Goal: Task Accomplishment & Management: Manage account settings

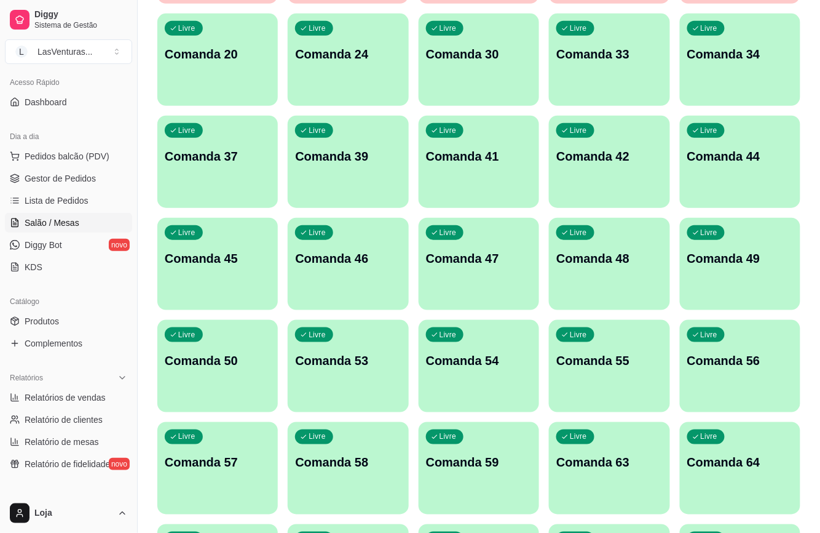
scroll to position [246, 0]
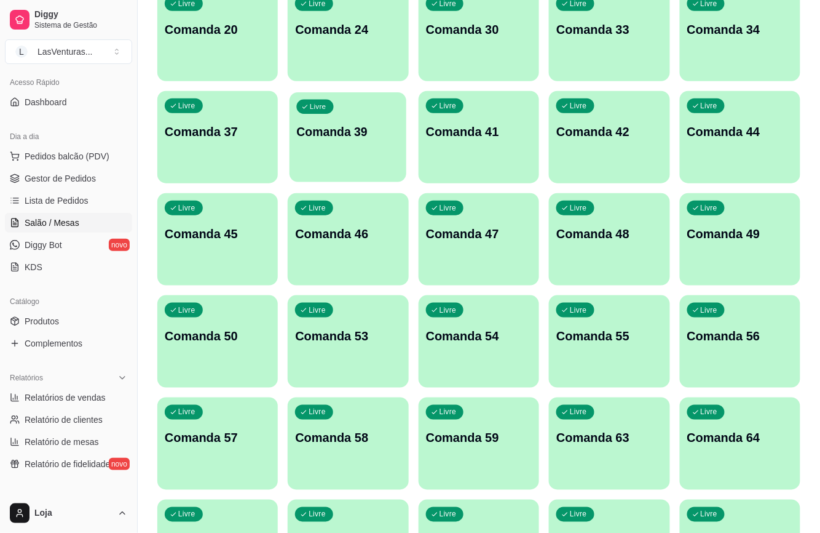
click at [333, 146] on div "Livre Comanda 39" at bounding box center [348, 129] width 117 height 75
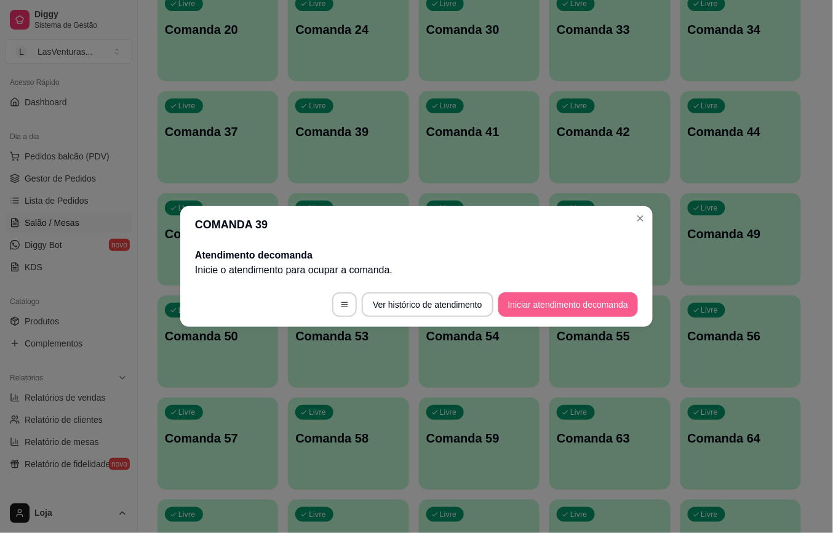
click at [591, 306] on button "Iniciar atendimento de comanda" at bounding box center [568, 304] width 140 height 25
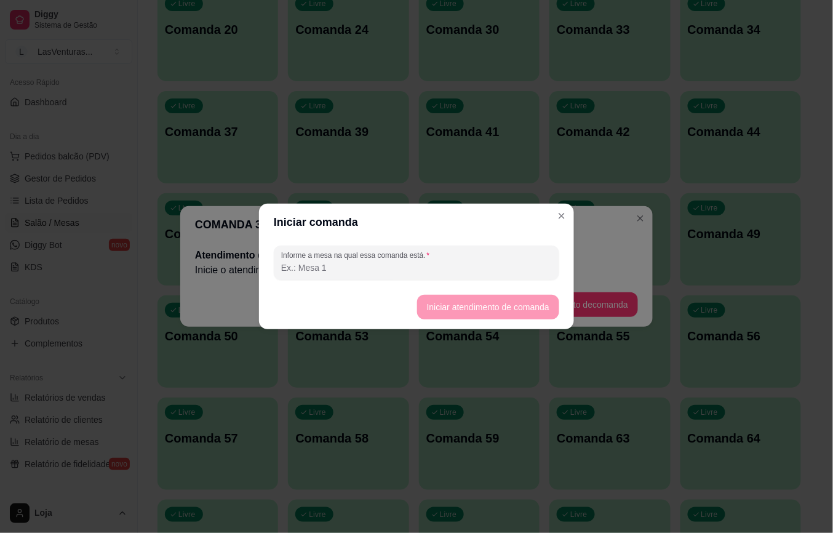
click at [379, 266] on input "Informe a mesa na qual essa comanda está." at bounding box center [416, 267] width 271 height 12
type input "39"
click at [471, 309] on button "Iniciar atendimento de comanda" at bounding box center [488, 307] width 142 height 25
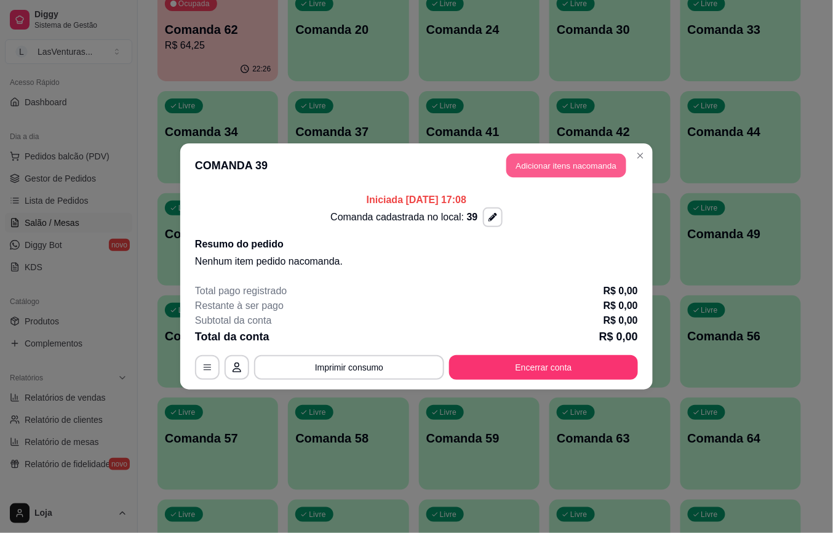
click at [553, 175] on button "Adicionar itens na comanda" at bounding box center [566, 166] width 120 height 24
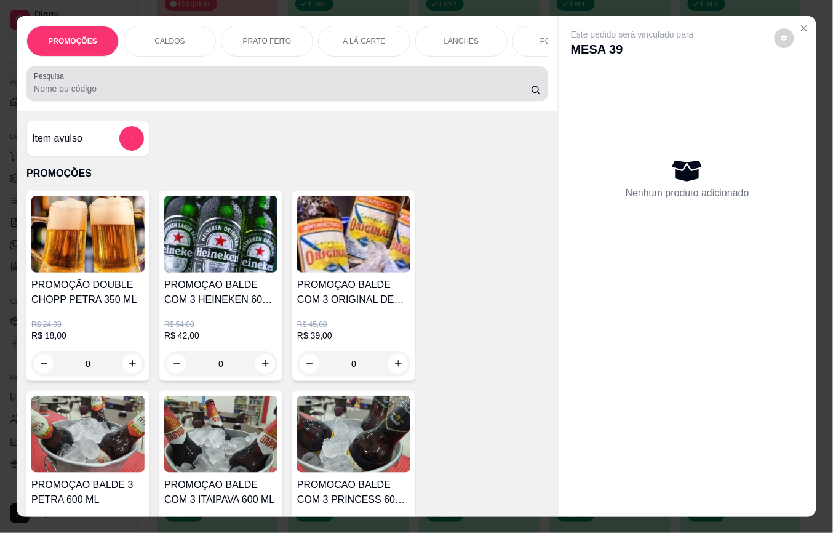
click at [34, 95] on input "Pesquisa" at bounding box center [282, 88] width 497 height 12
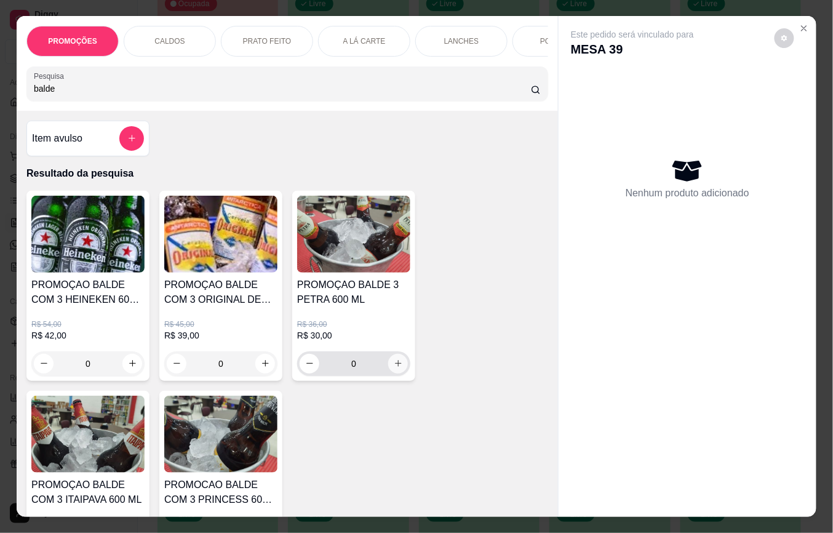
type input "balde"
click at [392, 373] on button "increase-product-quantity" at bounding box center [398, 364] width 20 height 20
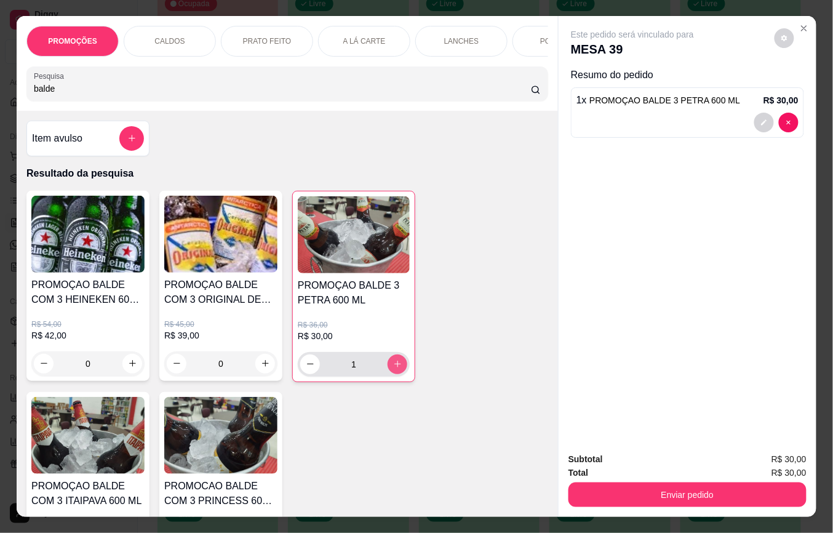
type input "1"
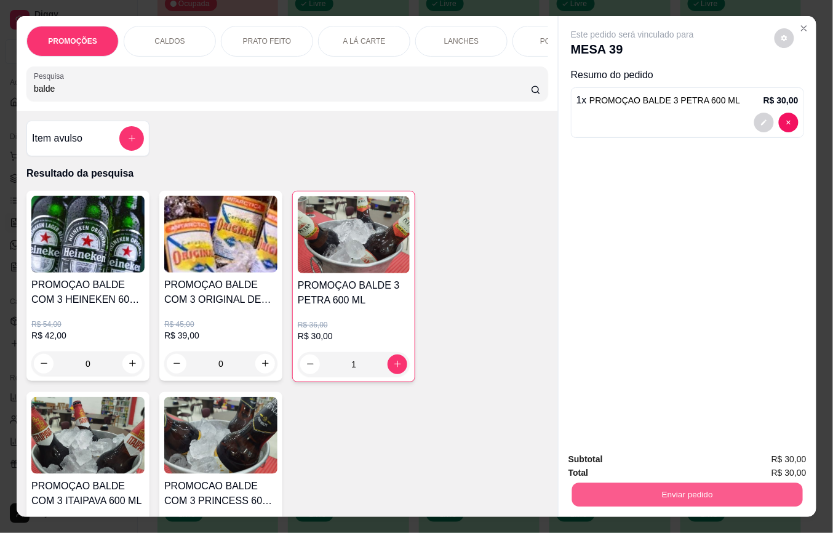
click at [625, 485] on button "Enviar pedido" at bounding box center [687, 495] width 231 height 24
click at [617, 455] on button "Não registrar e enviar pedido" at bounding box center [646, 458] width 124 height 23
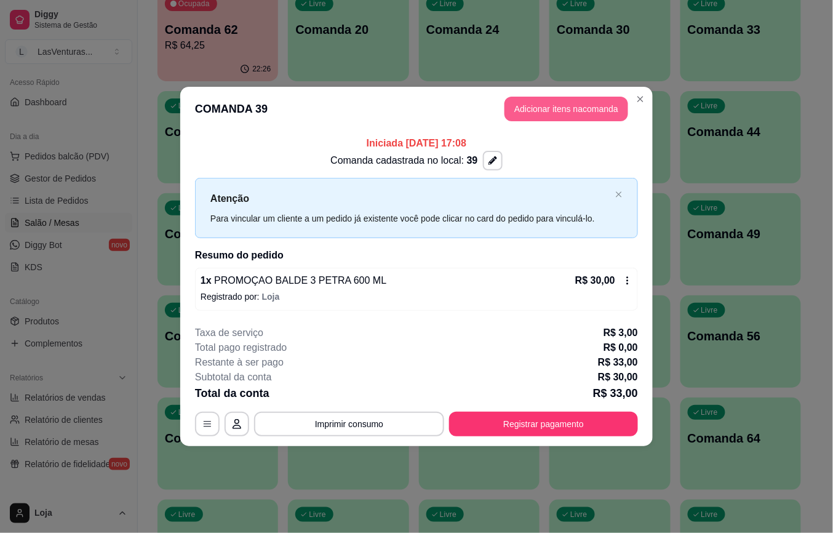
click at [557, 109] on button "Adicionar itens na comanda" at bounding box center [566, 109] width 124 height 25
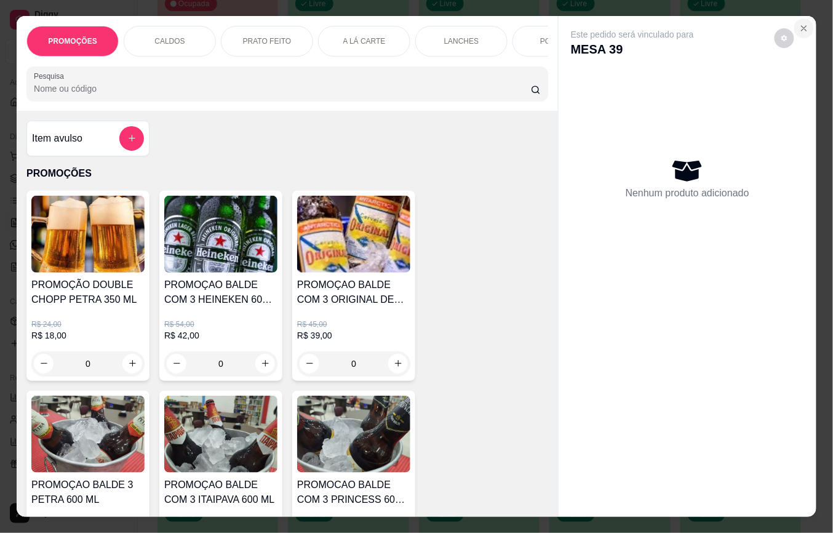
click at [799, 23] on icon "Close" at bounding box center [804, 28] width 10 height 10
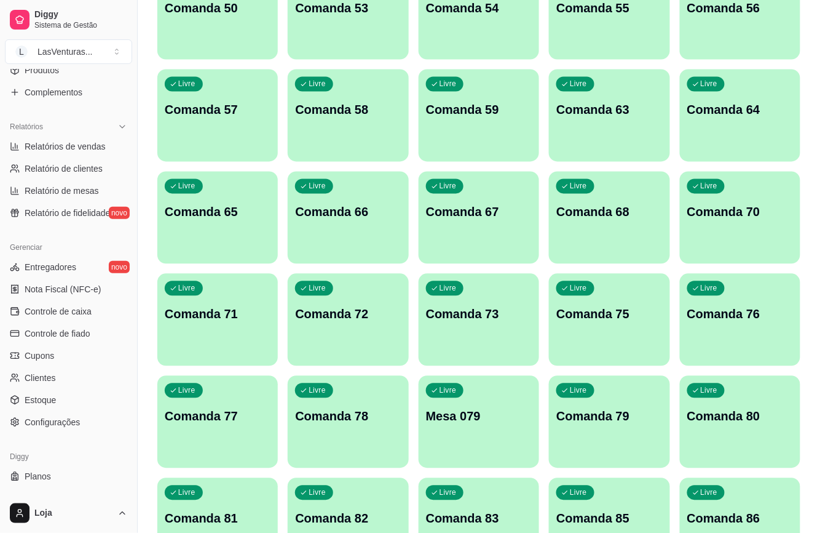
scroll to position [352, 0]
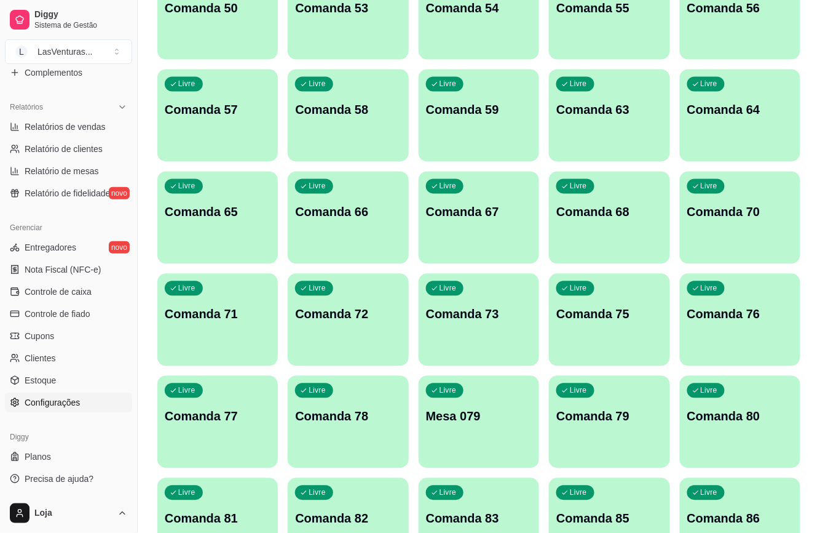
click at [71, 402] on span "Configurações" at bounding box center [52, 402] width 55 height 12
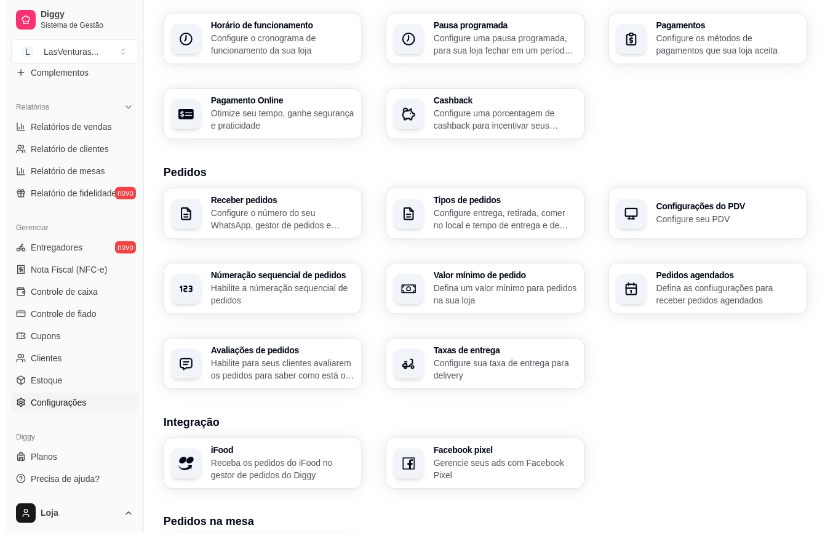
scroll to position [335, 0]
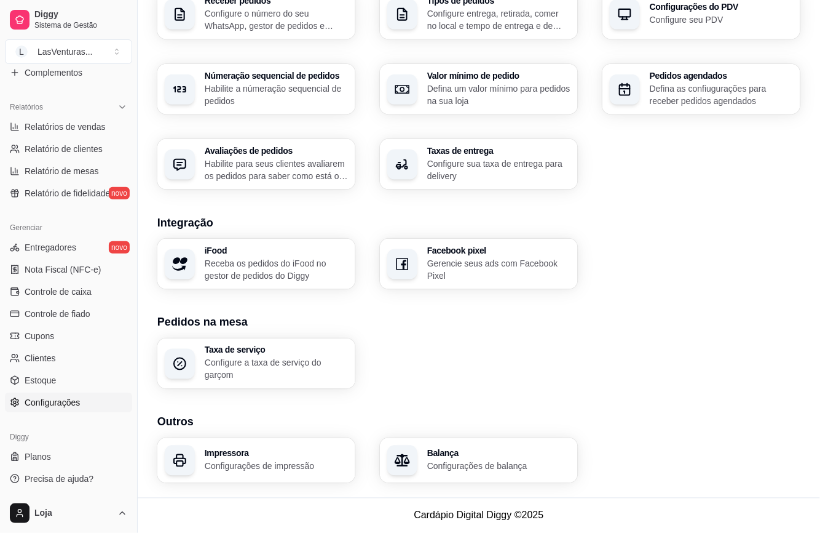
drag, startPoint x: 266, startPoint y: 488, endPoint x: 264, endPoint y: 478, distance: 10.1
click at [266, 487] on div "Loja Informações da loja Principais informações da sua loja como endereço, nome…" at bounding box center [479, 102] width 683 height 790
click at [264, 475] on div "Impressora Configurações de impressão" at bounding box center [256, 460] width 198 height 45
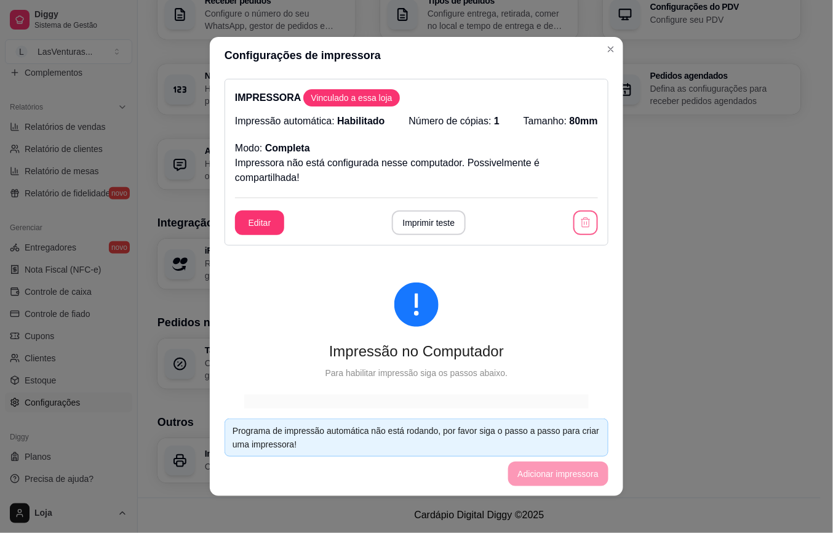
click at [579, 224] on icon "button" at bounding box center [585, 222] width 12 height 12
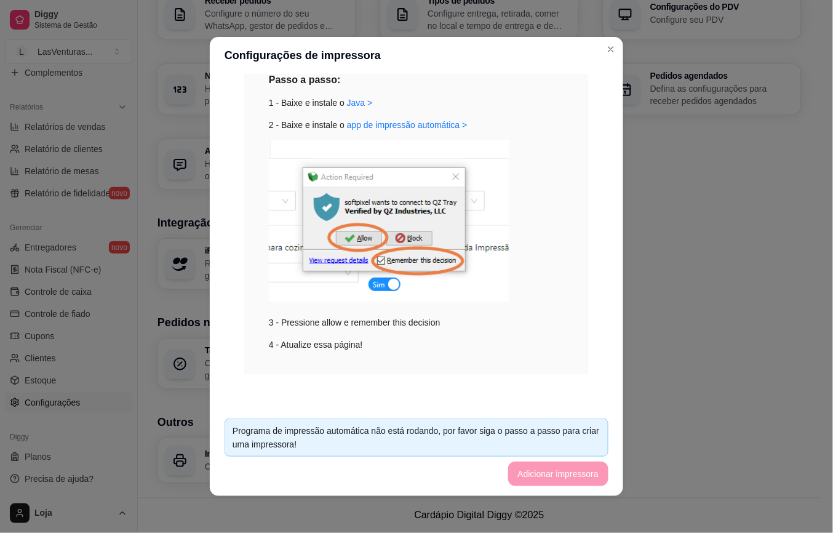
scroll to position [164, 0]
click at [556, 471] on footer "Programa de impressão automática não está rodando, por favor siga o passo a pas…" at bounding box center [416, 451] width 413 height 87
click at [559, 429] on div "Programa de impressão automática não está rodando, por favor siga o passo a pas…" at bounding box center [416, 437] width 368 height 27
click at [569, 466] on footer "Programa de impressão automática não está rodando, por favor siga o passo a pas…" at bounding box center [416, 451] width 413 height 87
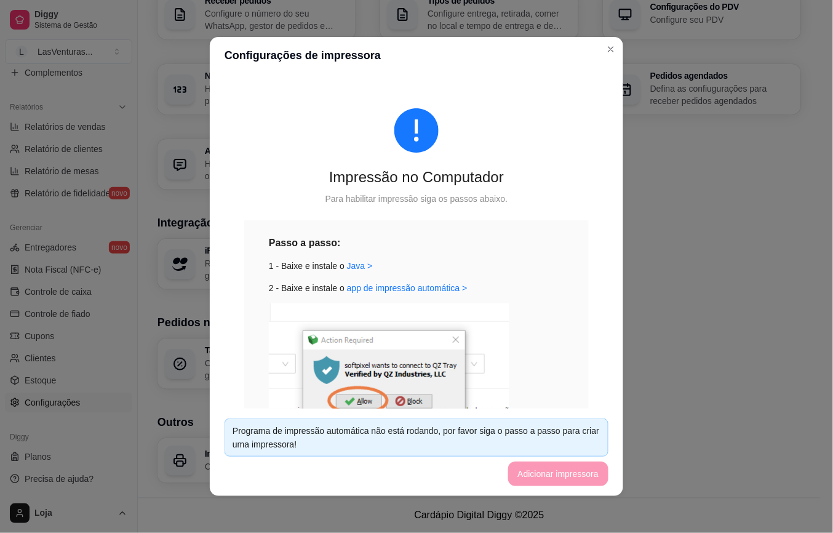
scroll to position [328, 0]
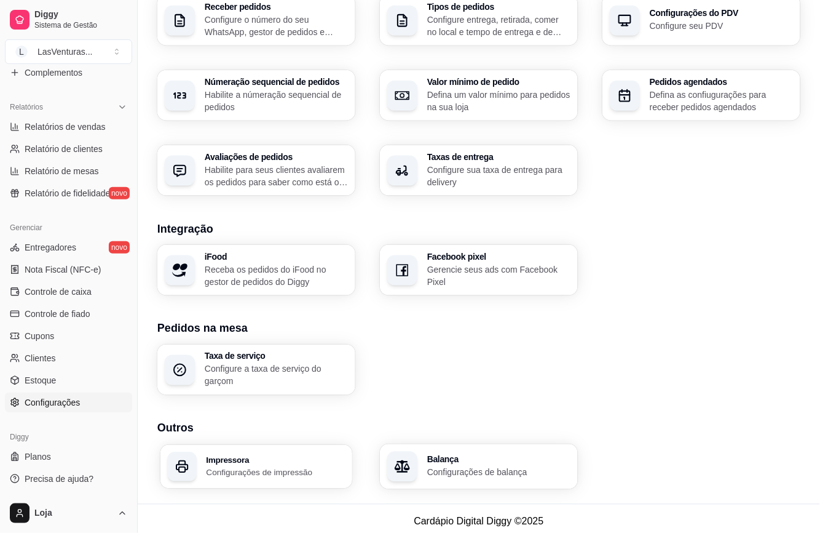
click at [220, 460] on h3 "Impressora" at bounding box center [276, 459] width 139 height 9
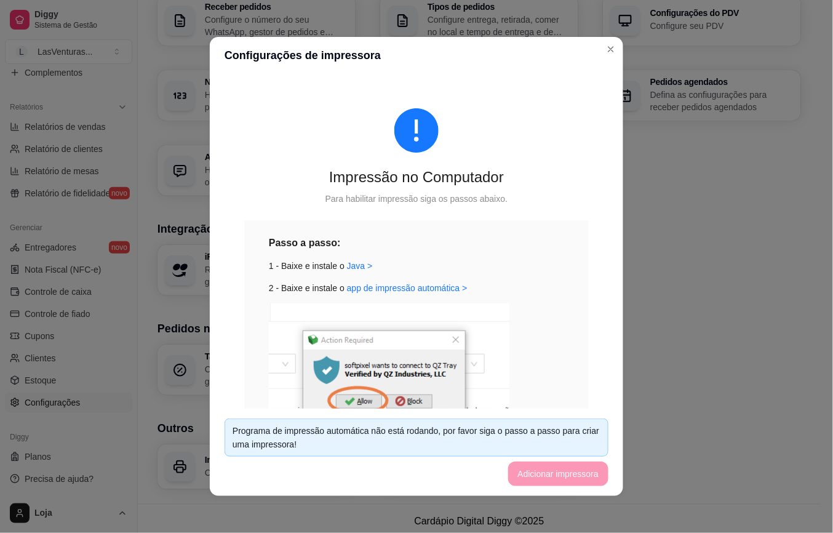
click at [557, 475] on footer "Programa de impressão automática não está rodando, por favor siga o passo a pas…" at bounding box center [416, 451] width 413 height 87
click at [554, 435] on div "Programa de impressão automática não está rodando, por favor siga o passo a pas…" at bounding box center [416, 437] width 368 height 27
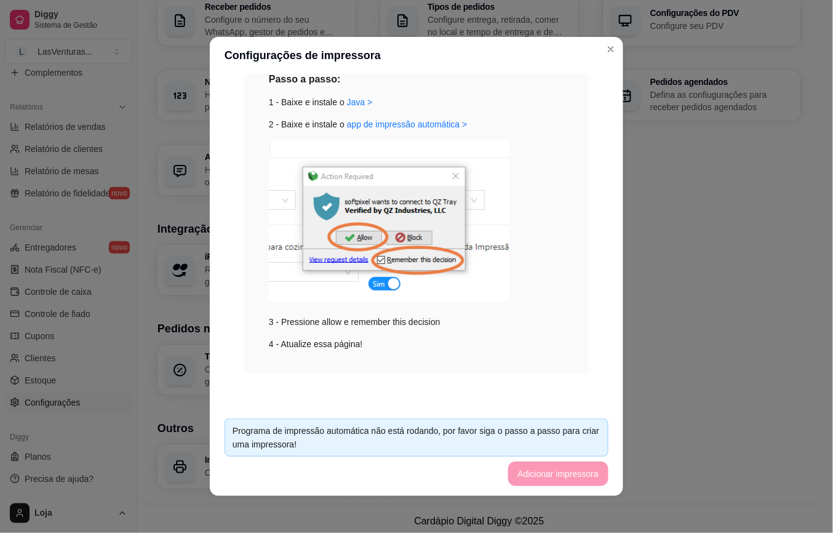
scroll to position [2, 0]
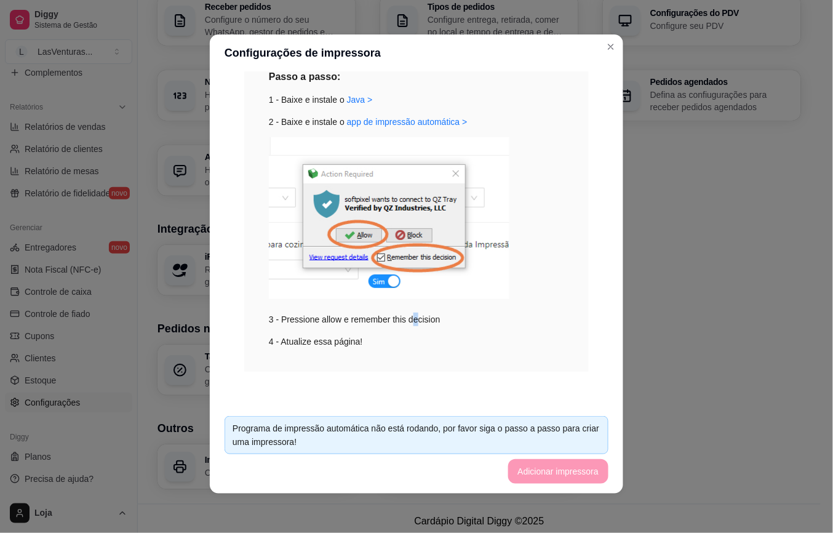
click at [410, 312] on div "3 - Pressione allow e remember this decision" at bounding box center [416, 231] width 295 height 189
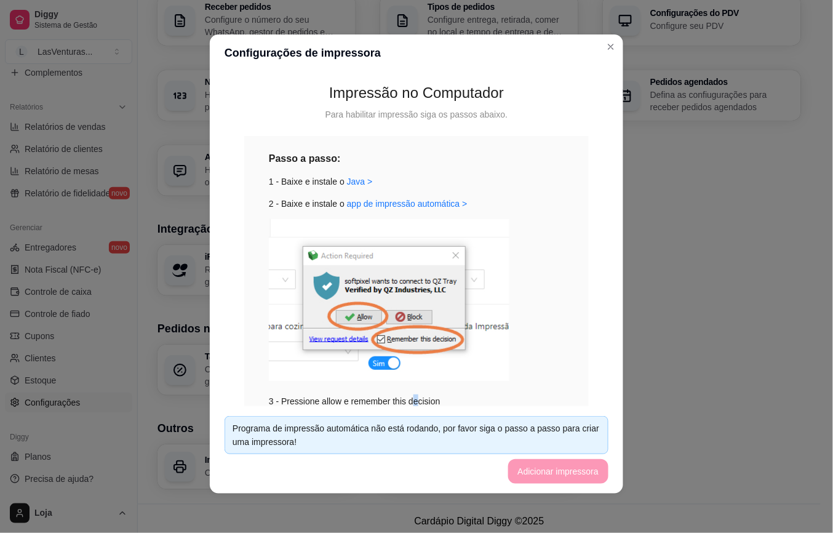
scroll to position [0, 0]
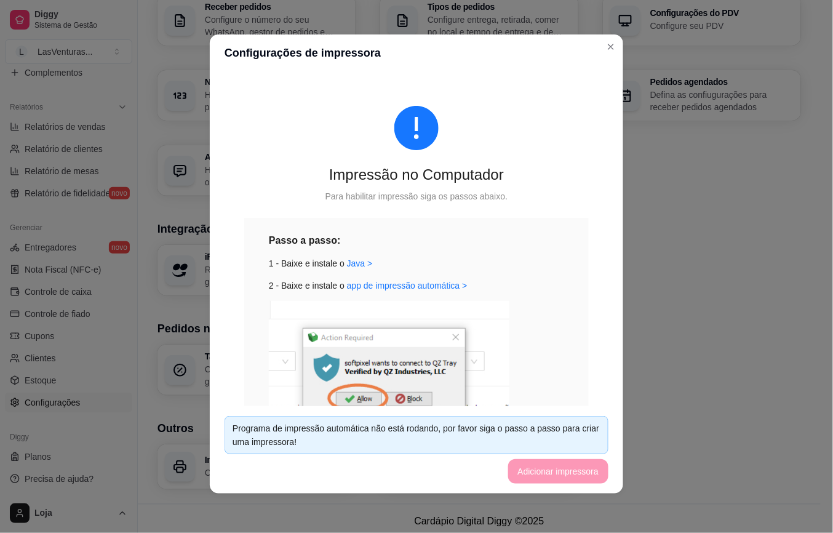
click at [537, 469] on footer "Programa de impressão automática não está rodando, por favor siga o passo a pas…" at bounding box center [416, 449] width 413 height 87
click at [532, 443] on div "Programa de impressão automática não está rodando, por favor siga o passo a pas…" at bounding box center [416, 434] width 368 height 27
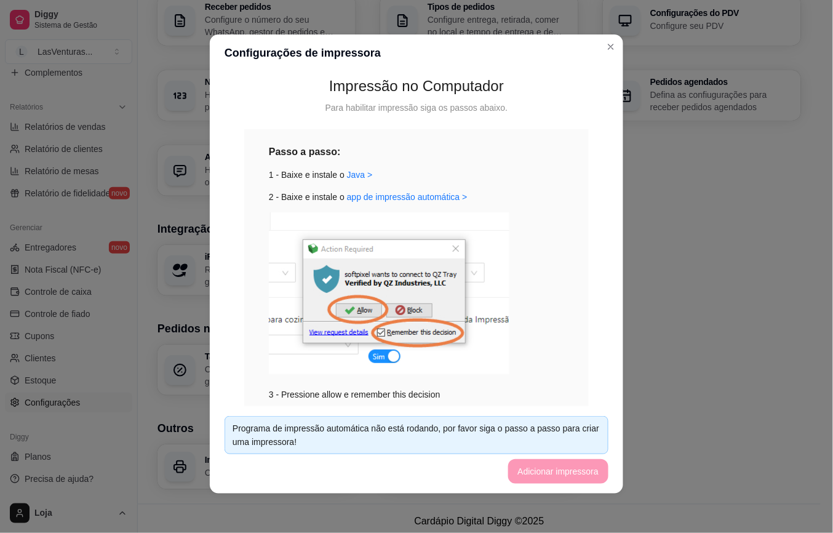
scroll to position [164, 0]
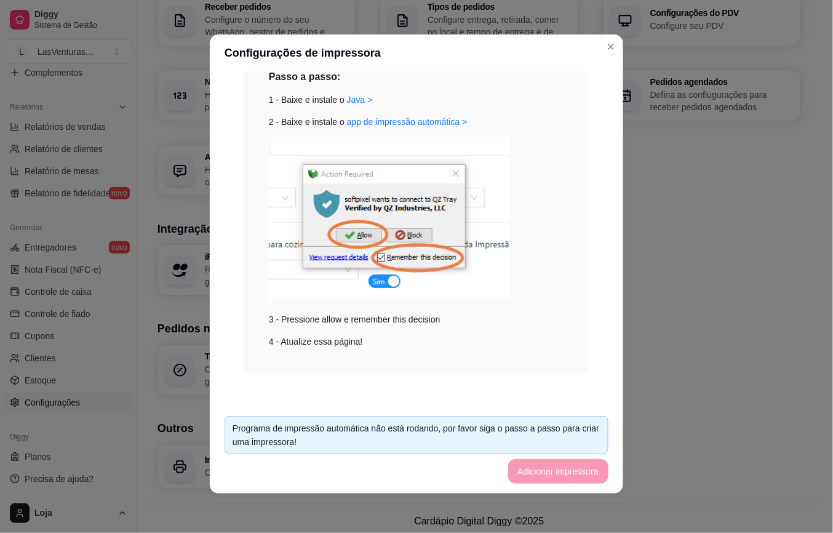
click at [512, 374] on div "Impressão no Computador Para habilitar impressão siga os passos abaixo. Passo a…" at bounding box center [416, 157] width 384 height 488
drag, startPoint x: 505, startPoint y: 379, endPoint x: 502, endPoint y: 387, distance: 7.8
click at [502, 384] on div "Impressão no Computador Para habilitar impressão siga os passos abaixo. Passo a…" at bounding box center [416, 157] width 384 height 488
drag, startPoint x: 554, startPoint y: 476, endPoint x: 556, endPoint y: 461, distance: 15.5
click at [556, 469] on footer "Programa de impressão automática não está rodando, por favor siga o passo a pas…" at bounding box center [416, 449] width 413 height 87
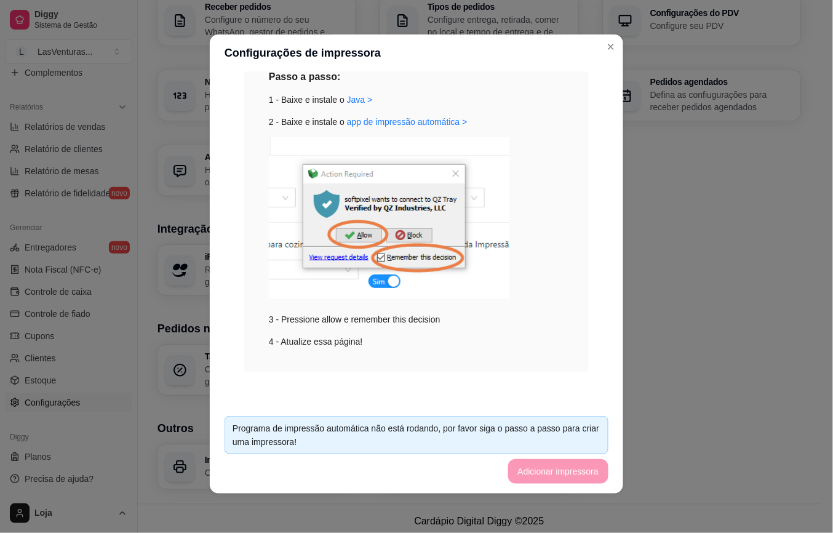
click at [557, 446] on div "Programa de impressão automática não está rodando, por favor siga o passo a pas…" at bounding box center [416, 434] width 368 height 27
click at [559, 446] on div "Programa de impressão automática não está rodando, por favor siga o passo a pas…" at bounding box center [416, 434] width 368 height 27
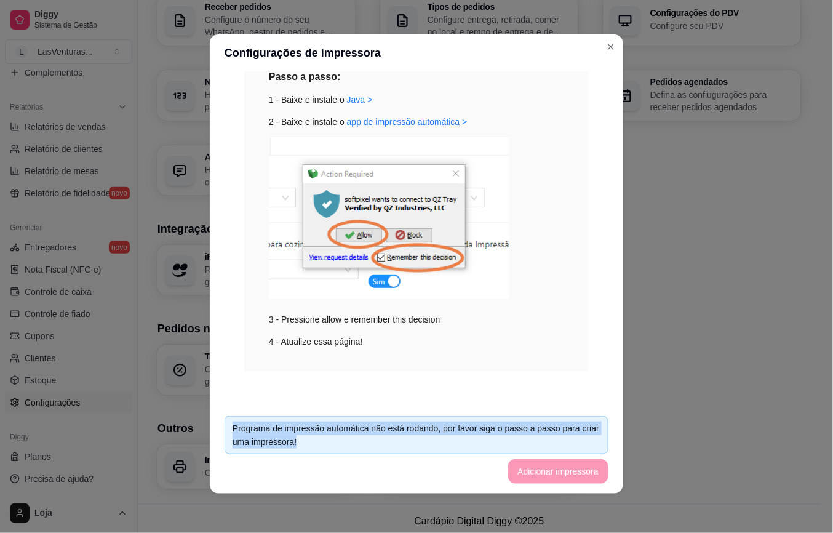
drag, startPoint x: 556, startPoint y: 439, endPoint x: 489, endPoint y: 390, distance: 83.1
click at [489, 390] on section "Configurações de impressora Impressão no Computador Para habilitar impressão si…" at bounding box center [416, 263] width 413 height 459
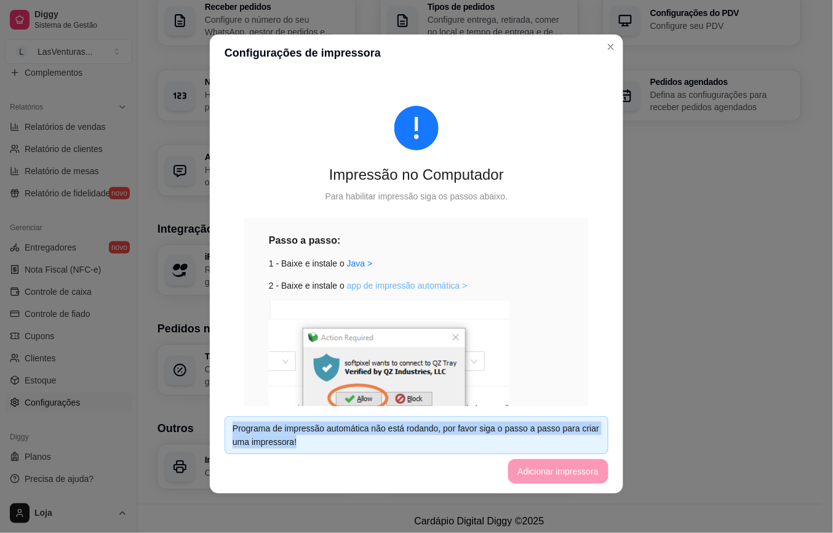
scroll to position [0, 0]
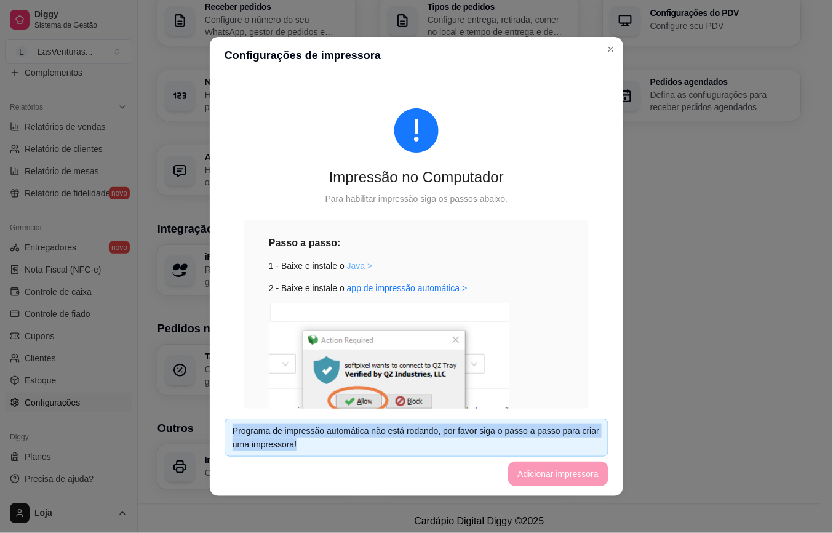
click at [350, 268] on link "Java >" at bounding box center [360, 266] width 26 height 10
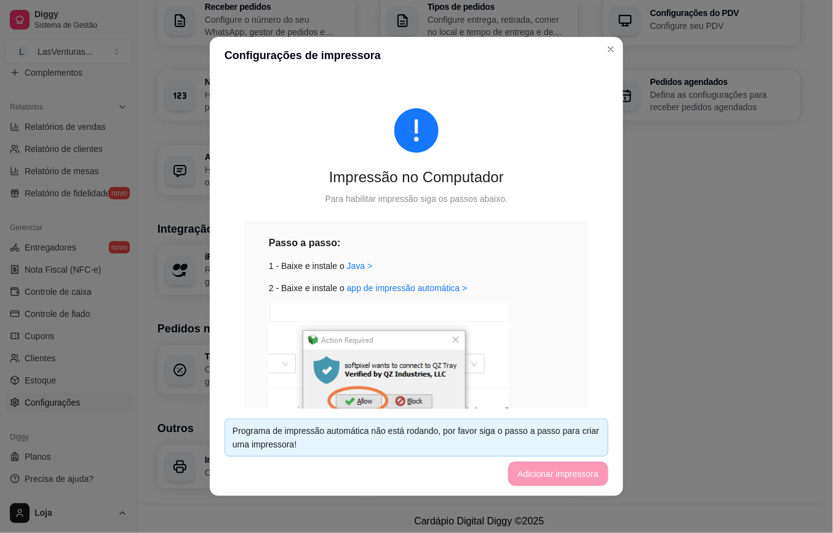
click at [502, 483] on footer "Programa de impressão automática não está rodando, por favor siga o passo a pas…" at bounding box center [416, 451] width 413 height 87
drag, startPoint x: 502, startPoint y: 483, endPoint x: 514, endPoint y: 483, distance: 11.7
click at [509, 483] on footer "Programa de impressão automática não está rodando, por favor siga o passo a pas…" at bounding box center [416, 451] width 413 height 87
drag, startPoint x: 514, startPoint y: 482, endPoint x: 501, endPoint y: 478, distance: 14.2
click at [512, 482] on footer "Programa de impressão automática não está rodando, por favor siga o passo a pas…" at bounding box center [416, 451] width 413 height 87
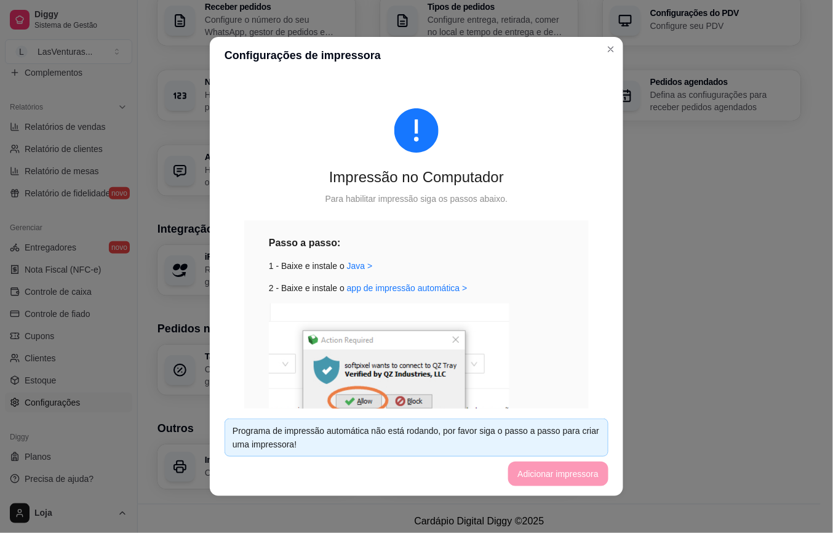
drag, startPoint x: 501, startPoint y: 478, endPoint x: 483, endPoint y: 466, distance: 20.8
click at [487, 470] on footer "Programa de impressão automática não está rodando, por favor siga o passo a pas…" at bounding box center [416, 451] width 413 height 87
click at [480, 459] on footer "Programa de impressão automática não está rodando, por favor siga o passo a pas…" at bounding box center [416, 451] width 413 height 87
click at [445, 301] on div "Passo a passo: 1 - Baixe e instale o Java > 2 - Baixe e instale o app de impres…" at bounding box center [416, 374] width 295 height 279
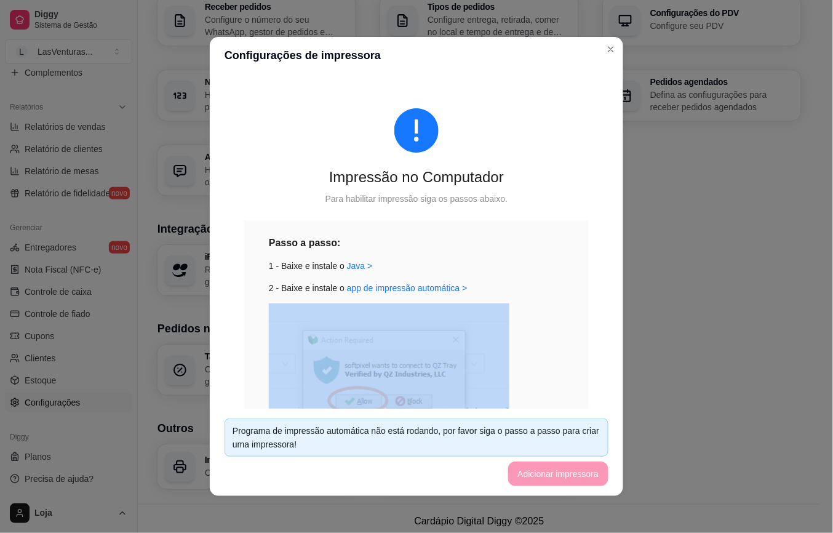
drag, startPoint x: 445, startPoint y: 301, endPoint x: 478, endPoint y: 327, distance: 41.6
click at [453, 313] on div "Passo a passo: 1 - Baixe e instale o Java > 2 - Baixe e instale o app de impres…" at bounding box center [416, 374] width 295 height 279
click at [478, 327] on img at bounding box center [389, 384] width 240 height 162
drag, startPoint x: 547, startPoint y: 390, endPoint x: 535, endPoint y: 385, distance: 12.7
click at [544, 390] on div "3 - Pressione allow e remember this decision" at bounding box center [416, 397] width 295 height 189
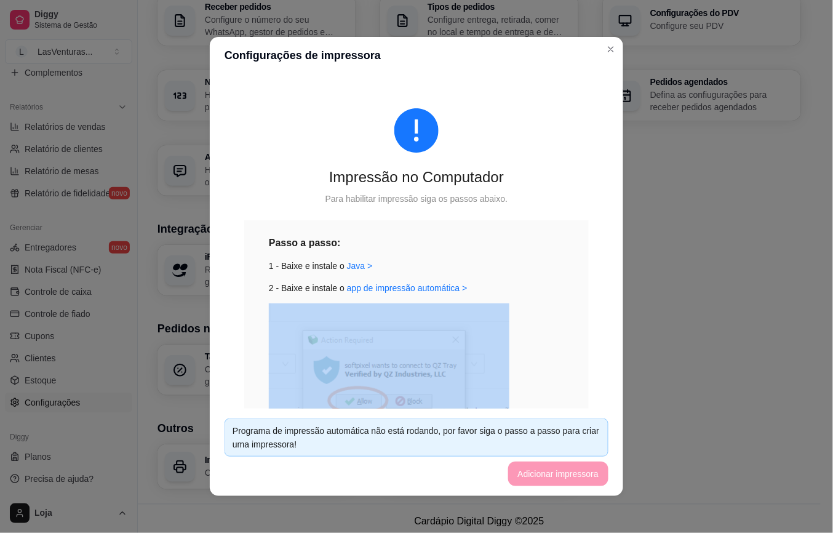
click at [451, 337] on img at bounding box center [389, 384] width 240 height 162
click at [426, 286] on link "app de impressão automática >" at bounding box center [407, 288] width 121 height 10
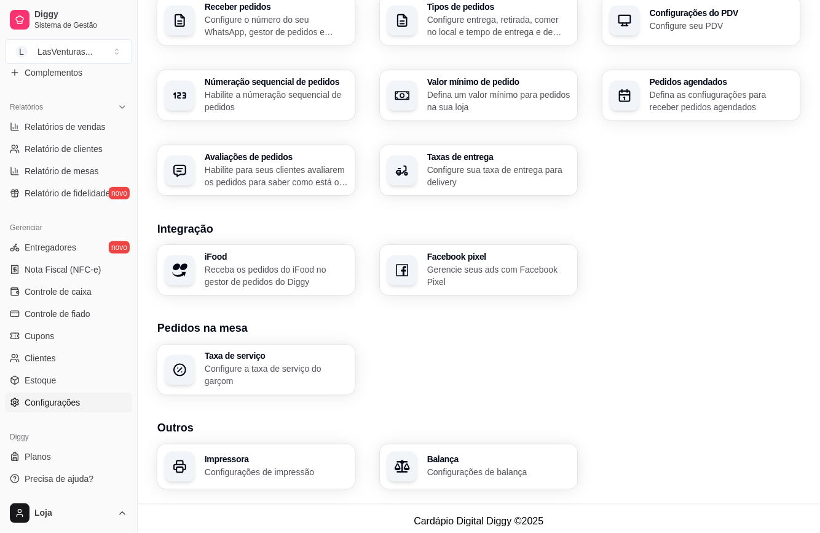
click at [221, 505] on footer "Cardápio Digital Diggy © 2025" at bounding box center [479, 521] width 683 height 35
click at [242, 485] on div "Impressora Configurações de impressão" at bounding box center [256, 467] width 192 height 44
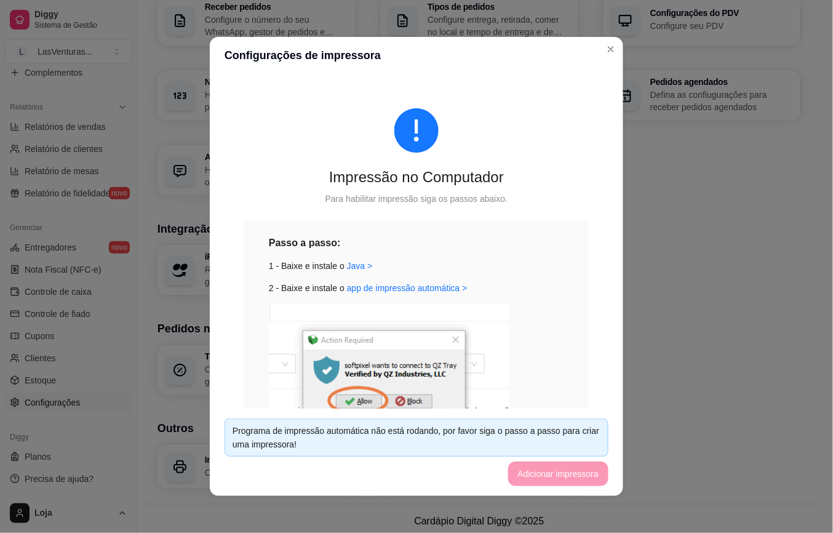
click at [515, 431] on div "Programa de impressão automática não está rodando, por favor siga o passo a pas…" at bounding box center [416, 437] width 368 height 27
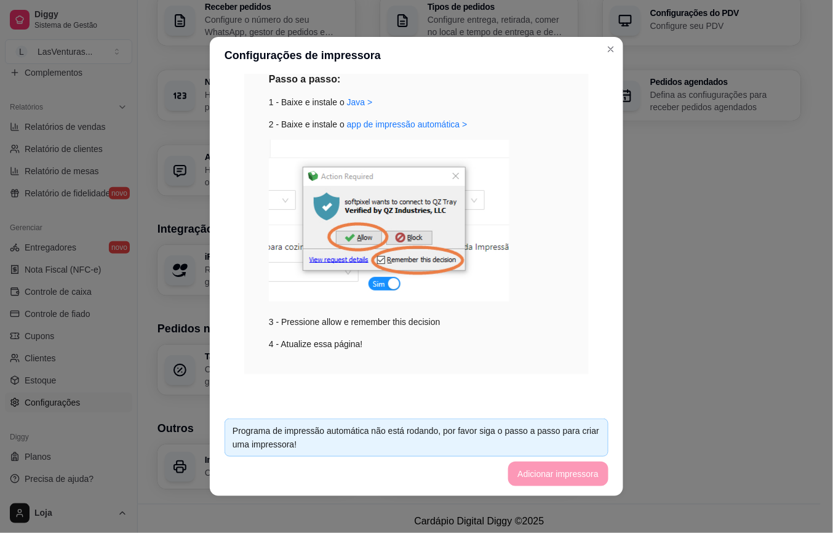
click at [534, 441] on div "Programa de impressão automática não está rodando, por favor siga o passo a pas…" at bounding box center [416, 437] width 368 height 27
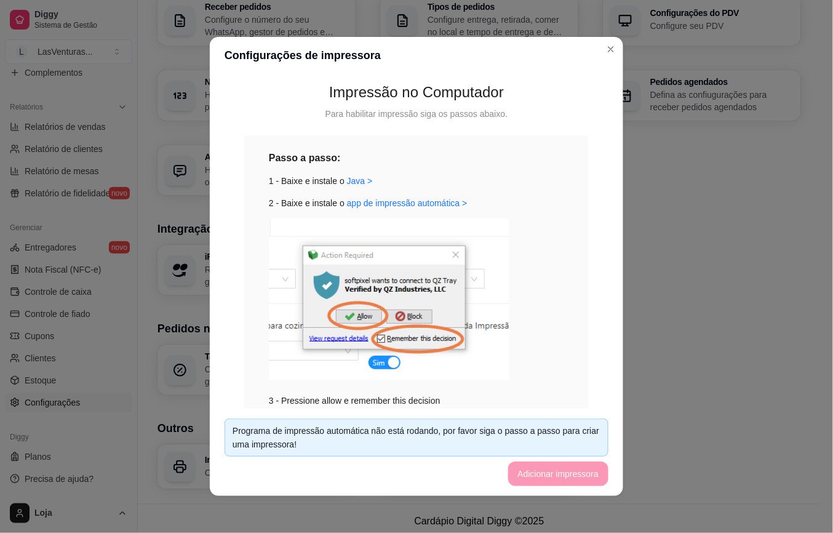
scroll to position [0, 0]
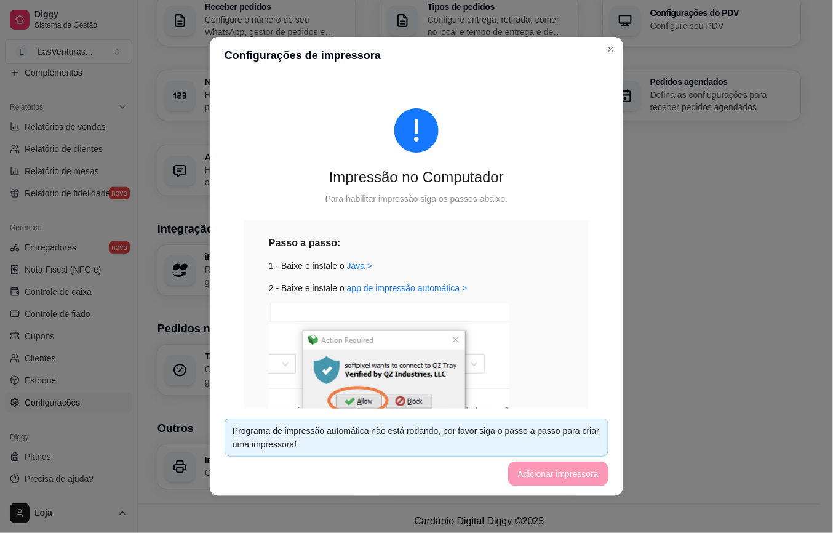
click at [355, 191] on div "Impressão no Computador Para habilitar impressão siga os passos abaixo. Passo a…" at bounding box center [416, 323] width 384 height 488
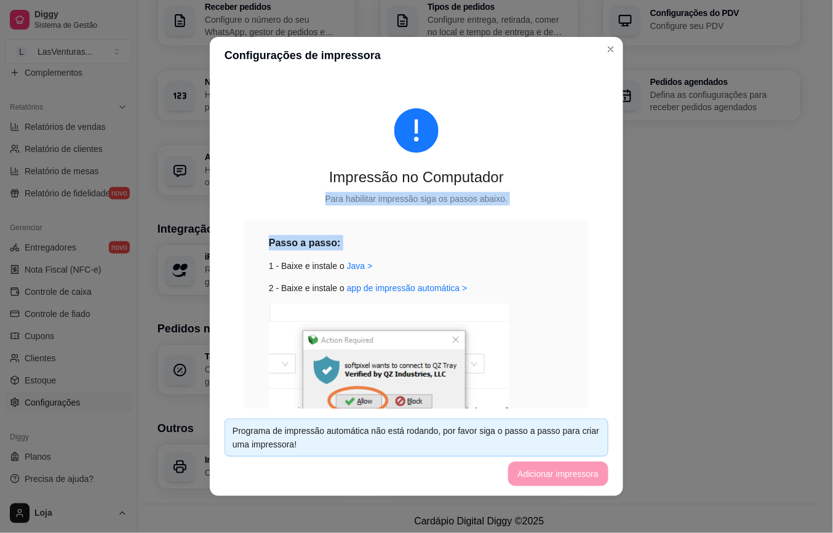
drag, startPoint x: 355, startPoint y: 191, endPoint x: 498, endPoint y: 220, distance: 145.7
click at [498, 220] on div "Impressão no Computador Para habilitar impressão siga os passos abaixo. Passo a…" at bounding box center [416, 323] width 384 height 488
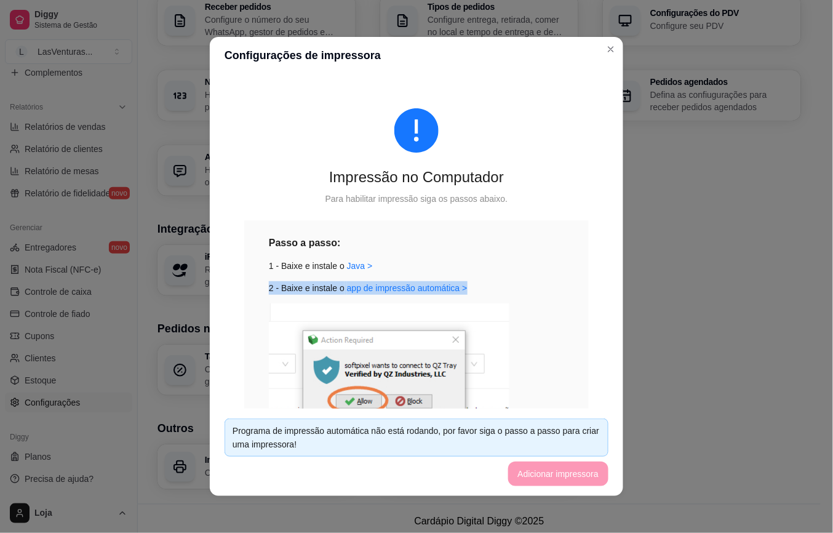
drag, startPoint x: 526, startPoint y: 264, endPoint x: 505, endPoint y: 300, distance: 41.3
click at [539, 293] on div "Passo a passo: 1 - Baixe e instale o Java > 2 - Baixe e instale o app de impres…" at bounding box center [416, 374] width 295 height 279
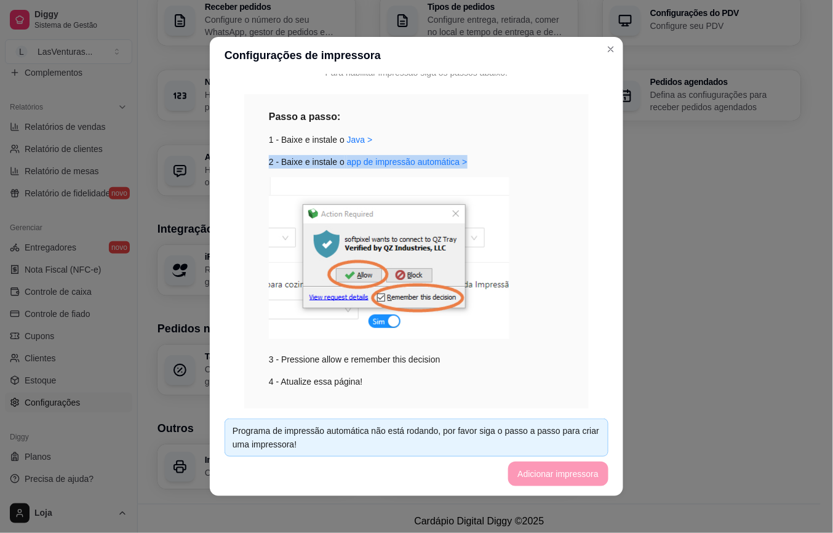
scroll to position [164, 0]
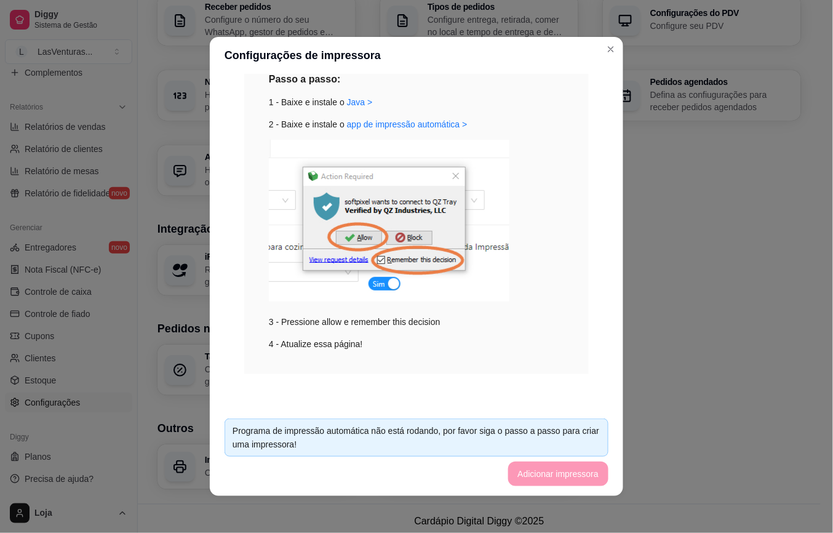
click at [521, 310] on div "3 - Pressione allow e remember this decision" at bounding box center [416, 234] width 295 height 189
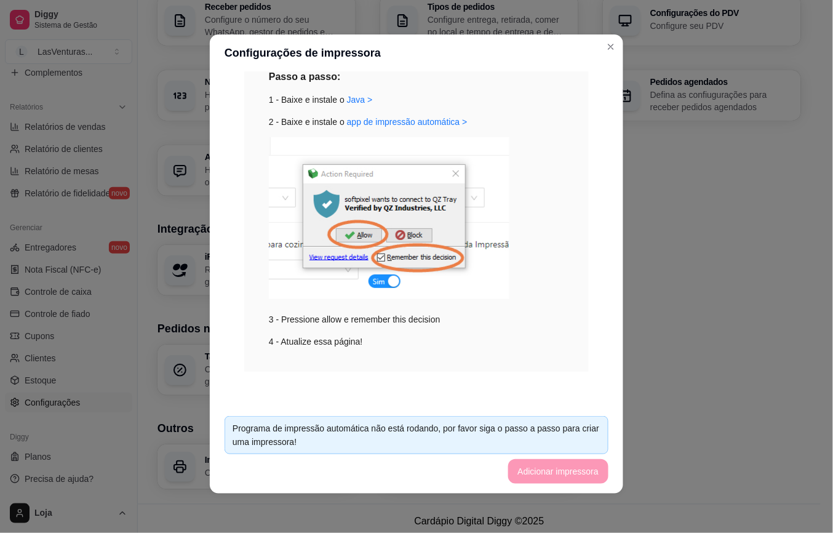
click at [533, 275] on div "3 - Pressione allow e remember this decision" at bounding box center [416, 231] width 295 height 189
click at [533, 269] on div "3 - Pressione allow e remember this decision" at bounding box center [416, 231] width 295 height 189
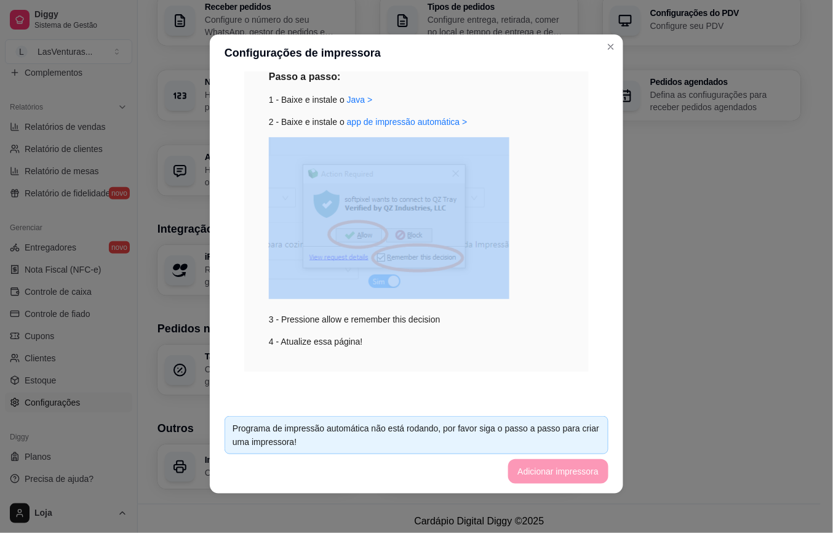
click at [533, 269] on div "3 - Pressione allow e remember this decision" at bounding box center [416, 231] width 295 height 189
click at [576, 305] on div "Impressão no Computador Para habilitar impressão siga os passos abaixo. Passo a…" at bounding box center [416, 157] width 384 height 488
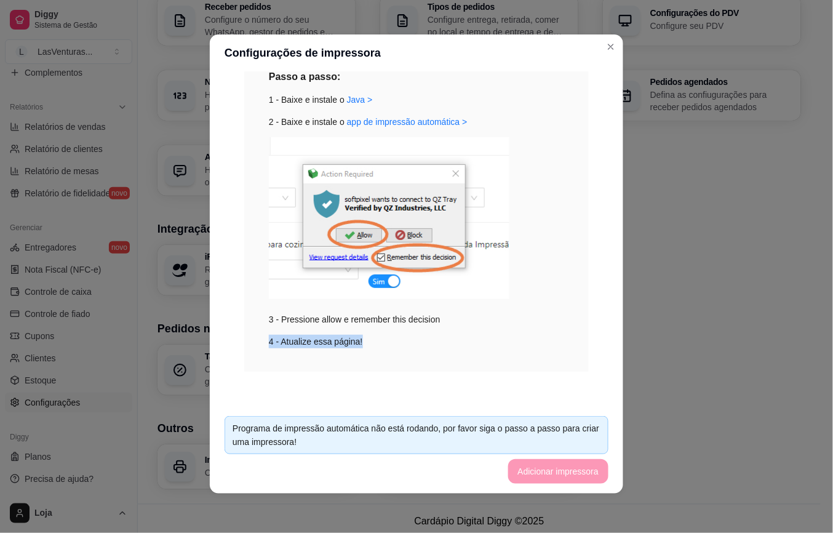
click at [577, 337] on div "Impressão no Computador Para habilitar impressão siga os passos abaixo. Passo a…" at bounding box center [416, 157] width 384 height 488
drag, startPoint x: 542, startPoint y: 428, endPoint x: 542, endPoint y: 416, distance: 12.3
click at [542, 421] on div "Programa de impressão automática não está rodando, por favor siga o passo a pas…" at bounding box center [416, 435] width 384 height 38
click at [566, 379] on div "Impressão no Computador Para habilitar impressão siga os passos abaixo. Passo a…" at bounding box center [416, 157] width 384 height 488
click at [576, 370] on div "Impressão no Computador Para habilitar impressão siga os passos abaixo. Passo a…" at bounding box center [416, 157] width 384 height 488
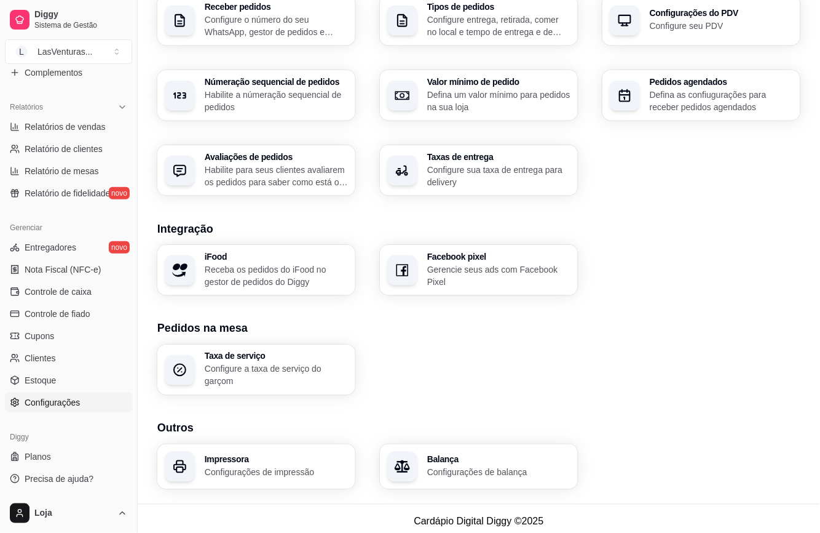
click at [229, 466] on p "Configurações de impressão" at bounding box center [276, 472] width 143 height 12
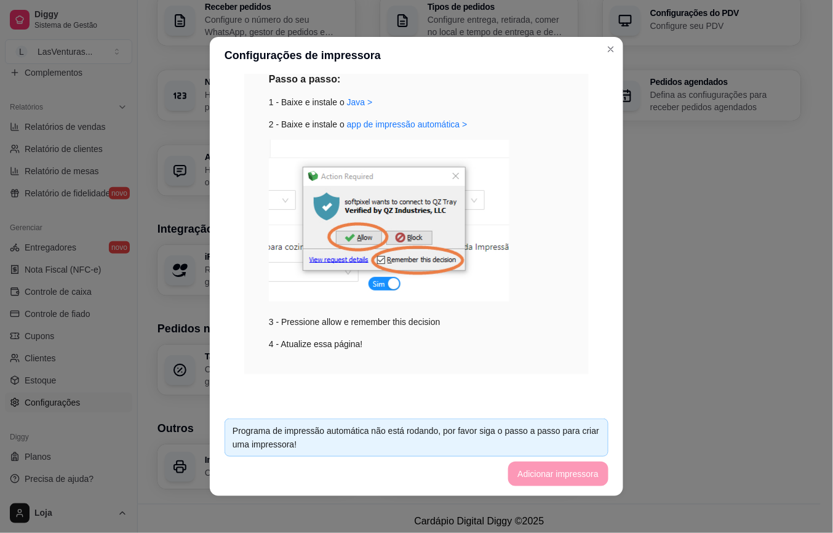
drag, startPoint x: 573, startPoint y: 470, endPoint x: 569, endPoint y: 499, distance: 29.7
click at [569, 499] on div "Configurações de impressora Impressão no Computador Para habilitar impressão si…" at bounding box center [416, 266] width 833 height 533
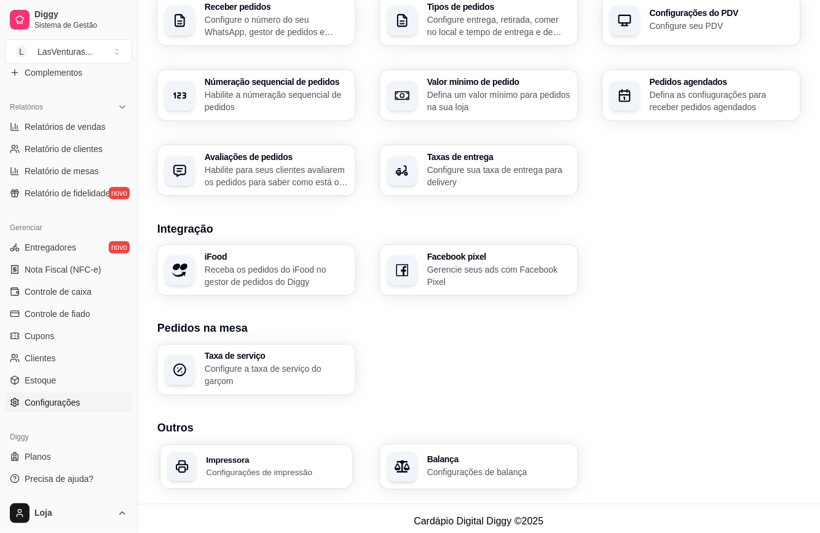
click at [294, 458] on h3 "Impressora" at bounding box center [276, 459] width 139 height 9
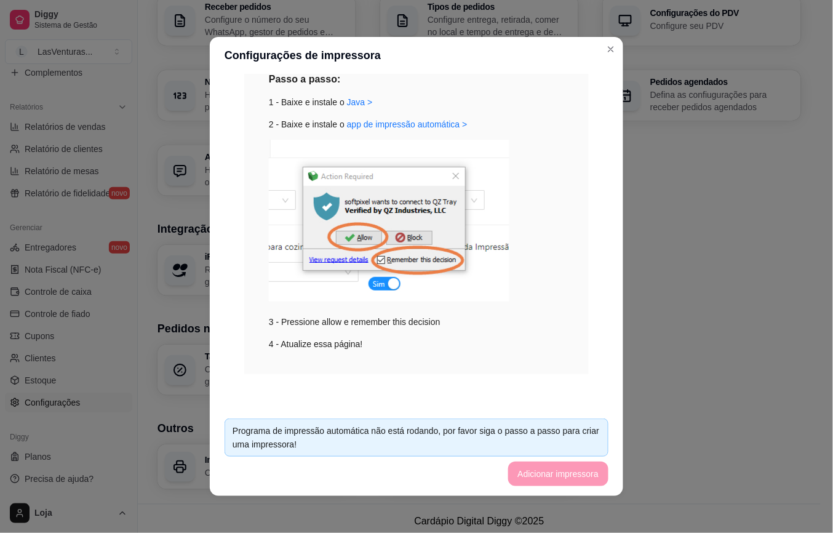
click at [535, 342] on div "4 - Atualize essa página!" at bounding box center [416, 344] width 295 height 14
drag, startPoint x: 534, startPoint y: 352, endPoint x: 517, endPoint y: 364, distance: 21.2
click at [520, 363] on div "Passo a passo: 1 - Baixe e instale o Java > 2 - Baixe e instale o app de impres…" at bounding box center [416, 215] width 344 height 317
click at [483, 382] on div "Impressão no Computador Para habilitar impressão siga os passos abaixo. Passo a…" at bounding box center [416, 159] width 384 height 488
click at [553, 342] on div "Passo a passo: 1 - Baixe e instale o Java > 2 - Baixe e instale o app de impres…" at bounding box center [416, 215] width 344 height 317
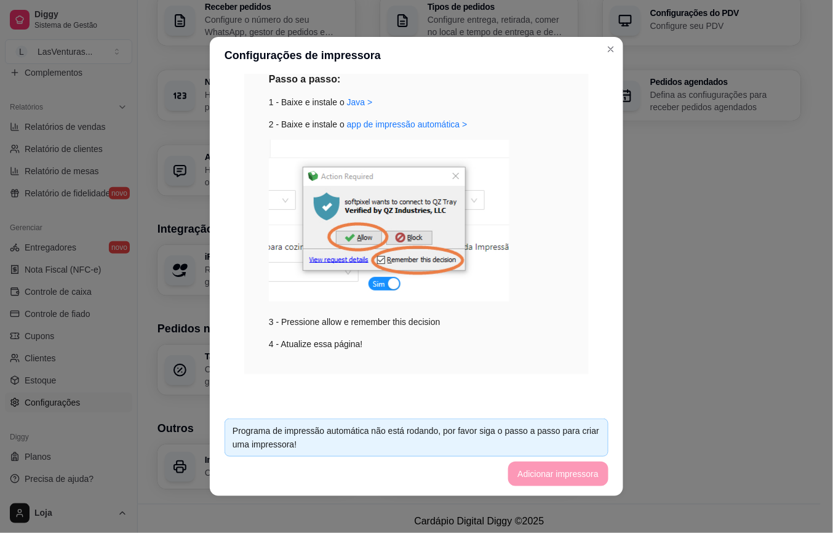
click at [553, 342] on div "Passo a passo: 1 - Baixe e instale o Java > 2 - Baixe e instale o app de impres…" at bounding box center [416, 215] width 344 height 317
click at [546, 342] on div "Passo a passo: 1 - Baixe e instale o Java > 2 - Baixe e instale o app de impres…" at bounding box center [416, 215] width 344 height 317
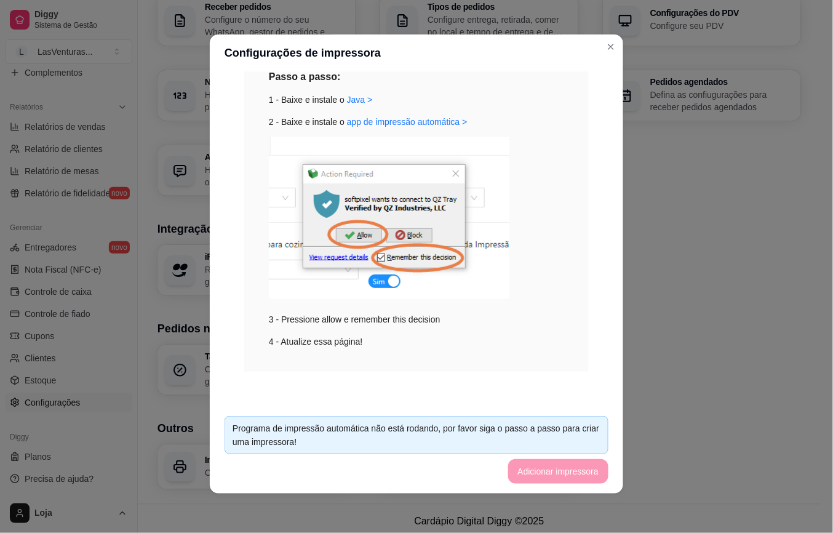
click at [544, 322] on div "3 - Pressione allow e remember this decision" at bounding box center [416, 231] width 295 height 189
drag, startPoint x: 544, startPoint y: 322, endPoint x: 539, endPoint y: 333, distance: 12.4
click at [542, 332] on div "Passo a passo: 1 - Baixe e instale o Java > 2 - Baixe e instale o app de impres…" at bounding box center [416, 208] width 295 height 279
click at [574, 318] on div "Impressão no Computador Para habilitar impressão siga os passos abaixo. Passo a…" at bounding box center [416, 157] width 384 height 488
click at [574, 315] on div "Impressão no Computador Para habilitar impressão siga os passos abaixo. Passo a…" at bounding box center [416, 157] width 384 height 488
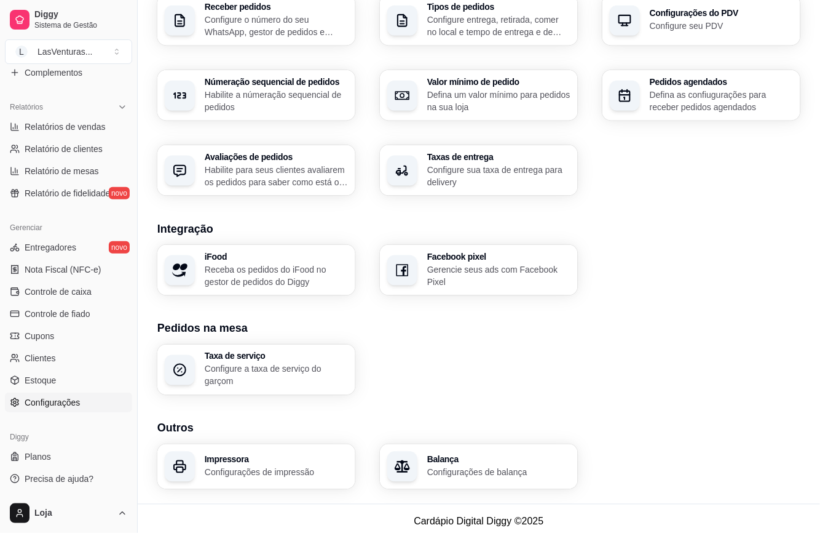
click at [263, 469] on p "Configurações de impressão" at bounding box center [276, 472] width 143 height 12
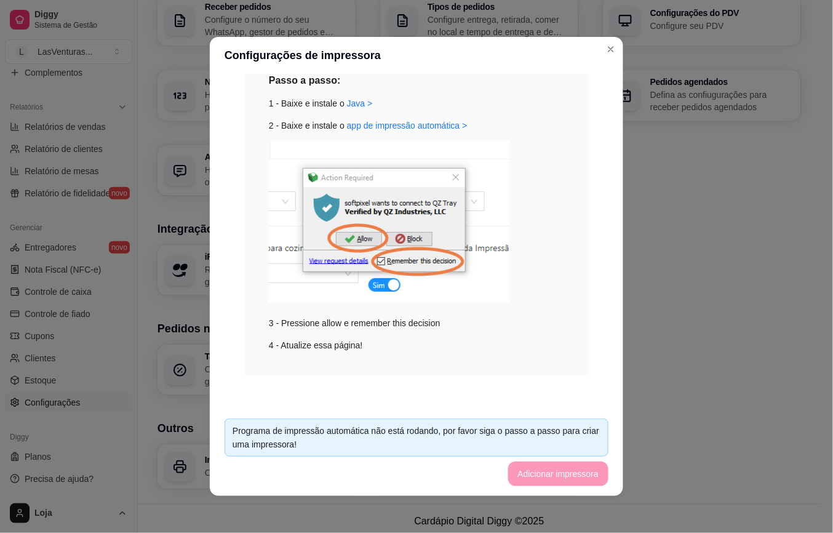
scroll to position [164, 0]
click at [502, 311] on div "3 - Pressione allow e remember this decision" at bounding box center [416, 234] width 295 height 189
drag, startPoint x: 505, startPoint y: 308, endPoint x: 519, endPoint y: 290, distance: 22.4
click at [507, 308] on div "3 - Pressione allow e remember this decision" at bounding box center [416, 234] width 295 height 189
drag, startPoint x: 519, startPoint y: 290, endPoint x: 523, endPoint y: 282, distance: 9.4
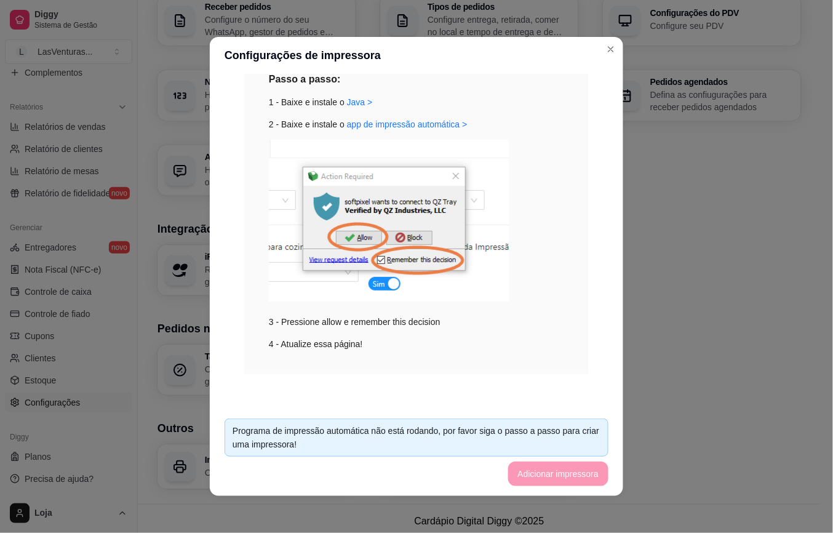
click at [520, 290] on div "3 - Pressione allow e remember this decision" at bounding box center [416, 234] width 295 height 189
click at [613, 250] on div "Impressão no Computador Para habilitar impressão siga os passos abaixo. Passo a…" at bounding box center [416, 241] width 413 height 335
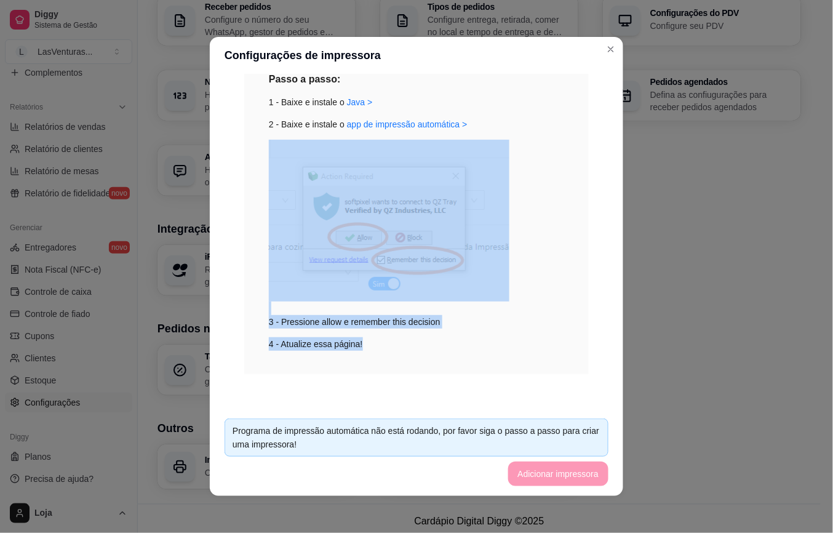
drag, startPoint x: 548, startPoint y: 357, endPoint x: 480, endPoint y: 330, distance: 73.8
click at [540, 357] on div "Passo a passo: 1 - Baixe e instale o Java > 2 - Baixe e instale o app de impres…" at bounding box center [416, 215] width 344 height 317
click at [560, 228] on div "Passo a passo: 1 - Baixe e instale o Java > 2 - Baixe e instale o app de impres…" at bounding box center [416, 215] width 344 height 317
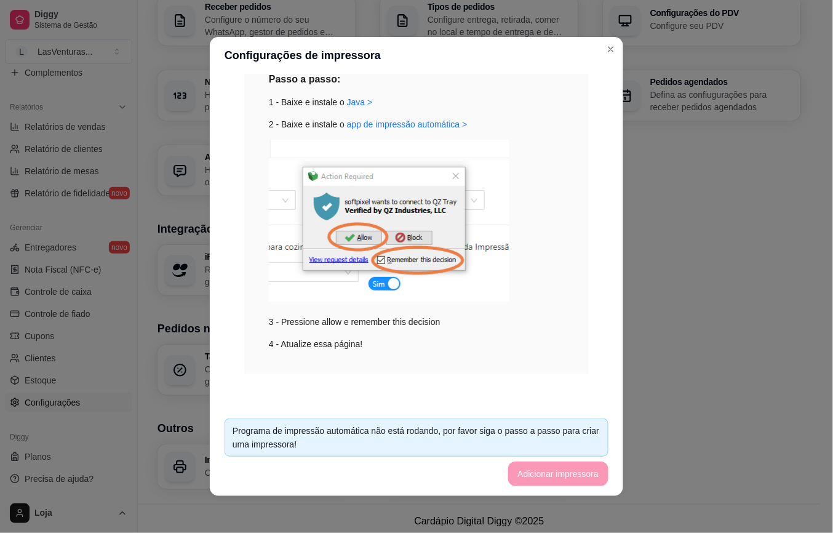
click at [579, 328] on div "Impressão no Computador Para habilitar impressão siga os passos abaixo. Passo a…" at bounding box center [416, 159] width 384 height 488
click at [553, 355] on div "Passo a passo: 1 - Baixe e instale o Java > 2 - Baixe e instale o app de impres…" at bounding box center [416, 215] width 344 height 317
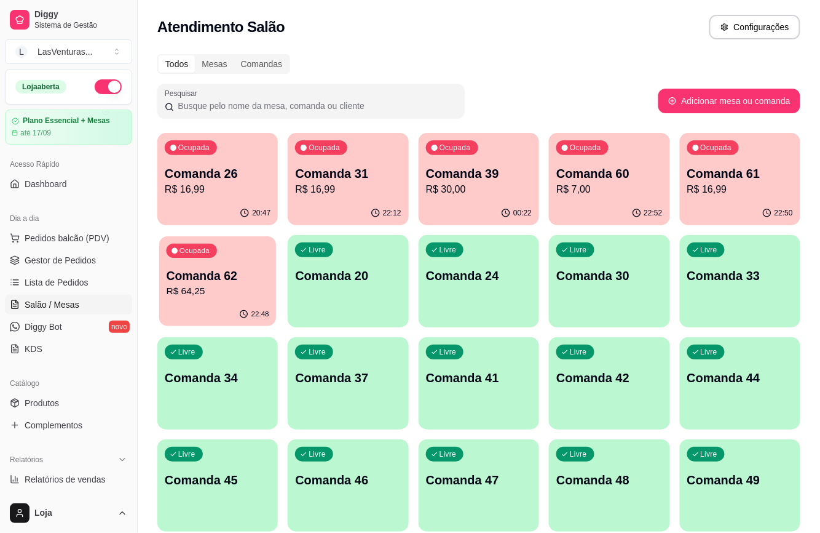
click at [254, 286] on p "R$ 64,25" at bounding box center [218, 291] width 103 height 14
click at [488, 186] on p "R$ 30,00" at bounding box center [479, 189] width 106 height 15
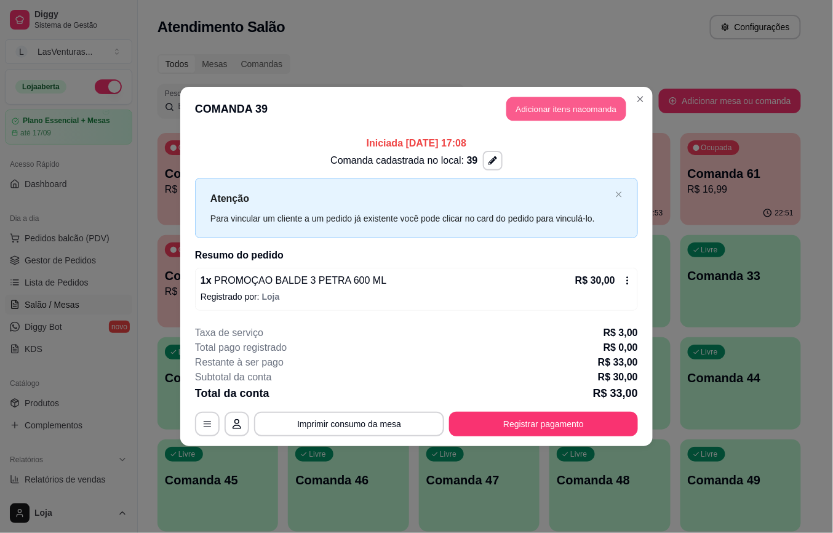
click at [566, 109] on button "Adicionar itens na comanda" at bounding box center [566, 109] width 120 height 24
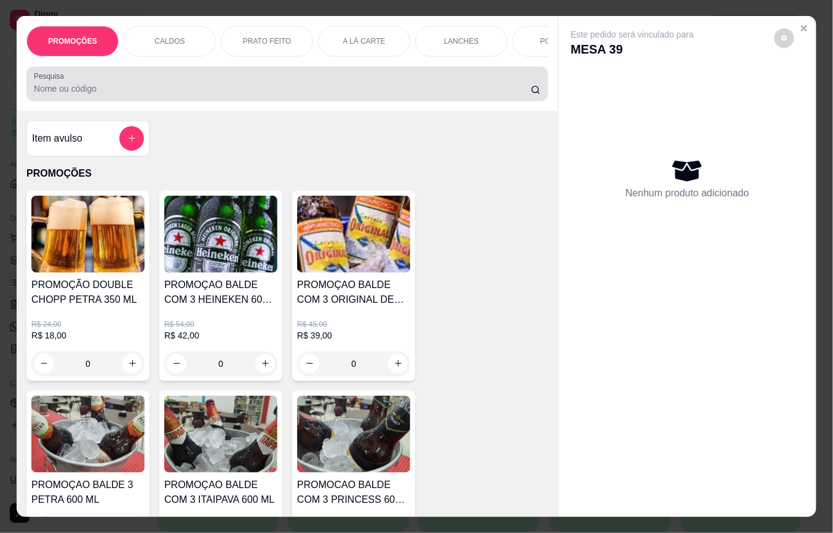
click at [85, 95] on input "Pesquisa" at bounding box center [282, 88] width 497 height 12
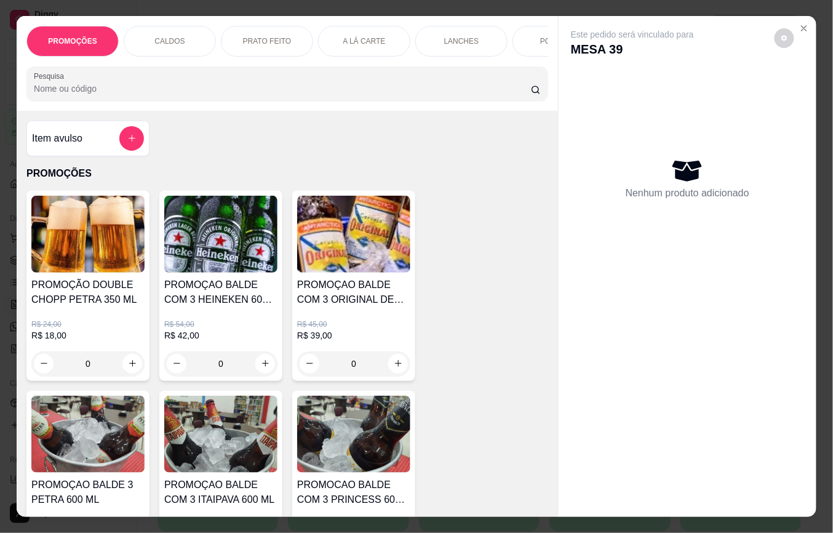
type input "3"
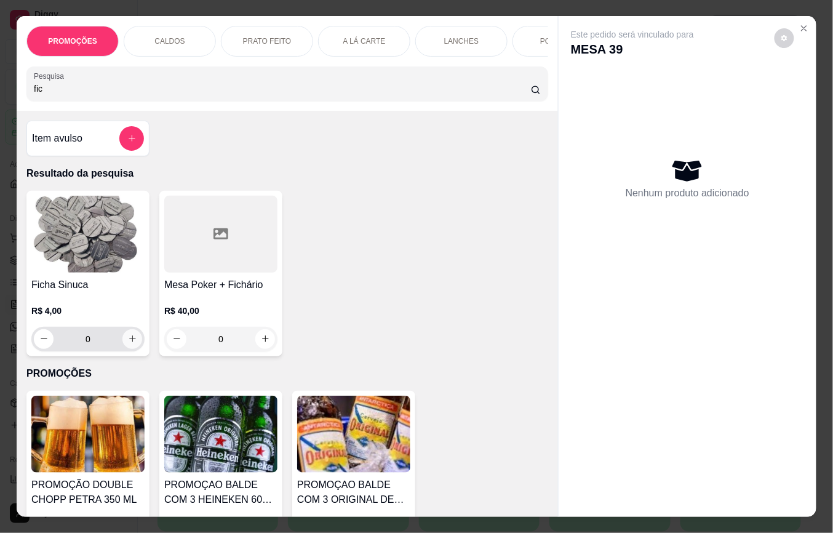
type input "fic"
click at [129, 342] on icon "increase-product-quantity" at bounding box center [132, 339] width 6 height 6
type input "1"
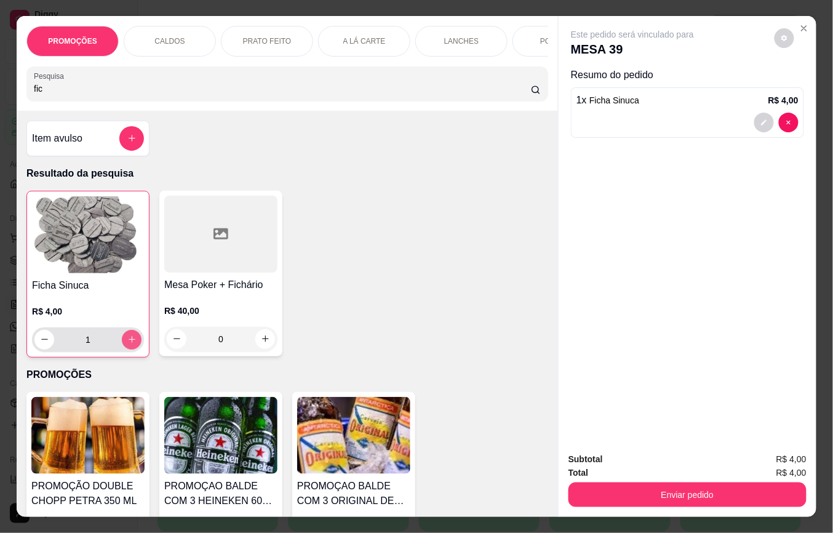
click at [127, 344] on icon "increase-product-quantity" at bounding box center [131, 339] width 9 height 9
type input "2"
click at [127, 344] on icon "increase-product-quantity" at bounding box center [131, 339] width 9 height 9
type input "3"
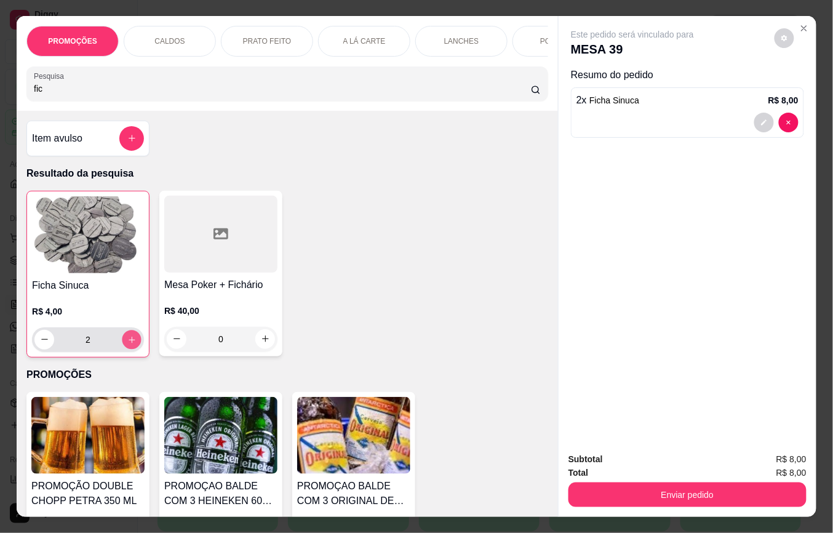
type input "3"
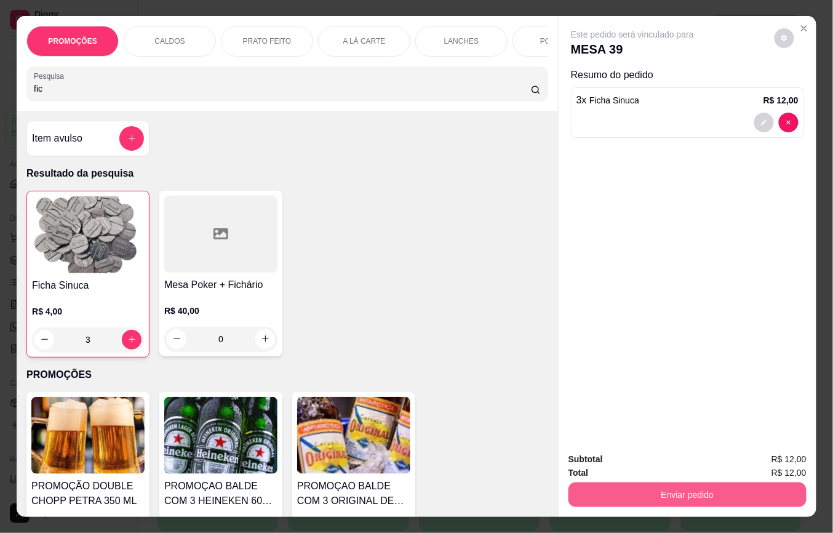
click at [711, 493] on button "Enviar pedido" at bounding box center [687, 494] width 238 height 25
click at [628, 456] on button "Não registrar e enviar pedido" at bounding box center [646, 458] width 124 height 23
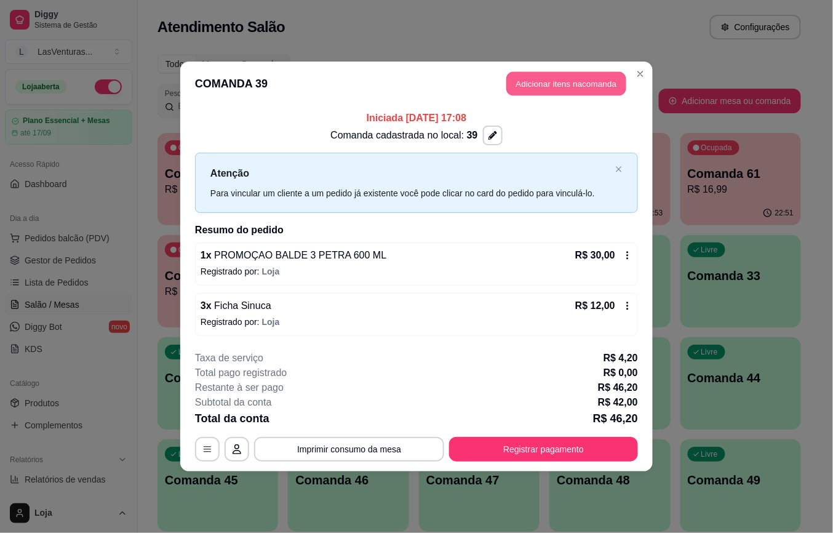
click at [556, 74] on button "Adicionar itens na comanda" at bounding box center [566, 84] width 120 height 24
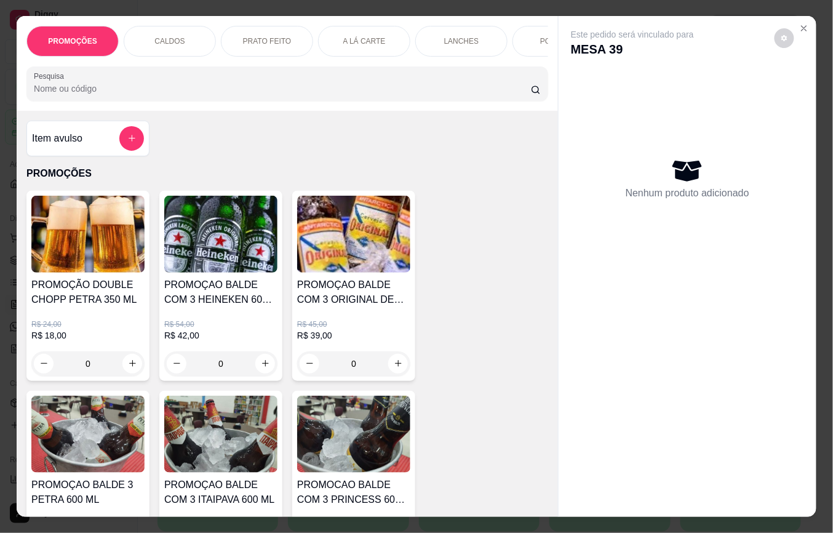
click at [134, 107] on div "PROMOÇÕES CALDOS PRATO FEITO A LÁ CARTE LANCHES PORÇÕES DRINKS DRINK SEM ÁLCOOL…" at bounding box center [287, 63] width 541 height 95
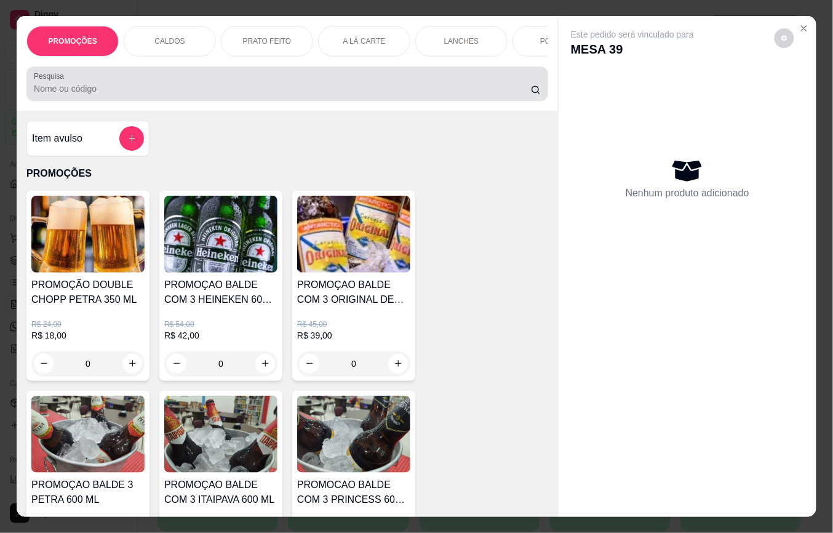
click at [146, 89] on input "Pesquisa" at bounding box center [282, 88] width 497 height 12
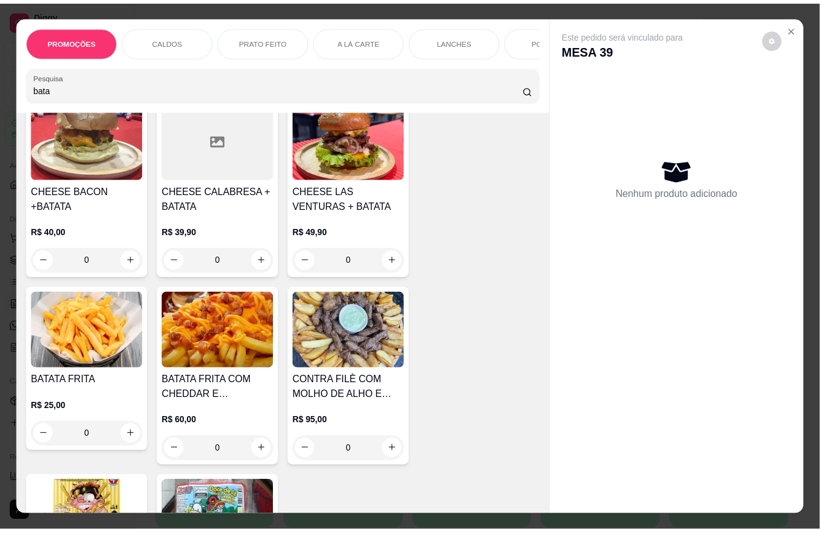
scroll to position [328, 0]
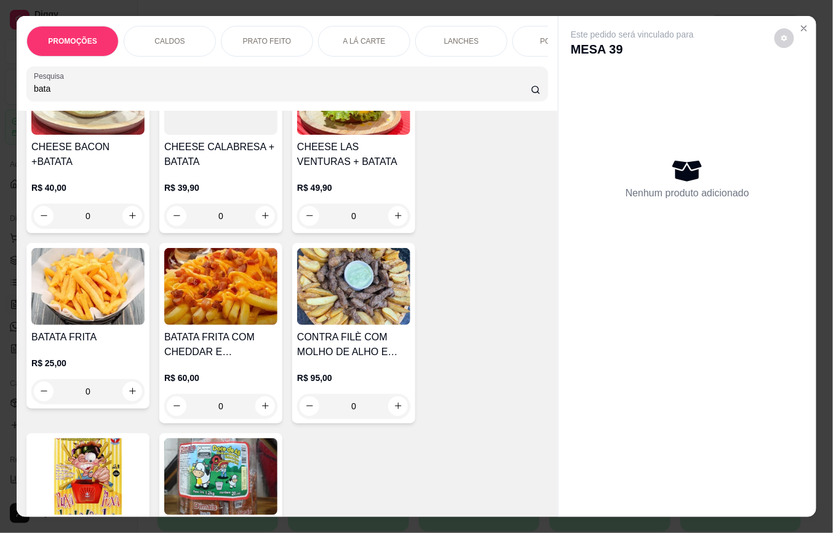
type input "bata"
click at [257, 414] on div "0" at bounding box center [220, 406] width 113 height 25
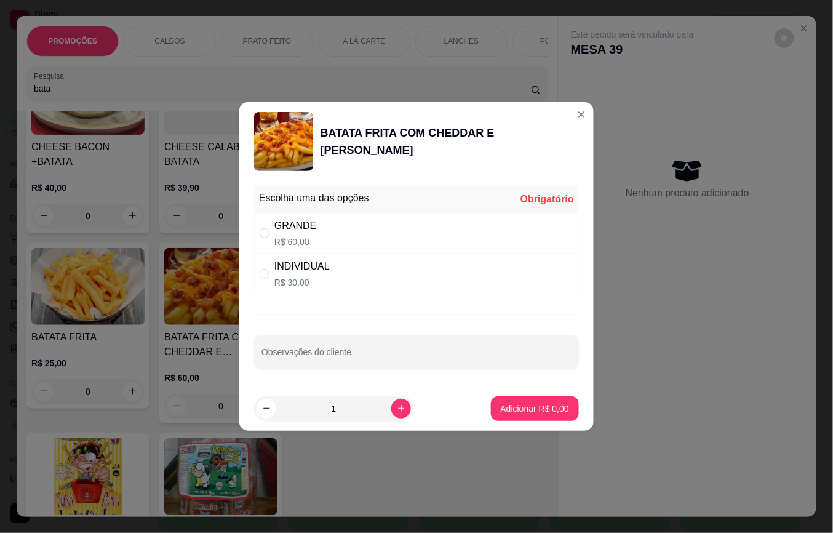
click at [258, 224] on div "GRANDE R$ 60,00" at bounding box center [416, 233] width 325 height 41
radio input "true"
click at [530, 414] on p "Adicionar R$ 60,00" at bounding box center [532, 408] width 71 height 12
type input "1"
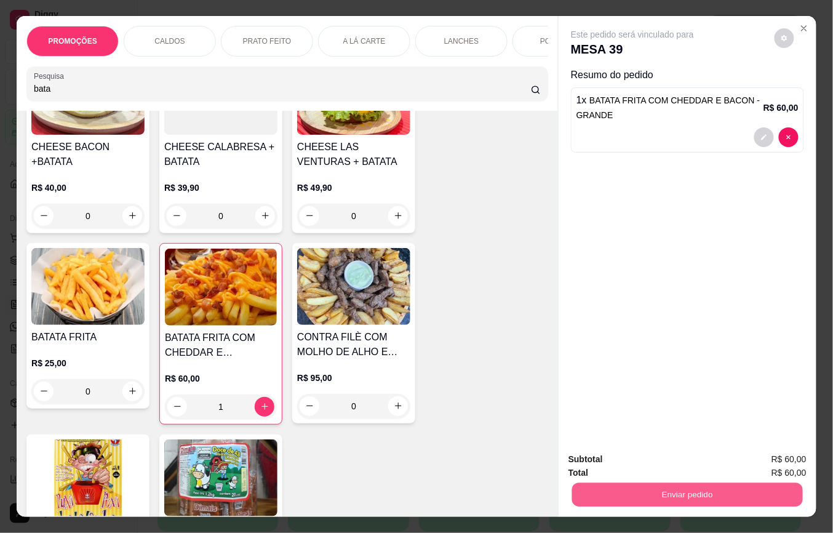
click at [719, 486] on button "Enviar pedido" at bounding box center [687, 495] width 231 height 24
click at [657, 461] on button "Não registrar e enviar pedido" at bounding box center [646, 458] width 128 height 23
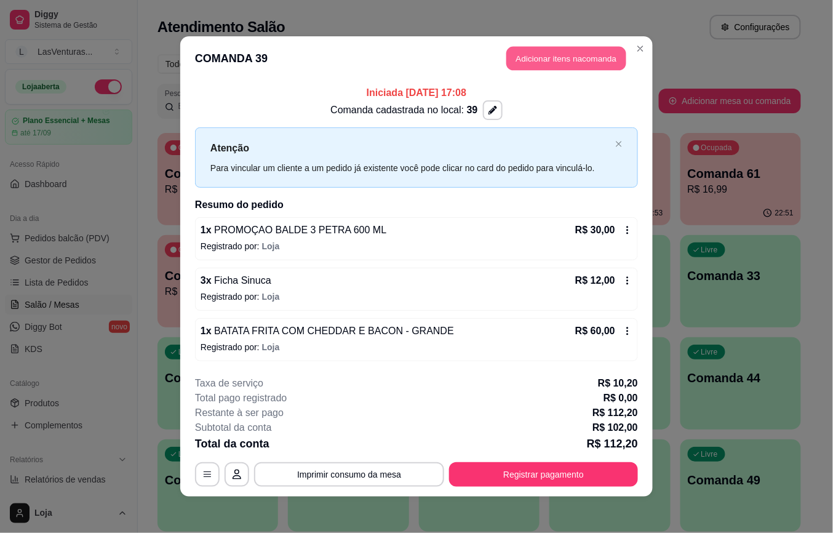
click at [542, 58] on button "Adicionar itens na comanda" at bounding box center [566, 59] width 120 height 24
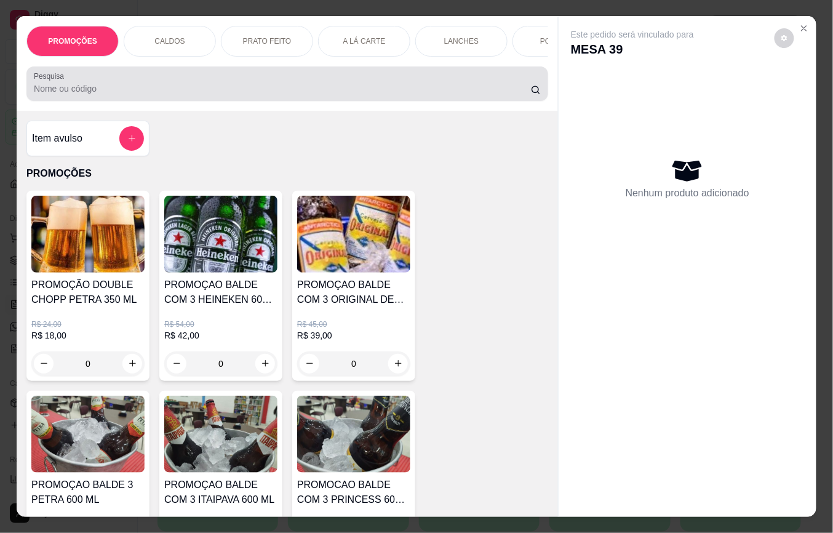
click at [114, 87] on div at bounding box center [287, 83] width 507 height 25
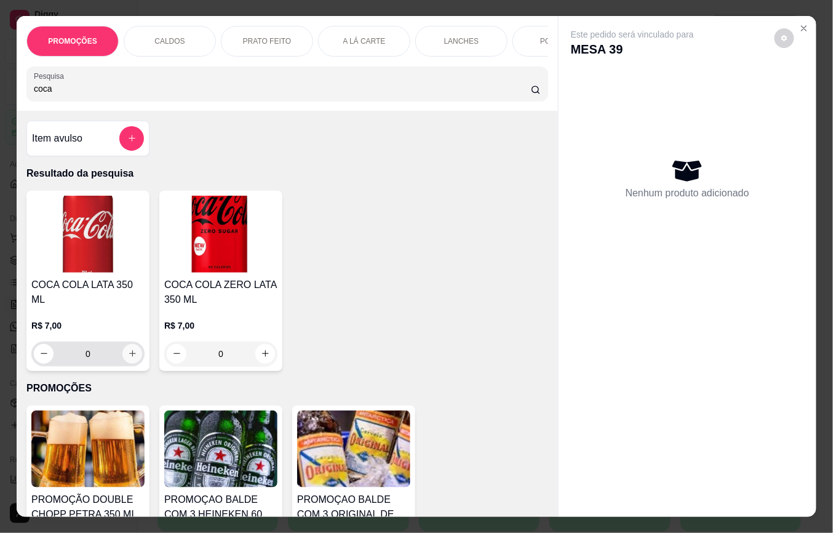
type input "coca"
click at [133, 344] on button "increase-product-quantity" at bounding box center [132, 353] width 19 height 19
type input "1"
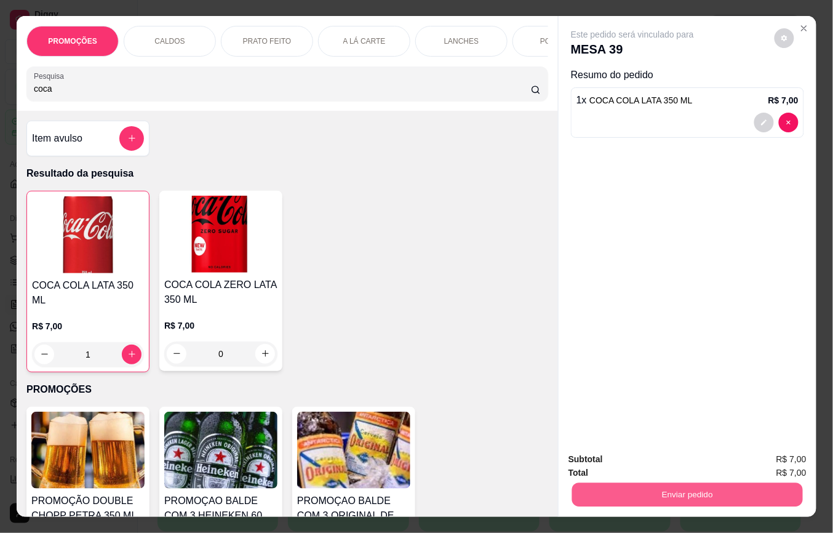
click at [611, 489] on button "Enviar pedido" at bounding box center [687, 495] width 231 height 24
click at [601, 460] on button "Não registrar e enviar pedido" at bounding box center [646, 458] width 124 height 23
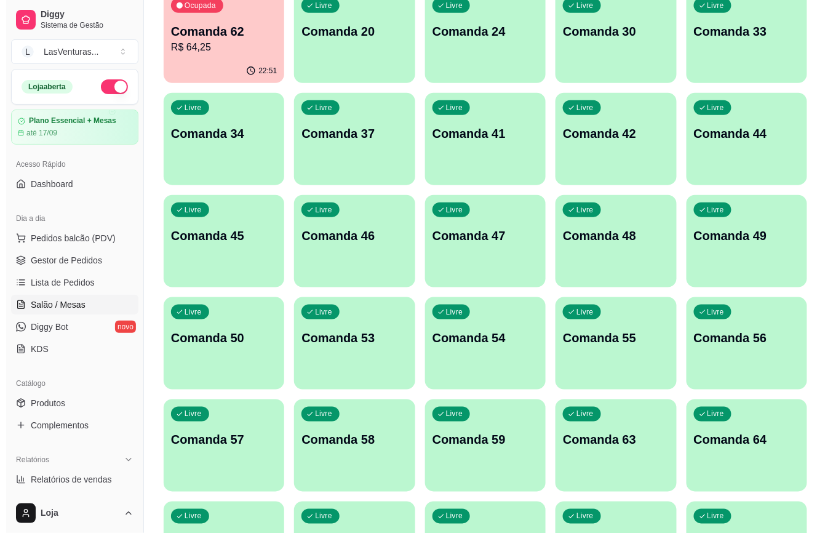
scroll to position [246, 0]
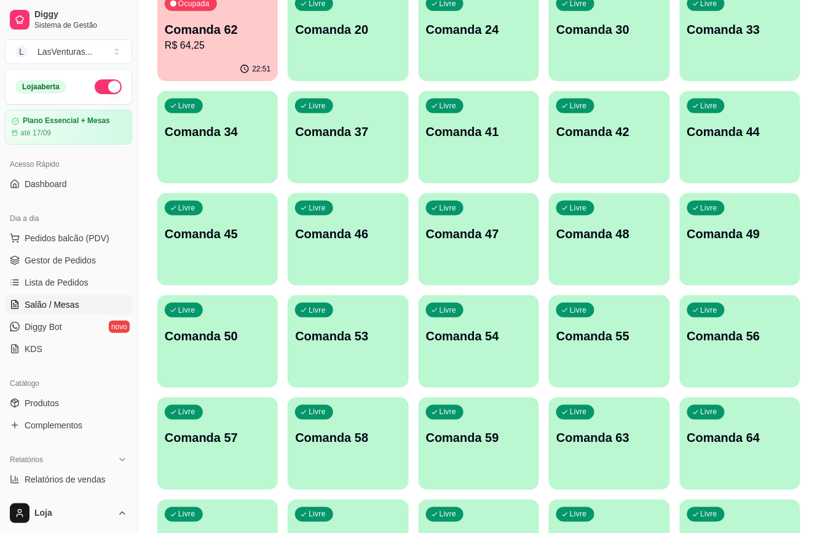
click at [692, 438] on p "Comanda 64" at bounding box center [740, 437] width 106 height 17
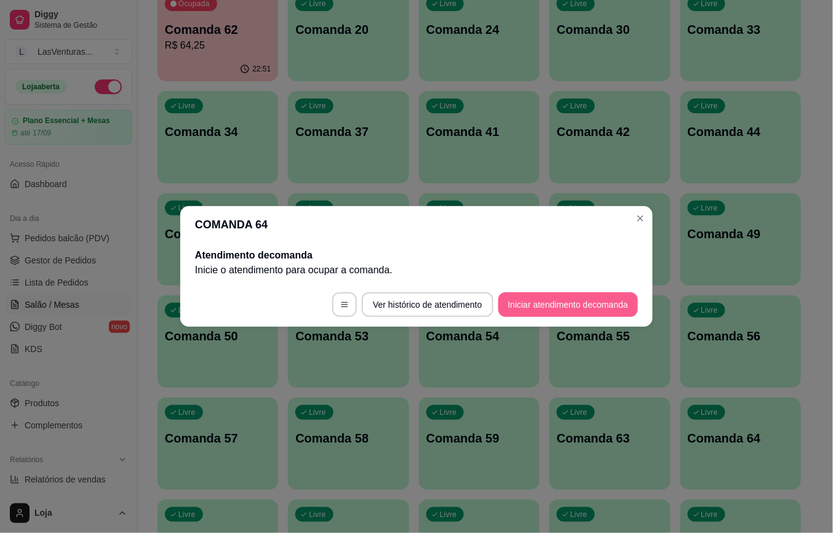
click at [559, 304] on button "Iniciar atendimento de comanda" at bounding box center [568, 304] width 140 height 25
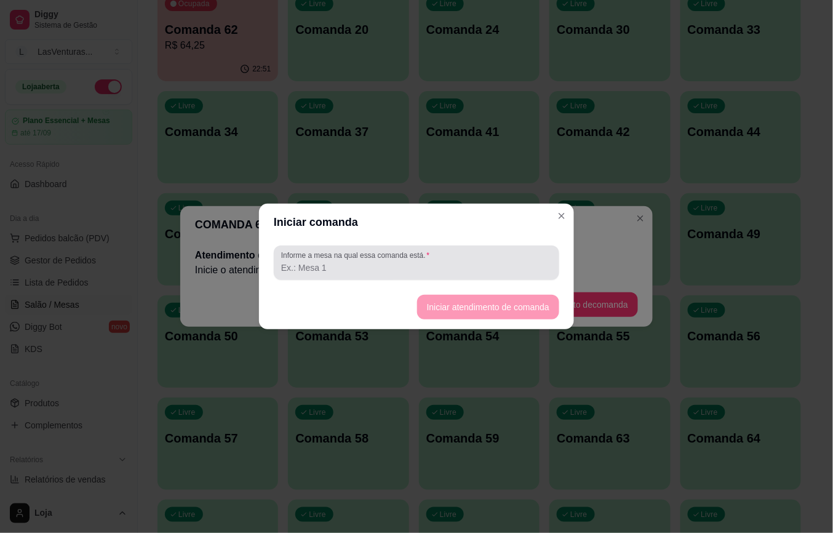
click at [473, 271] on input "Informe a mesa na qual essa comanda está." at bounding box center [416, 267] width 271 height 12
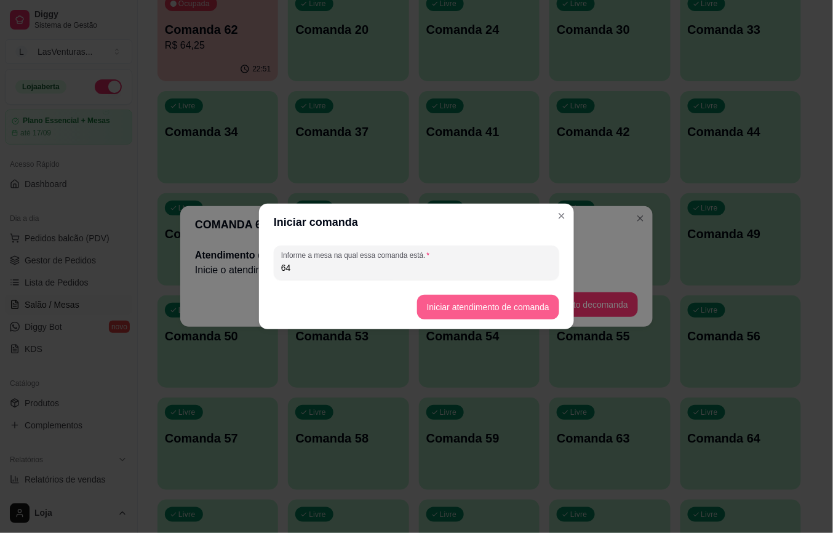
type input "64"
click at [468, 303] on button "Iniciar atendimento de comanda" at bounding box center [488, 307] width 142 height 25
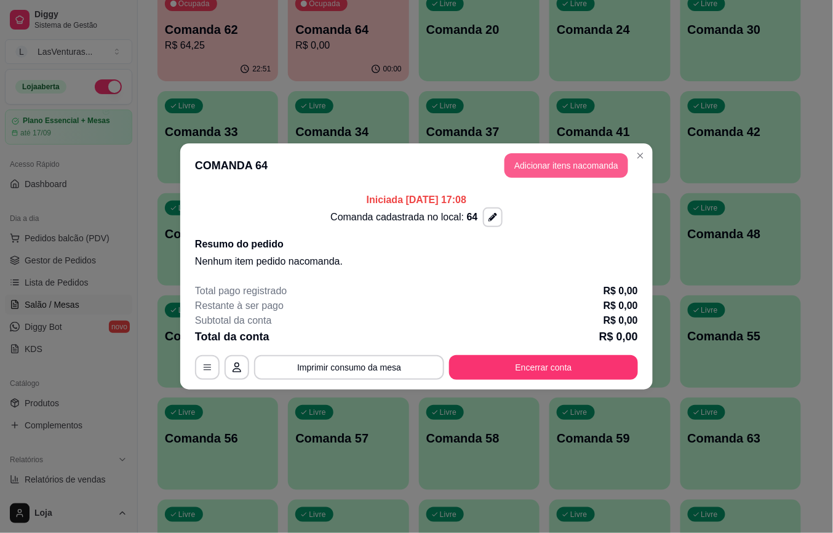
click at [544, 162] on button "Adicionar itens na comanda" at bounding box center [566, 165] width 124 height 25
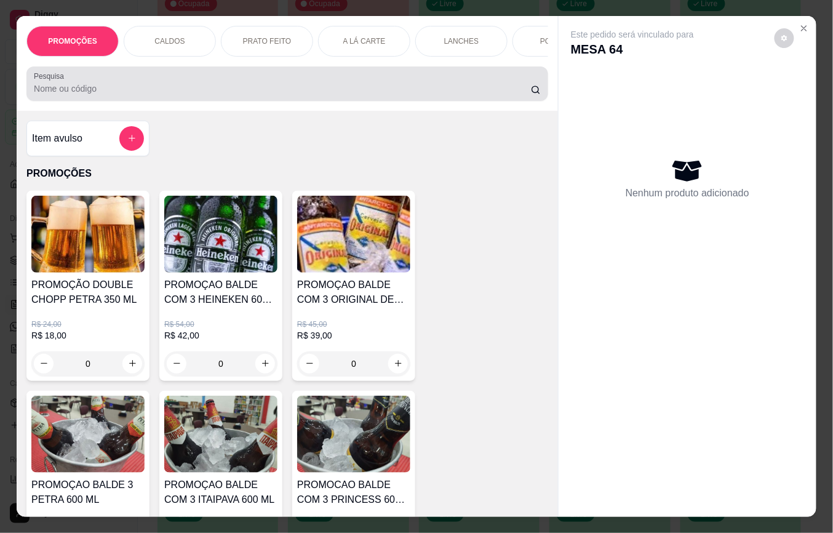
drag, startPoint x: 80, startPoint y: 102, endPoint x: 109, endPoint y: 162, distance: 67.1
click at [81, 101] on div "Pesquisa" at bounding box center [286, 83] width 521 height 34
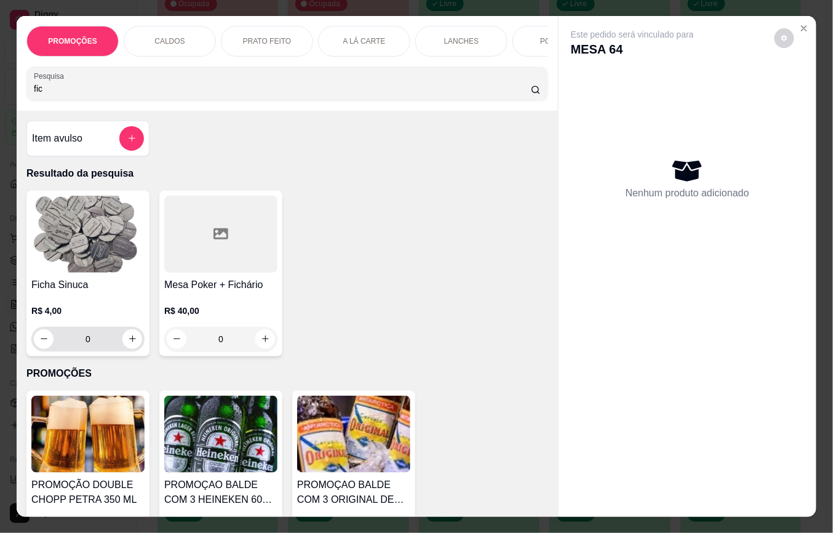
type input "fic"
click at [84, 349] on input "0" at bounding box center [87, 339] width 69 height 25
type input "10"
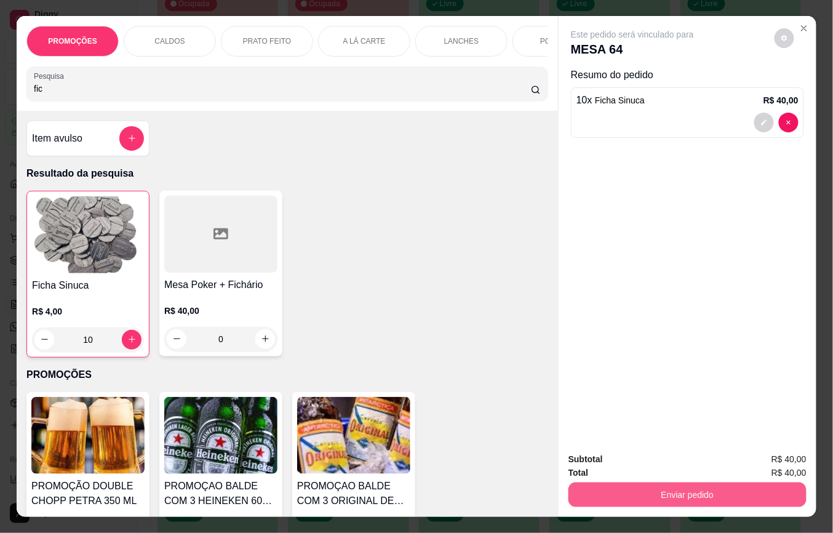
type input "10"
click at [719, 490] on button "Enviar pedido" at bounding box center [687, 495] width 231 height 24
click at [670, 462] on button "Não registrar e enviar pedido" at bounding box center [646, 458] width 124 height 23
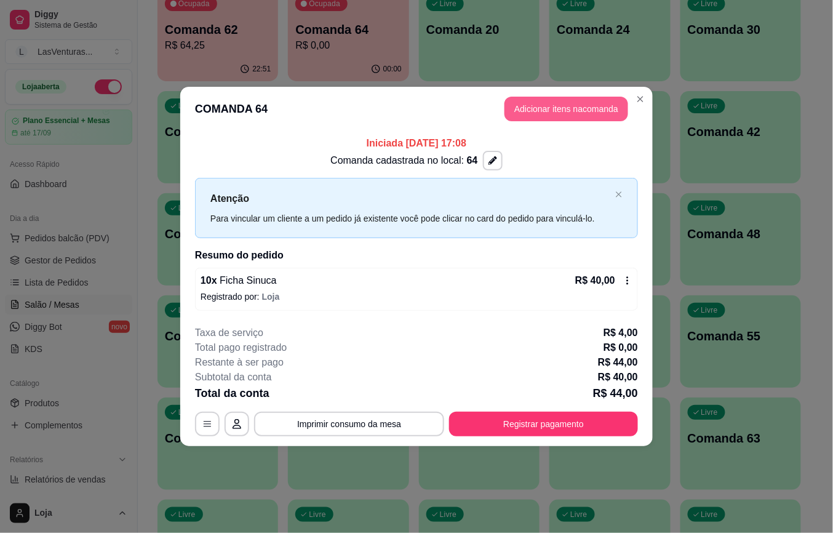
click at [558, 101] on button "Adicionar itens na comanda" at bounding box center [566, 109] width 124 height 25
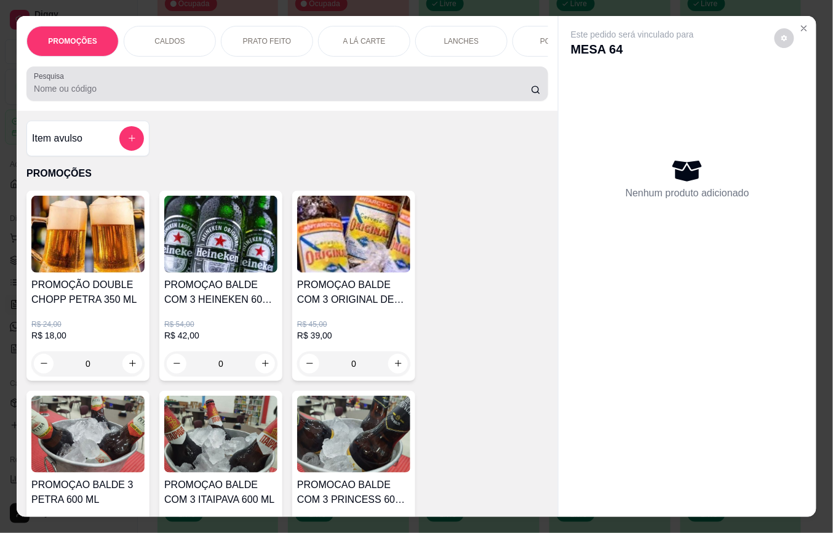
click at [104, 92] on input "Pesquisa" at bounding box center [282, 88] width 497 height 12
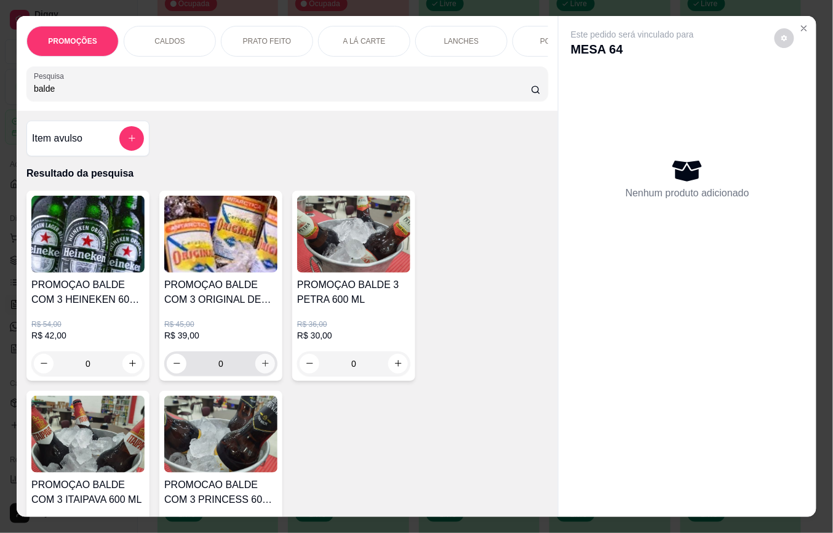
type input "balde"
click at [261, 368] on icon "increase-product-quantity" at bounding box center [265, 362] width 9 height 9
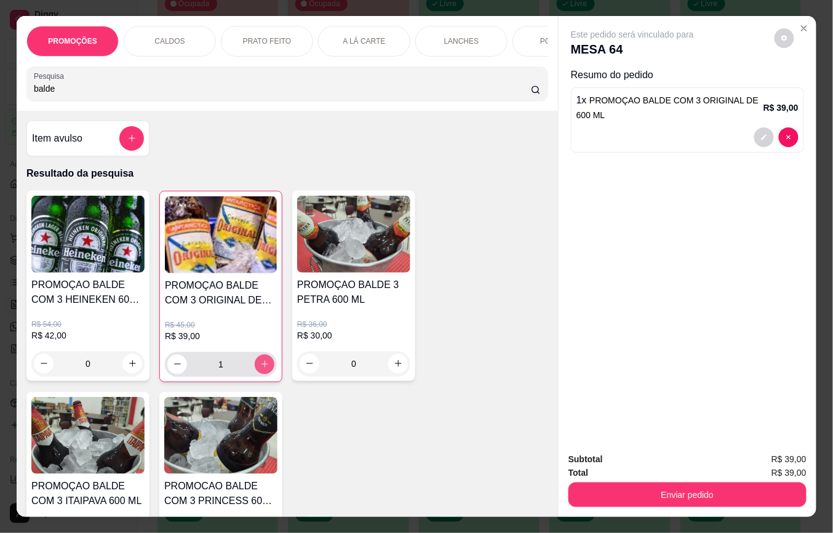
type input "1"
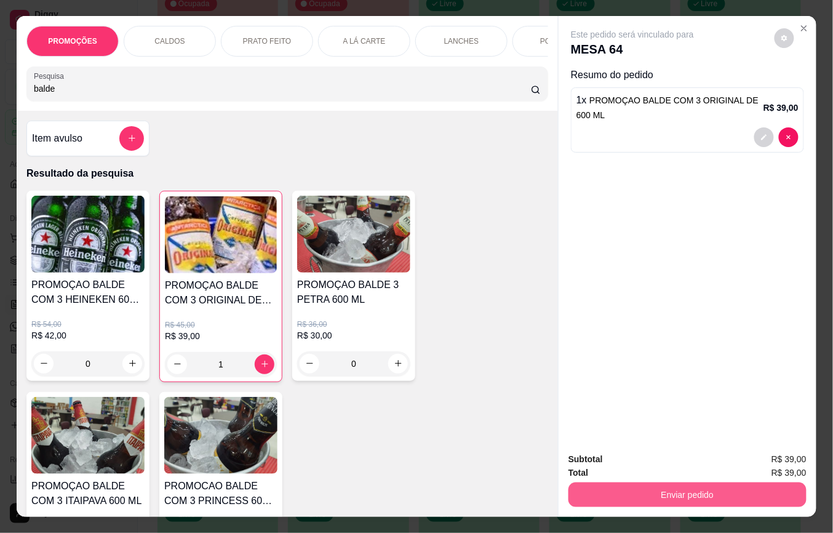
click at [582, 482] on button "Enviar pedido" at bounding box center [687, 494] width 238 height 25
click at [598, 451] on button "Não registrar e enviar pedido" at bounding box center [646, 458] width 124 height 23
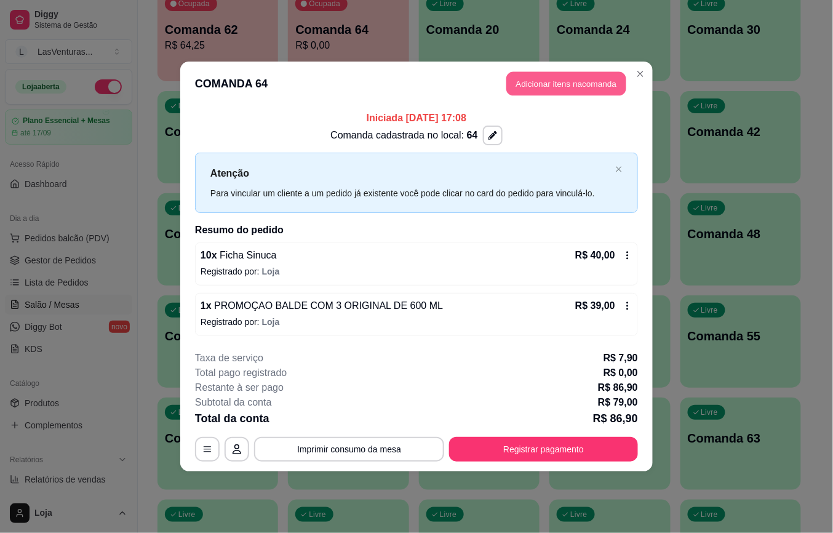
click at [581, 89] on button "Adicionar itens na comanda" at bounding box center [566, 84] width 120 height 24
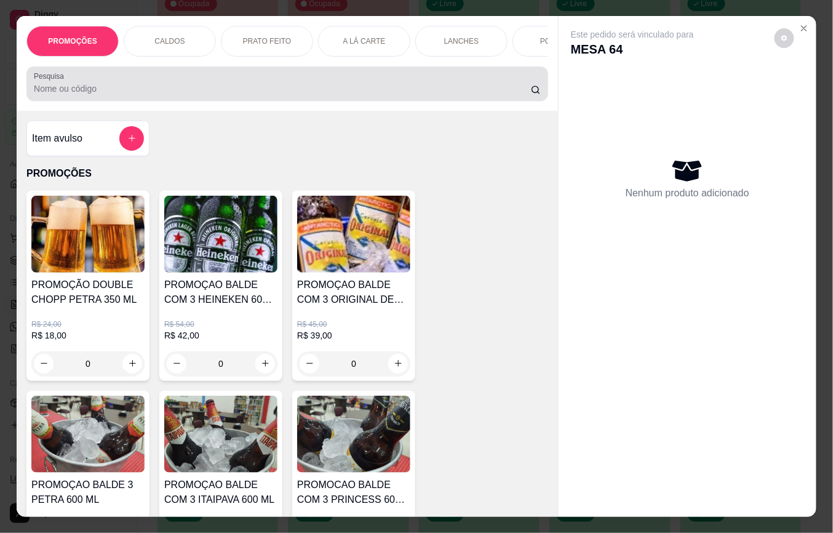
click at [101, 95] on input "Pesquisa" at bounding box center [282, 88] width 497 height 12
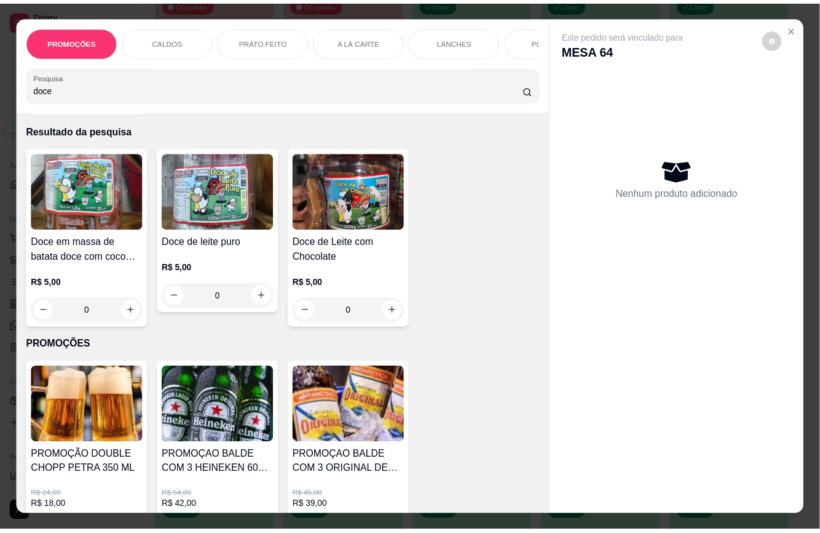
scroll to position [0, 0]
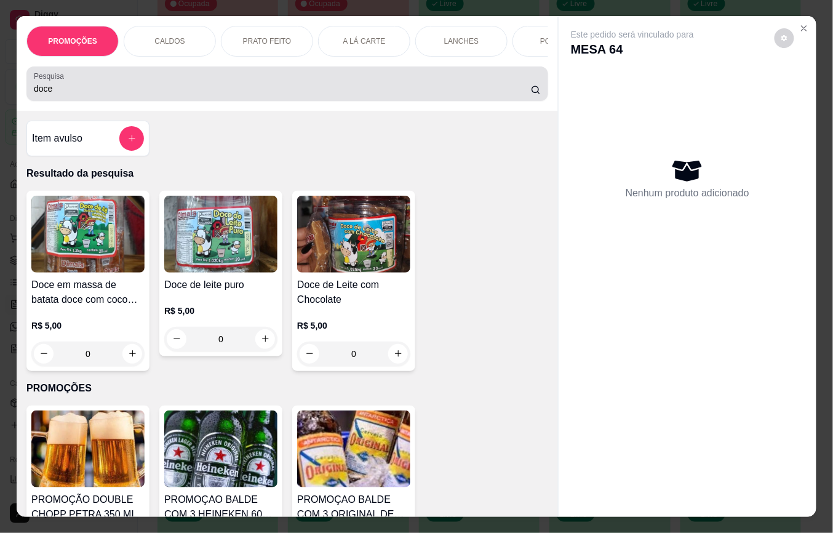
click at [55, 101] on div "Pesquisa doce" at bounding box center [286, 83] width 521 height 34
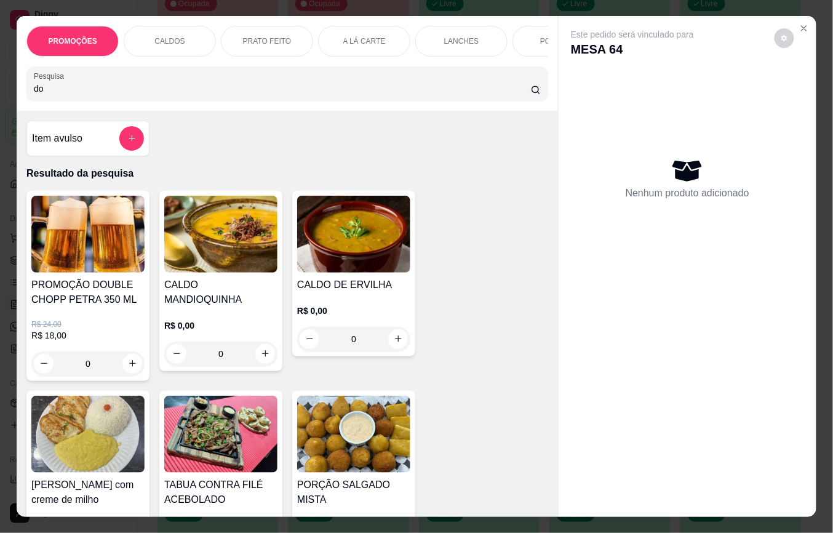
type input "d"
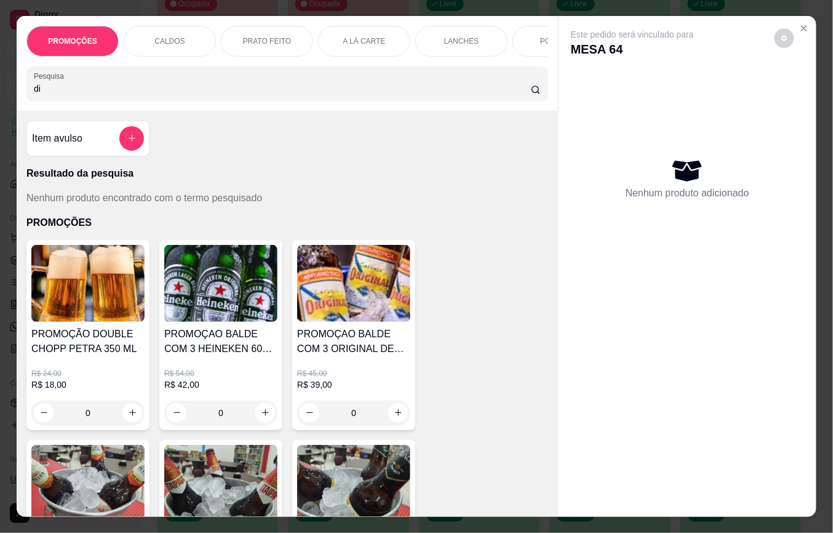
type input "d"
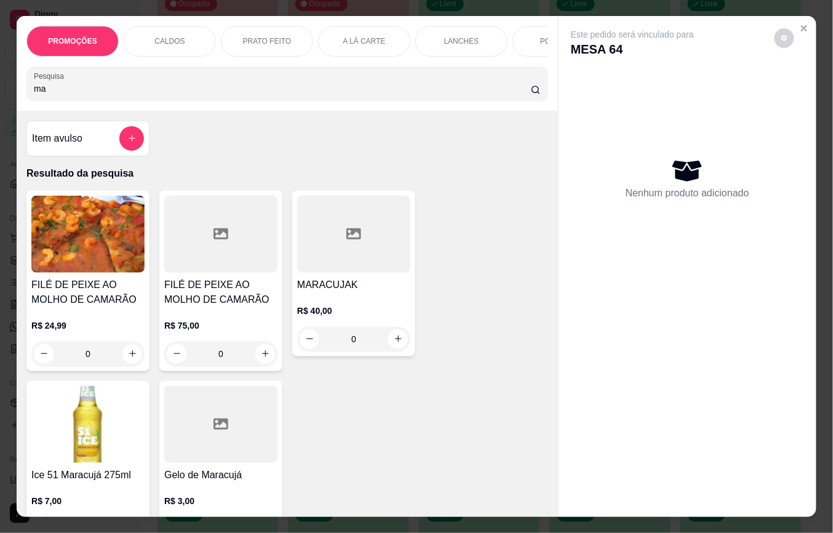
type input "m"
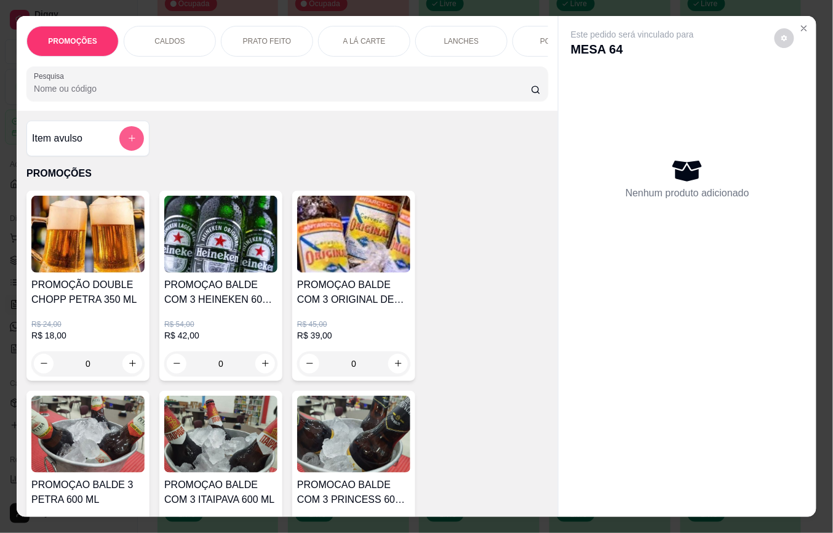
click at [127, 143] on icon "add-separate-item" at bounding box center [131, 137] width 9 height 9
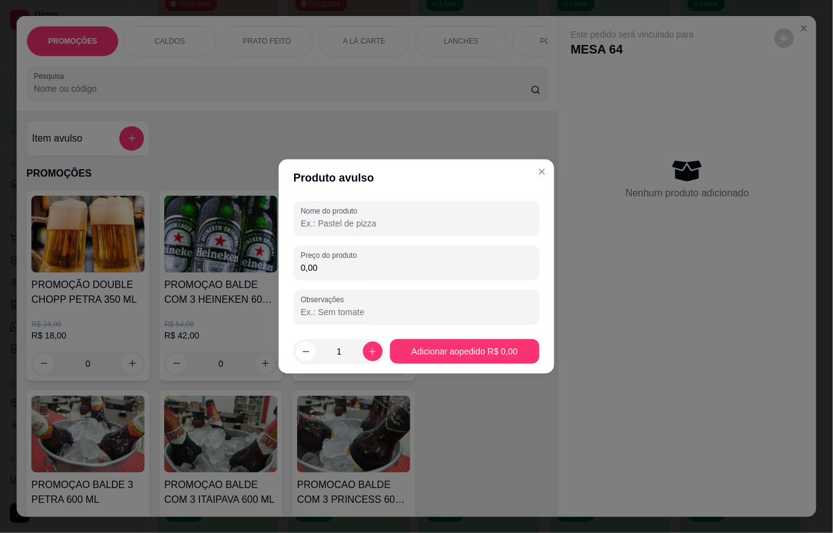
click at [311, 227] on input "Nome do produto" at bounding box center [416, 223] width 231 height 12
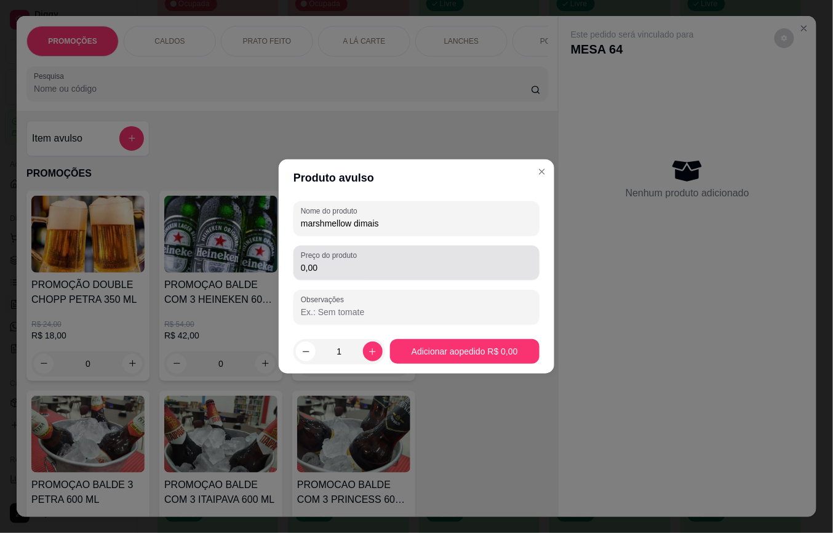
type input "marshmellow dimais"
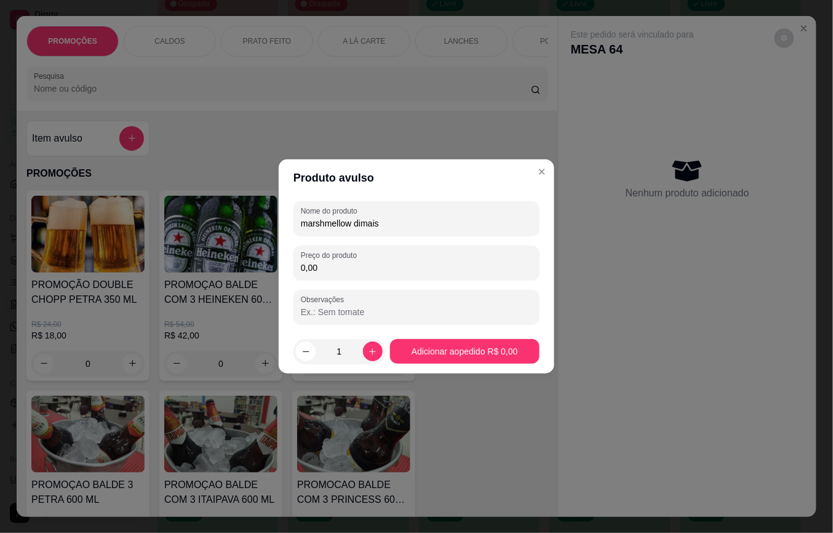
click at [343, 264] on input "0,00" at bounding box center [416, 267] width 231 height 12
type input "5,00"
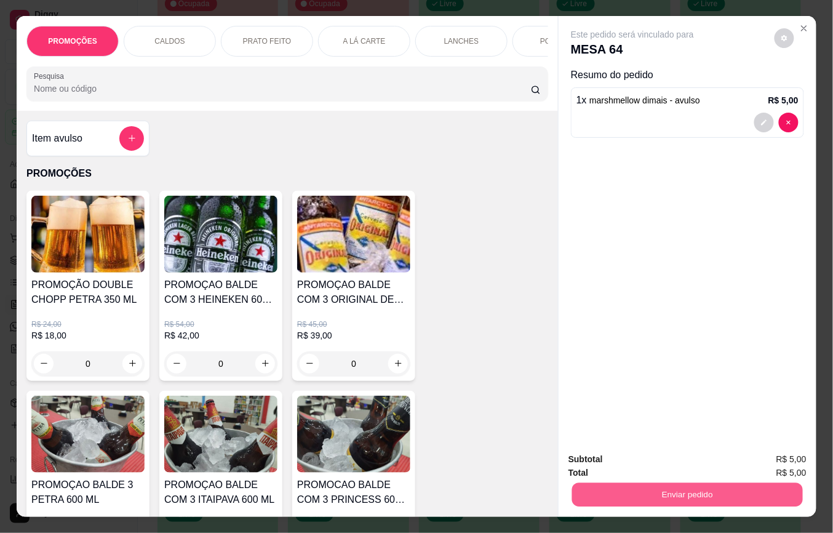
click at [620, 488] on button "Enviar pedido" at bounding box center [687, 495] width 231 height 24
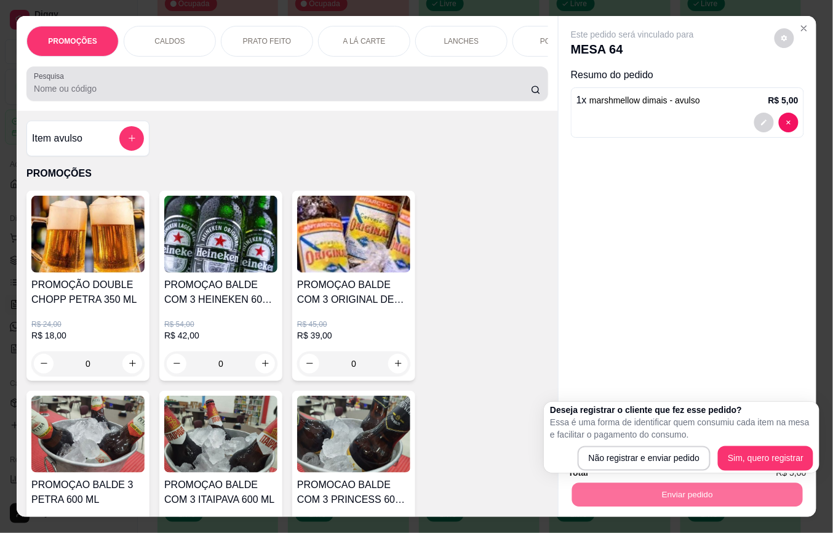
click at [74, 101] on div "Pesquisa" at bounding box center [286, 83] width 521 height 34
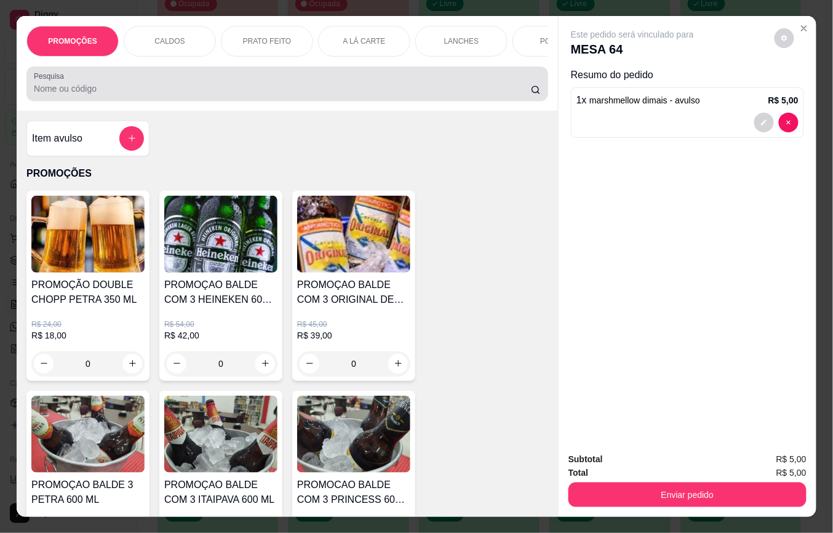
click at [155, 92] on input "Pesquisa" at bounding box center [282, 88] width 497 height 12
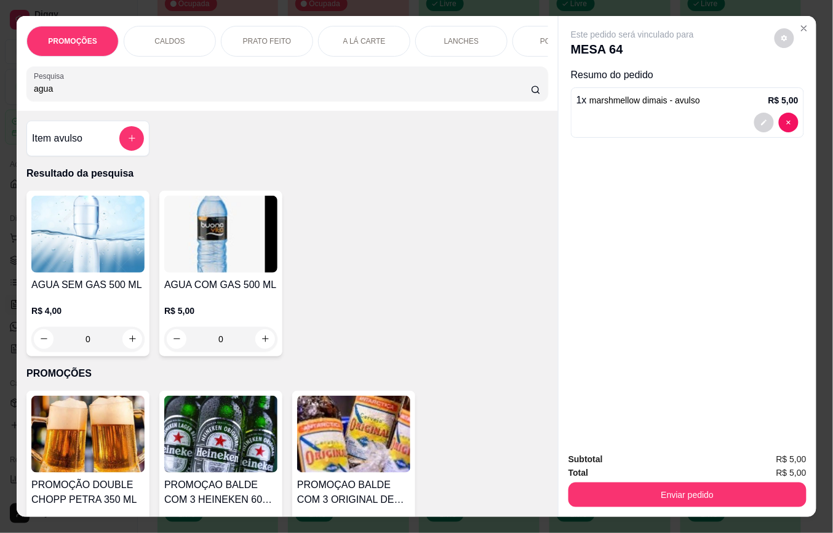
type input "agua"
click at [129, 348] on button "increase-product-quantity" at bounding box center [132, 338] width 19 height 19
type input "1"
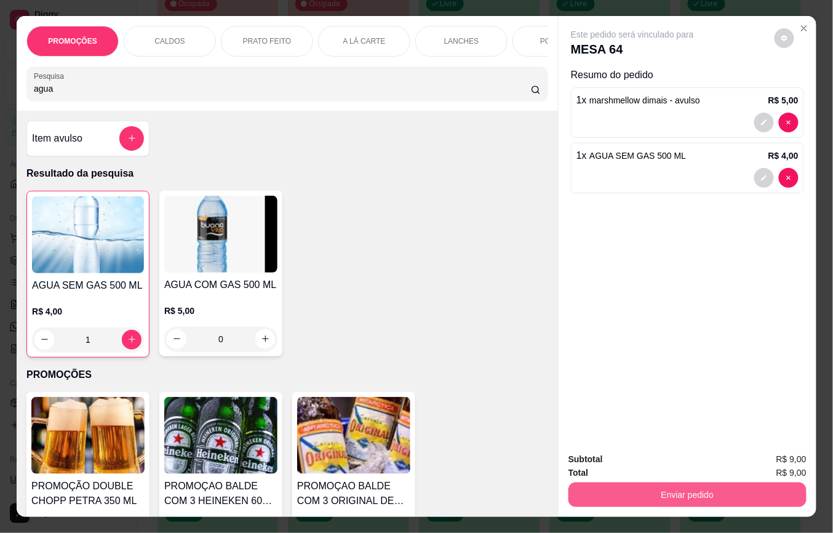
click at [638, 483] on button "Enviar pedido" at bounding box center [687, 494] width 238 height 25
click at [636, 455] on button "Não registrar e enviar pedido" at bounding box center [646, 458] width 128 height 23
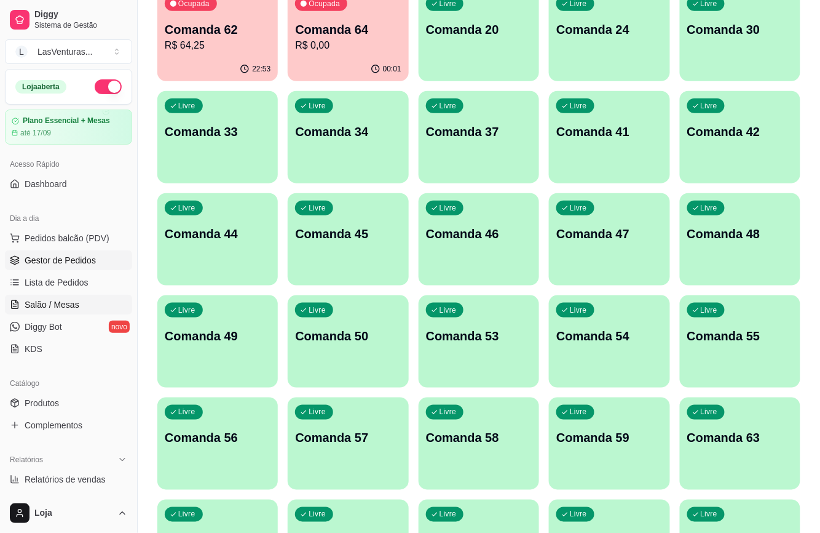
click at [99, 257] on link "Gestor de Pedidos" at bounding box center [68, 260] width 127 height 20
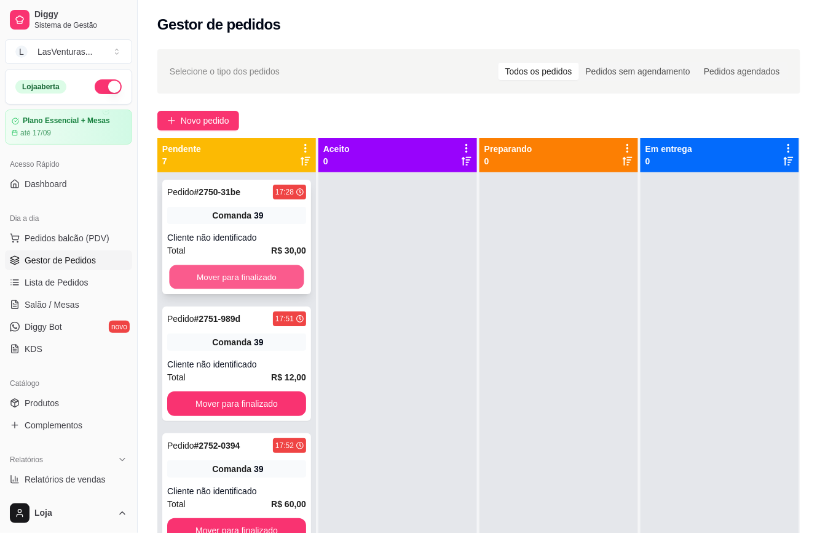
click at [214, 275] on button "Mover para finalizado" at bounding box center [236, 277] width 135 height 24
click at [214, 275] on button "Mover para finalizado" at bounding box center [236, 276] width 139 height 25
click at [214, 274] on button "Mover para finalizado" at bounding box center [236, 277] width 135 height 24
click at [214, 274] on button "Mover para finalizado" at bounding box center [236, 276] width 139 height 25
click at [214, 274] on button "Mover para finalizado" at bounding box center [236, 277] width 135 height 24
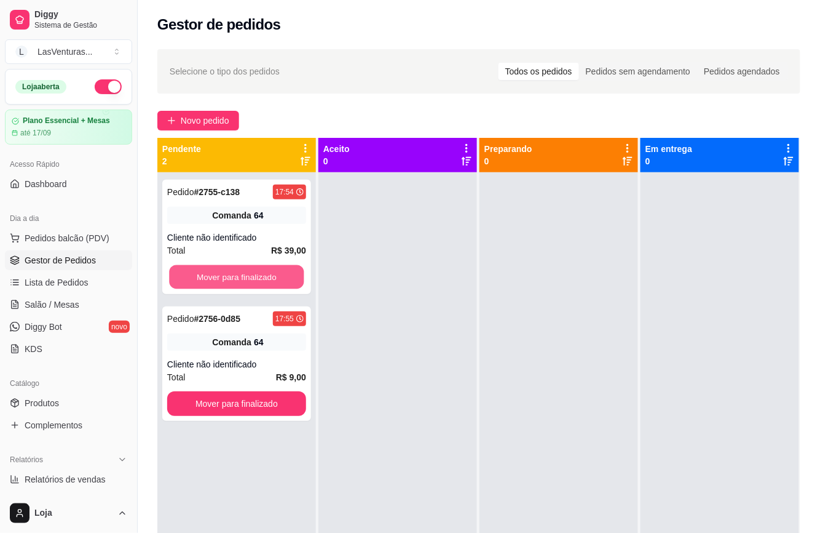
click at [214, 274] on button "Mover para finalizado" at bounding box center [236, 277] width 135 height 24
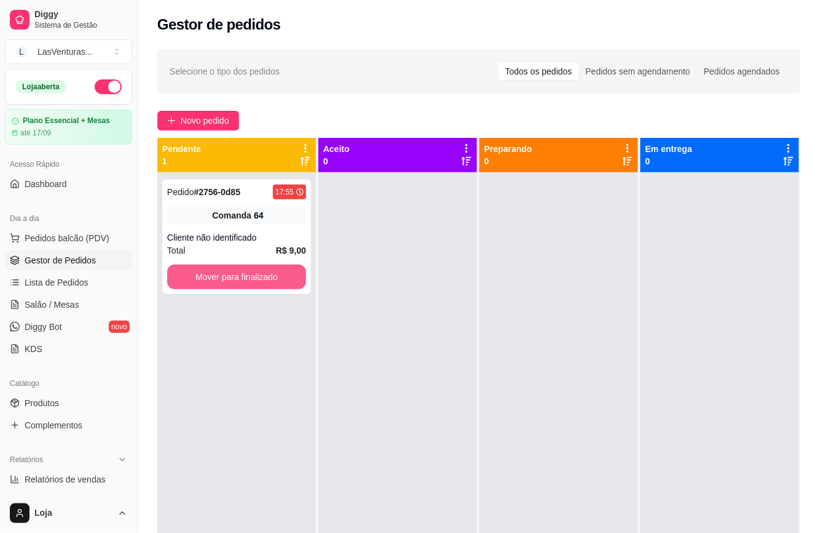
click at [214, 274] on button "Mover para finalizado" at bounding box center [236, 276] width 139 height 25
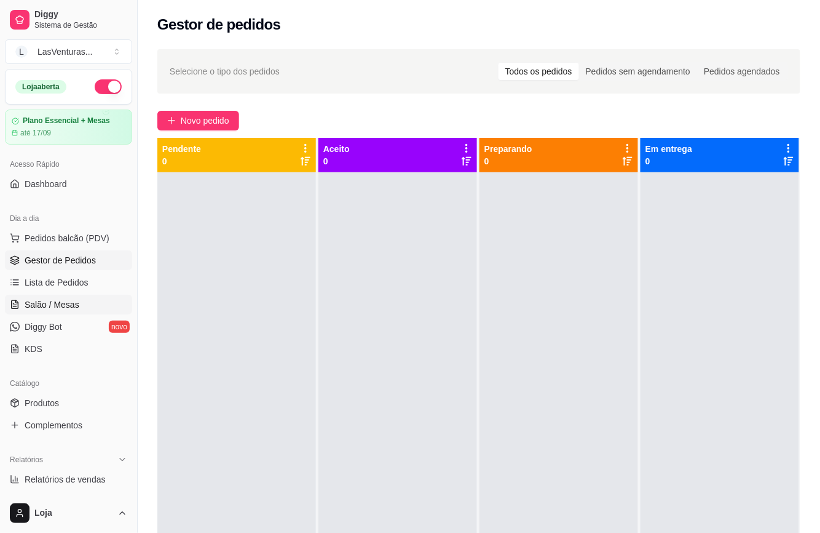
click at [49, 301] on span "Salão / Mesas" at bounding box center [52, 304] width 55 height 12
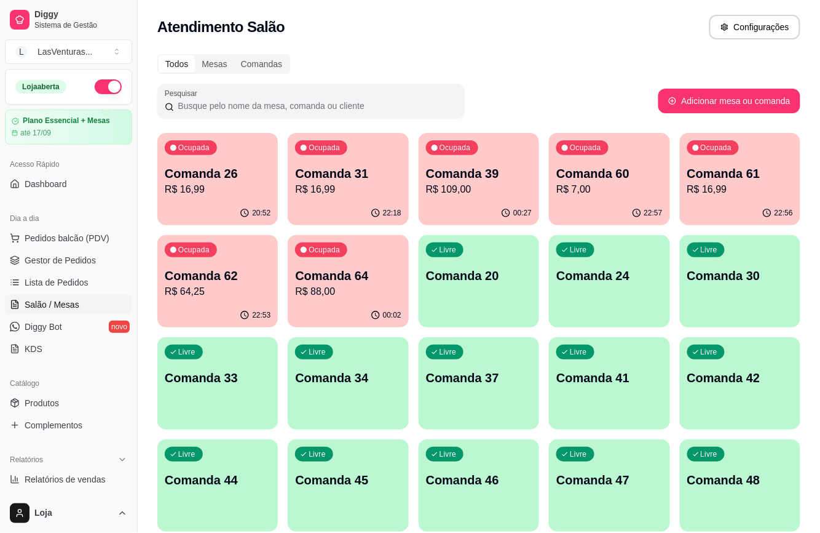
click at [343, 293] on p "R$ 88,00" at bounding box center [348, 291] width 106 height 15
click at [488, 168] on p "Comanda 39" at bounding box center [479, 173] width 106 height 17
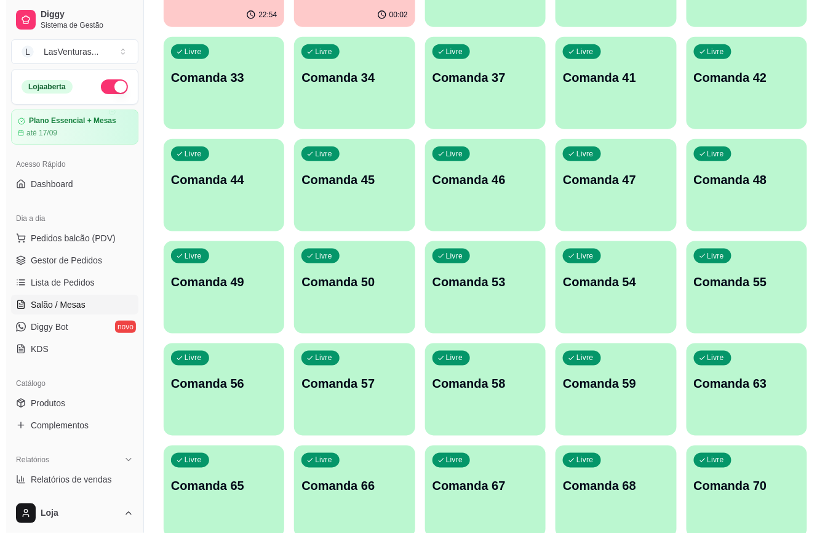
scroll to position [328, 0]
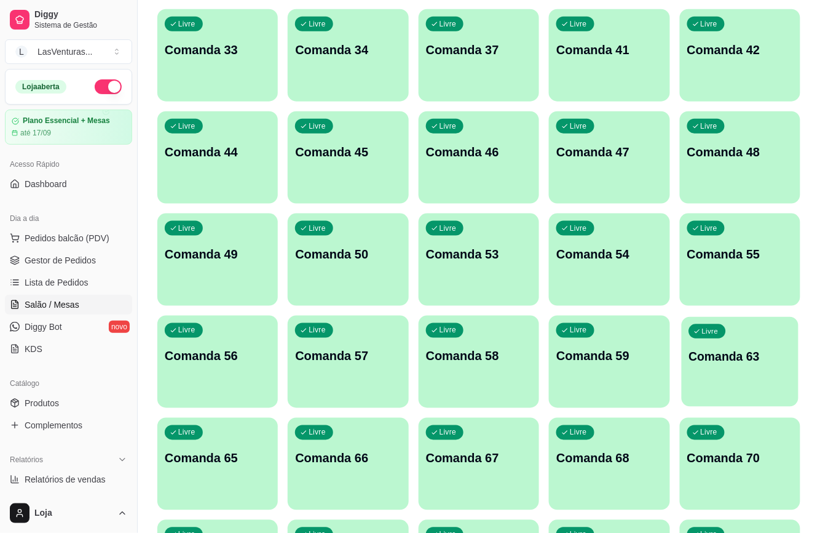
click at [771, 392] on div "button" at bounding box center [740, 399] width 117 height 14
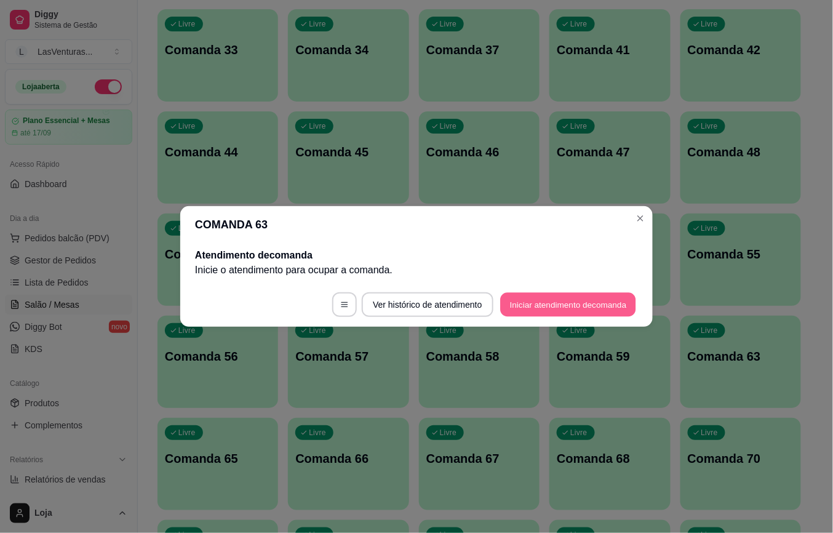
click at [544, 300] on button "Iniciar atendimento de comanda" at bounding box center [568, 305] width 136 height 24
click at [582, 309] on button "Iniciar atendimento de comanda" at bounding box center [568, 304] width 140 height 25
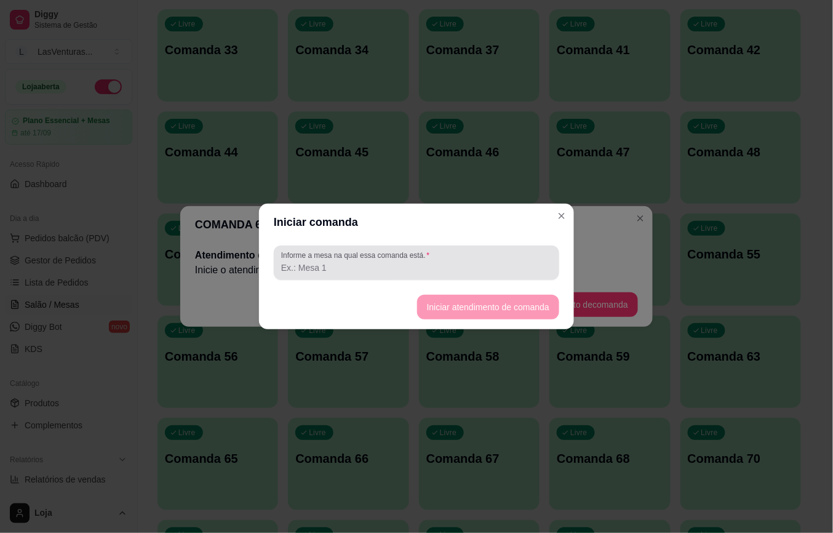
click at [298, 255] on label "Informe a mesa na qual essa comanda está." at bounding box center [357, 255] width 152 height 10
click at [298, 261] on input "Informe a mesa na qual essa comanda está." at bounding box center [416, 267] width 271 height 12
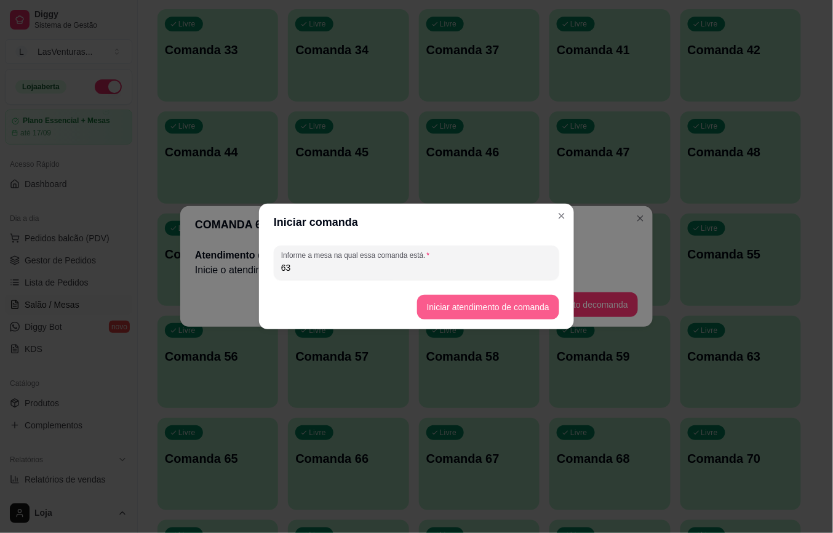
type input "63"
click at [483, 313] on button "Iniciar atendimento de comanda" at bounding box center [488, 307] width 138 height 24
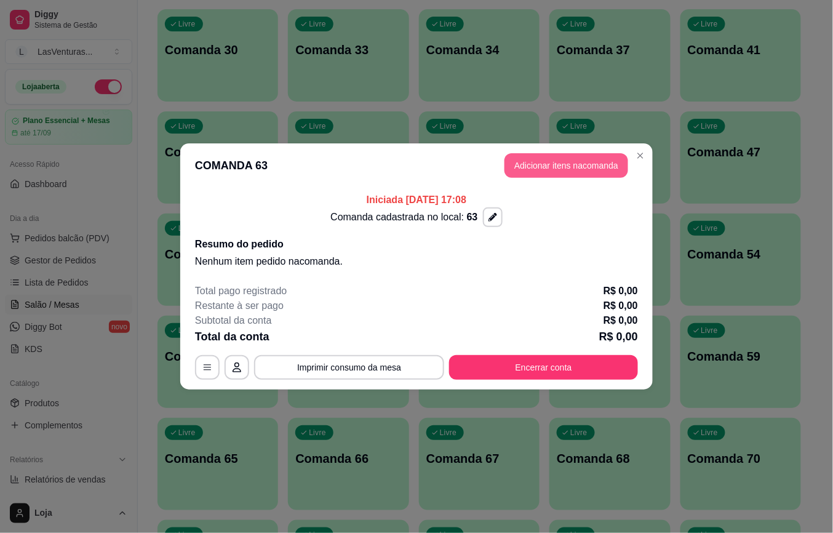
click at [571, 163] on button "Adicionar itens na comanda" at bounding box center [566, 165] width 124 height 25
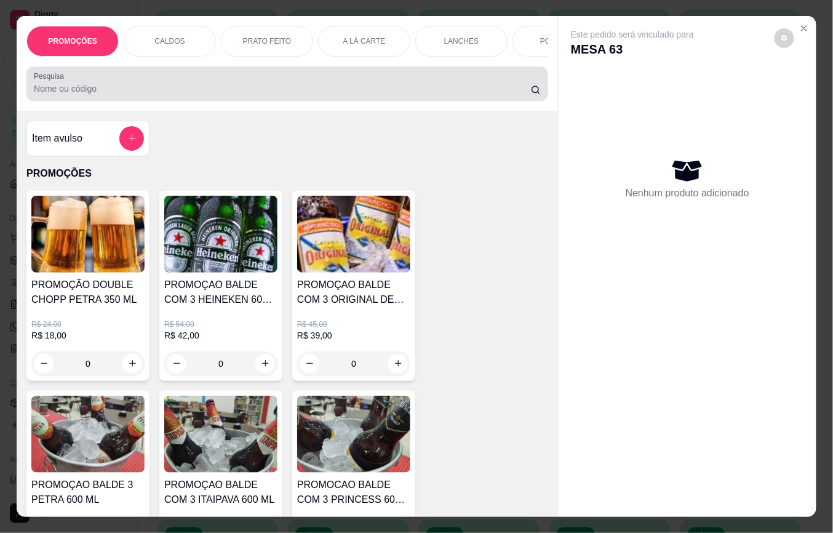
click at [70, 95] on input "Pesquisa" at bounding box center [282, 88] width 497 height 12
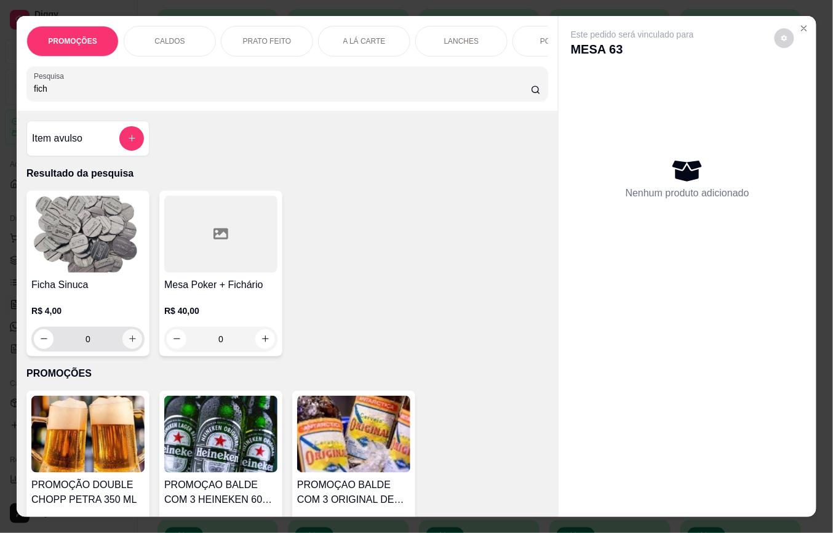
type input "fich"
click at [129, 349] on button "increase-product-quantity" at bounding box center [132, 339] width 20 height 20
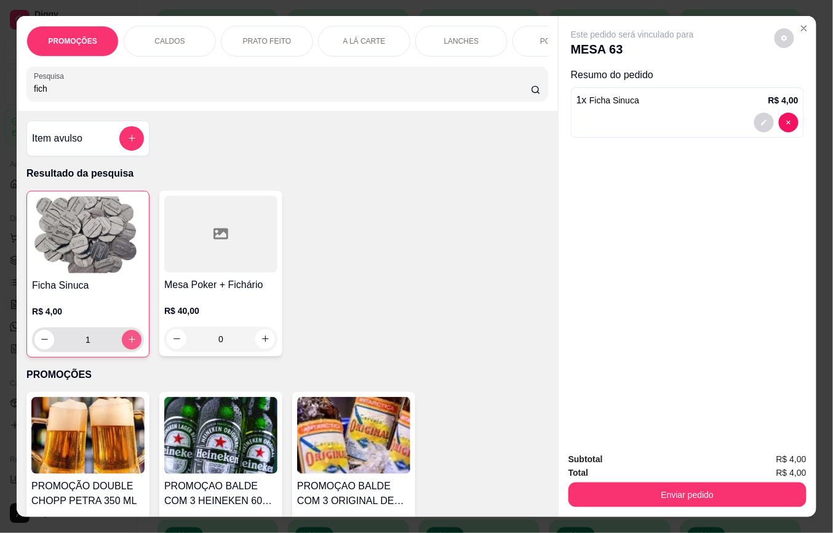
type input "1"
click at [129, 344] on icon "increase-product-quantity" at bounding box center [131, 339] width 9 height 9
type input "2"
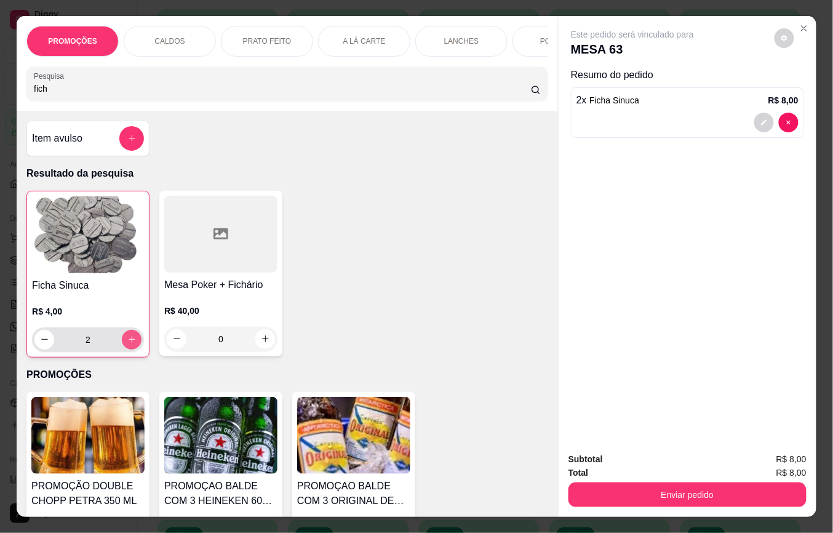
click at [129, 344] on icon "increase-product-quantity" at bounding box center [131, 339] width 9 height 9
type input "3"
click at [129, 344] on icon "increase-product-quantity" at bounding box center [131, 339] width 9 height 9
type input "4"
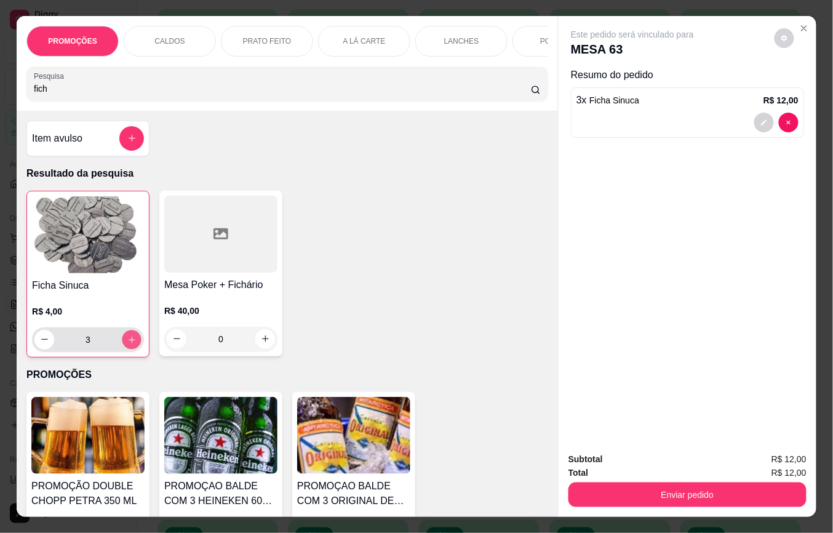
type input "4"
click at [119, 352] on div "4" at bounding box center [87, 339] width 107 height 25
click at [127, 344] on icon "increase-product-quantity" at bounding box center [131, 339] width 9 height 9
type input "5"
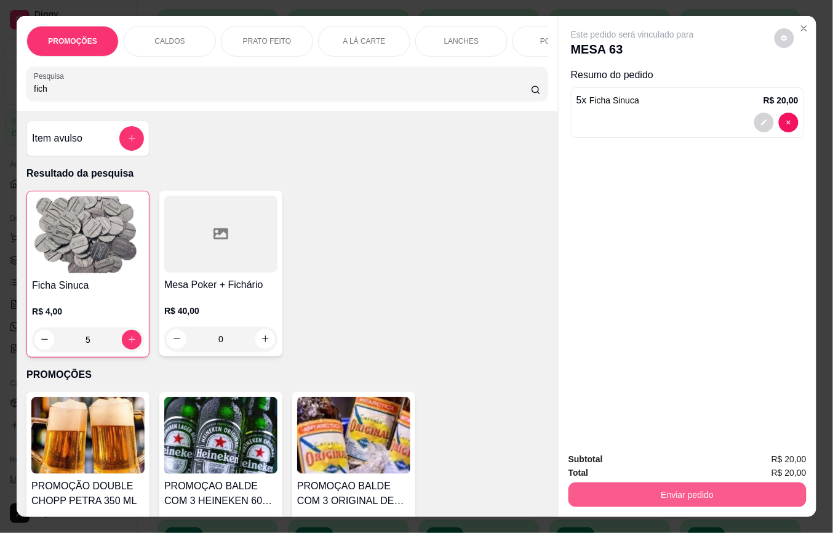
click at [627, 482] on button "Enviar pedido" at bounding box center [687, 494] width 238 height 25
click at [628, 458] on button "Não registrar e enviar pedido" at bounding box center [646, 458] width 128 height 23
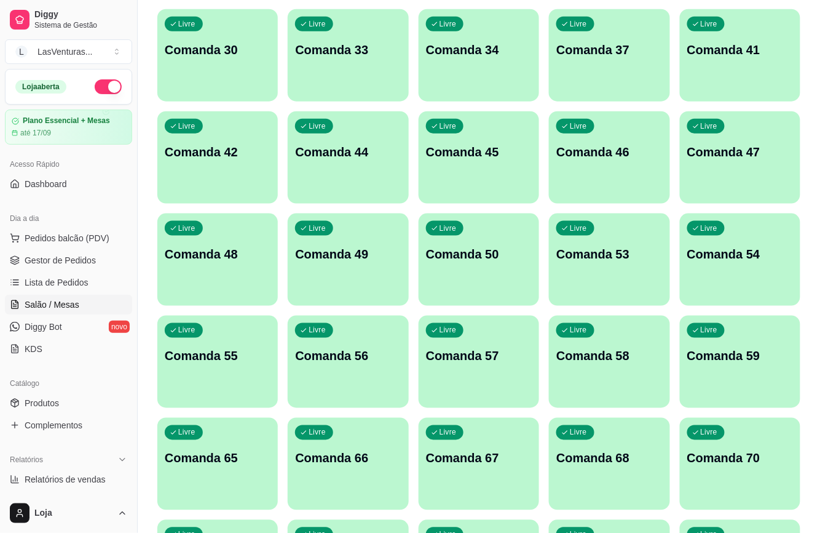
click at [317, 52] on p "Comanda 33" at bounding box center [348, 49] width 106 height 17
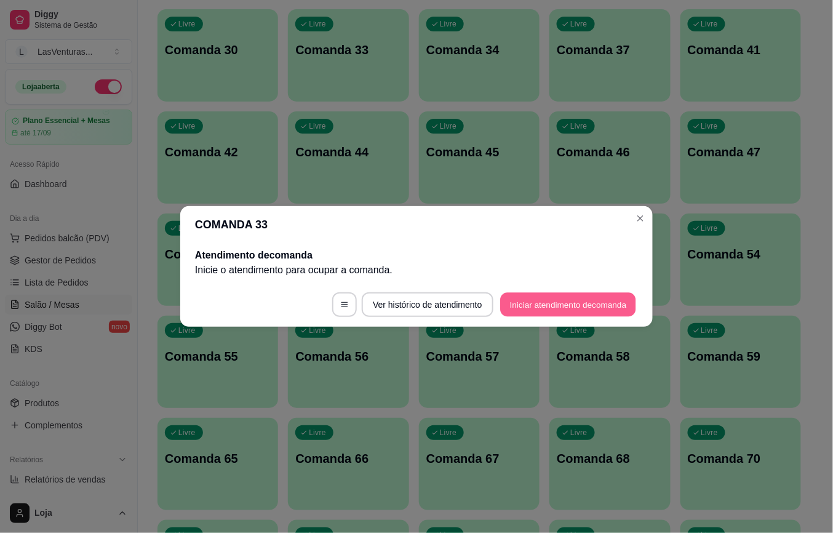
click at [536, 309] on button "Iniciar atendimento de comanda" at bounding box center [568, 305] width 136 height 24
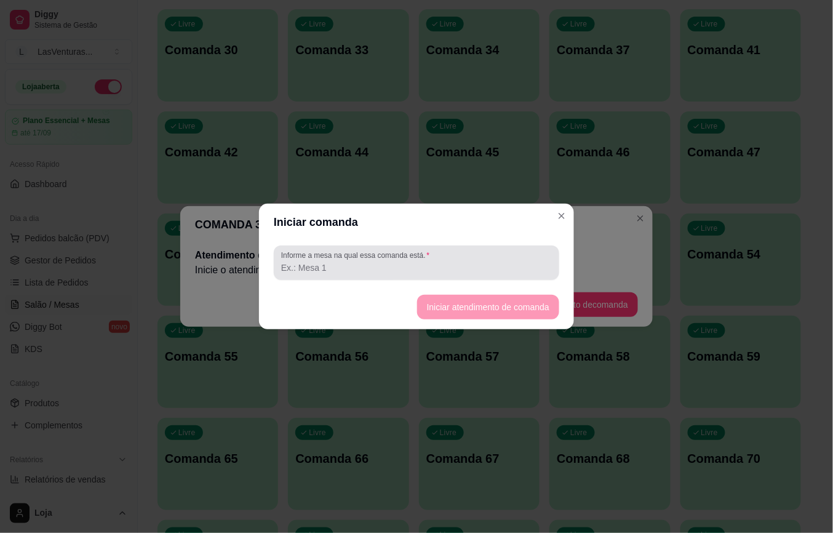
drag, startPoint x: 402, startPoint y: 269, endPoint x: 424, endPoint y: 235, distance: 40.4
click at [403, 267] on input "Informe a mesa na qual essa comanda está." at bounding box center [416, 267] width 271 height 12
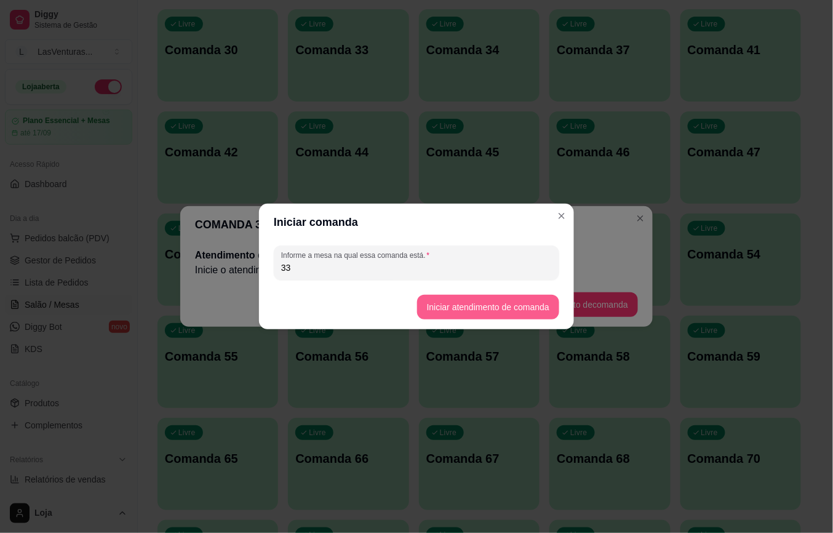
type input "33"
click at [471, 304] on button "Iniciar atendimento de comanda" at bounding box center [488, 307] width 138 height 24
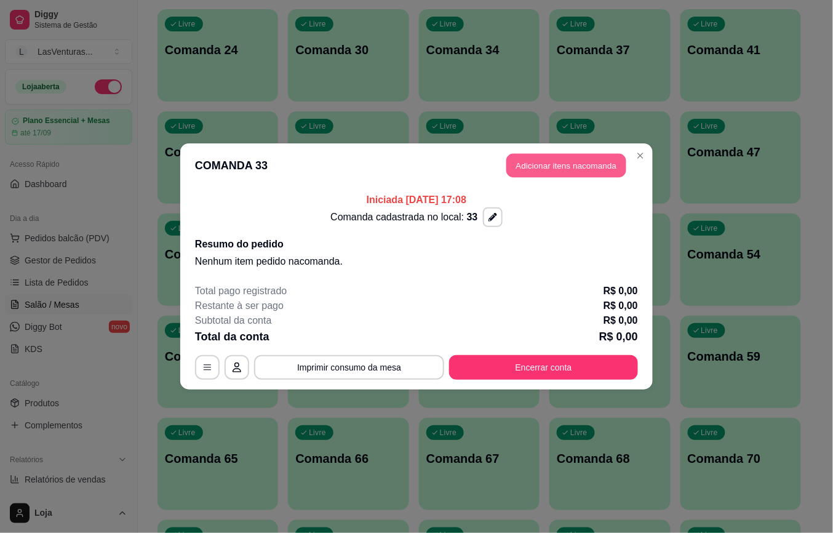
click at [584, 164] on button "Adicionar itens na comanda" at bounding box center [566, 166] width 120 height 24
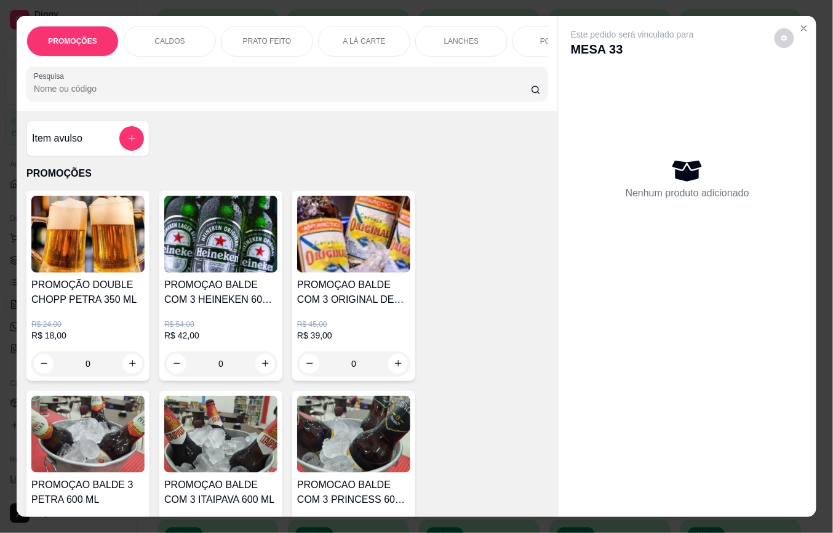
click at [129, 95] on input "Pesquisa" at bounding box center [282, 88] width 497 height 12
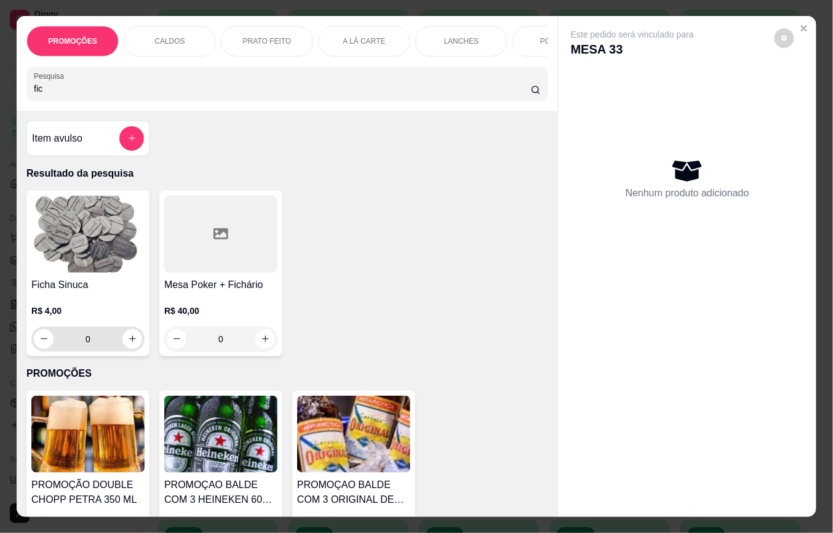
type input "fic"
click at [79, 349] on input "0" at bounding box center [87, 339] width 69 height 25
type input "10"
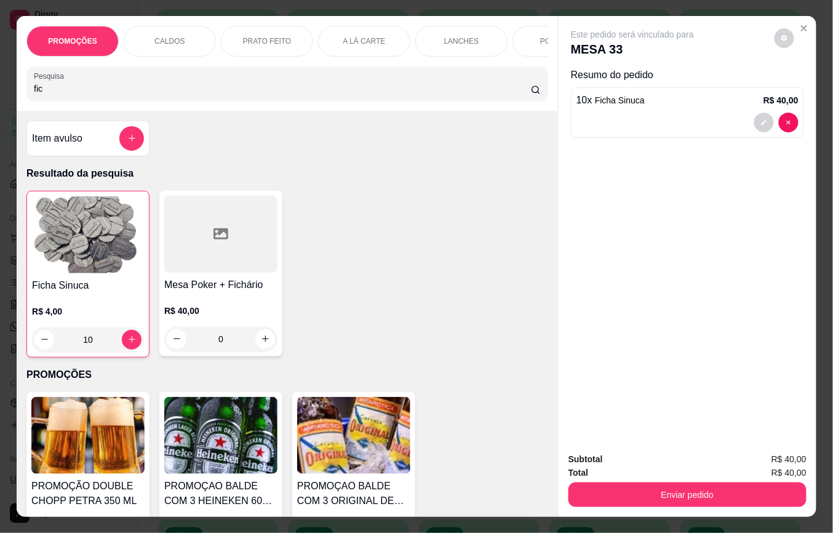
type input "10"
click at [103, 325] on div "R$ 4,00 10" at bounding box center [88, 328] width 112 height 47
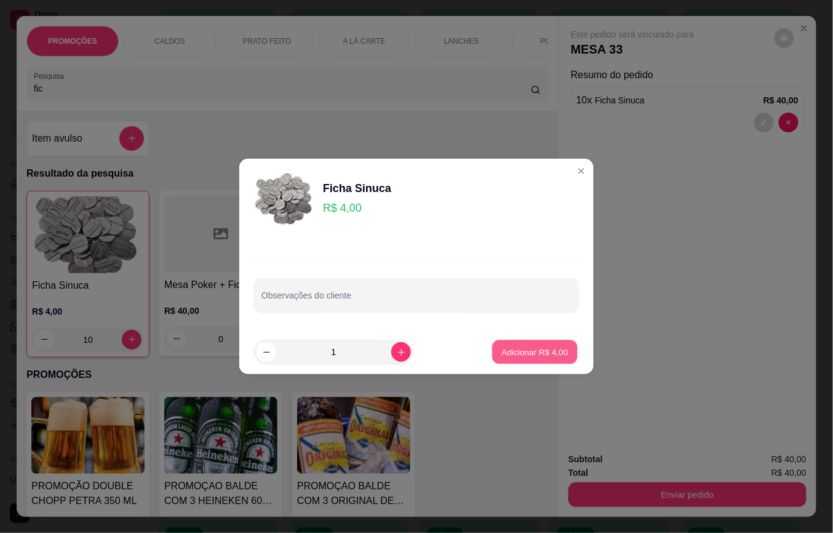
click at [544, 346] on p "Adicionar R$ 4,00" at bounding box center [534, 352] width 66 height 12
type input "11"
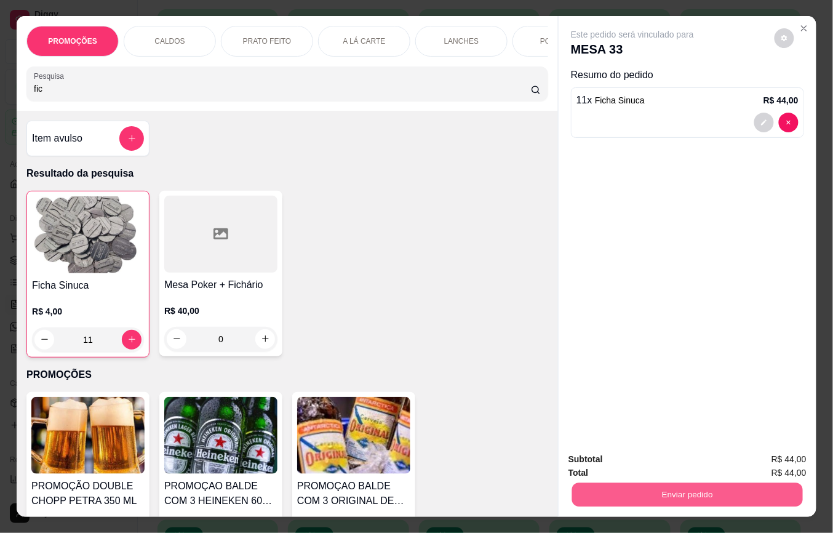
click at [675, 491] on button "Enviar pedido" at bounding box center [687, 495] width 231 height 24
click at [652, 466] on button "Não registrar e enviar pedido" at bounding box center [646, 458] width 128 height 23
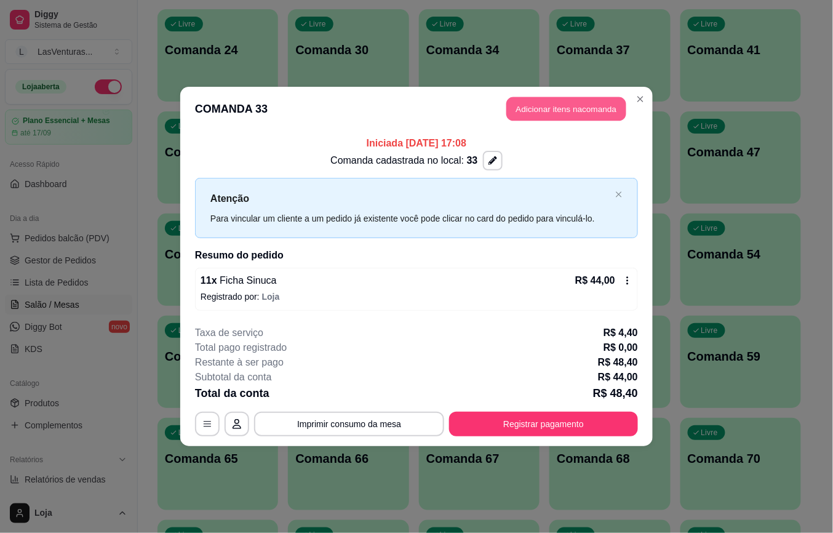
click at [572, 106] on button "Adicionar itens na comanda" at bounding box center [566, 109] width 120 height 24
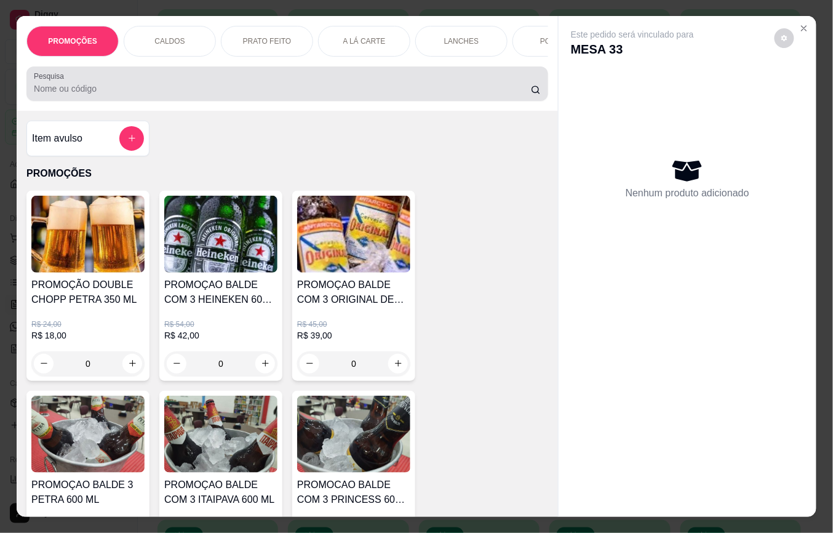
click at [188, 94] on input "Pesquisa" at bounding box center [282, 88] width 497 height 12
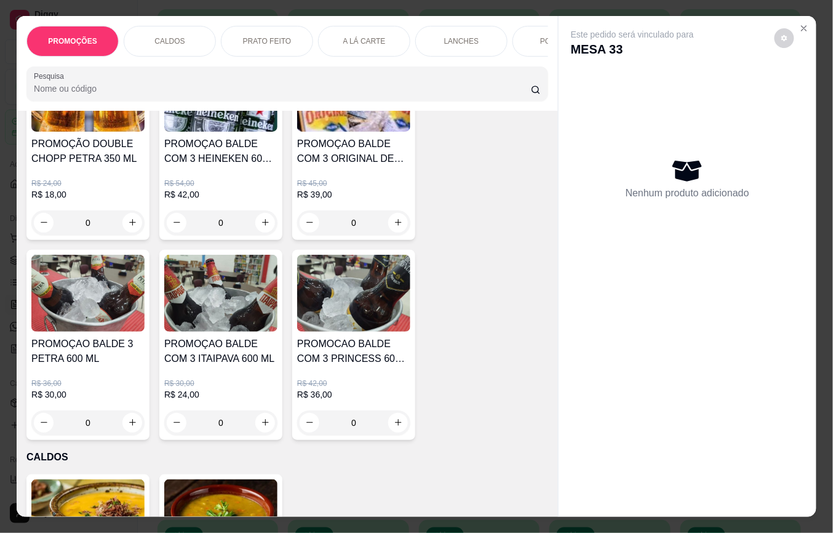
scroll to position [0, 0]
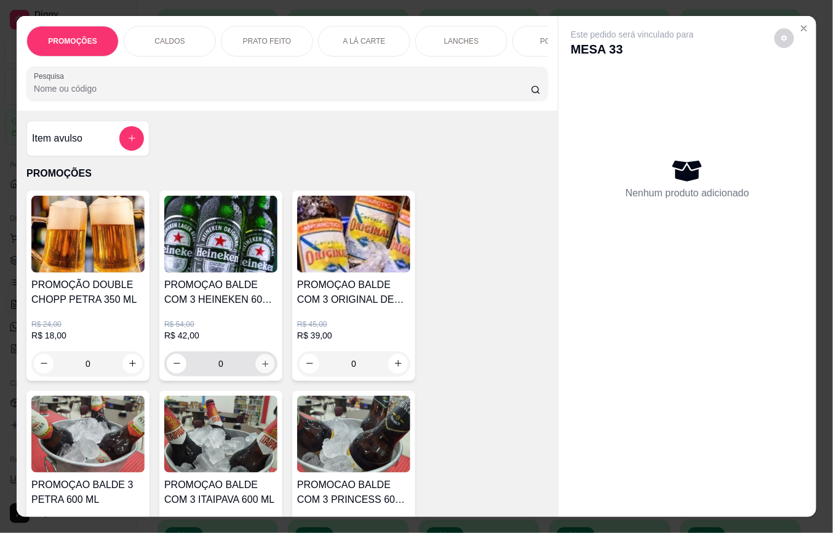
click at [261, 368] on icon "increase-product-quantity" at bounding box center [265, 363] width 9 height 9
type input "1"
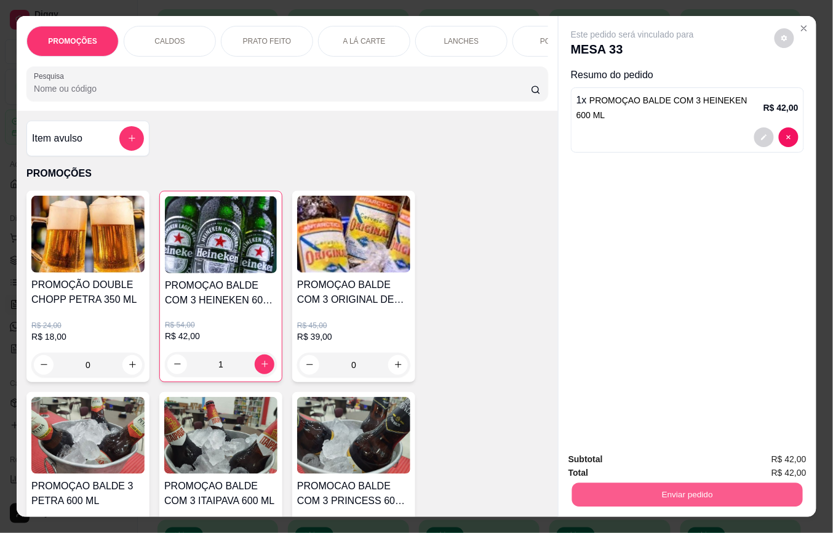
click at [613, 495] on button "Enviar pedido" at bounding box center [687, 495] width 231 height 24
click at [611, 456] on button "Não registrar e enviar pedido" at bounding box center [646, 458] width 128 height 23
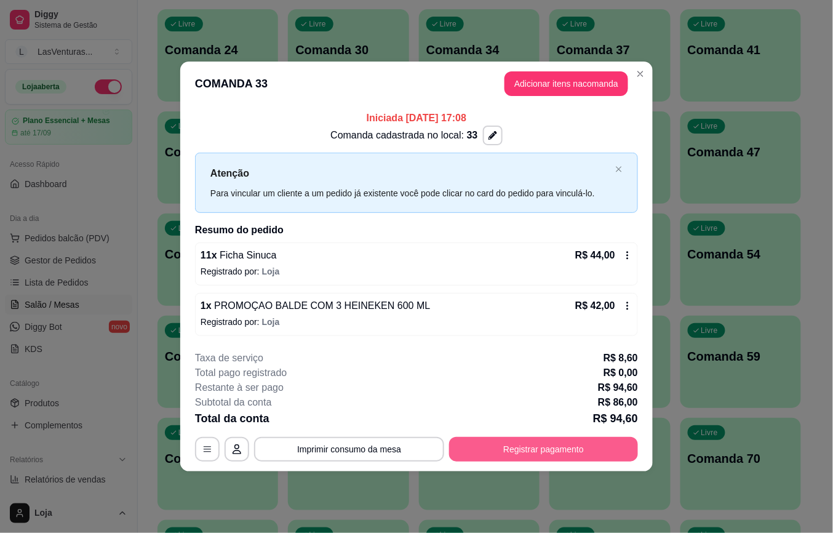
click at [562, 455] on button "Registrar pagamento" at bounding box center [543, 449] width 189 height 25
click at [628, 309] on icon at bounding box center [628, 305] width 2 height 8
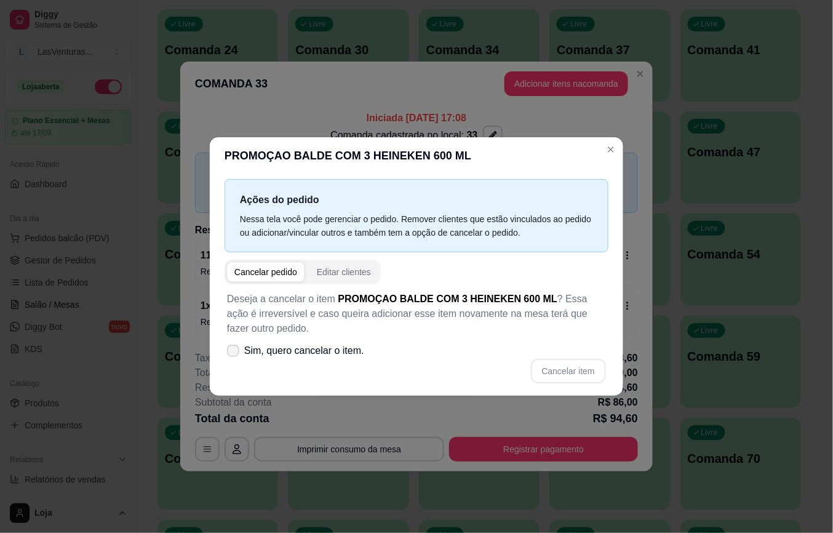
click at [237, 345] on span at bounding box center [233, 350] width 12 height 12
click at [234, 353] on input "Sim, quero cancelar o item." at bounding box center [230, 357] width 8 height 8
checkbox input "true"
click at [548, 364] on button "Cancelar item" at bounding box center [567, 371] width 73 height 24
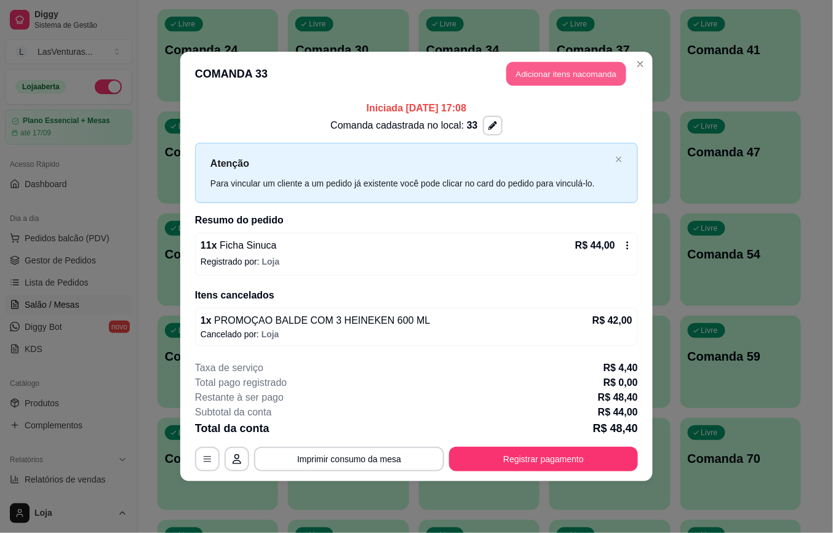
click at [535, 72] on button "Adicionar itens na comanda" at bounding box center [566, 74] width 120 height 24
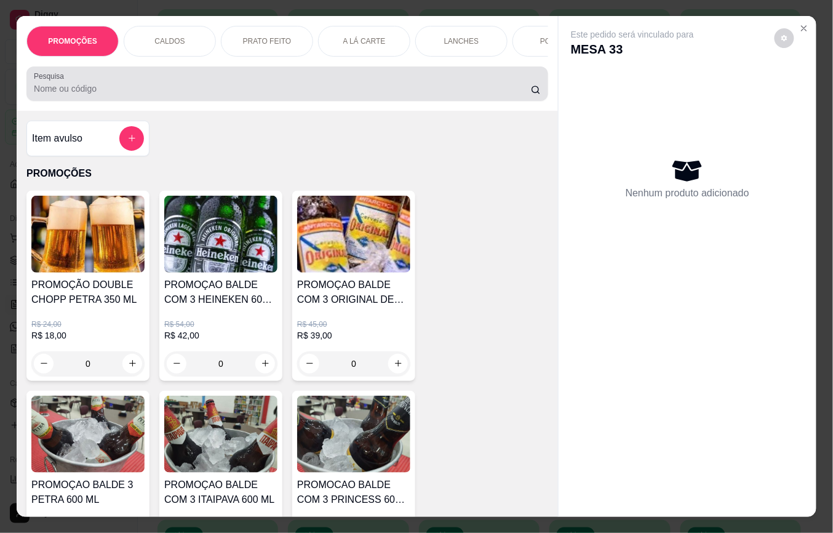
click at [139, 94] on input "Pesquisa" at bounding box center [282, 88] width 497 height 12
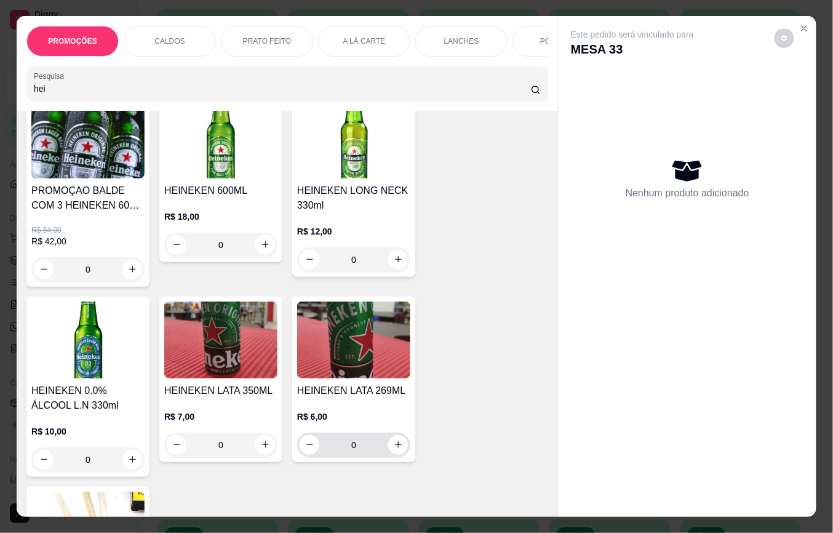
scroll to position [164, 0]
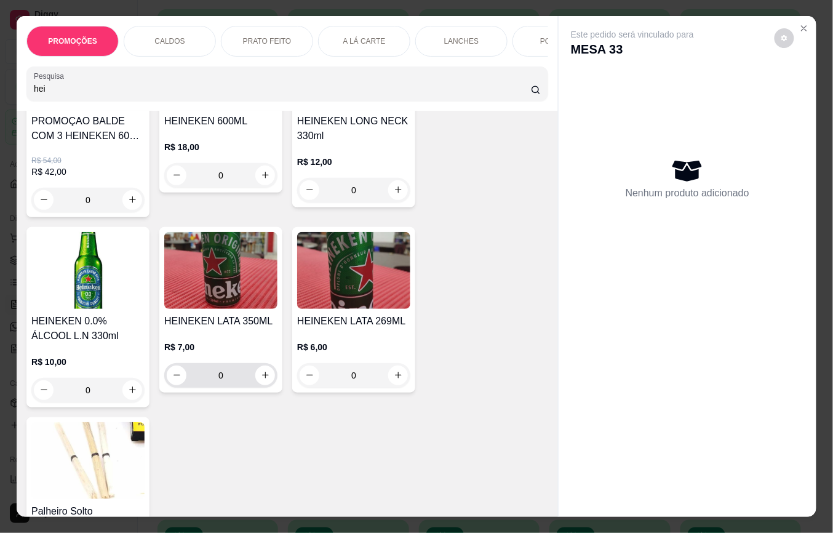
type input "hei"
click at [220, 382] on input "0" at bounding box center [220, 375] width 69 height 25
type input "6"
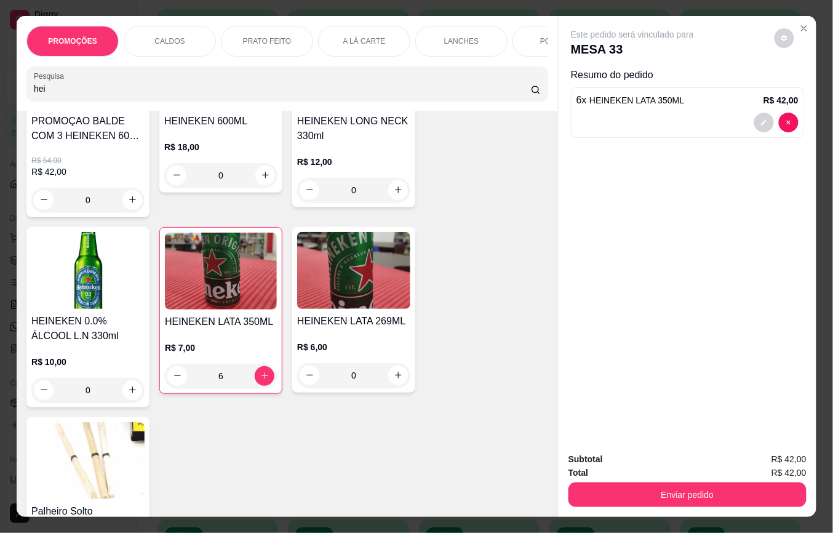
type input "6"
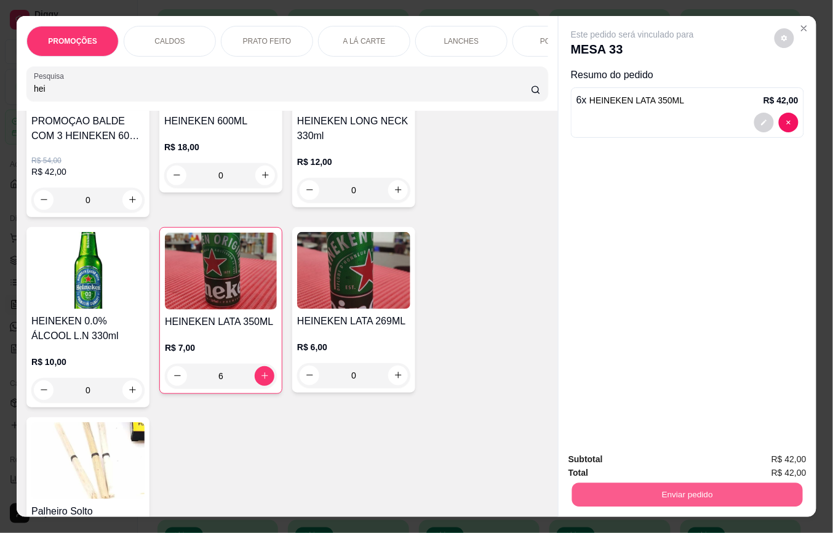
click at [712, 483] on button "Enviar pedido" at bounding box center [687, 495] width 231 height 24
click at [690, 456] on button "Não registrar e enviar pedido" at bounding box center [646, 458] width 128 height 23
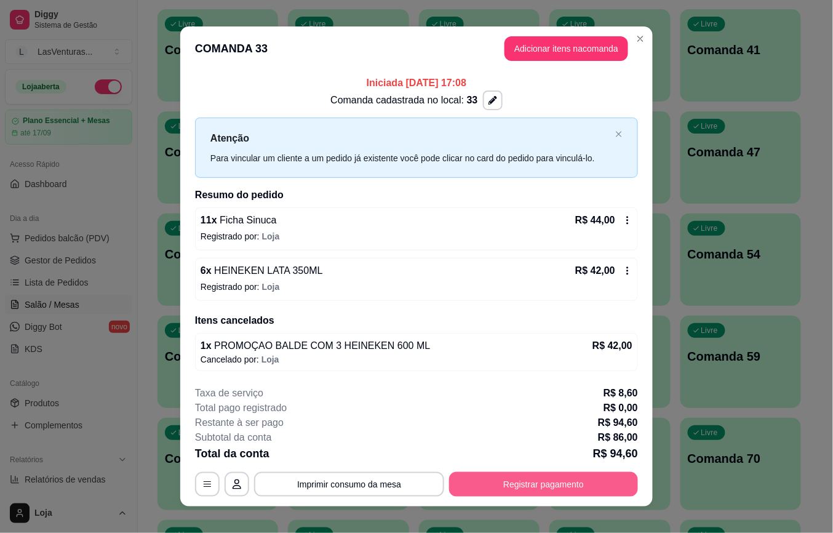
click at [520, 493] on button "Registrar pagamento" at bounding box center [543, 484] width 189 height 25
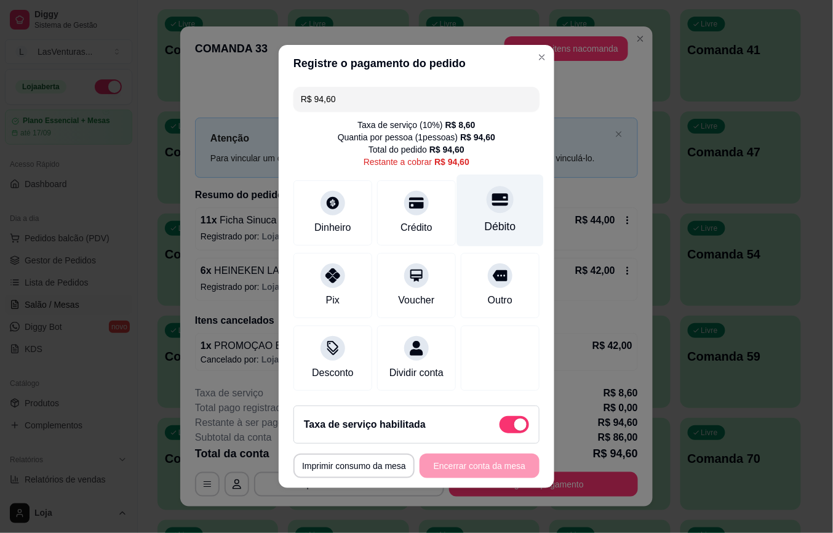
click at [492, 194] on icon at bounding box center [500, 200] width 16 height 12
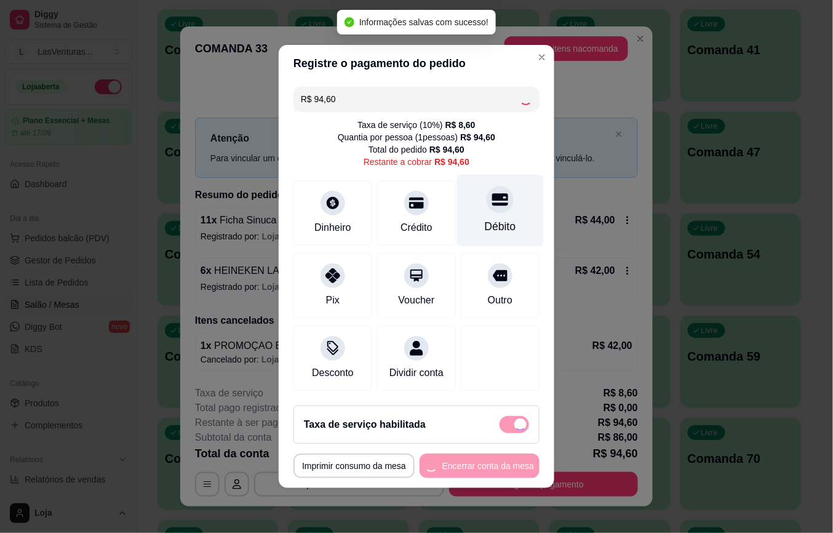
type input "R$ 0,00"
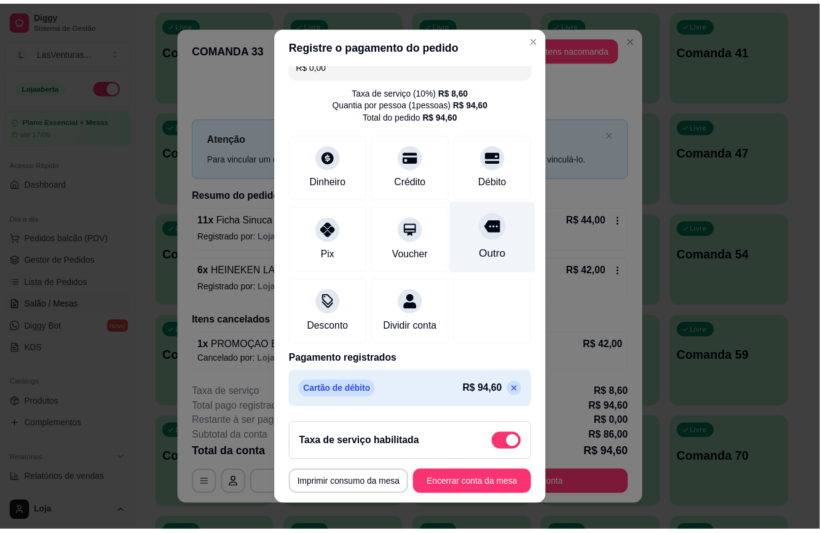
scroll to position [31, 0]
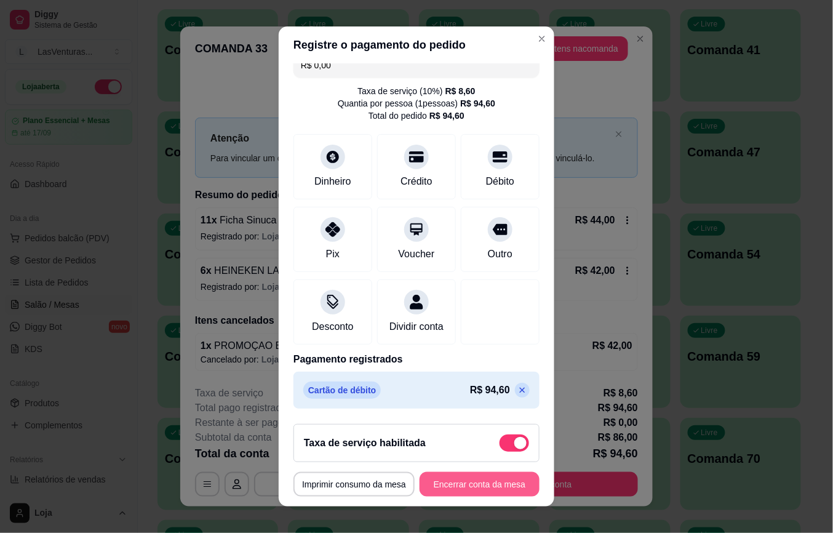
click at [450, 485] on button "Encerrar conta da mesa" at bounding box center [479, 484] width 120 height 25
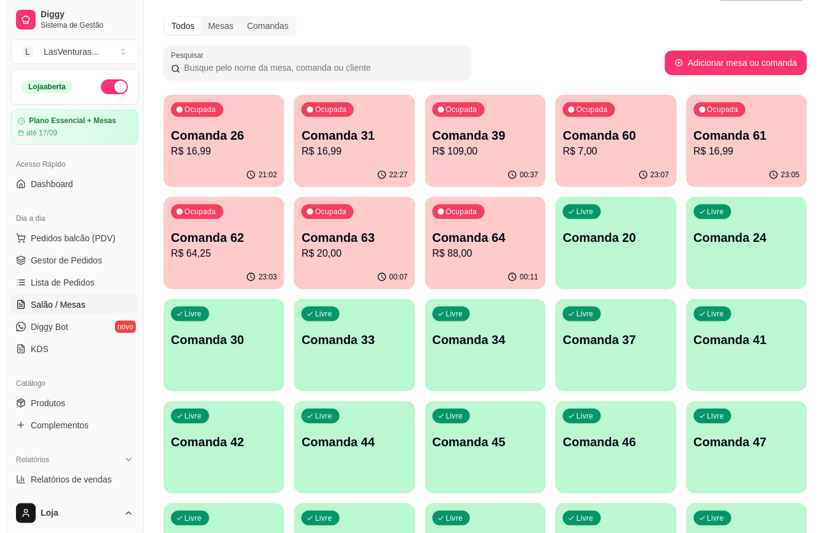
scroll to position [0, 0]
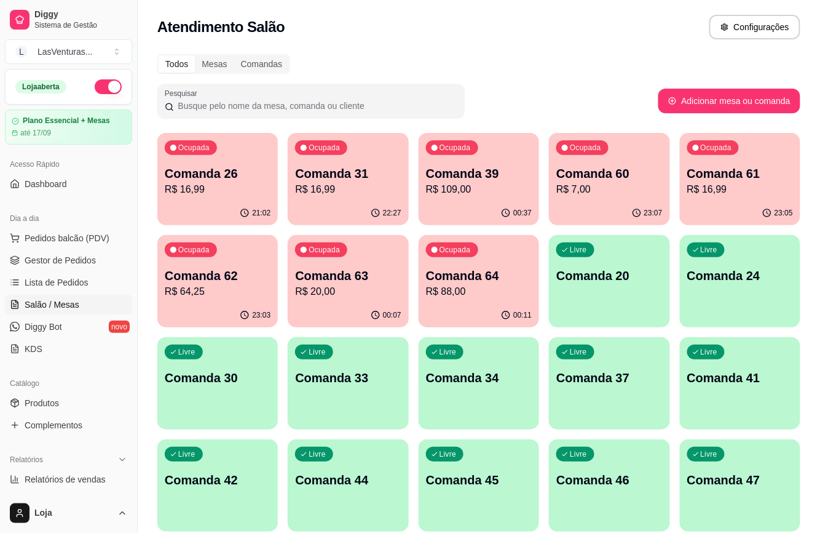
click at [363, 283] on p "Comanda 63" at bounding box center [348, 275] width 106 height 17
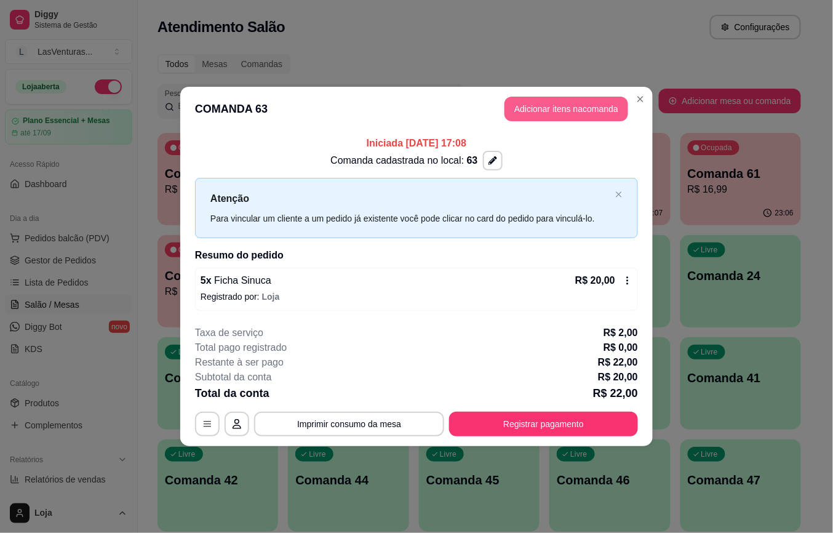
click at [548, 102] on button "Adicionar itens na comanda" at bounding box center [566, 109] width 124 height 25
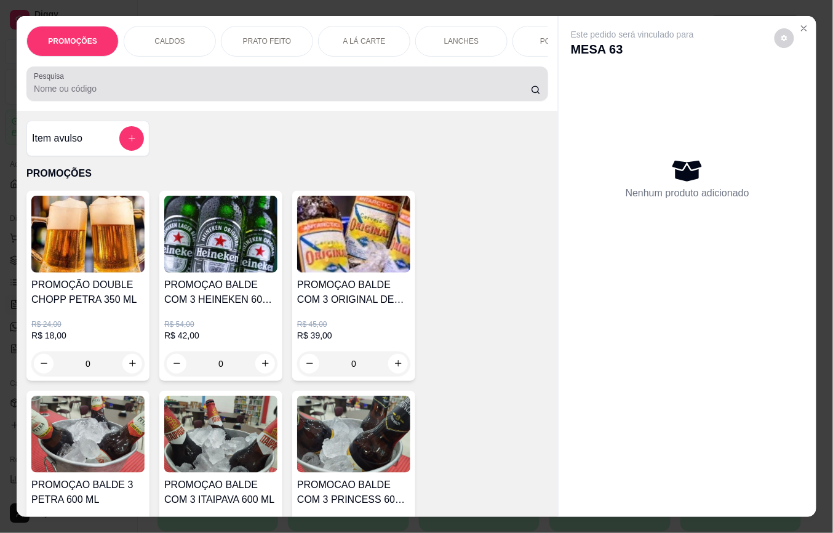
click at [119, 91] on input "Pesquisa" at bounding box center [282, 88] width 497 height 12
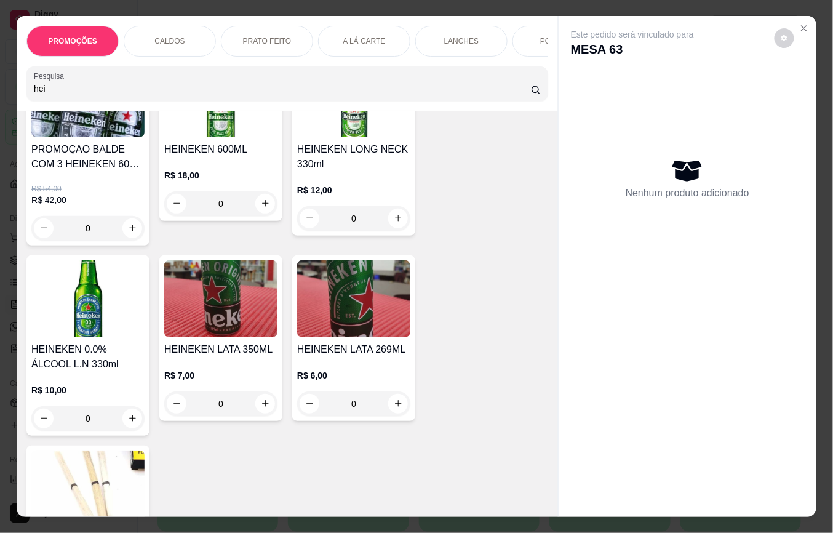
scroll to position [164, 0]
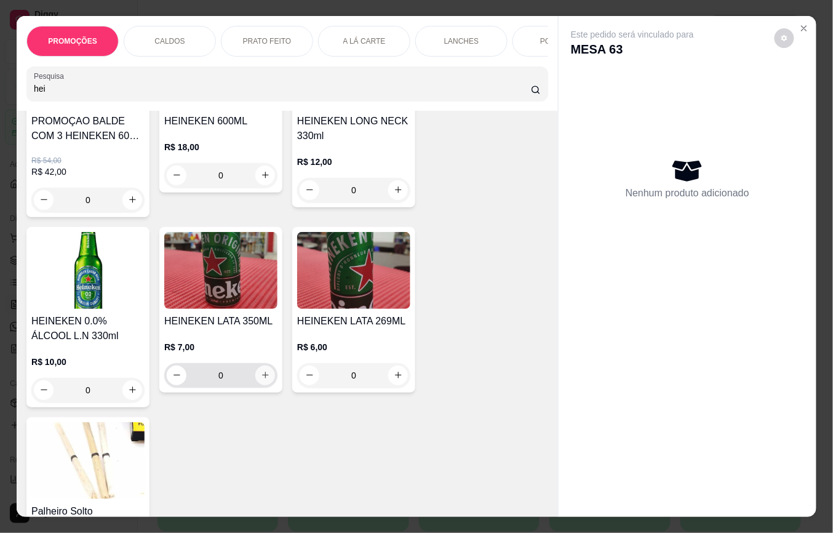
type input "hei"
click at [261, 380] on icon "increase-product-quantity" at bounding box center [265, 375] width 9 height 9
type input "1"
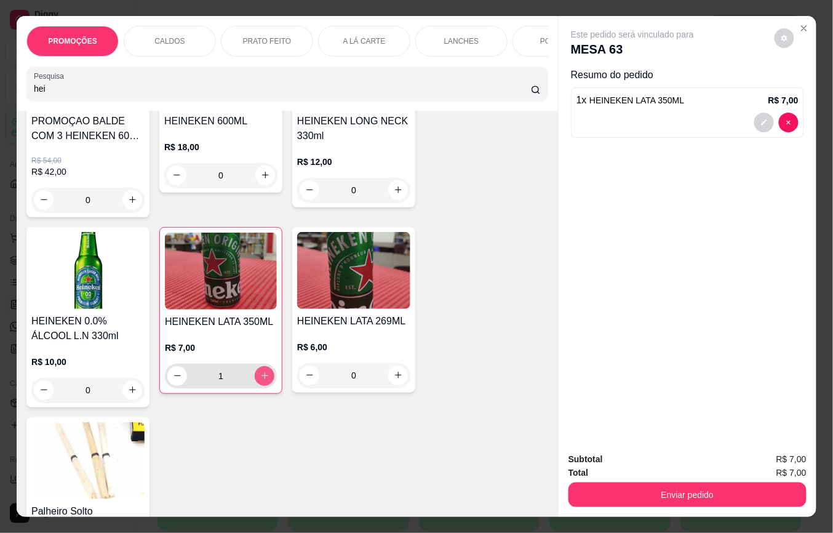
click at [256, 374] on button "increase-product-quantity" at bounding box center [265, 376] width 20 height 20
type input "2"
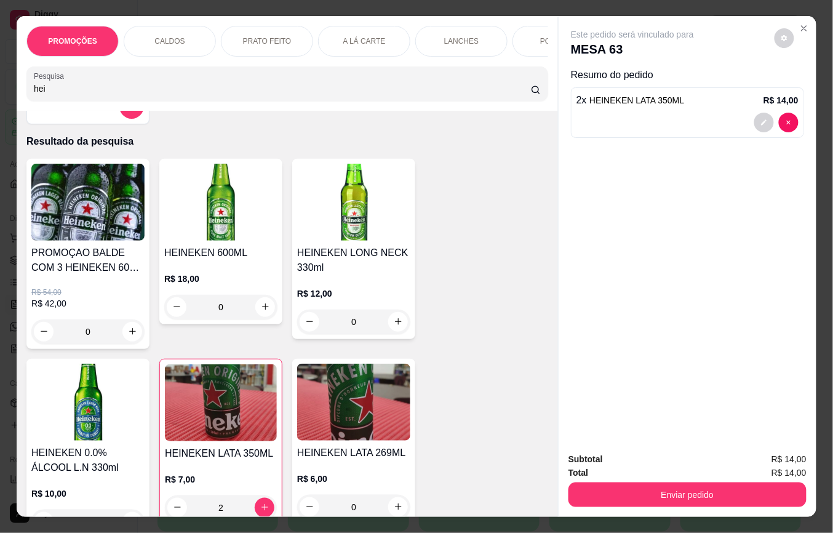
scroll to position [0, 0]
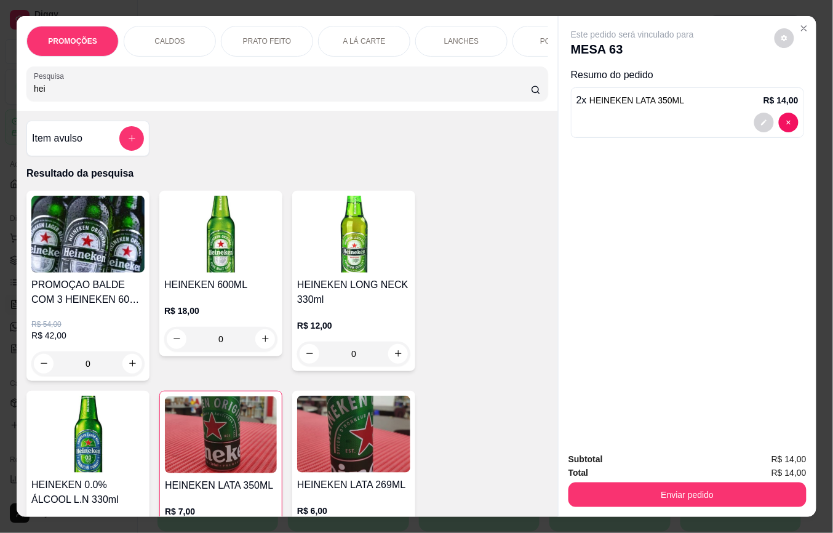
click at [74, 89] on input "hei" at bounding box center [282, 88] width 497 height 12
type input "h"
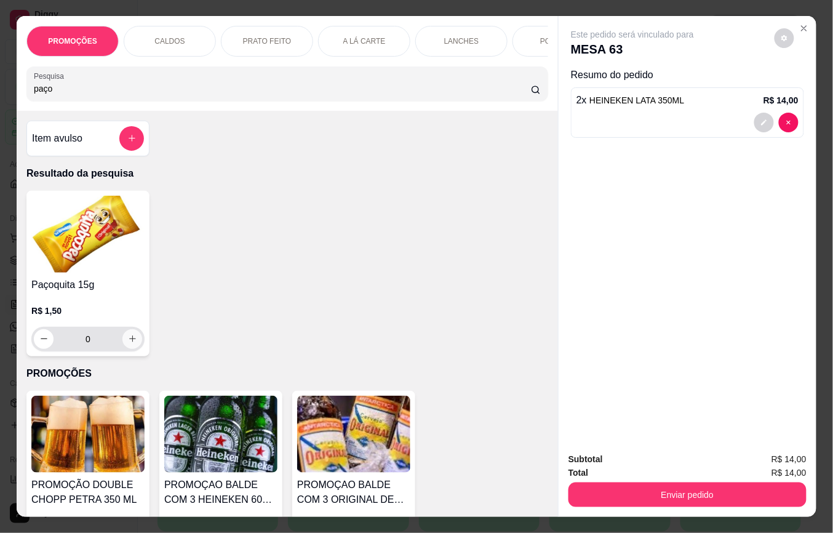
type input "paço"
click at [131, 348] on button "increase-product-quantity" at bounding box center [132, 338] width 19 height 19
type input "1"
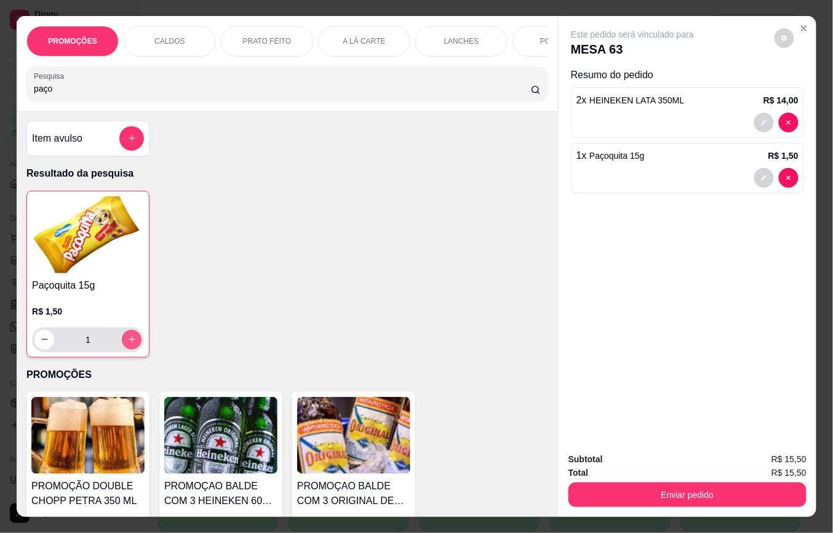
click at [128, 344] on icon "increase-product-quantity" at bounding box center [131, 339] width 9 height 9
type input "2"
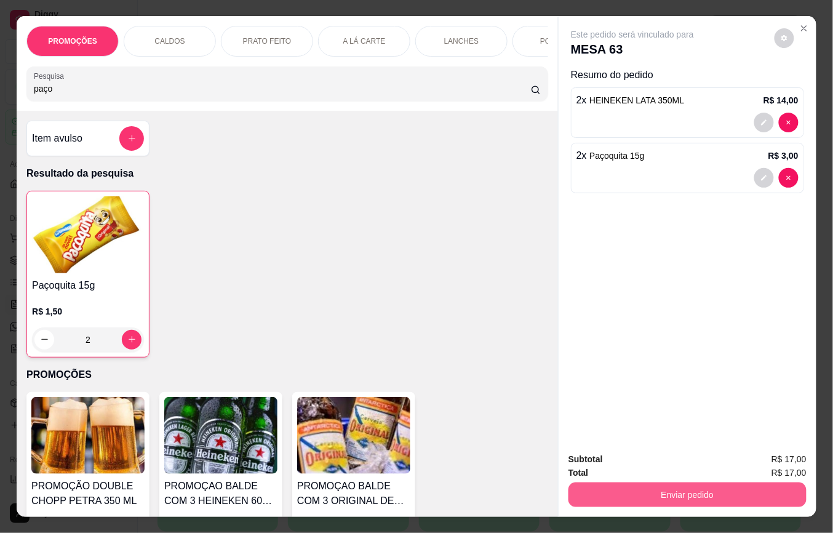
click at [642, 485] on button "Enviar pedido" at bounding box center [687, 494] width 238 height 25
click at [649, 459] on button "Não registrar e enviar pedido" at bounding box center [646, 458] width 128 height 23
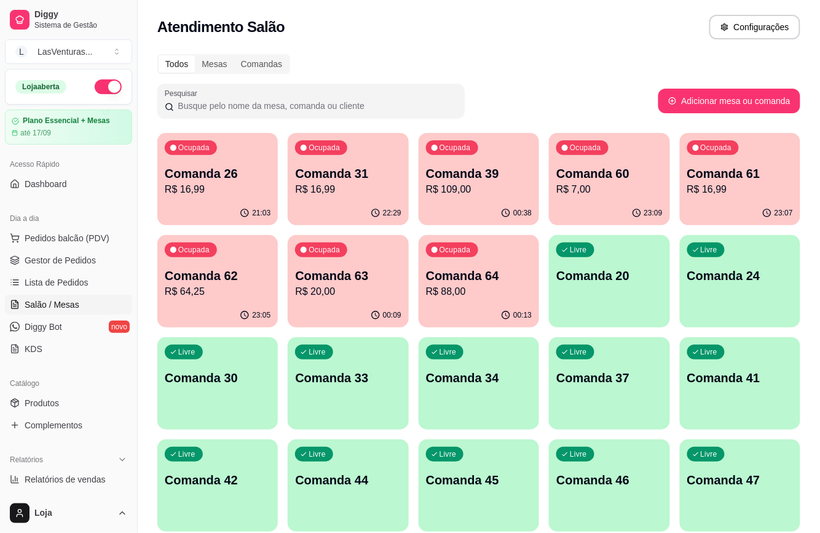
click at [505, 376] on p "Comanda 34" at bounding box center [479, 377] width 106 height 17
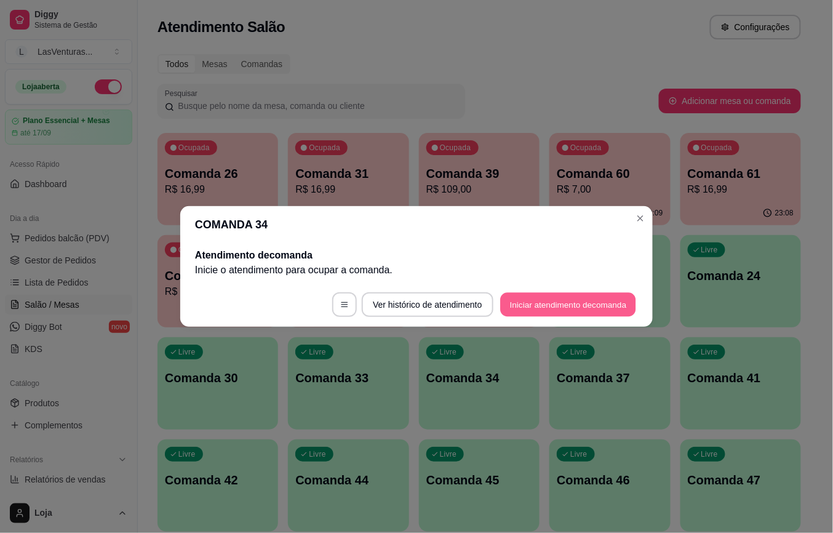
click at [544, 300] on button "Iniciar atendimento de comanda" at bounding box center [568, 305] width 136 height 24
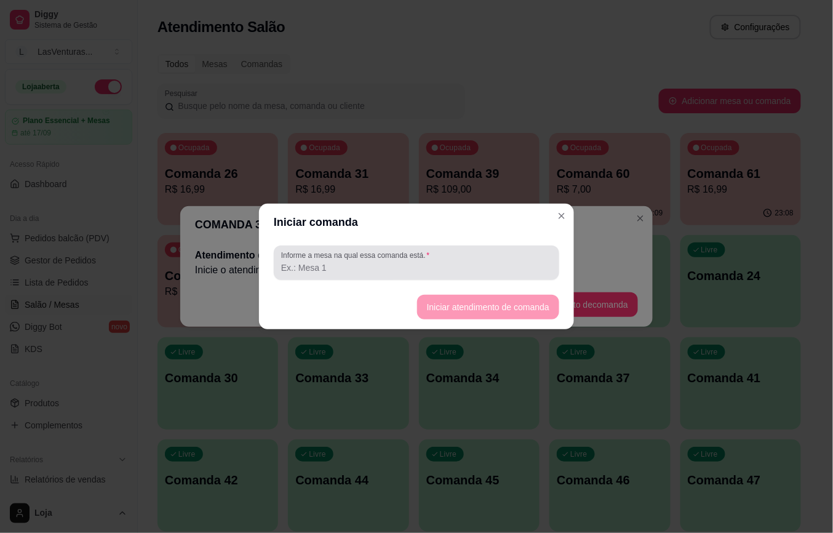
click at [373, 259] on label "Informe a mesa na qual essa comanda está." at bounding box center [357, 255] width 152 height 10
click at [373, 261] on input "Informe a mesa na qual essa comanda está." at bounding box center [416, 267] width 271 height 12
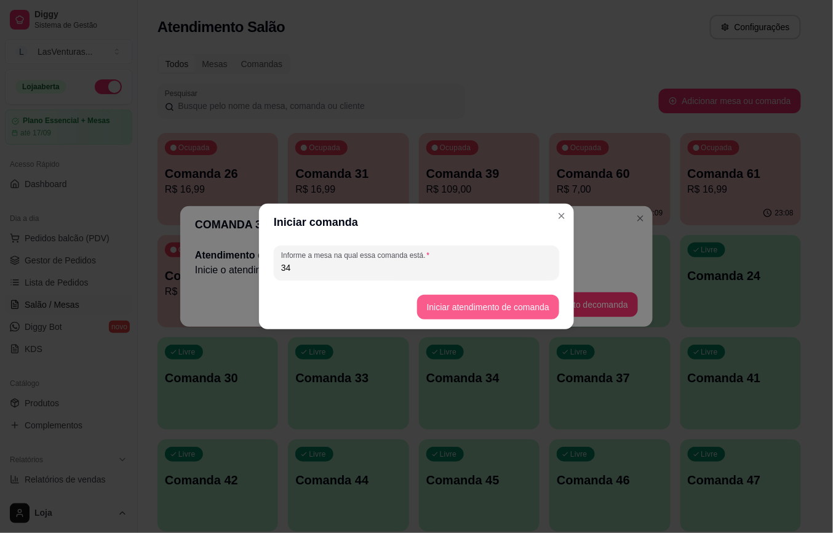
type input "34"
click at [458, 305] on button "Iniciar atendimento de comanda" at bounding box center [488, 307] width 142 height 25
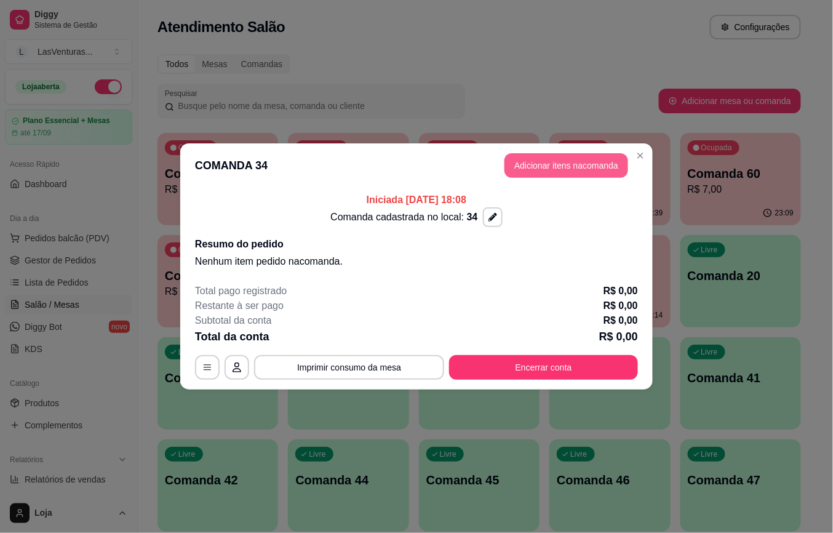
click at [594, 170] on button "Adicionar itens na comanda" at bounding box center [566, 165] width 124 height 25
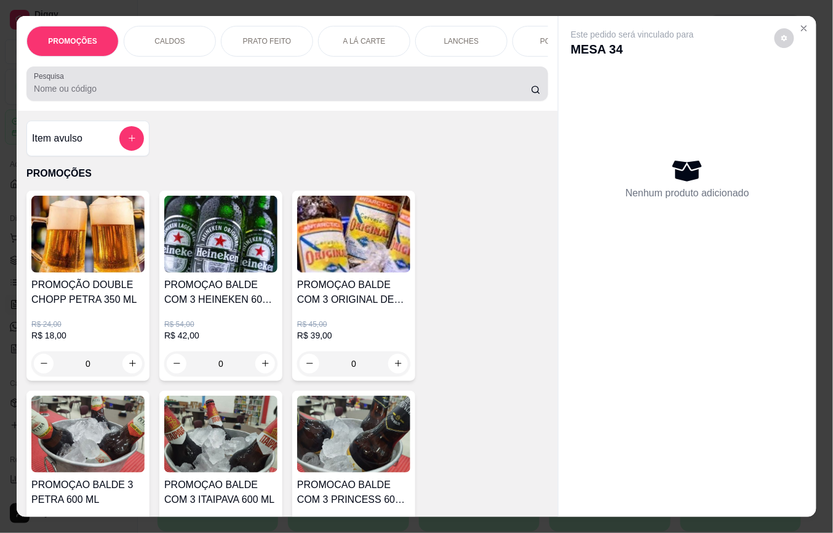
click at [111, 91] on input "Pesquisa" at bounding box center [282, 88] width 497 height 12
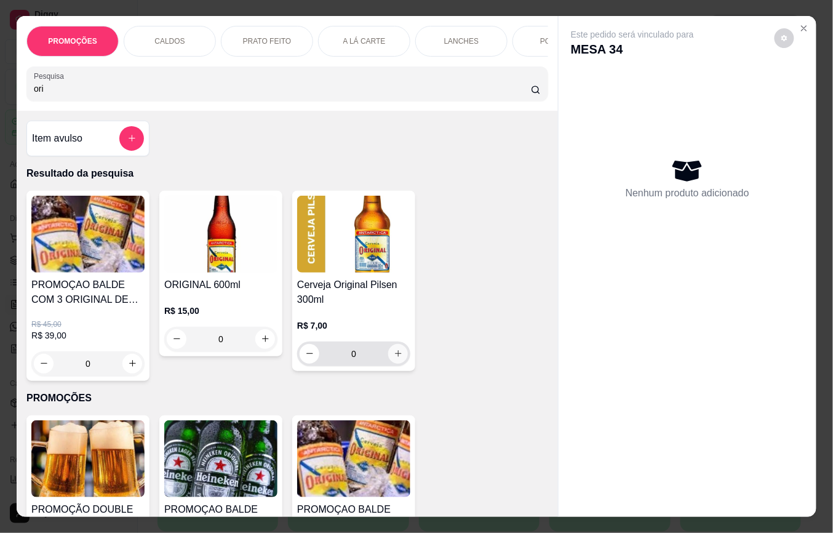
type input "ori"
click at [395, 358] on icon "increase-product-quantity" at bounding box center [398, 353] width 9 height 9
type input "1"
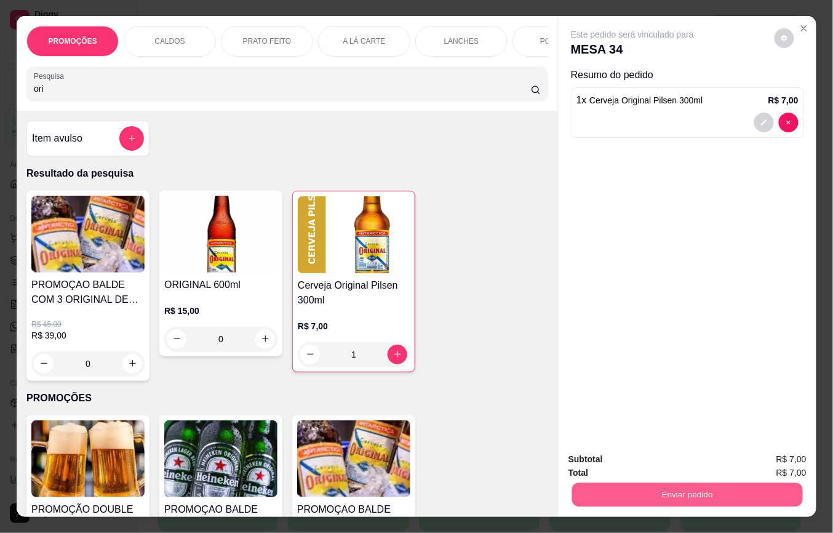
click at [658, 488] on button "Enviar pedido" at bounding box center [687, 495] width 231 height 24
click at [658, 453] on button "Não registrar e enviar pedido" at bounding box center [646, 458] width 128 height 23
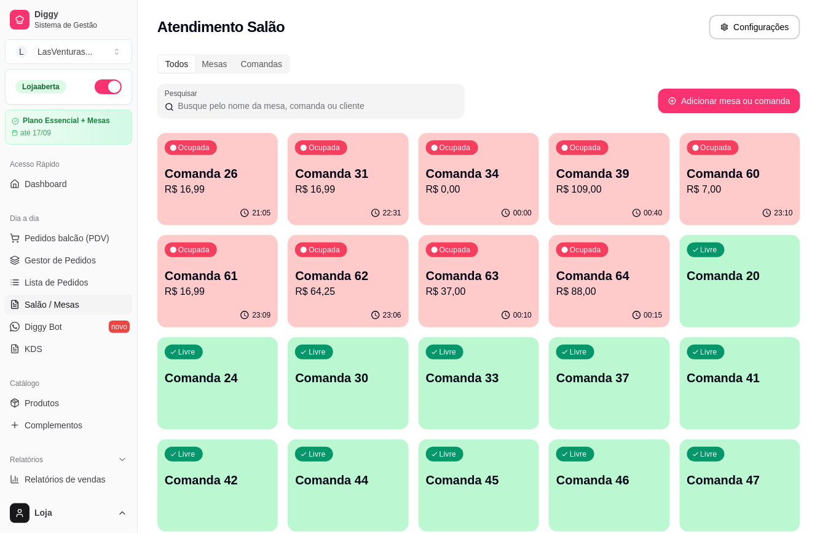
click at [449, 180] on p "Comanda 34" at bounding box center [479, 173] width 106 height 17
click at [63, 253] on link "Gestor de Pedidos" at bounding box center [68, 260] width 127 height 20
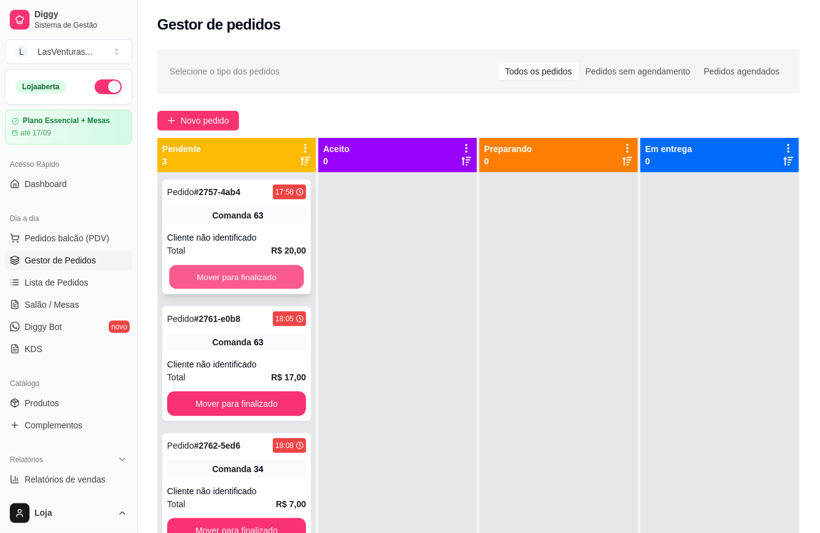
click at [259, 269] on button "Mover para finalizado" at bounding box center [236, 277] width 135 height 24
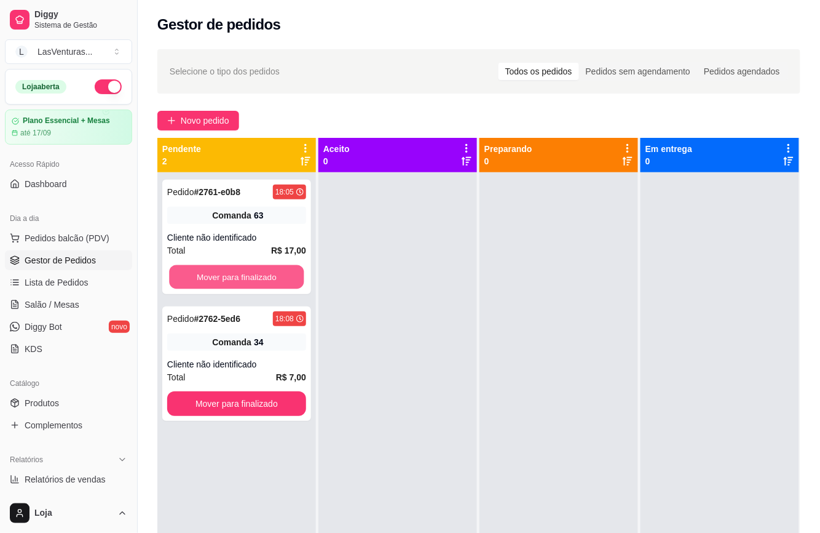
click at [259, 269] on button "Mover para finalizado" at bounding box center [236, 277] width 135 height 24
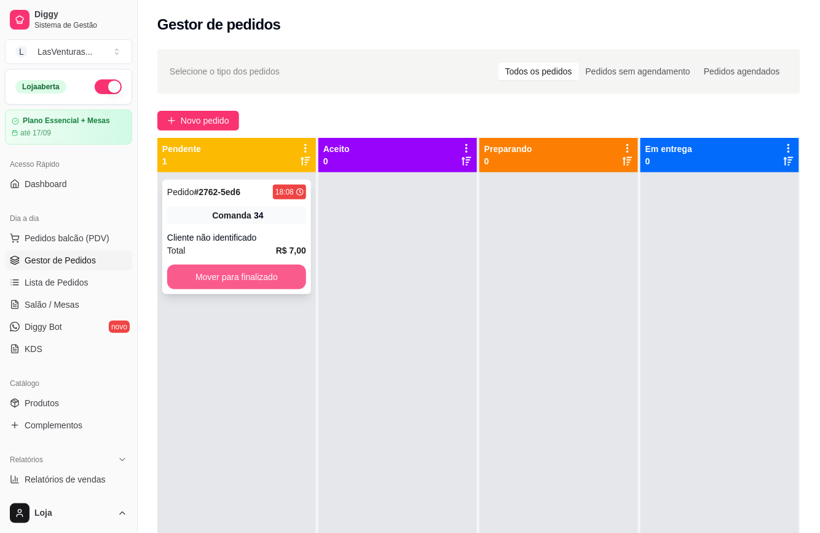
click at [264, 273] on button "Mover para finalizado" at bounding box center [236, 276] width 139 height 25
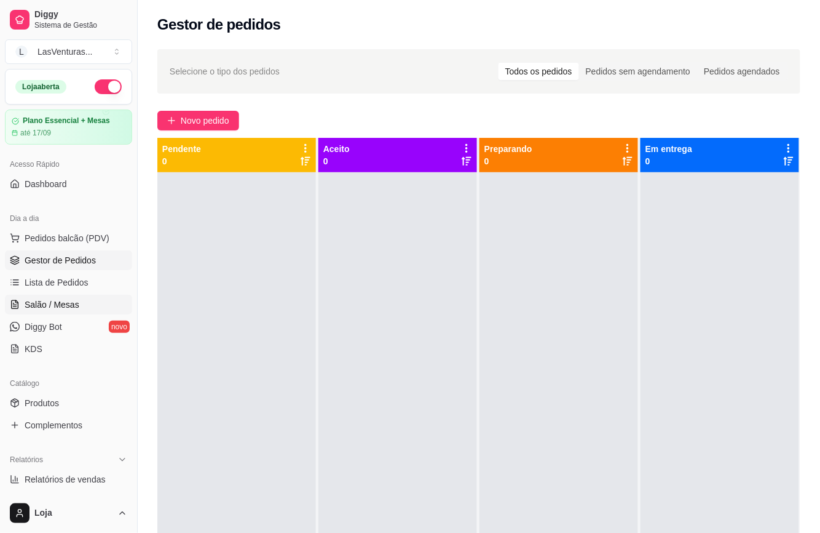
click at [59, 303] on span "Salão / Mesas" at bounding box center [52, 304] width 55 height 12
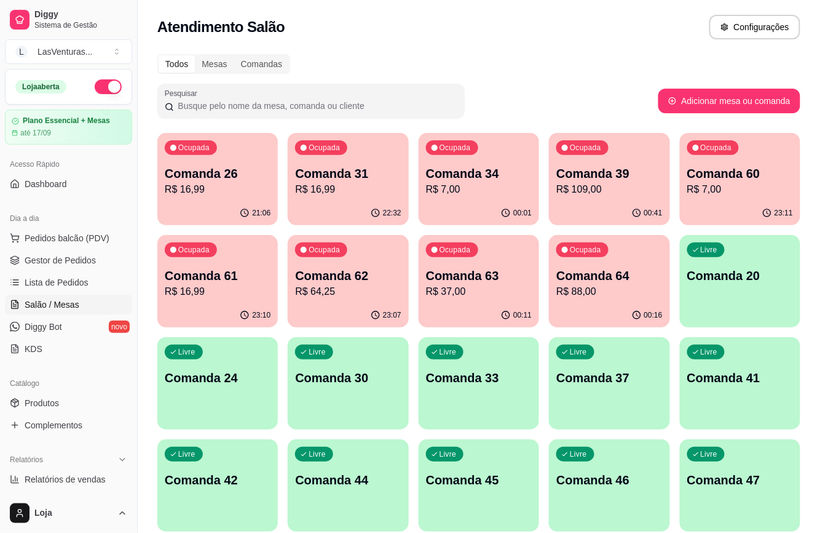
click at [212, 192] on p "R$ 16,99" at bounding box center [218, 189] width 106 height 15
click at [382, 175] on p "Comanda 31" at bounding box center [348, 173] width 106 height 17
click at [93, 251] on link "Gestor de Pedidos" at bounding box center [68, 260] width 127 height 20
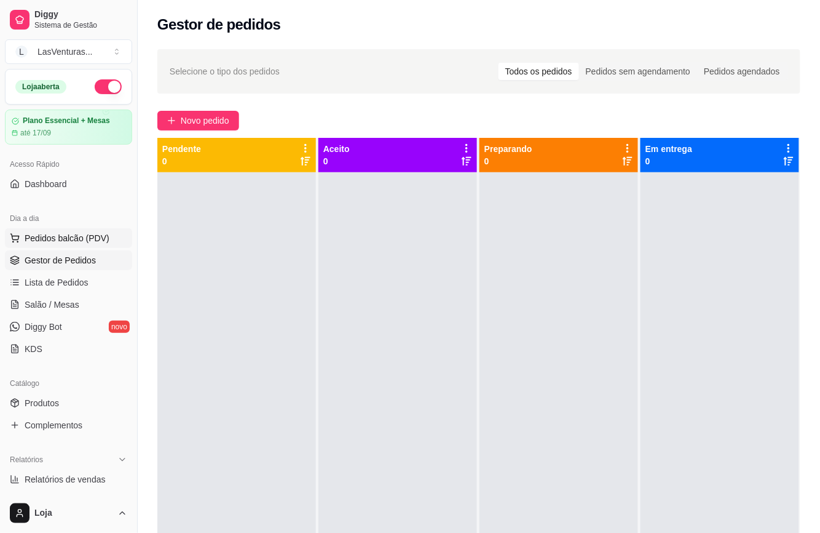
click at [99, 237] on span "Pedidos balcão (PDV)" at bounding box center [67, 238] width 85 height 12
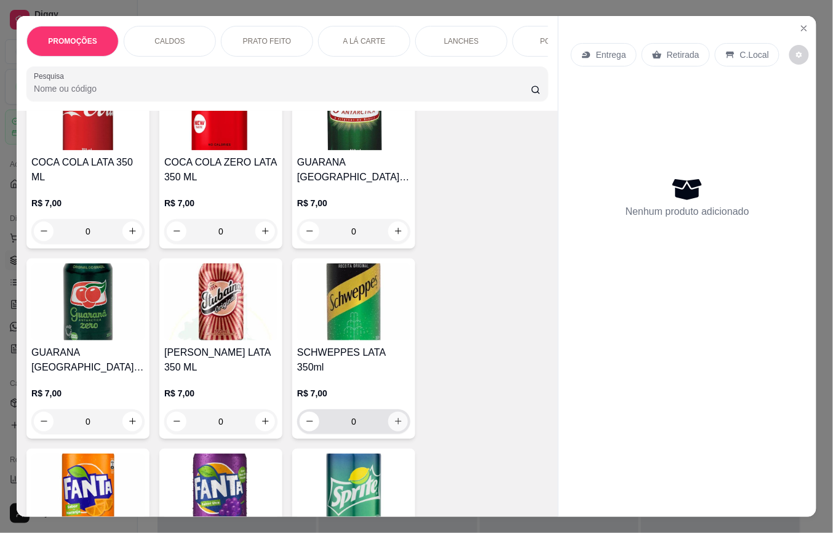
scroll to position [5157, 0]
click at [397, 411] on button "increase-product-quantity" at bounding box center [398, 420] width 19 height 19
type input "1"
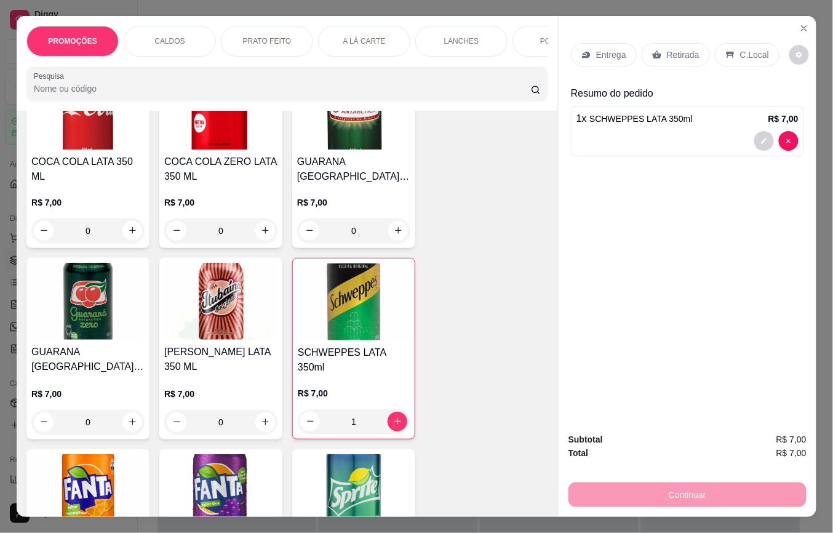
click at [669, 49] on p "Retirada" at bounding box center [683, 55] width 33 height 12
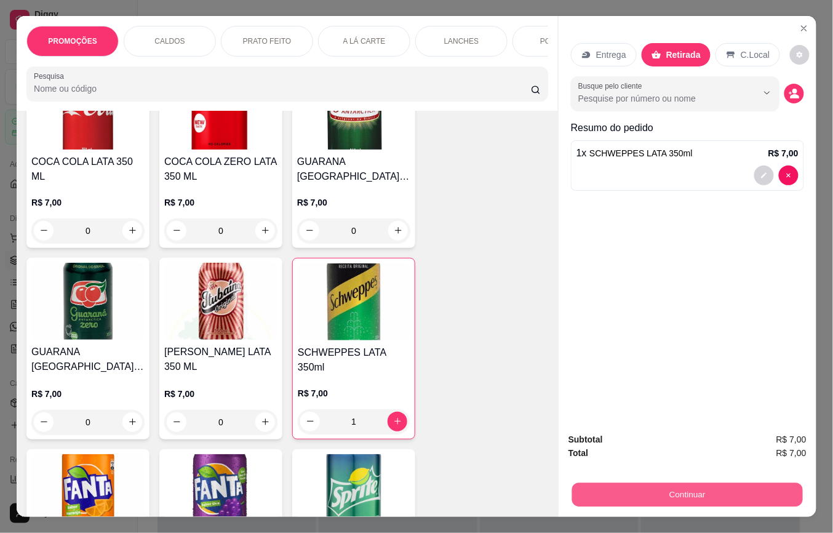
click at [673, 483] on button "Continuar" at bounding box center [687, 495] width 231 height 24
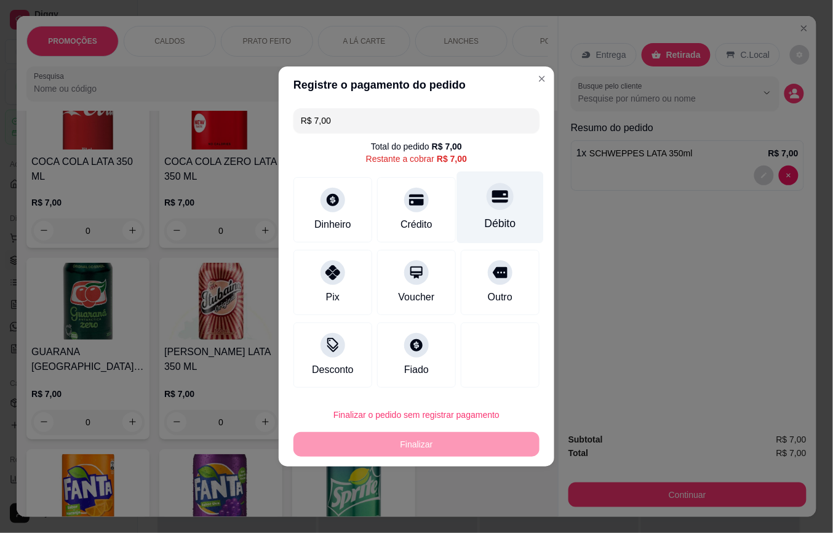
click at [473, 208] on div "Débito" at bounding box center [500, 208] width 87 height 72
type input "R$ 0,00"
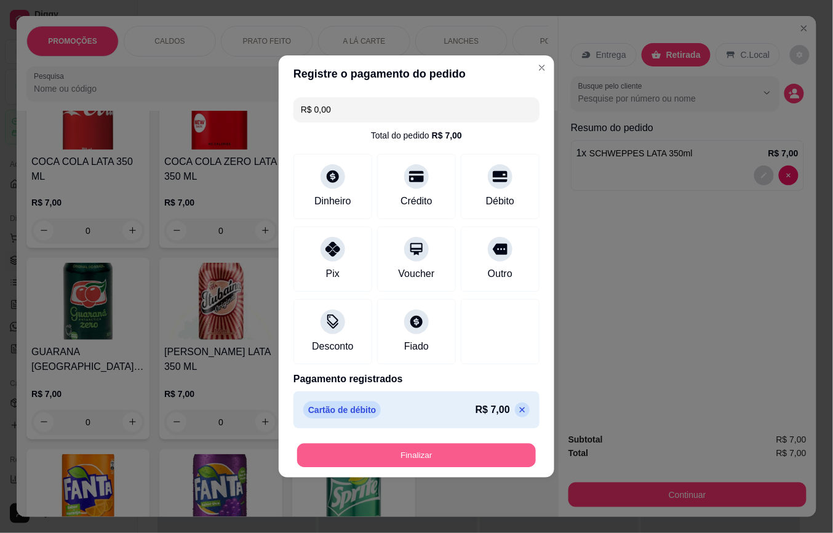
click at [436, 448] on button "Finalizar" at bounding box center [416, 455] width 239 height 24
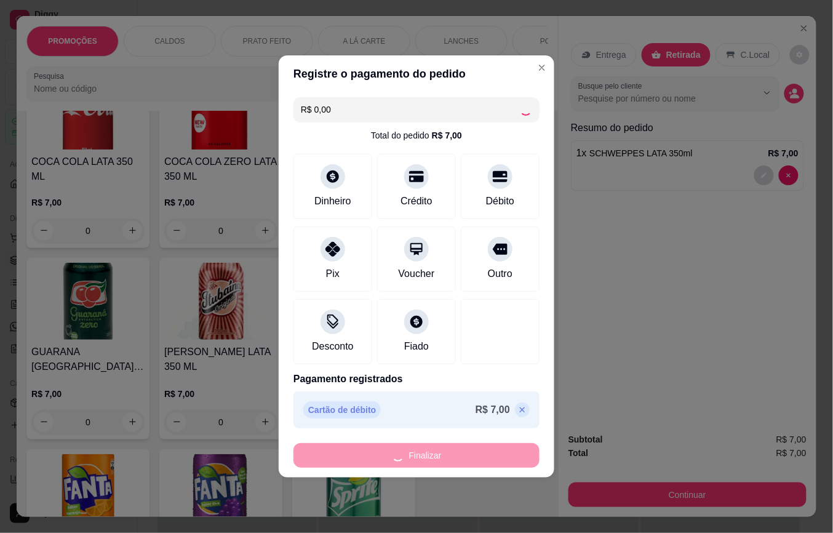
type input "0"
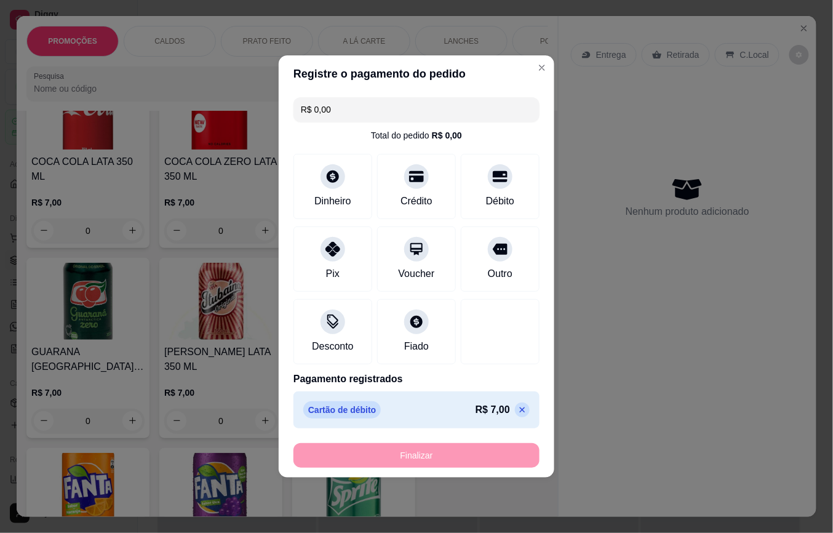
type input "-R$ 7,00"
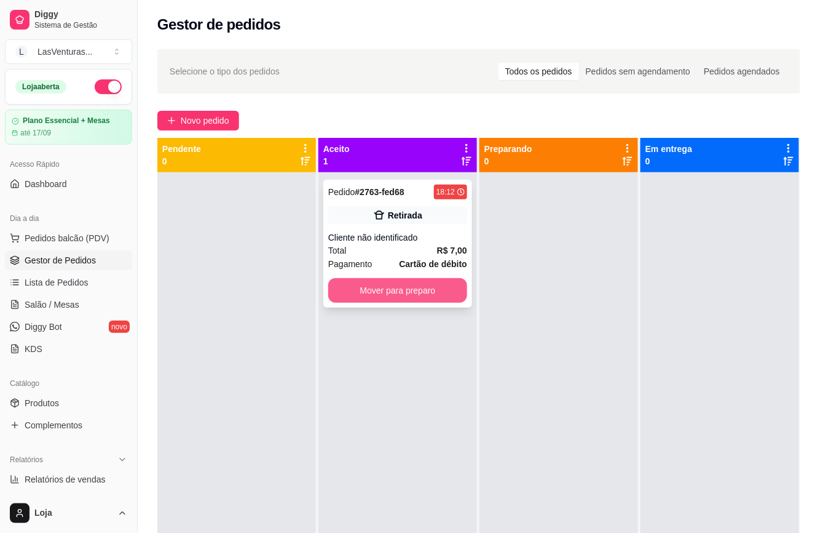
click at [404, 289] on button "Mover para preparo" at bounding box center [397, 290] width 139 height 25
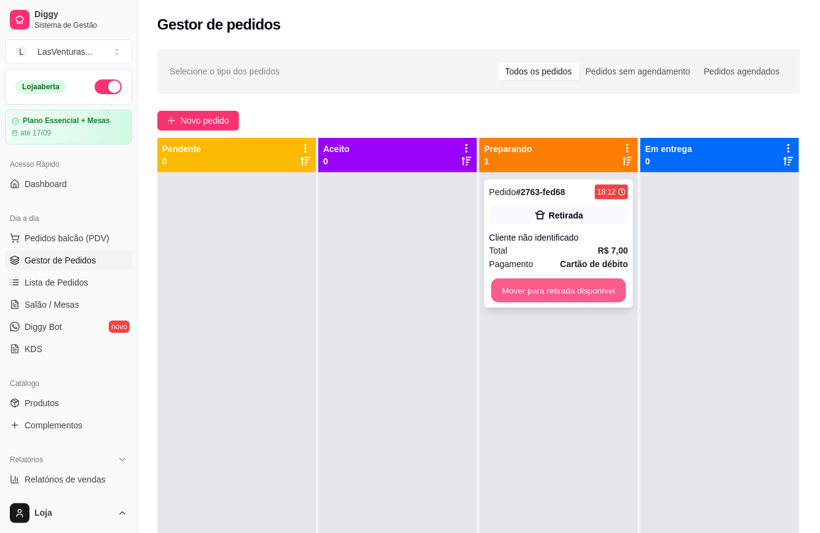
click at [517, 298] on button "Mover para retirada disponível" at bounding box center [558, 291] width 135 height 24
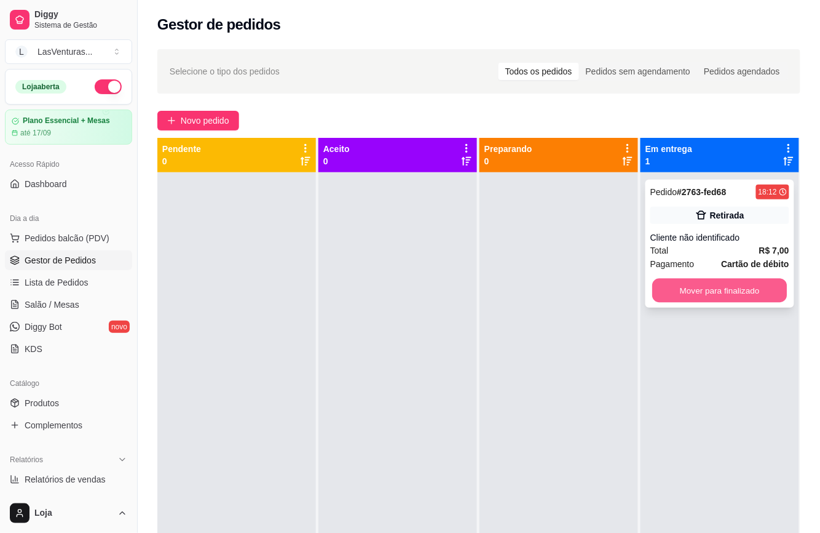
click at [715, 288] on button "Mover para finalizado" at bounding box center [719, 291] width 135 height 24
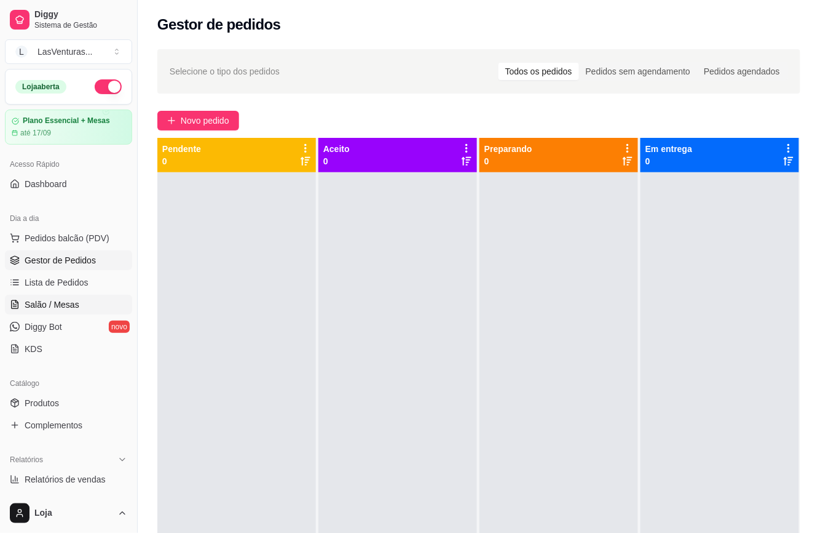
click at [52, 306] on span "Salão / Mesas" at bounding box center [52, 304] width 55 height 12
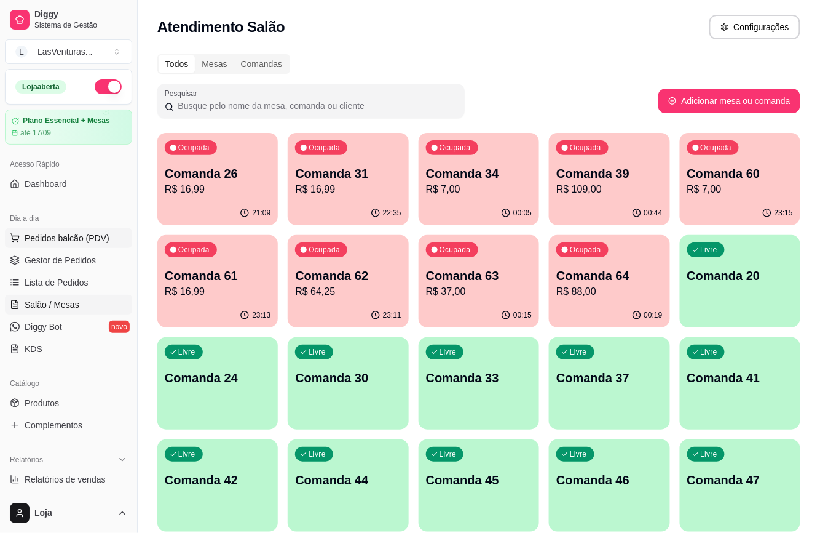
click at [69, 240] on span "Pedidos balcão (PDV)" at bounding box center [67, 238] width 85 height 12
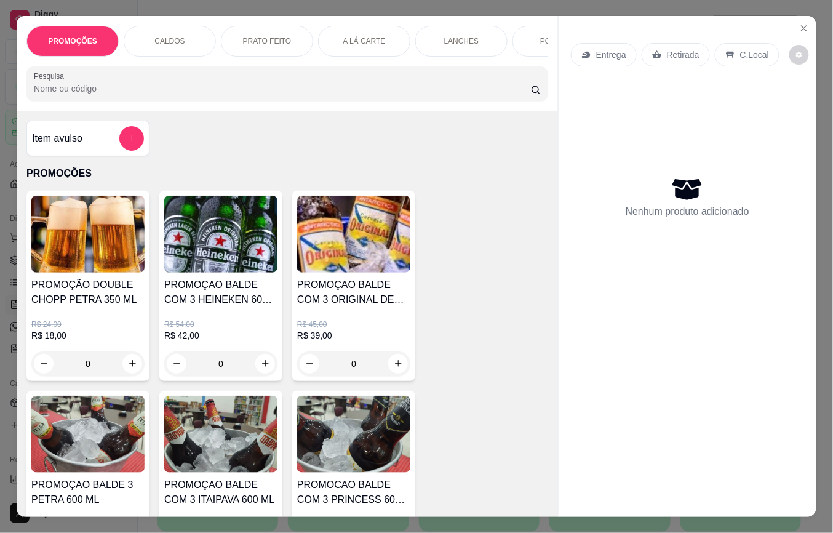
click at [84, 95] on input "Pesquisa" at bounding box center [282, 88] width 497 height 12
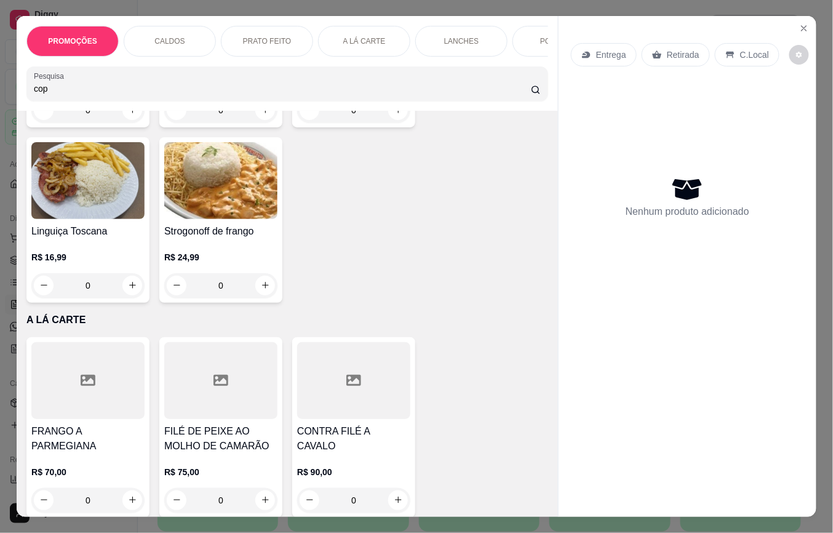
scroll to position [1312, 0]
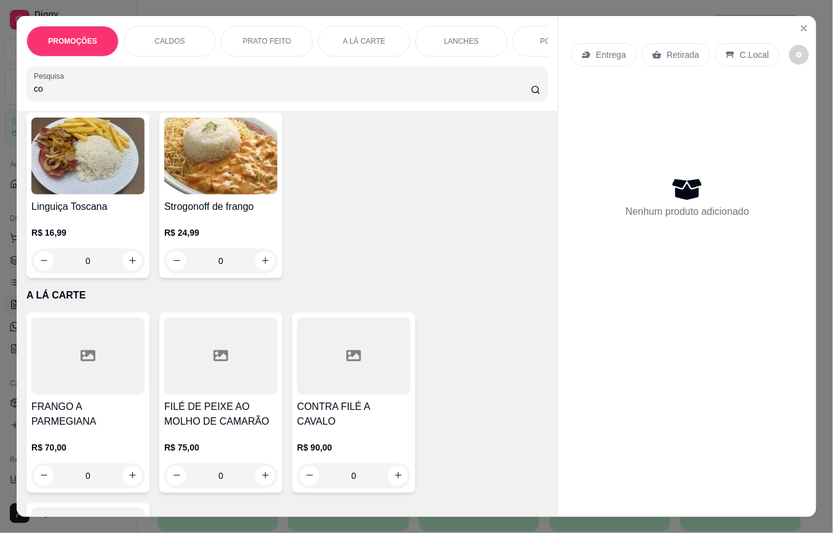
type input "c"
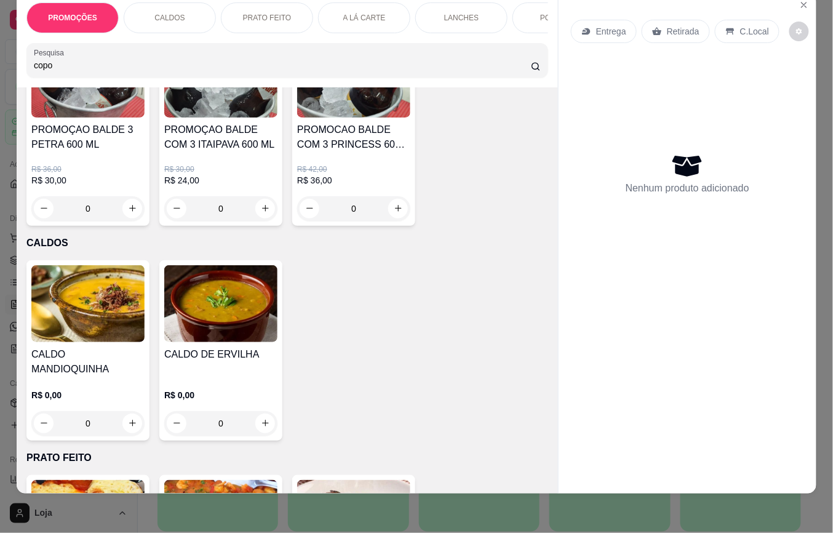
scroll to position [574, 0]
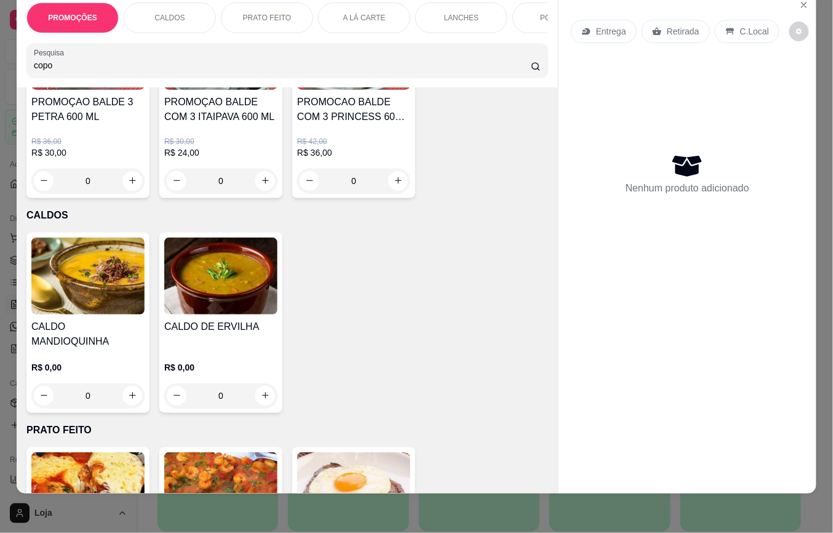
click at [271, 65] on input "copo" at bounding box center [282, 65] width 497 height 12
click at [531, 69] on icon at bounding box center [536, 66] width 10 height 10
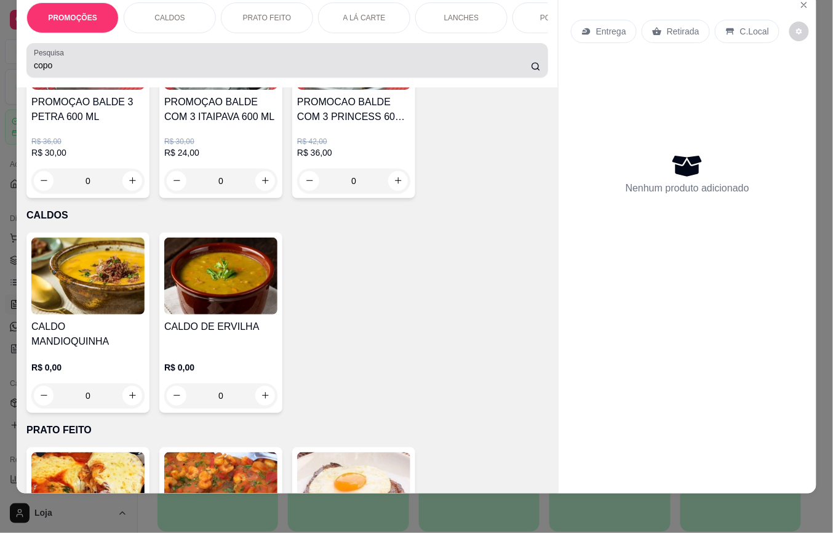
click at [531, 69] on icon at bounding box center [536, 66] width 10 height 10
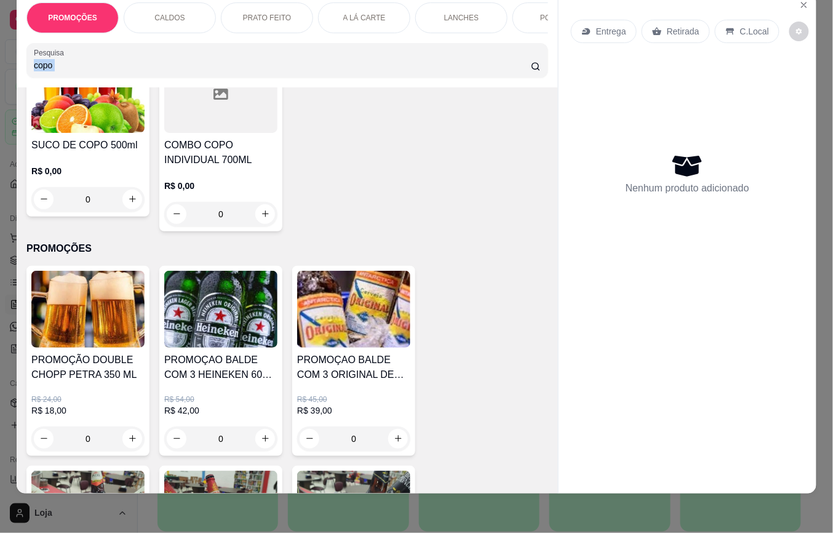
scroll to position [0, 0]
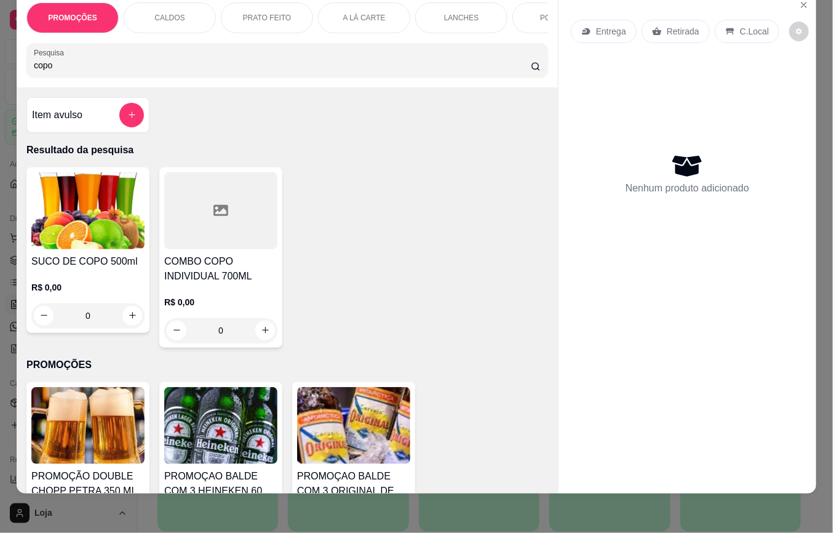
click at [226, 272] on h4 "COMBO COPO INDIVIDUAL 700ML" at bounding box center [220, 269] width 113 height 30
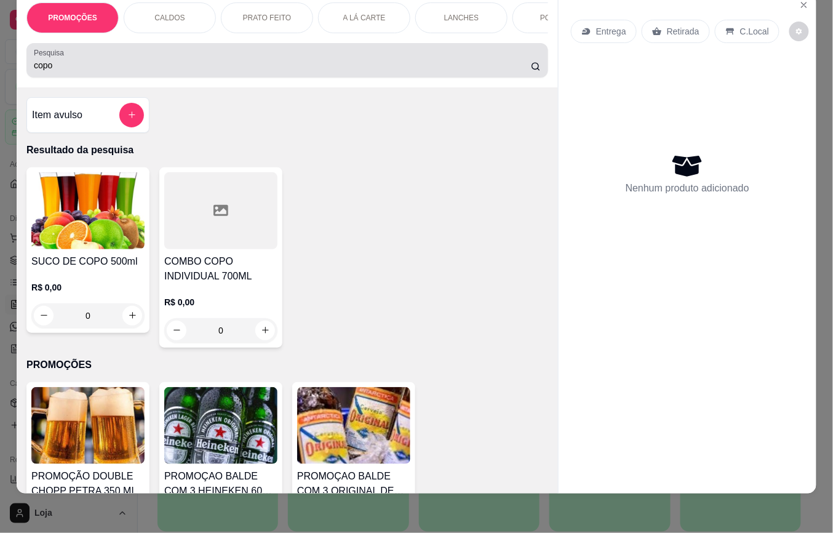
click at [392, 53] on div "copo" at bounding box center [287, 60] width 507 height 25
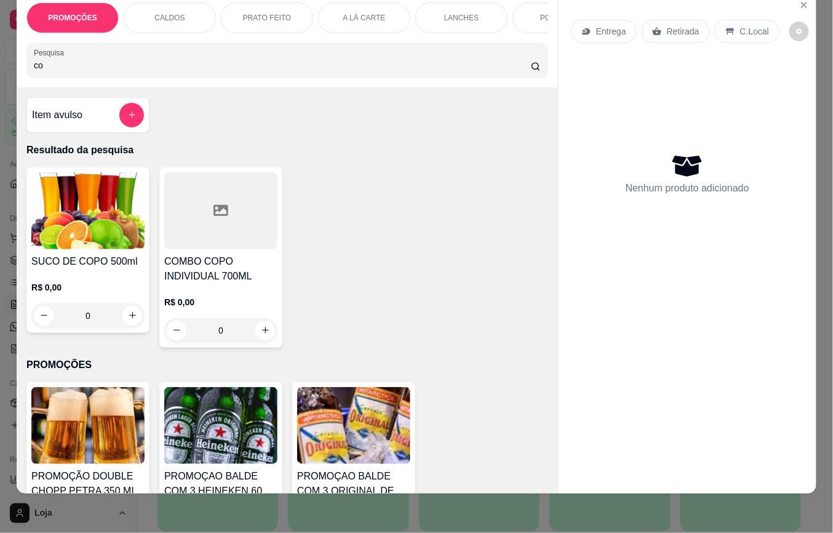
type input "c"
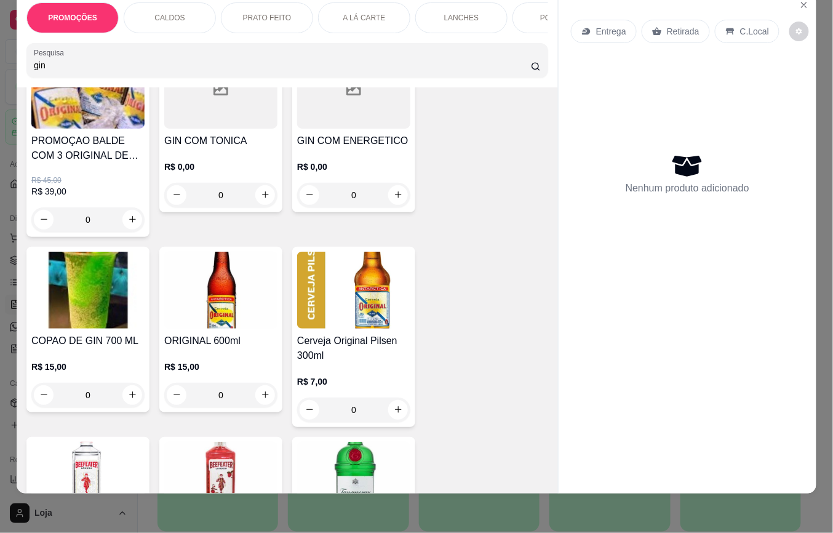
scroll to position [164, 0]
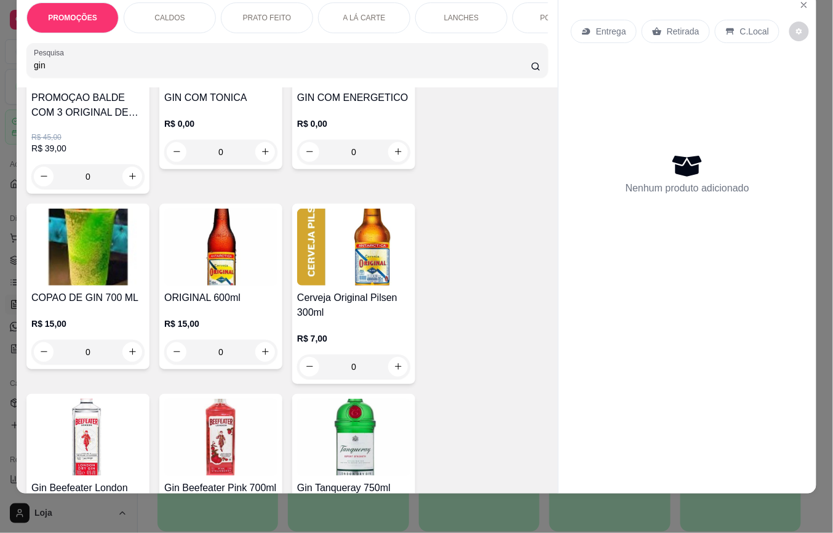
type input "gin"
click at [124, 352] on div "0" at bounding box center [87, 351] width 113 height 25
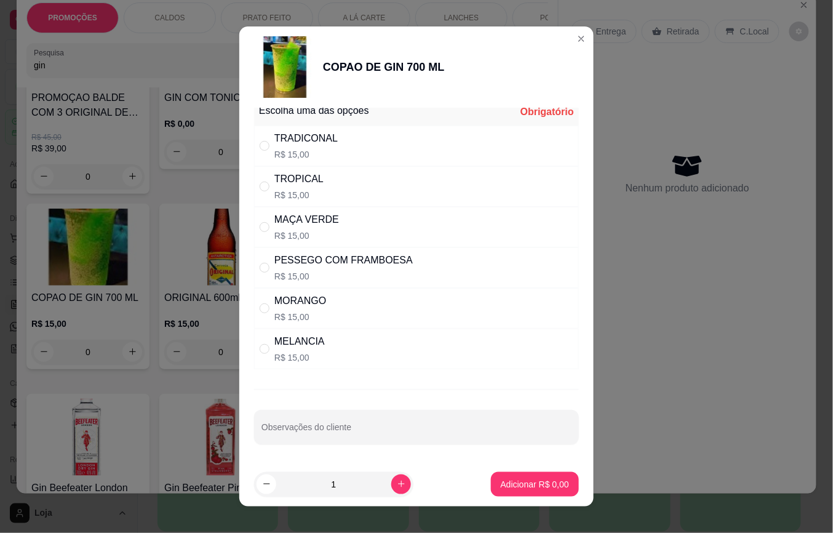
scroll to position [0, 0]
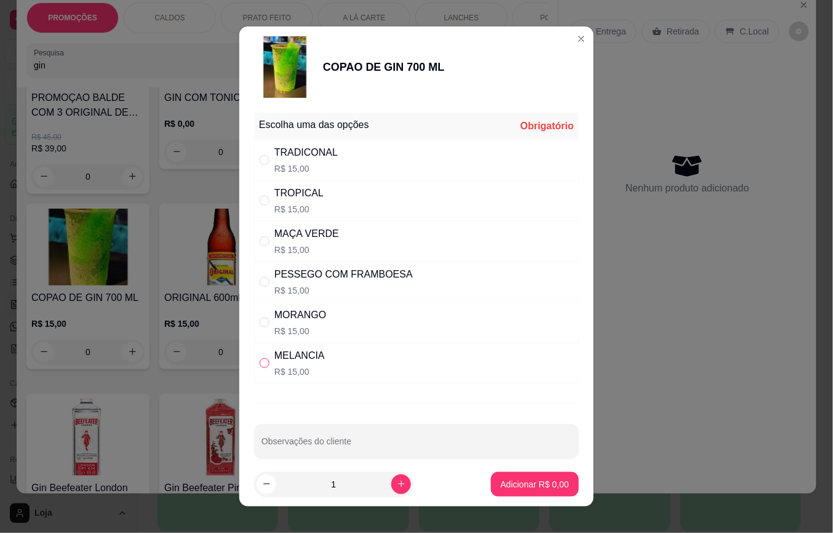
click at [259, 367] on input "" at bounding box center [264, 363] width 10 height 10
radio input "true"
click at [487, 481] on button "Adicionar R$ 15,00" at bounding box center [532, 484] width 90 height 24
type input "1"
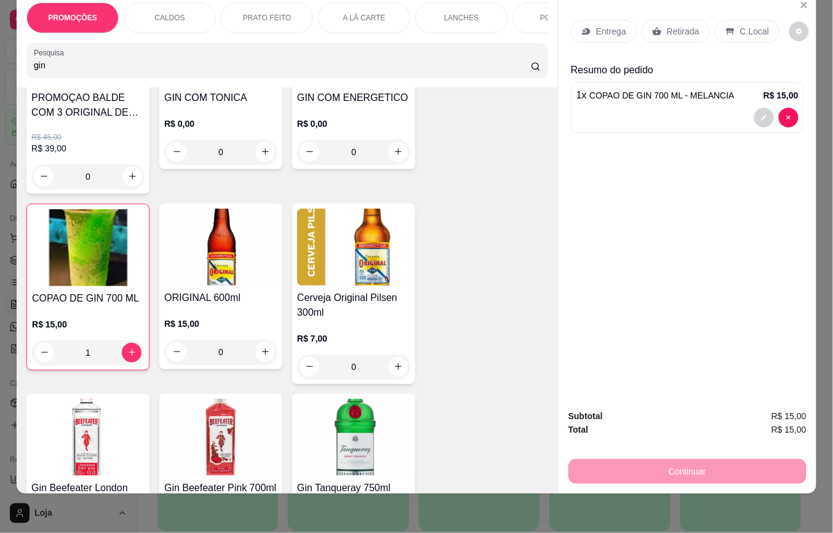
click at [667, 25] on p "Retirada" at bounding box center [683, 31] width 33 height 12
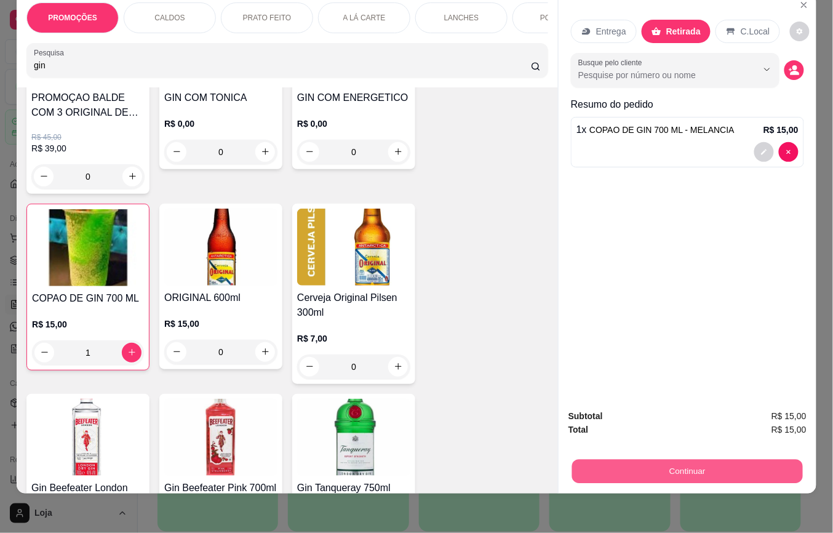
click at [719, 459] on button "Continuar" at bounding box center [687, 471] width 231 height 24
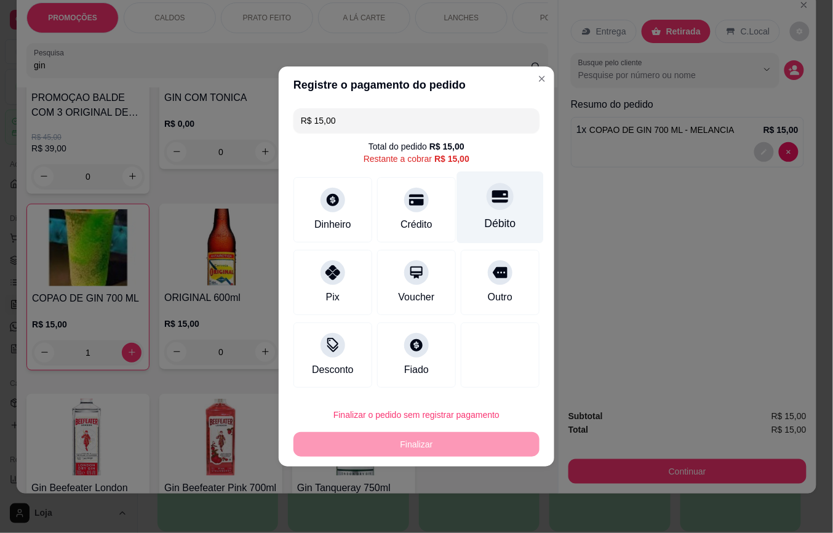
click at [497, 191] on icon at bounding box center [500, 196] width 16 height 16
type input "R$ 0,00"
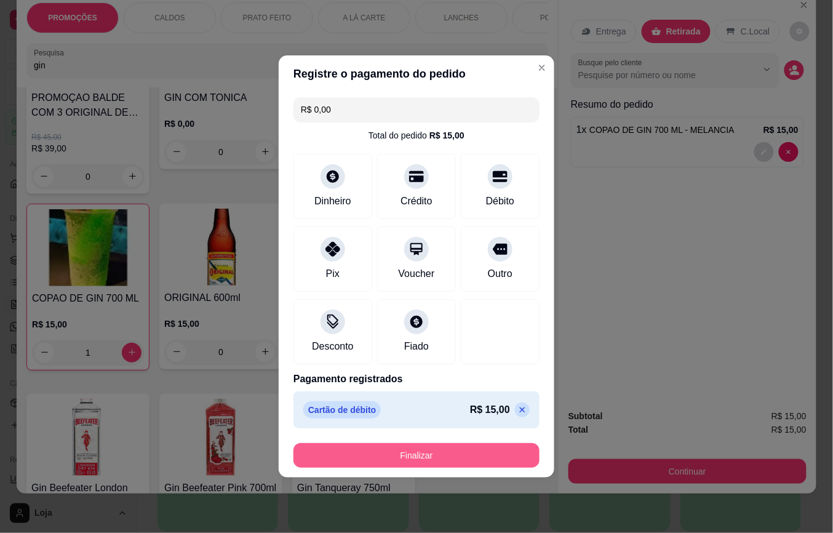
click at [444, 449] on button "Finalizar" at bounding box center [416, 455] width 246 height 25
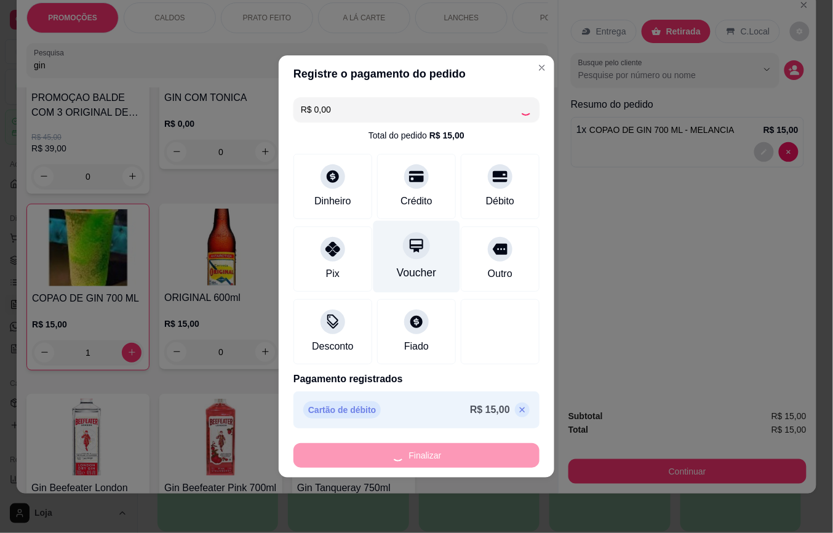
type input "0"
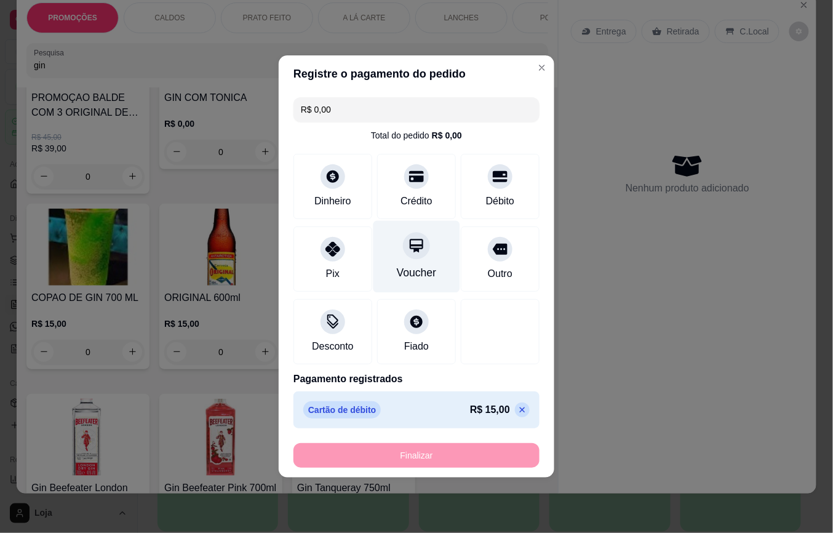
type input "-R$ 15,00"
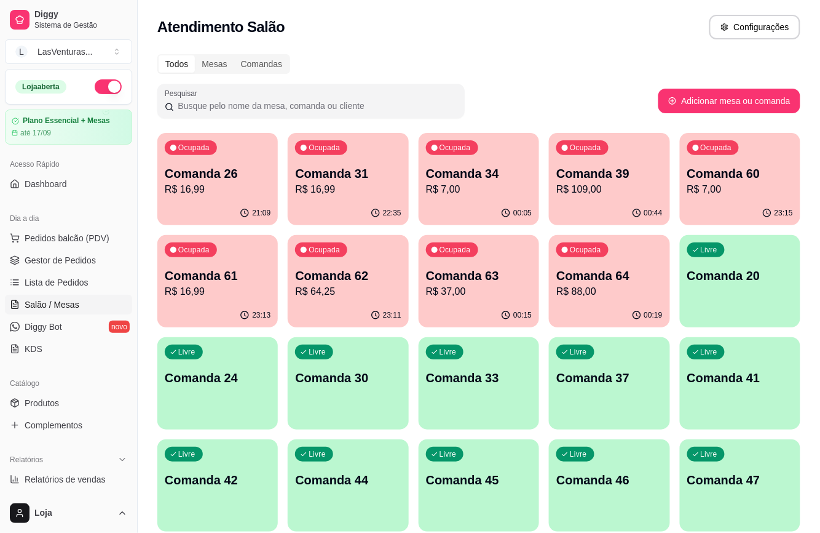
click at [455, 177] on p "Comanda 34" at bounding box center [479, 173] width 106 height 17
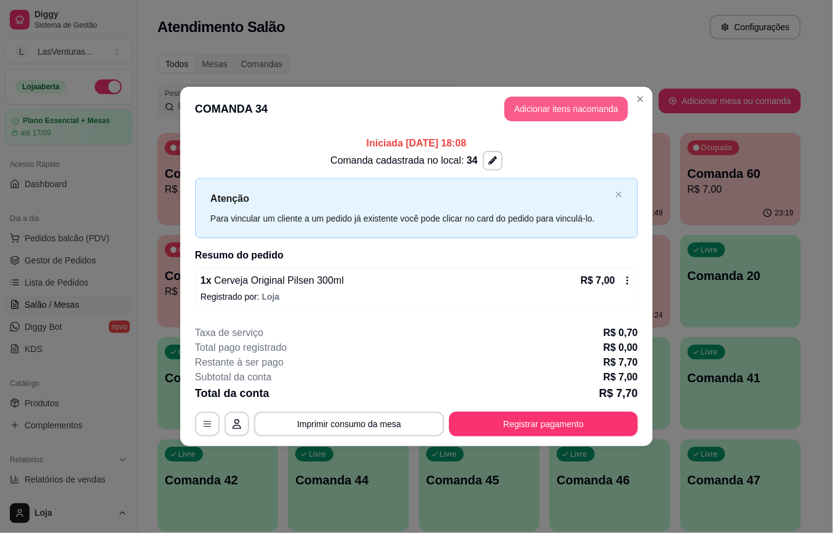
click at [540, 97] on button "Adicionar itens na comanda" at bounding box center [566, 109] width 124 height 25
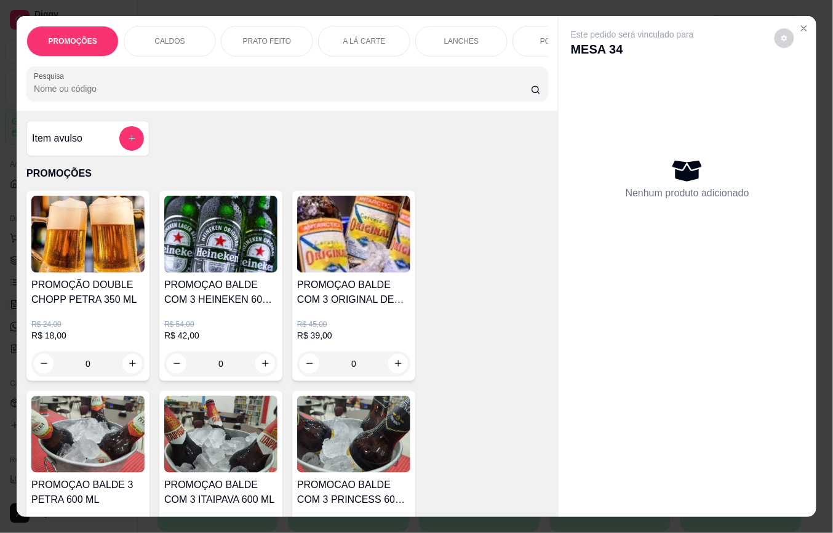
click at [97, 95] on input "Pesquisa" at bounding box center [282, 88] width 497 height 12
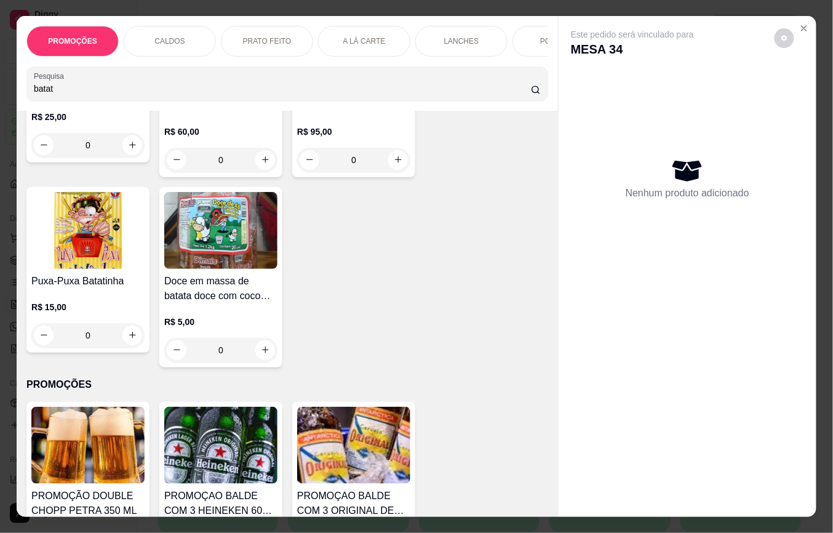
scroll to position [410, 0]
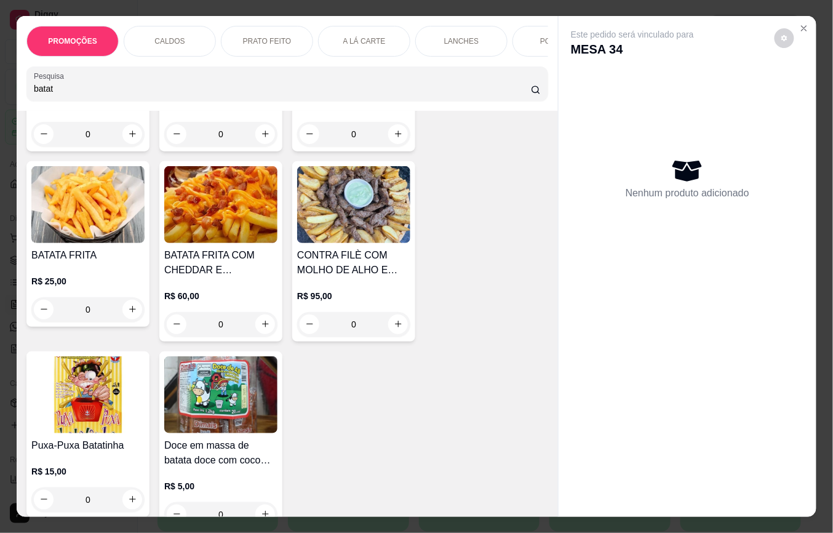
type input "batat"
click at [127, 313] on div "0" at bounding box center [87, 309] width 113 height 25
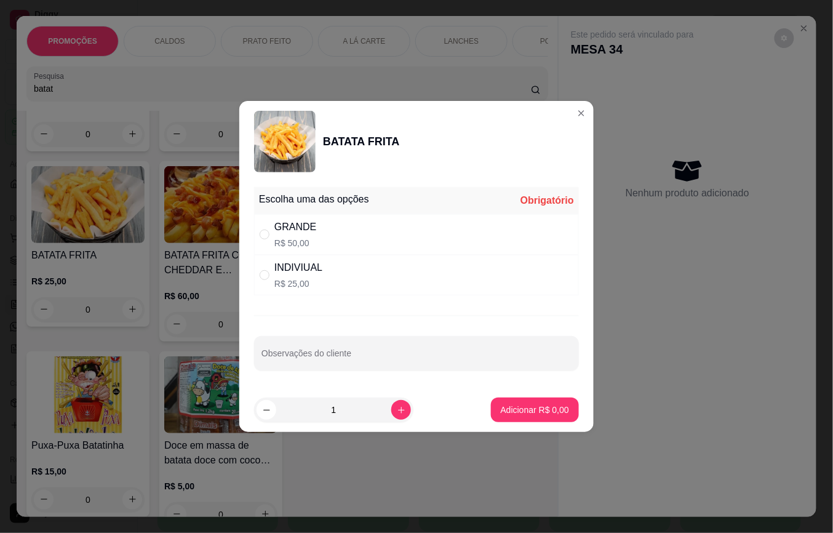
click at [282, 232] on div "GRANDE" at bounding box center [295, 227] width 42 height 15
radio input "true"
click at [530, 406] on p "Adicionar R$ 50,00" at bounding box center [532, 409] width 71 height 12
type input "1"
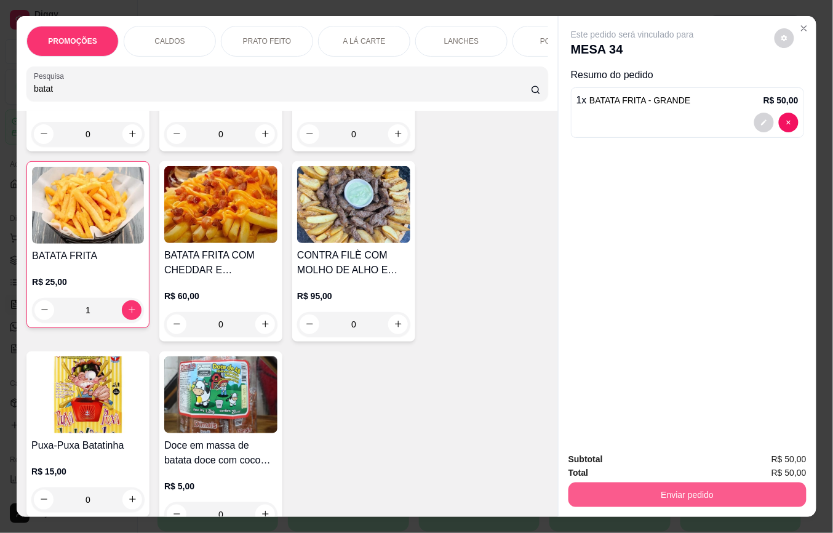
click at [684, 488] on button "Enviar pedido" at bounding box center [687, 494] width 238 height 25
click at [684, 459] on button "Não registrar e enviar pedido" at bounding box center [646, 458] width 128 height 23
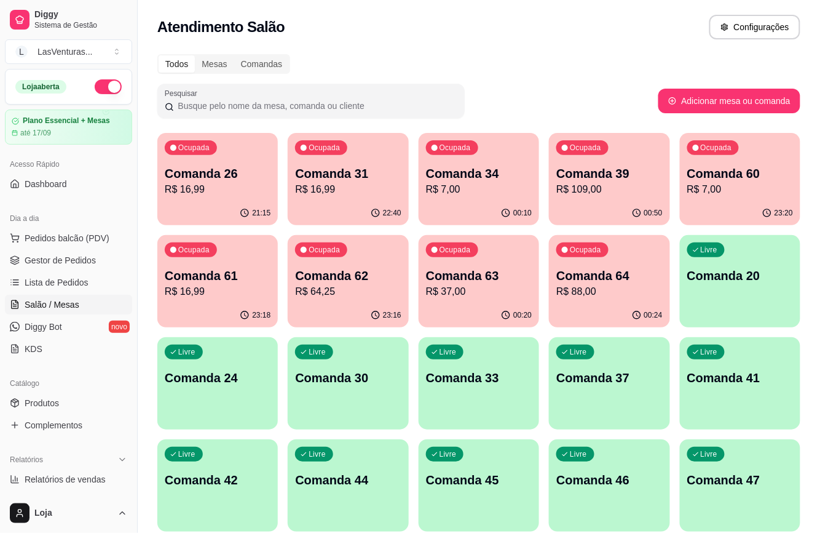
click at [325, 181] on div "Comanda 31 R$ 16,99" at bounding box center [348, 181] width 106 height 32
click at [439, 185] on p "R$ 7,00" at bounding box center [479, 189] width 106 height 15
click at [628, 186] on p "R$ 109,00" at bounding box center [609, 189] width 106 height 15
click at [743, 192] on p "R$ 7,00" at bounding box center [740, 189] width 106 height 15
click at [202, 295] on p "R$ 16,99" at bounding box center [218, 291] width 106 height 15
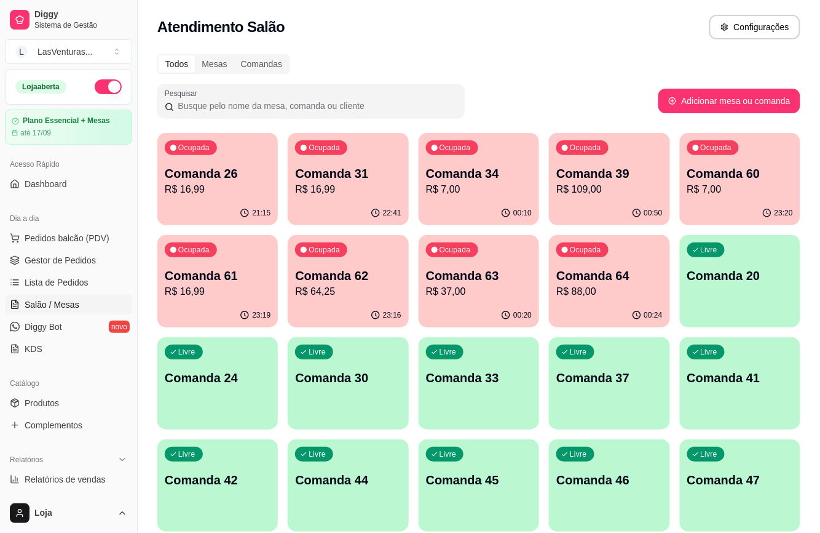
click at [323, 268] on p "Comanda 62" at bounding box center [348, 275] width 106 height 17
click at [626, 283] on p "Comanda 64" at bounding box center [609, 275] width 106 height 17
click at [726, 291] on div "Livre Comanda 20" at bounding box center [740, 273] width 121 height 77
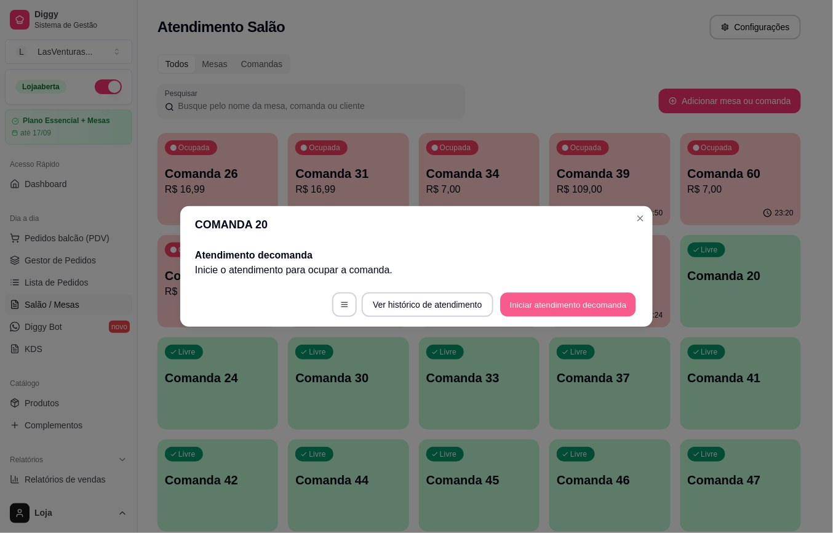
click at [529, 306] on button "Iniciar atendimento de comanda" at bounding box center [568, 305] width 136 height 24
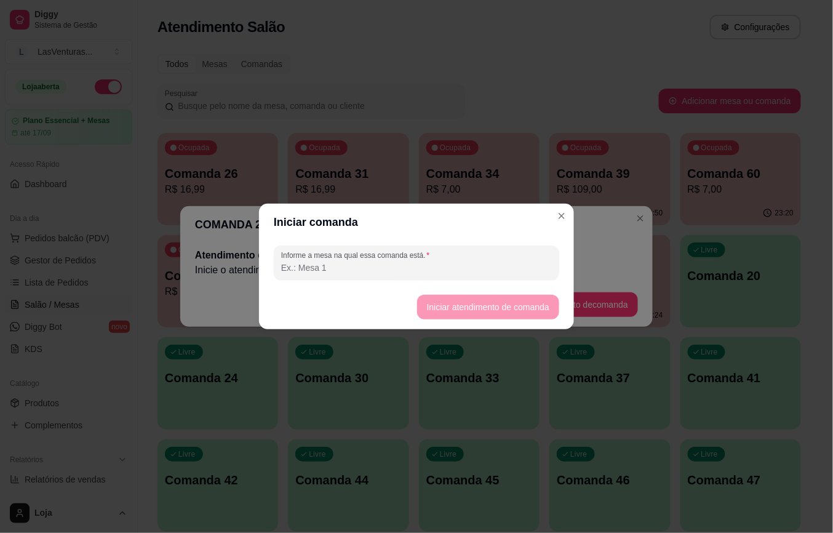
click at [362, 266] on input "Informe a mesa na qual essa comanda está." at bounding box center [416, 267] width 271 height 12
type input "tamires"
click at [498, 305] on button "Iniciar atendimento de comanda" at bounding box center [488, 307] width 142 height 25
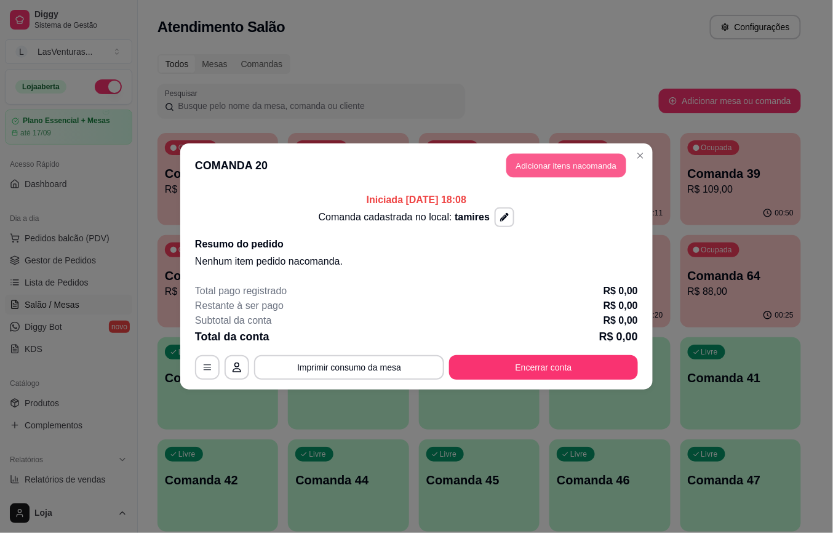
click at [533, 165] on button "Adicionar itens na comanda" at bounding box center [566, 166] width 120 height 24
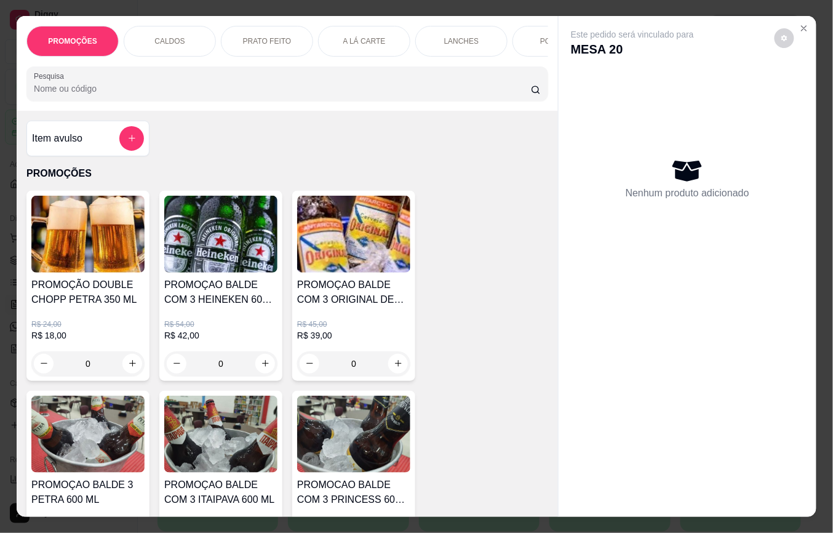
drag, startPoint x: 53, startPoint y: 94, endPoint x: 66, endPoint y: 92, distance: 13.7
click at [53, 93] on input "Pesquisa" at bounding box center [282, 88] width 497 height 12
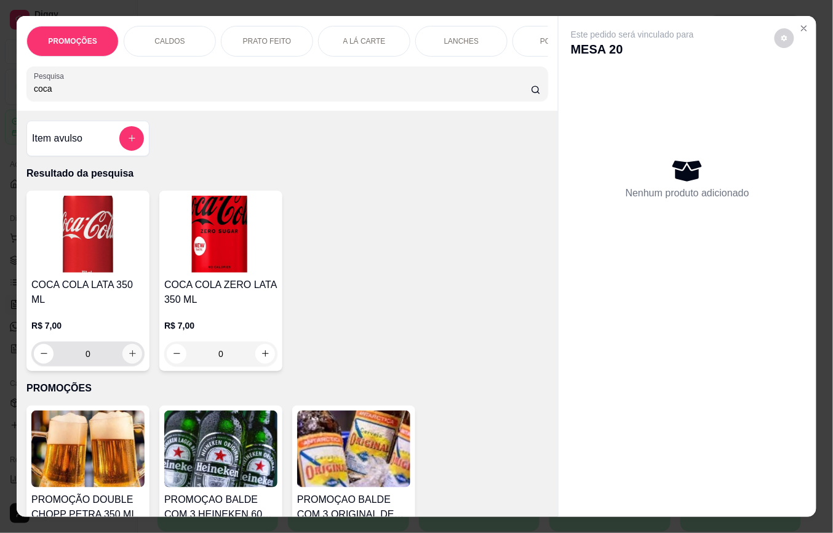
type input "coca"
click at [128, 349] on icon "increase-product-quantity" at bounding box center [132, 353] width 9 height 9
type input "1"
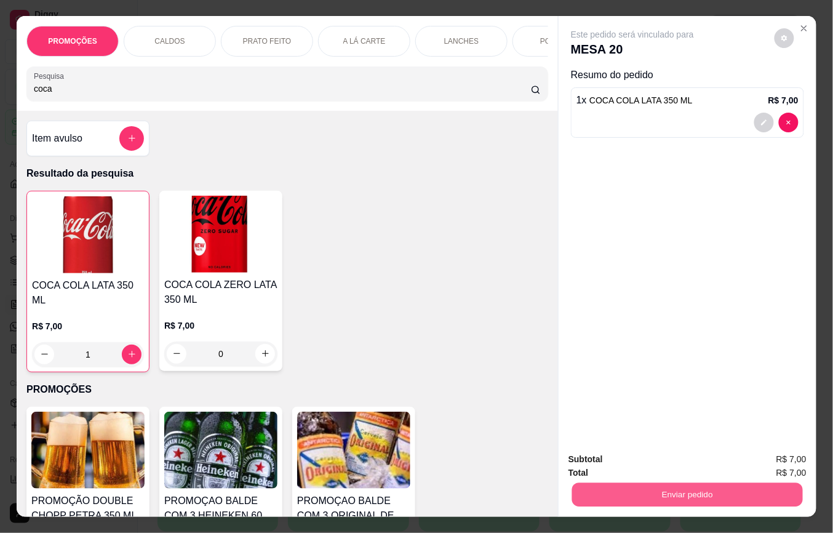
click at [739, 495] on button "Enviar pedido" at bounding box center [687, 495] width 231 height 24
click at [641, 453] on button "Não registrar e enviar pedido" at bounding box center [646, 458] width 124 height 23
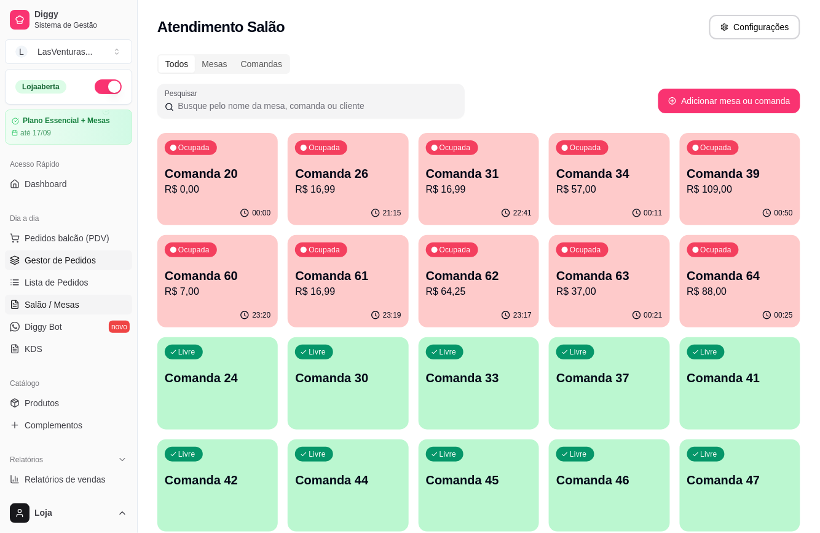
click at [43, 264] on span "Gestor de Pedidos" at bounding box center [60, 260] width 71 height 12
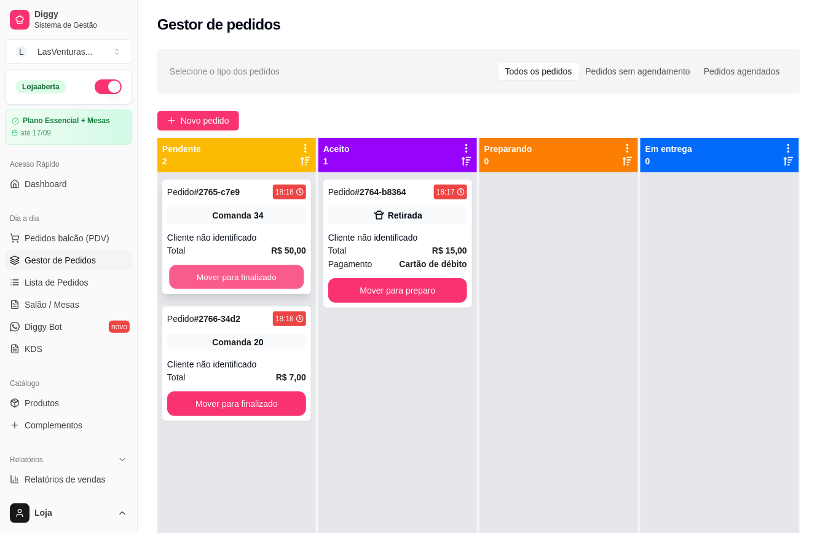
click at [237, 278] on button "Mover para finalizado" at bounding box center [236, 277] width 135 height 24
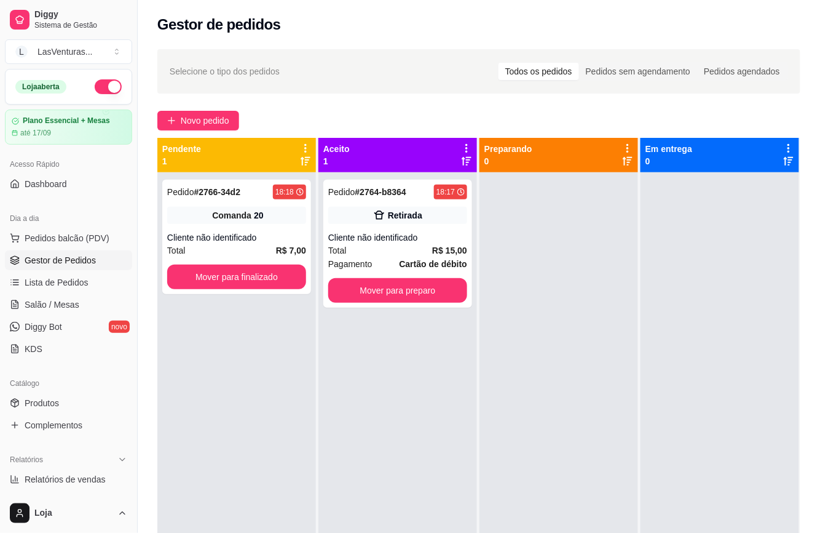
drag, startPoint x: 196, startPoint y: 404, endPoint x: 277, endPoint y: 330, distance: 110.1
click at [196, 402] on div "Pedido # 2766-34d2 18:18 Comanda 20 Cliente não identificado Total R$ 7,00 Move…" at bounding box center [236, 438] width 159 height 533
click at [428, 296] on button "Mover para preparo" at bounding box center [397, 291] width 135 height 24
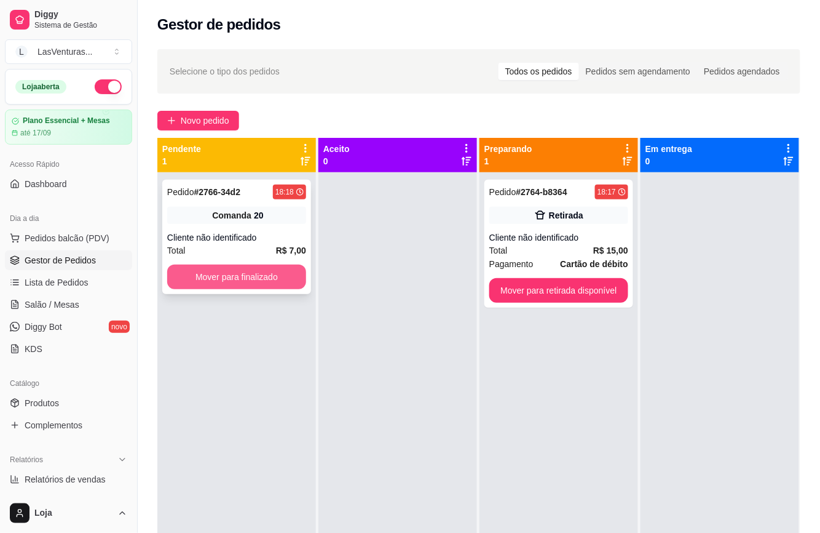
click at [261, 274] on button "Mover para finalizado" at bounding box center [236, 276] width 139 height 25
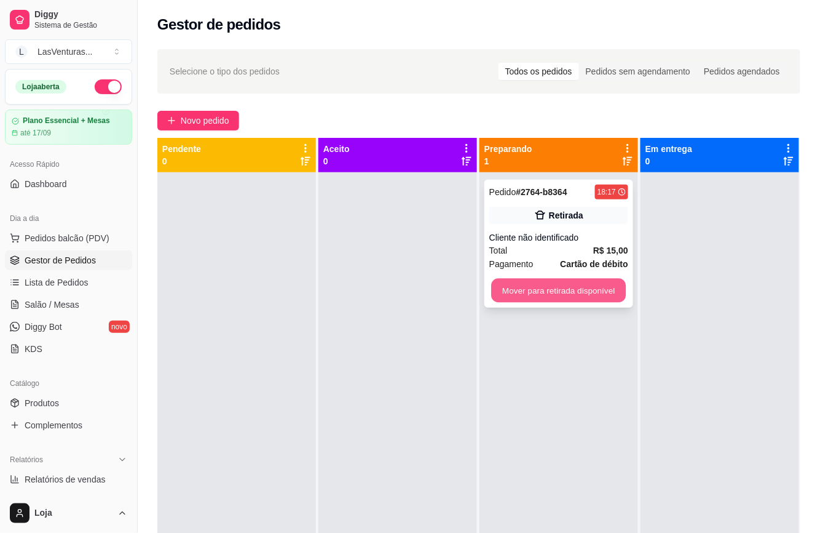
click at [529, 291] on button "Mover para retirada disponível" at bounding box center [558, 291] width 135 height 24
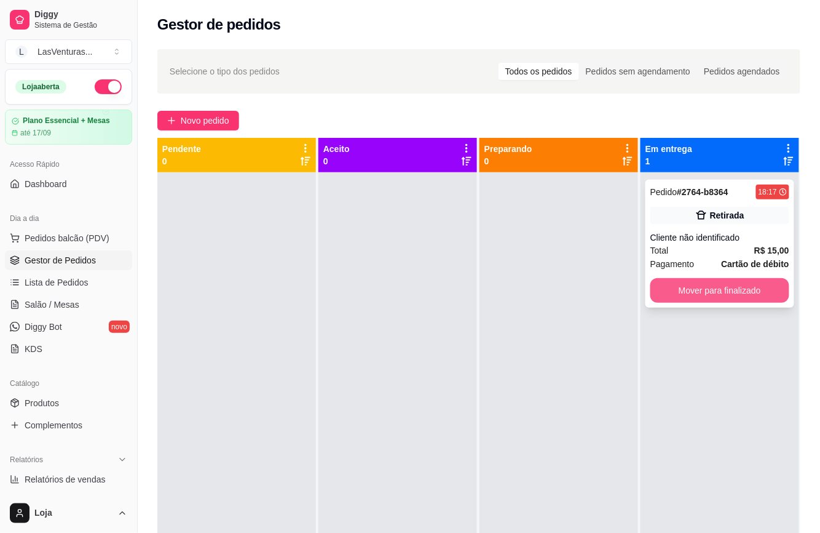
click at [675, 295] on button "Mover para finalizado" at bounding box center [720, 290] width 139 height 25
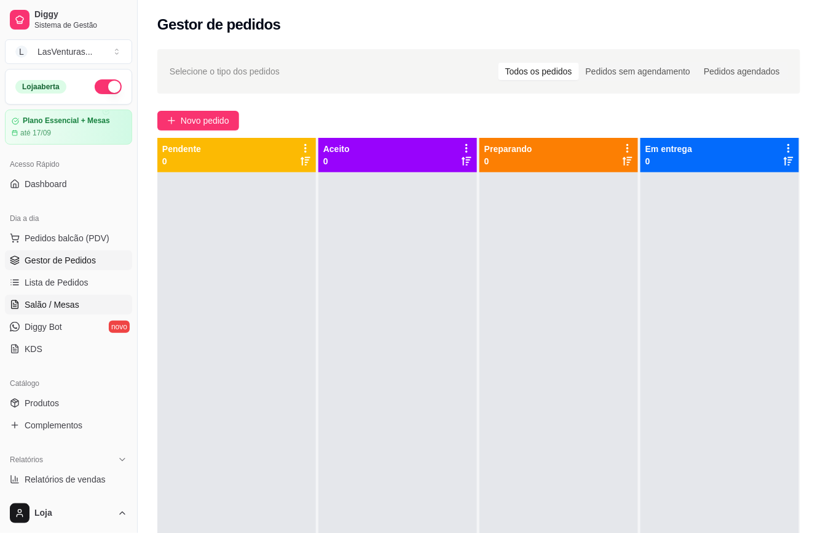
click at [65, 298] on span "Salão / Mesas" at bounding box center [52, 304] width 55 height 12
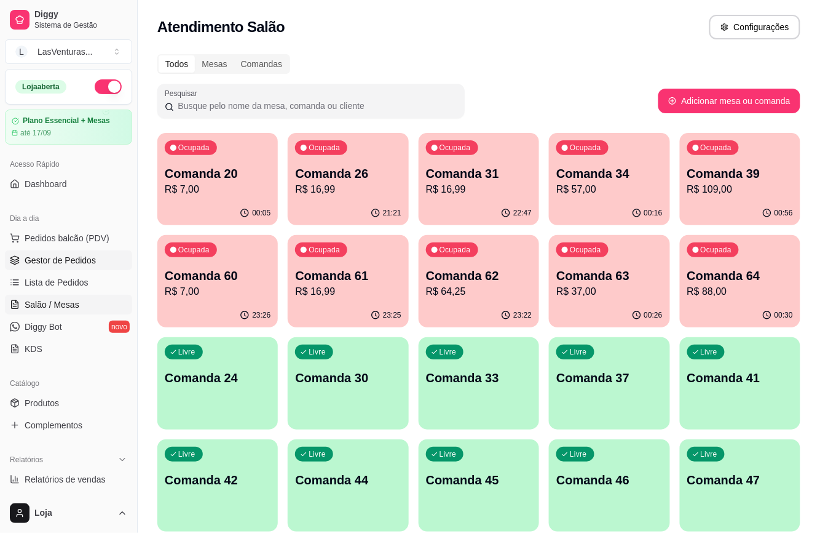
click at [33, 258] on span "Gestor de Pedidos" at bounding box center [60, 260] width 71 height 12
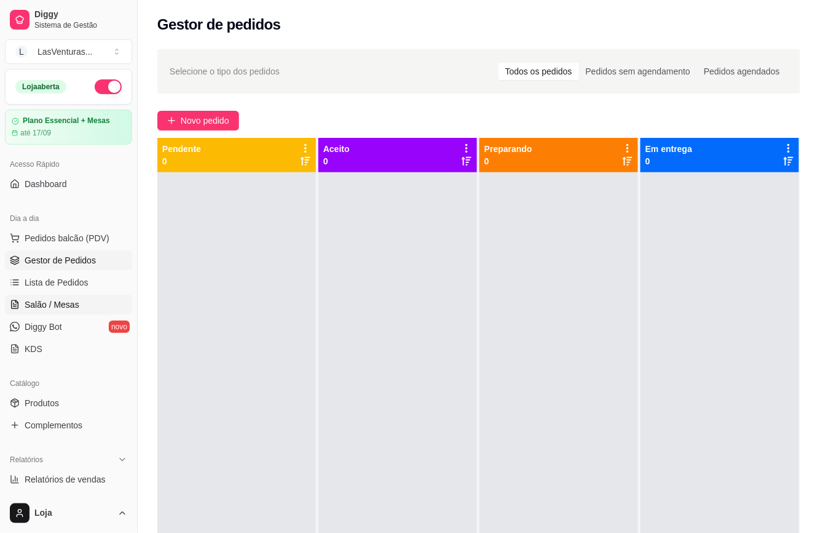
click at [50, 308] on span "Salão / Mesas" at bounding box center [52, 304] width 55 height 12
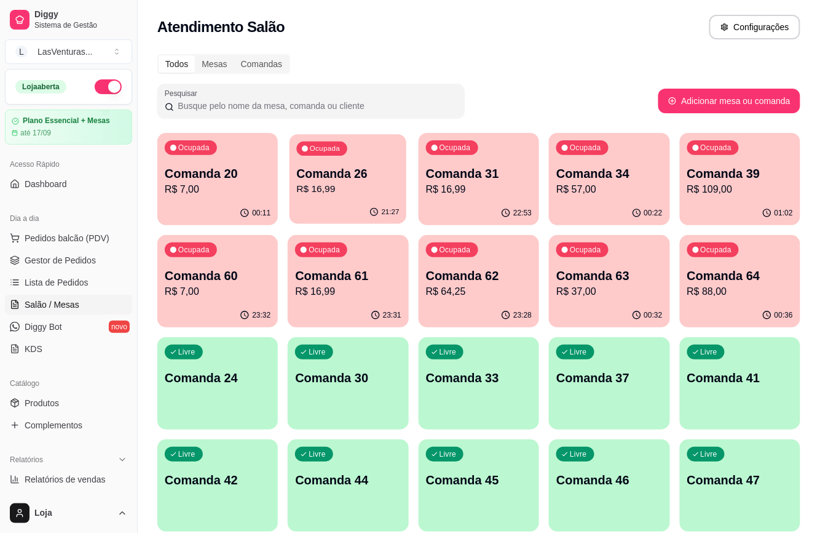
click at [365, 196] on p "R$ 16,99" at bounding box center [348, 189] width 103 height 14
click at [721, 184] on p "R$ 109,00" at bounding box center [740, 189] width 103 height 14
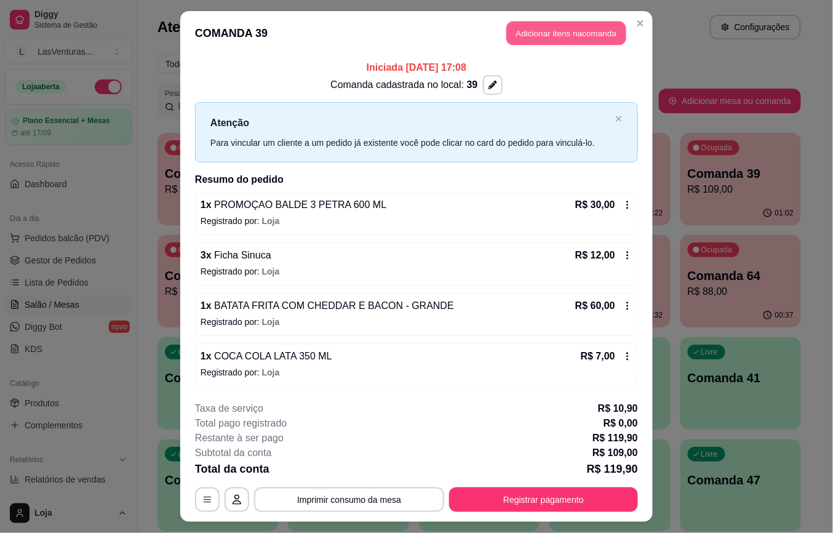
click at [533, 28] on button "Adicionar itens na comanda" at bounding box center [566, 34] width 120 height 24
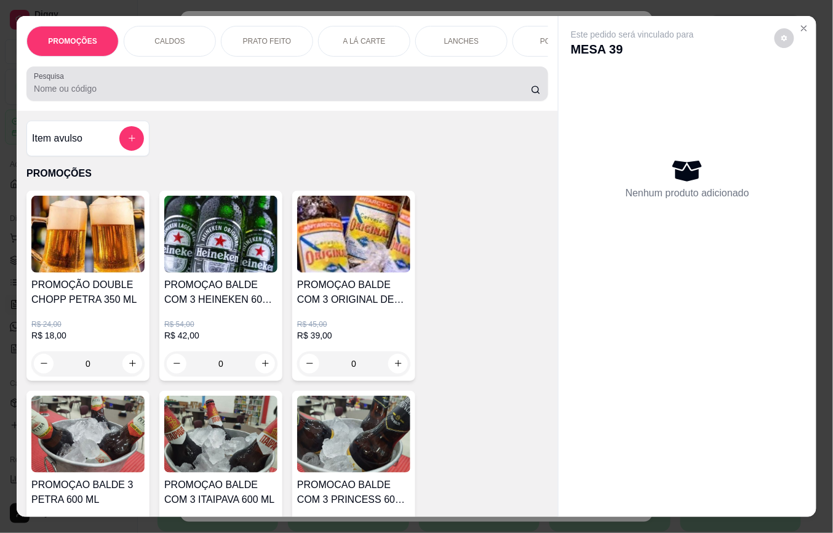
click at [136, 95] on input "Pesquisa" at bounding box center [282, 88] width 497 height 12
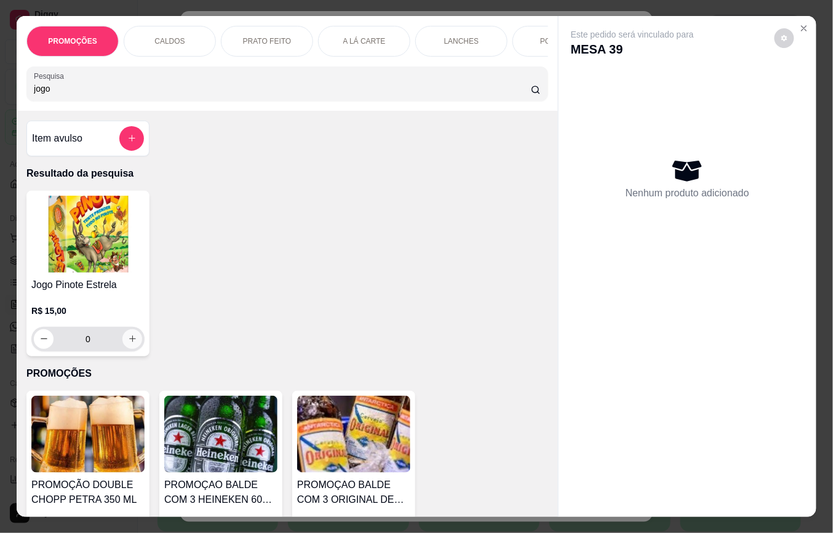
type input "jogo"
click at [127, 338] on button "increase-product-quantity" at bounding box center [132, 339] width 20 height 20
type input "1"
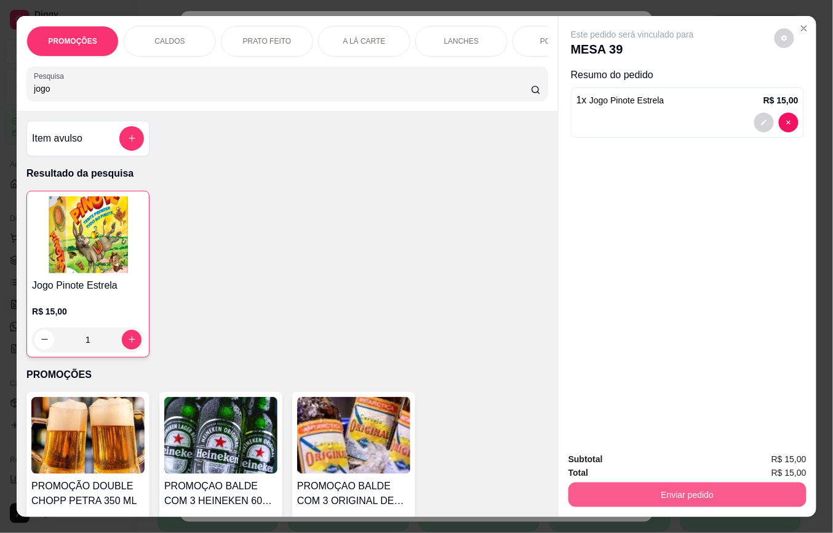
click at [715, 482] on button "Enviar pedido" at bounding box center [687, 494] width 238 height 25
click at [649, 459] on button "Não registrar e enviar pedido" at bounding box center [646, 458] width 128 height 23
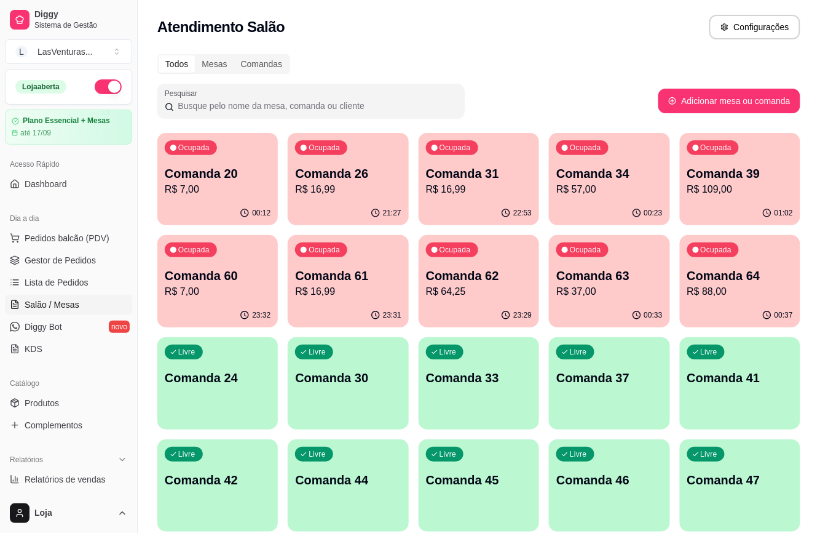
click at [731, 278] on p "Comanda 64" at bounding box center [740, 275] width 106 height 17
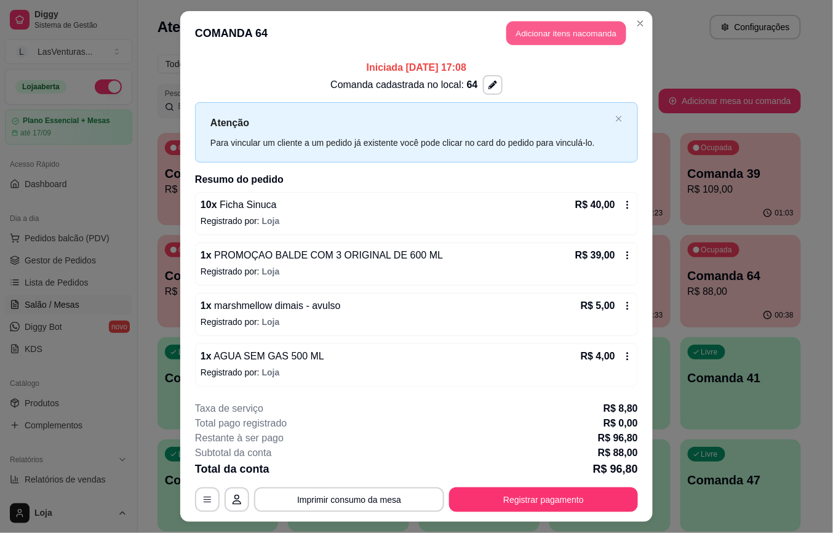
click at [572, 32] on button "Adicionar itens na comanda" at bounding box center [566, 34] width 120 height 24
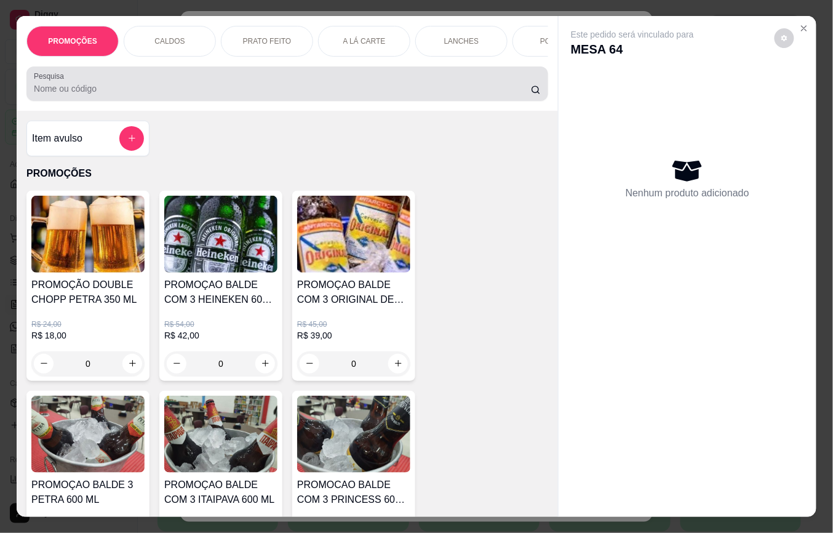
click at [109, 101] on div "Pesquisa" at bounding box center [286, 83] width 521 height 34
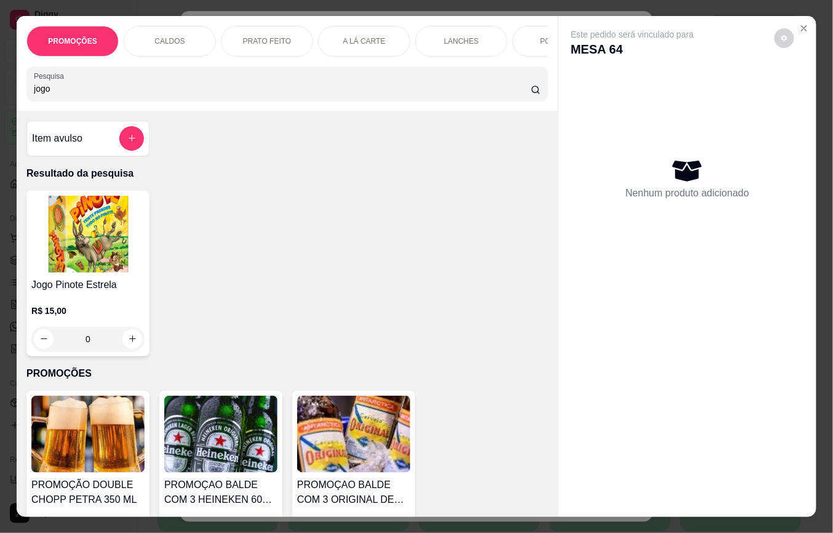
type input "jogo"
click at [128, 343] on icon "increase-product-quantity" at bounding box center [132, 338] width 9 height 9
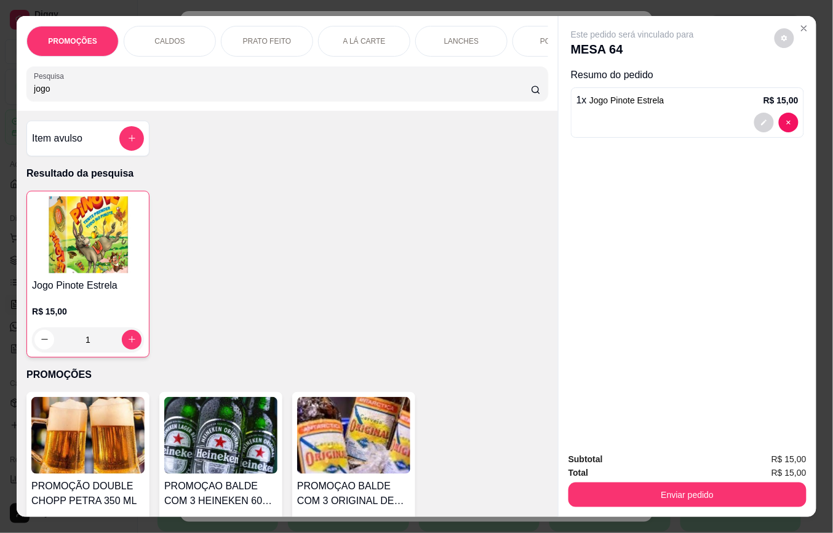
type input "1"
click at [129, 343] on icon "increase-product-quantity" at bounding box center [132, 339] width 7 height 7
type input "2"
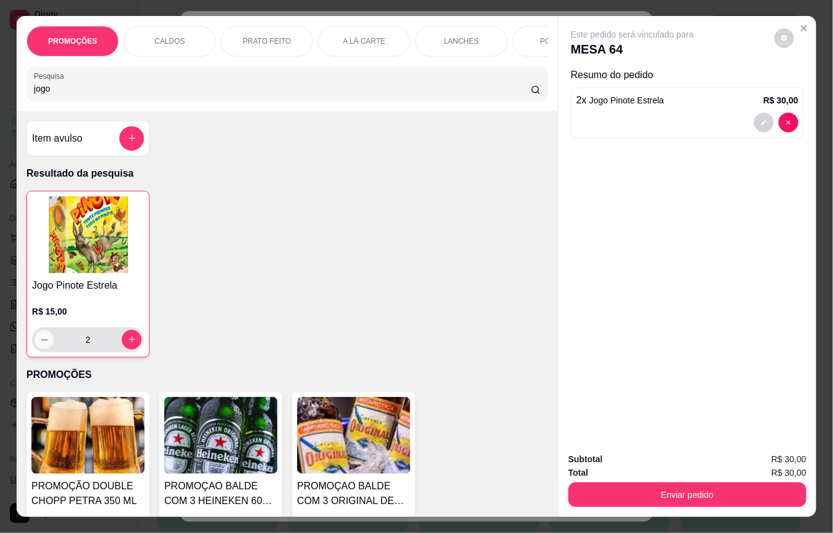
click at [40, 349] on button "decrease-product-quantity" at bounding box center [44, 339] width 19 height 19
type input "1"
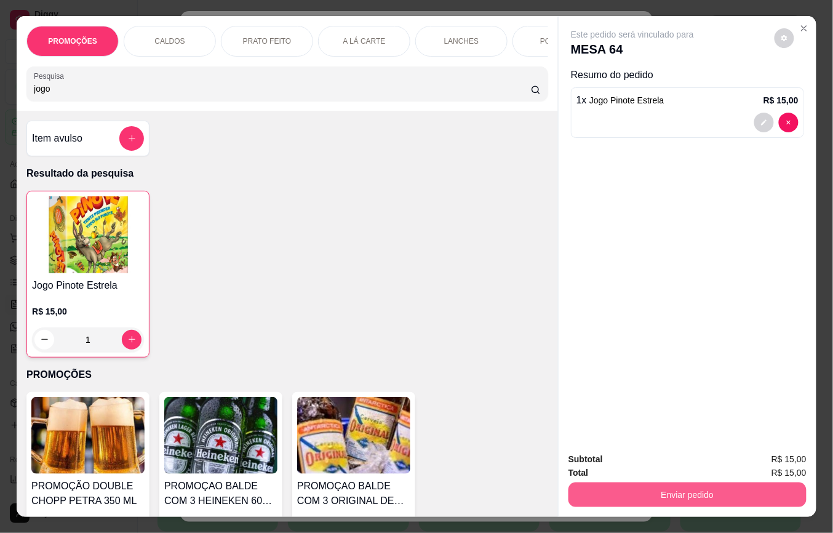
click at [635, 486] on button "Enviar pedido" at bounding box center [687, 494] width 238 height 25
click at [655, 458] on button "Não registrar e enviar pedido" at bounding box center [646, 458] width 128 height 23
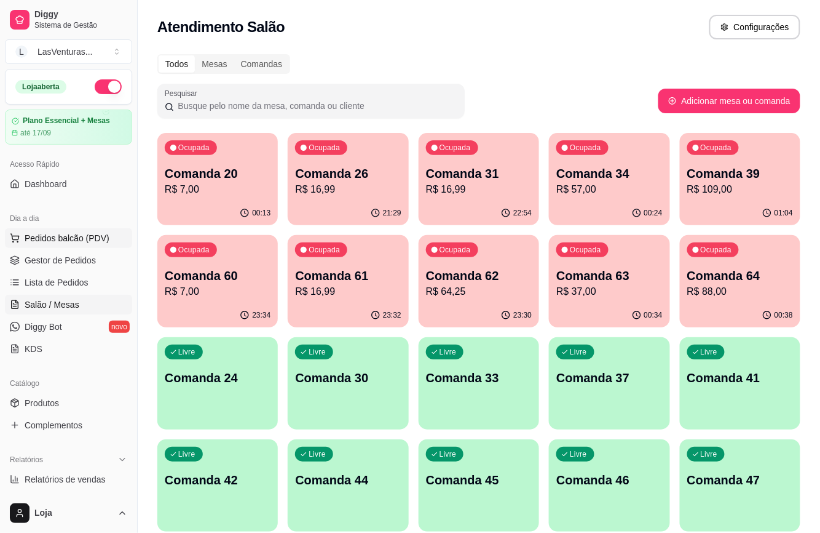
click at [33, 237] on span "Pedidos balcão (PDV)" at bounding box center [67, 238] width 85 height 12
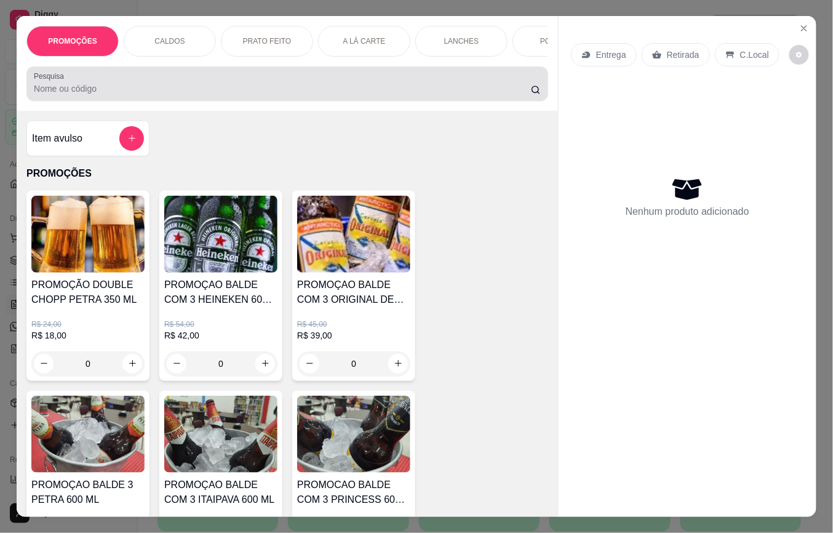
click at [106, 95] on input "Pesquisa" at bounding box center [282, 88] width 497 height 12
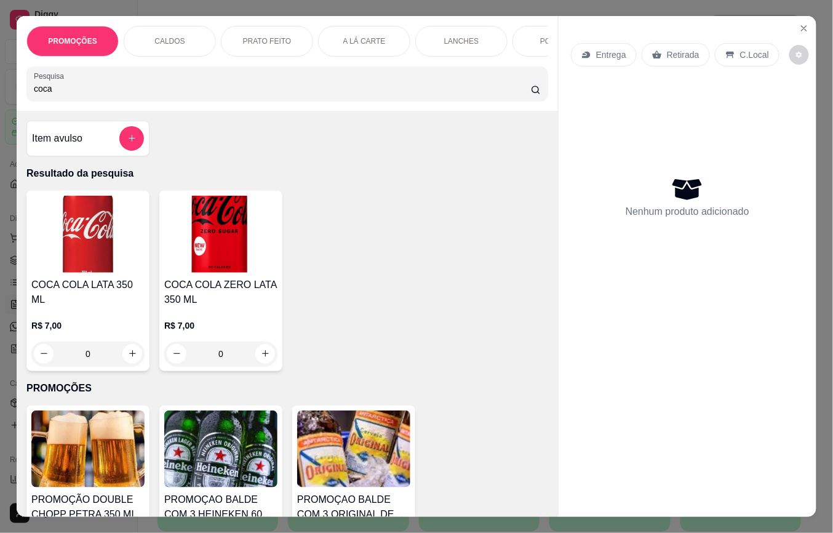
type input "coca"
click at [129, 349] on icon "increase-product-quantity" at bounding box center [132, 353] width 9 height 9
type input "1"
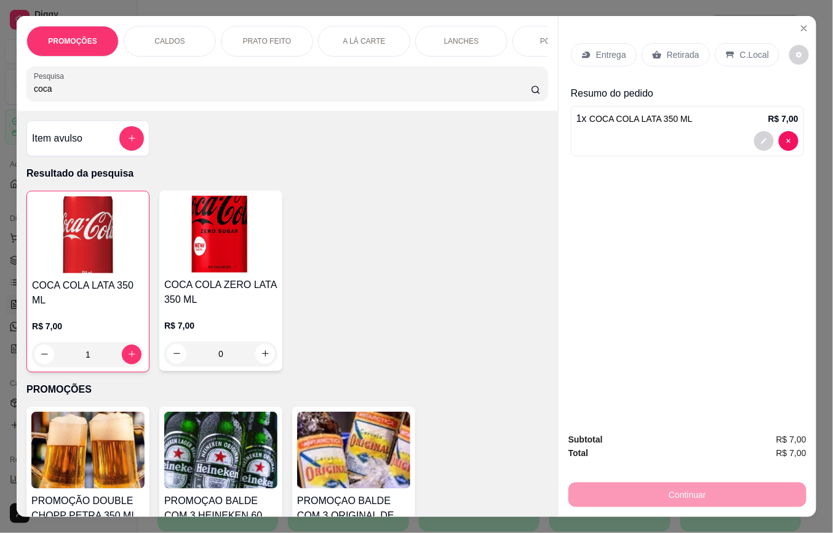
click at [684, 49] on p "Retirada" at bounding box center [683, 55] width 33 height 12
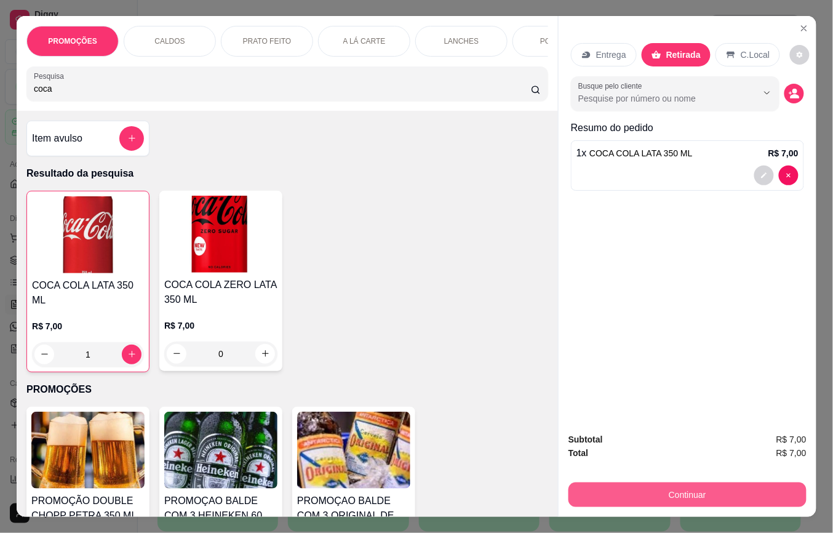
click at [758, 492] on button "Continuar" at bounding box center [687, 494] width 238 height 25
click at [799, 23] on icon "Close" at bounding box center [804, 28] width 10 height 10
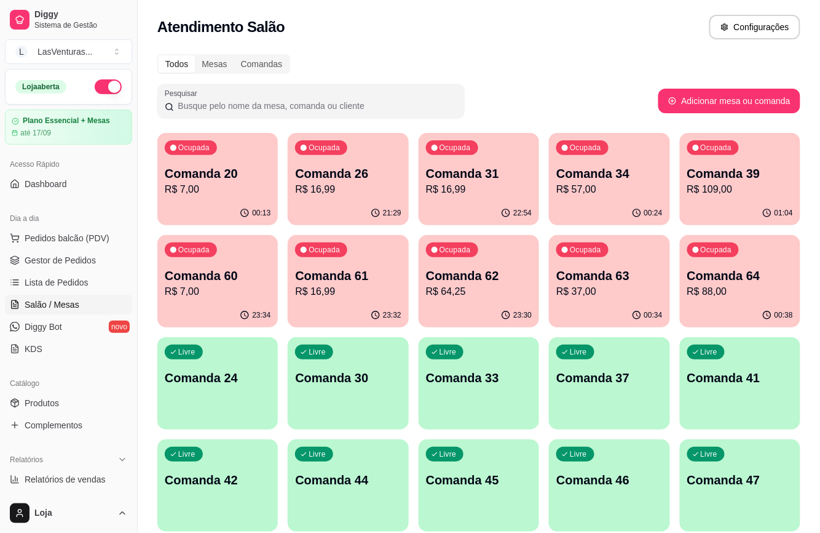
click at [57, 309] on span "Salão / Mesas" at bounding box center [52, 304] width 55 height 12
click at [617, 277] on p "Comanda 63" at bounding box center [609, 275] width 106 height 17
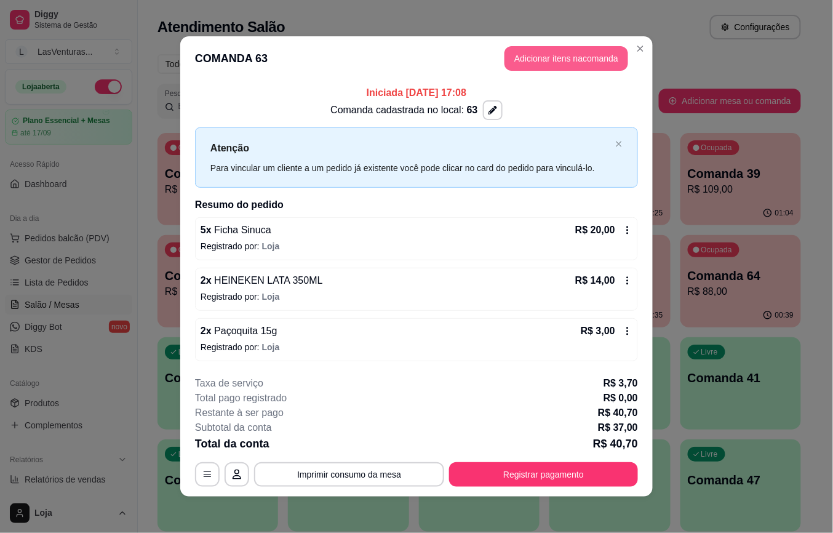
click at [519, 55] on button "Adicionar itens na comanda" at bounding box center [566, 58] width 124 height 25
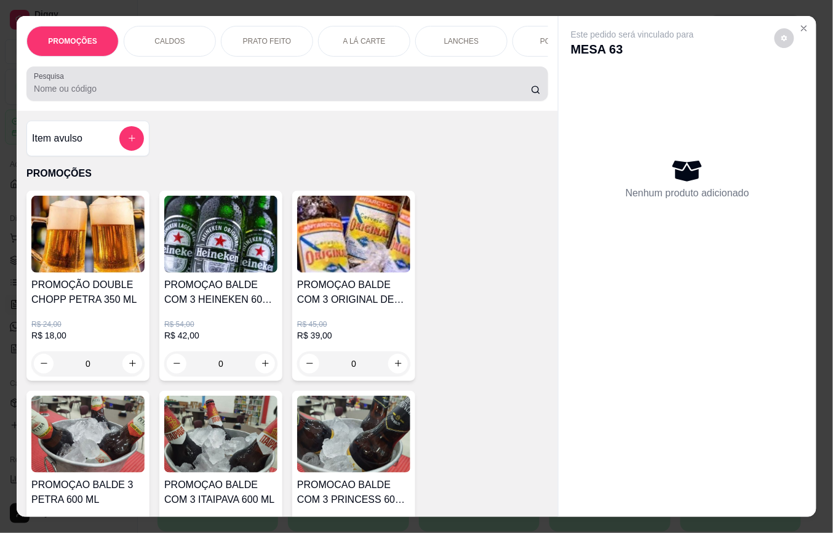
click at [36, 95] on input "Pesquisa" at bounding box center [282, 88] width 497 height 12
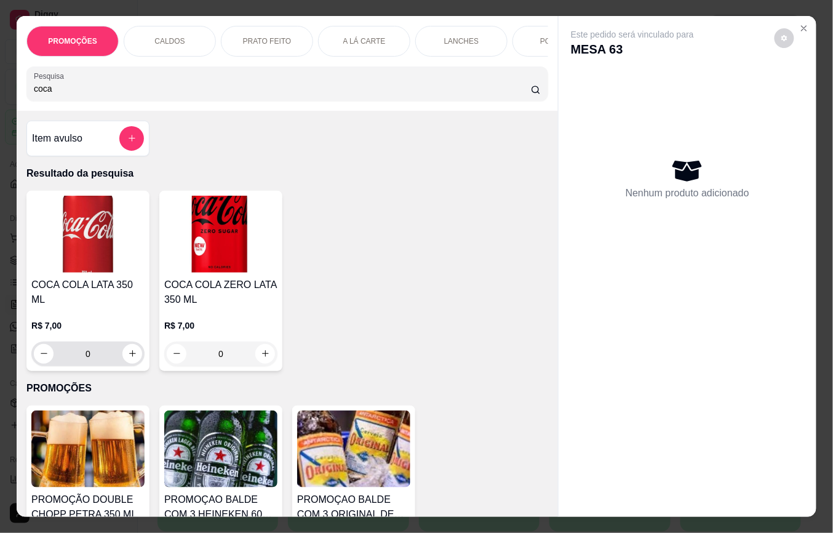
type input "coca"
click at [123, 354] on button "increase-product-quantity" at bounding box center [132, 353] width 19 height 19
type input "1"
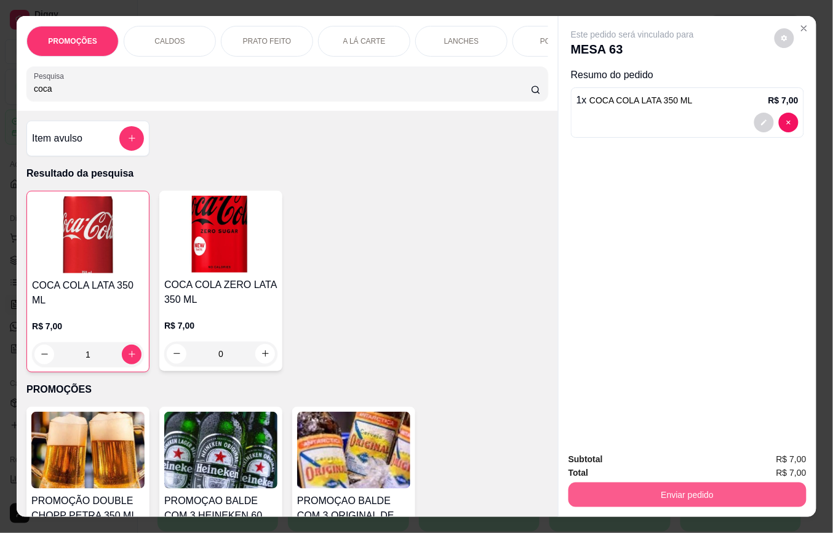
click at [679, 489] on button "Enviar pedido" at bounding box center [687, 494] width 238 height 25
click at [665, 464] on button "Não registrar e enviar pedido" at bounding box center [646, 458] width 128 height 23
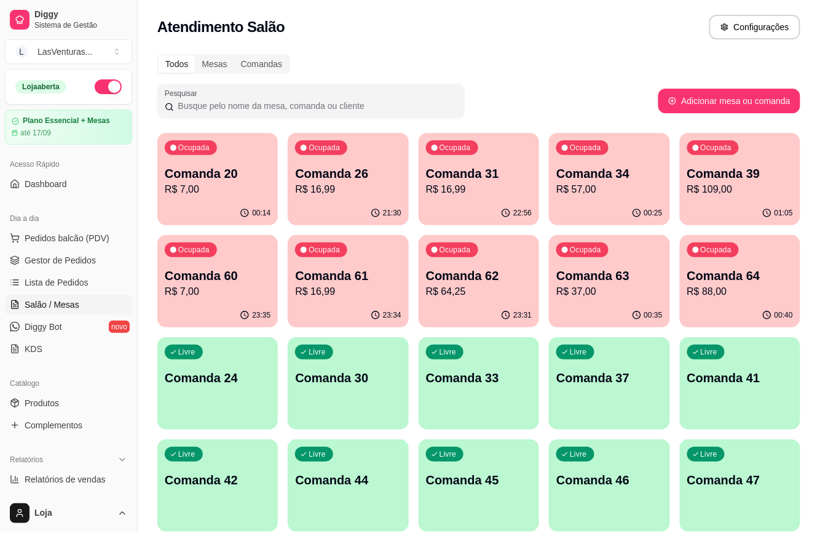
click at [719, 171] on p "Comanda 39" at bounding box center [740, 173] width 106 height 17
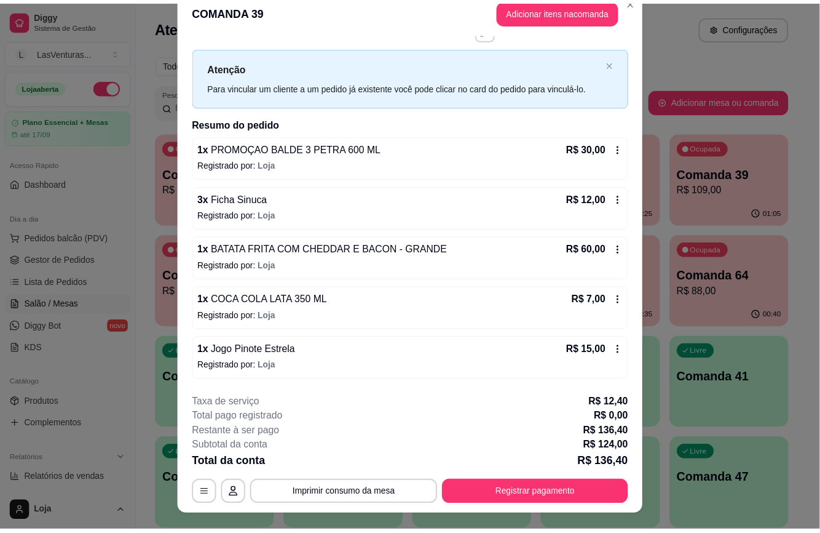
scroll to position [37, 0]
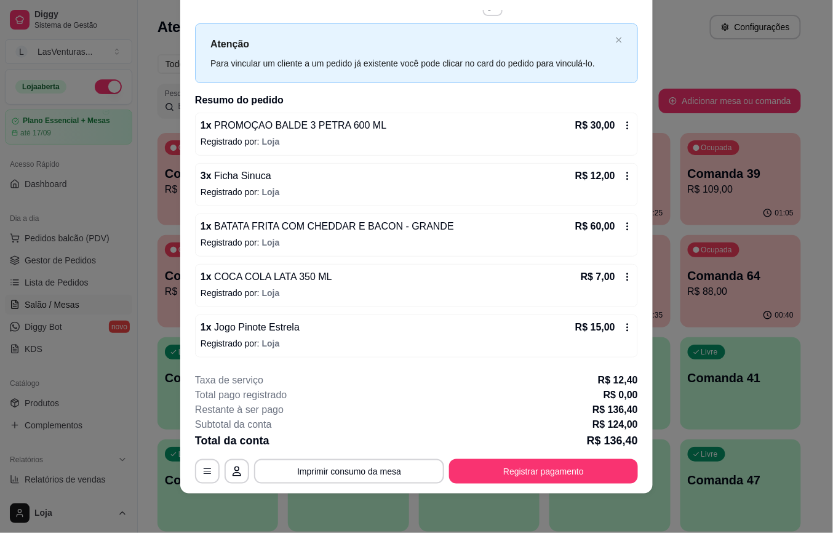
click at [622, 331] on icon at bounding box center [627, 327] width 10 height 10
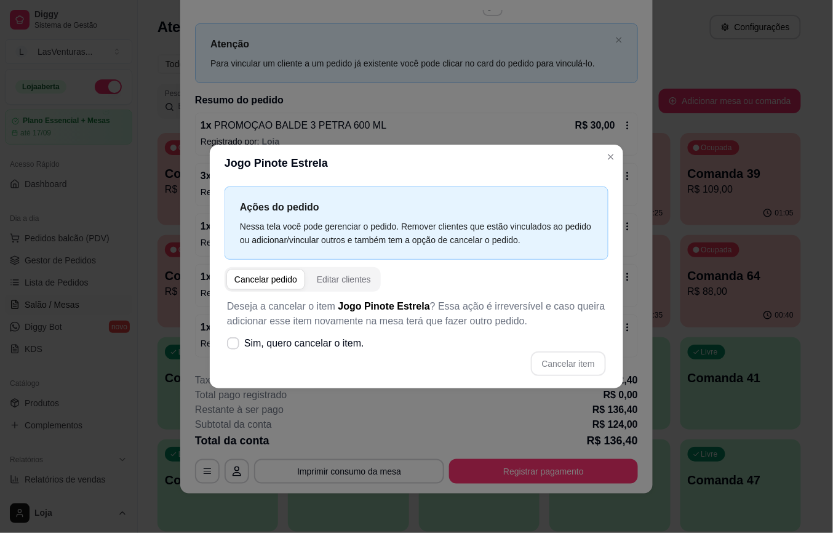
click at [256, 282] on div "Cancelar pedido" at bounding box center [265, 279] width 63 height 12
click at [235, 349] on span at bounding box center [233, 343] width 12 height 12
click at [234, 349] on input "Sim, quero cancelar o item." at bounding box center [230, 350] width 8 height 8
checkbox input "true"
click at [580, 368] on button "Cancelar item" at bounding box center [568, 363] width 75 height 25
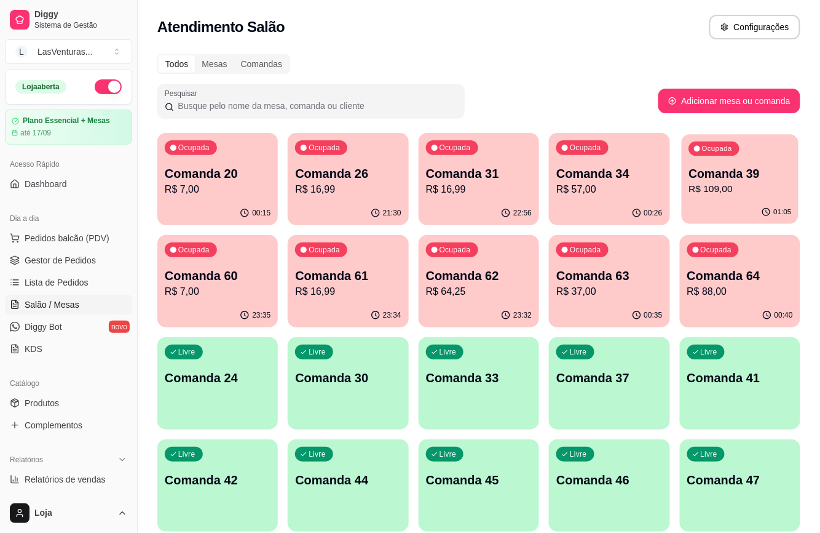
click at [735, 180] on p "Comanda 39" at bounding box center [740, 173] width 103 height 17
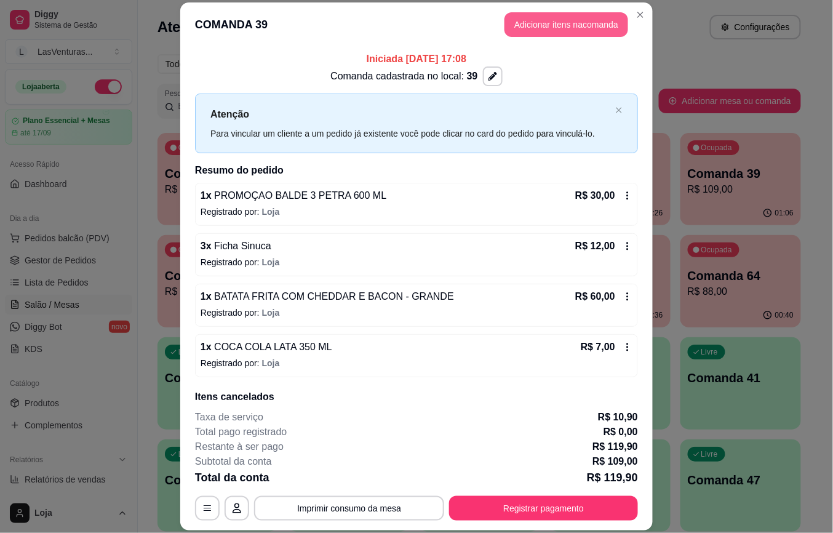
click at [523, 20] on button "Adicionar itens na comanda" at bounding box center [566, 24] width 124 height 25
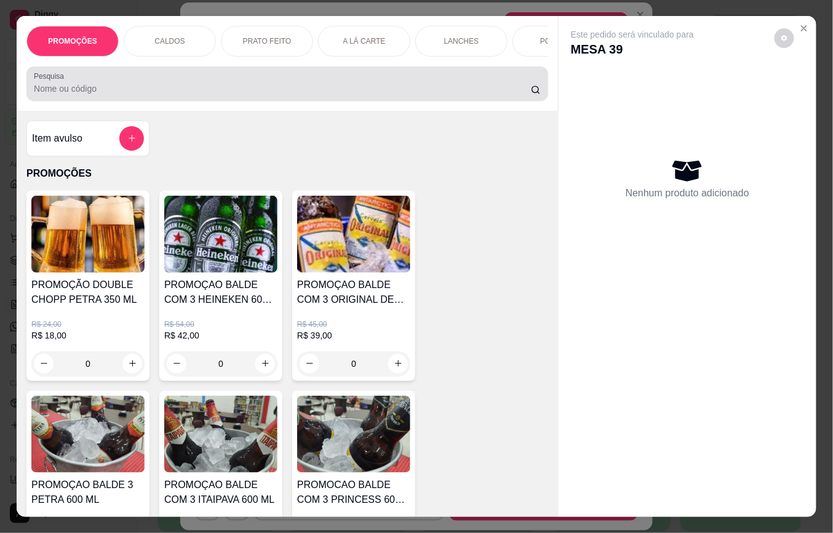
drag, startPoint x: 244, startPoint y: 87, endPoint x: 247, endPoint y: 80, distance: 7.7
click at [244, 87] on div at bounding box center [287, 83] width 507 height 25
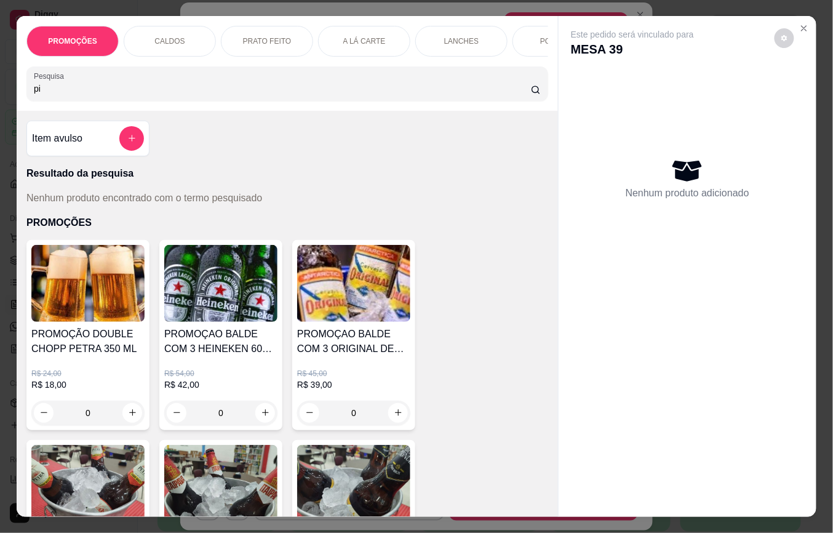
type input "p"
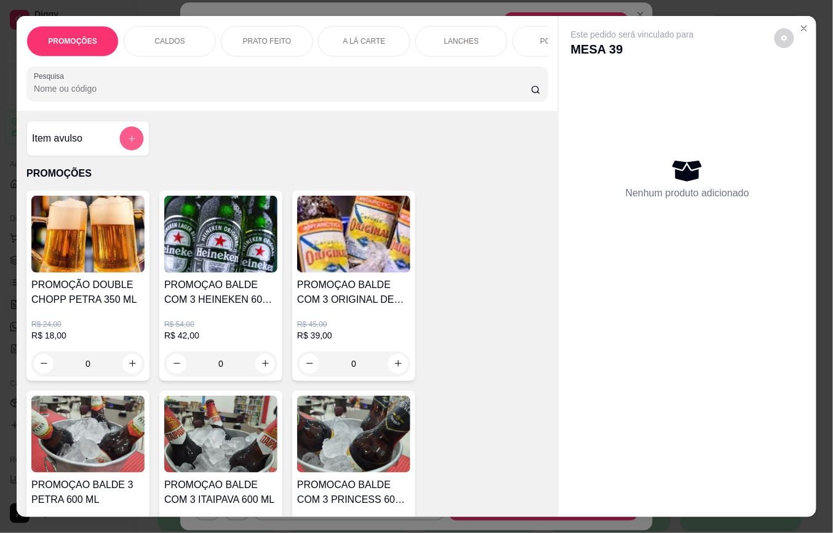
click at [136, 143] on button "add-separate-item" at bounding box center [132, 139] width 24 height 24
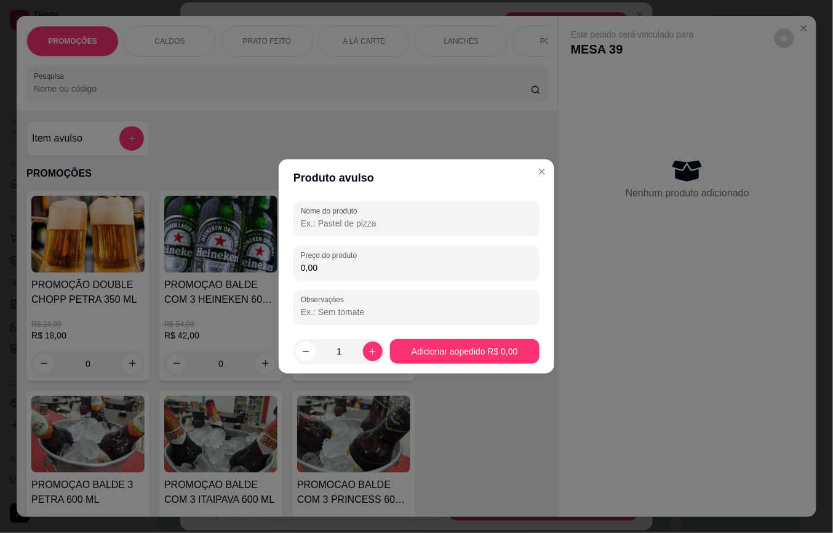
click at [414, 224] on input "Nome do produto" at bounding box center [416, 223] width 231 height 12
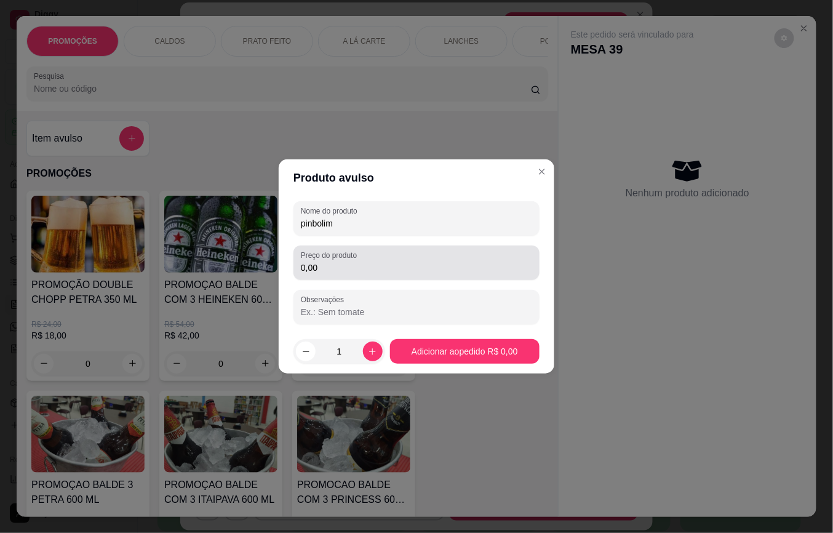
type input "pinbolim"
click at [355, 276] on div "Preço do produto 0,00" at bounding box center [416, 262] width 246 height 34
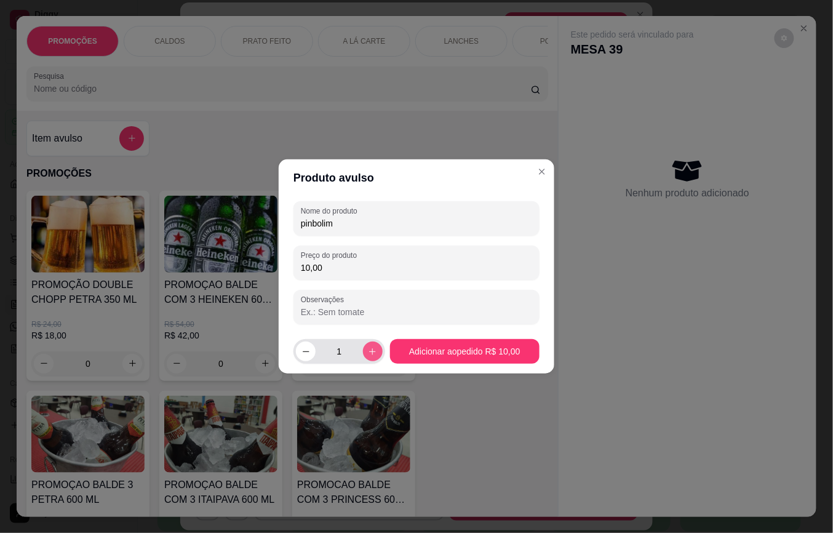
type input "10,00"
click at [368, 347] on icon "increase-product-quantity" at bounding box center [372, 351] width 9 height 9
type input "2"
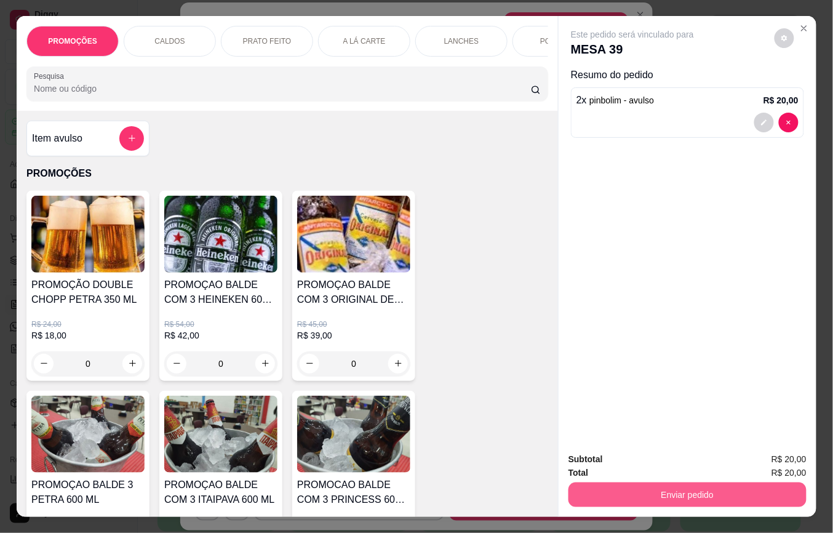
click at [660, 491] on button "Enviar pedido" at bounding box center [687, 494] width 238 height 25
click at [608, 451] on button "Não registrar e enviar pedido" at bounding box center [646, 458] width 128 height 23
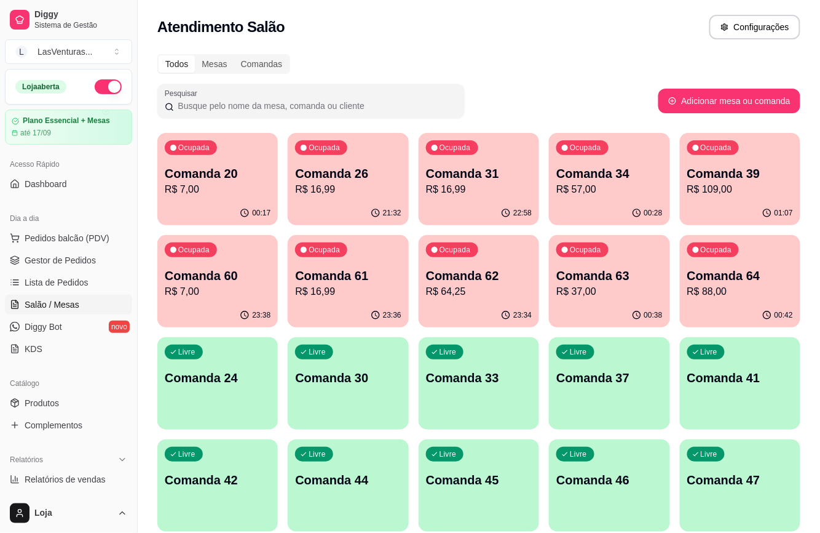
click at [216, 194] on p "R$ 7,00" at bounding box center [218, 189] width 106 height 15
click at [335, 186] on p "R$ 16,99" at bounding box center [348, 189] width 103 height 14
click at [465, 158] on div "Ocupada Comanda 31 R$ 16,99" at bounding box center [479, 167] width 121 height 68
click at [611, 151] on div "Ocupada Comanda 34 R$ 57,00" at bounding box center [609, 167] width 117 height 66
click at [226, 308] on div "23:39" at bounding box center [217, 314] width 117 height 23
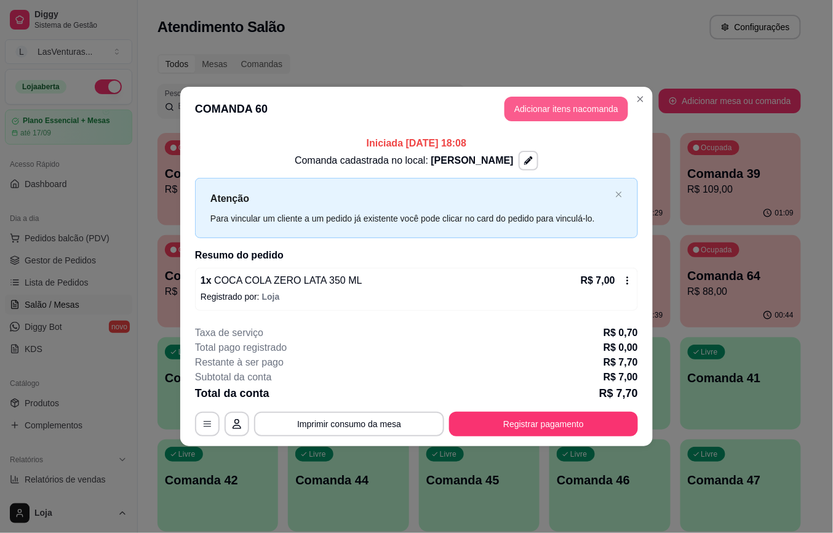
click at [548, 111] on button "Adicionar itens na comanda" at bounding box center [566, 109] width 124 height 25
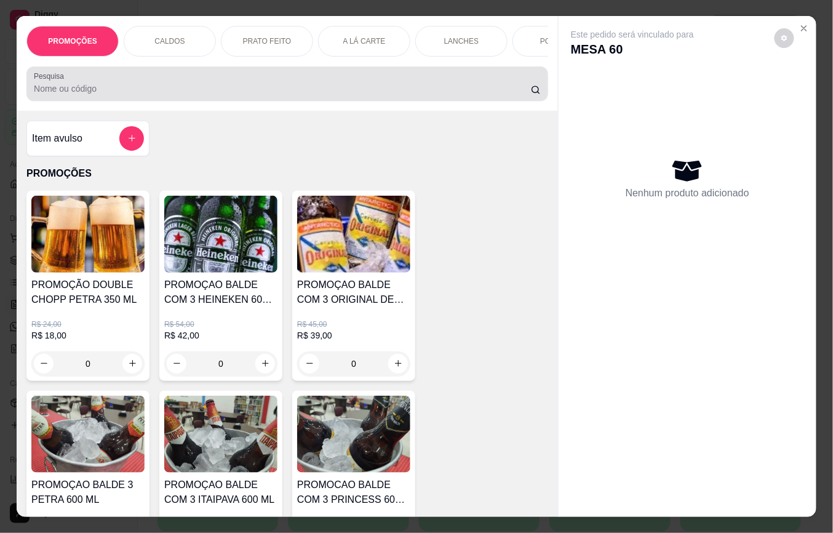
click at [34, 94] on input "Pesquisa" at bounding box center [282, 88] width 497 height 12
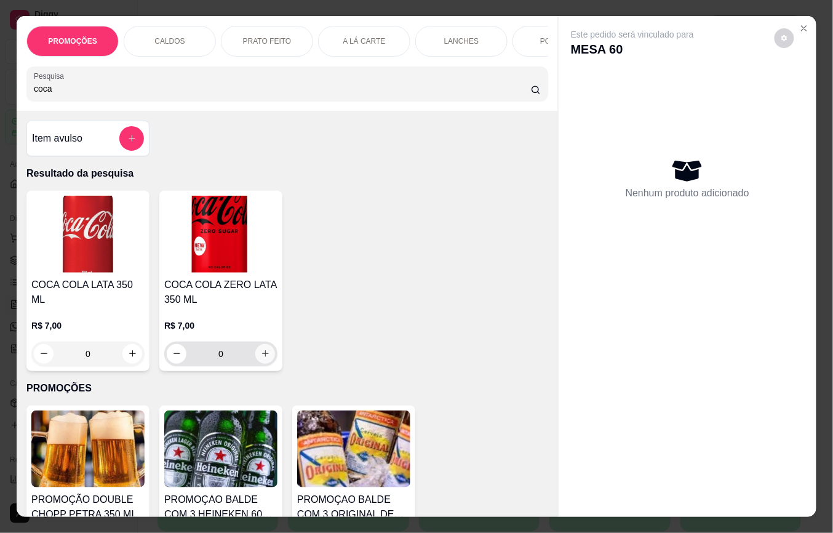
type input "coca"
click at [261, 358] on icon "increase-product-quantity" at bounding box center [265, 353] width 9 height 9
type input "1"
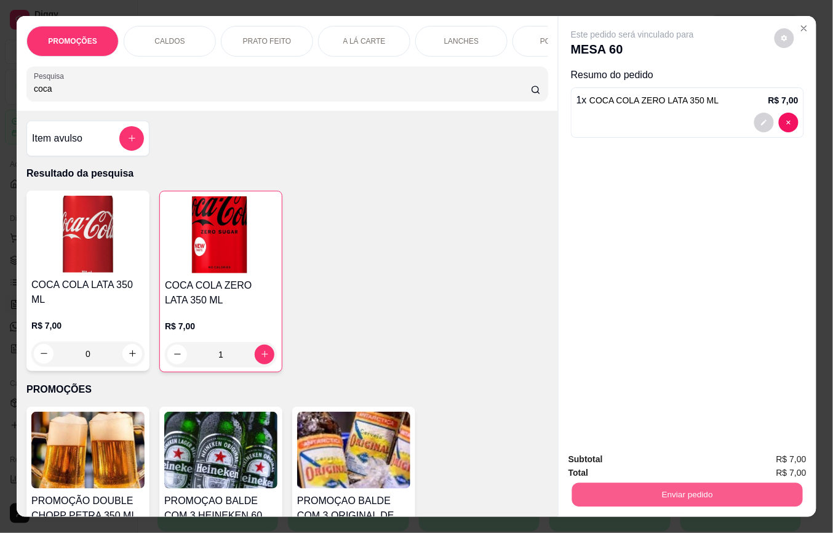
click at [711, 500] on button "Enviar pedido" at bounding box center [687, 495] width 231 height 24
click at [659, 461] on button "Não registrar e enviar pedido" at bounding box center [646, 458] width 128 height 23
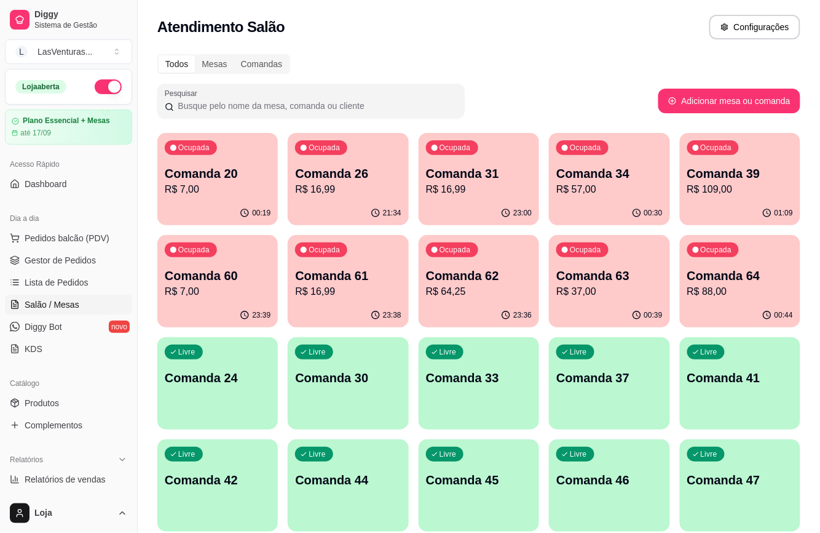
click at [192, 182] on p "R$ 7,00" at bounding box center [218, 189] width 106 height 15
click at [567, 299] on div "Ocupada Comanda 63 R$ 37,00" at bounding box center [609, 269] width 121 height 68
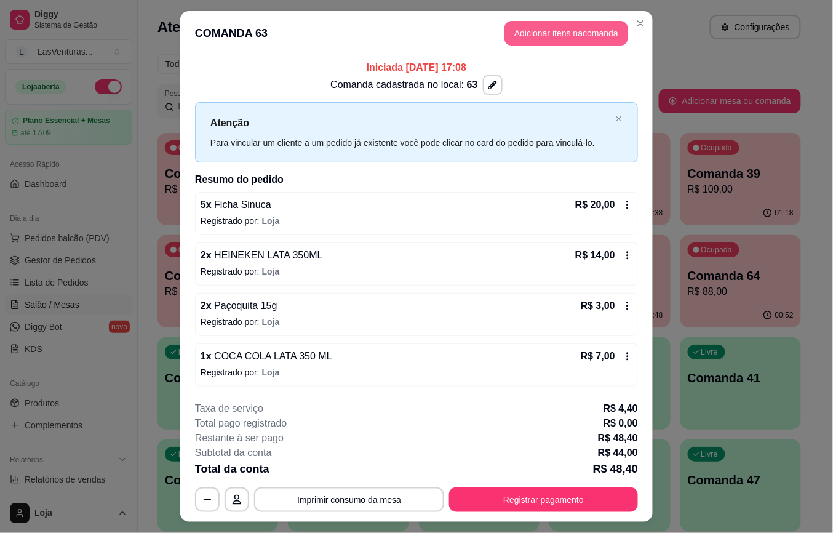
click at [504, 31] on button "Adicionar itens na comanda" at bounding box center [566, 33] width 124 height 25
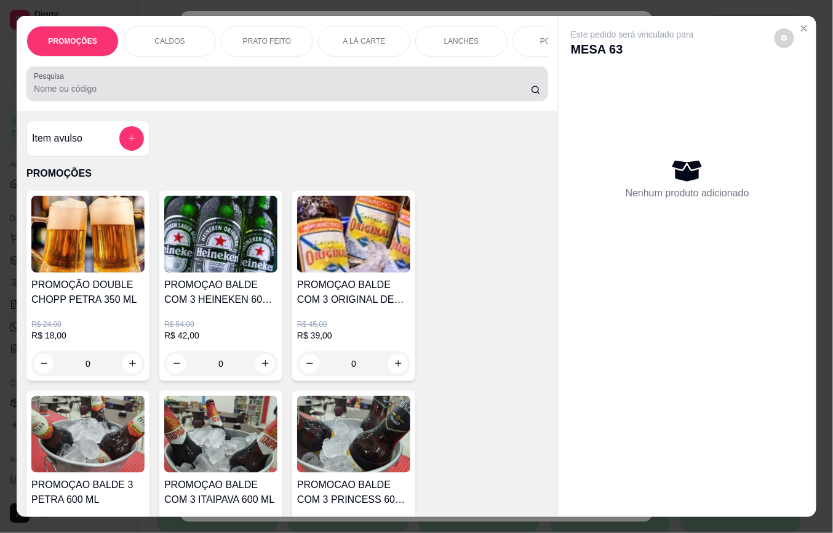
click at [79, 94] on input "Pesquisa" at bounding box center [282, 88] width 497 height 12
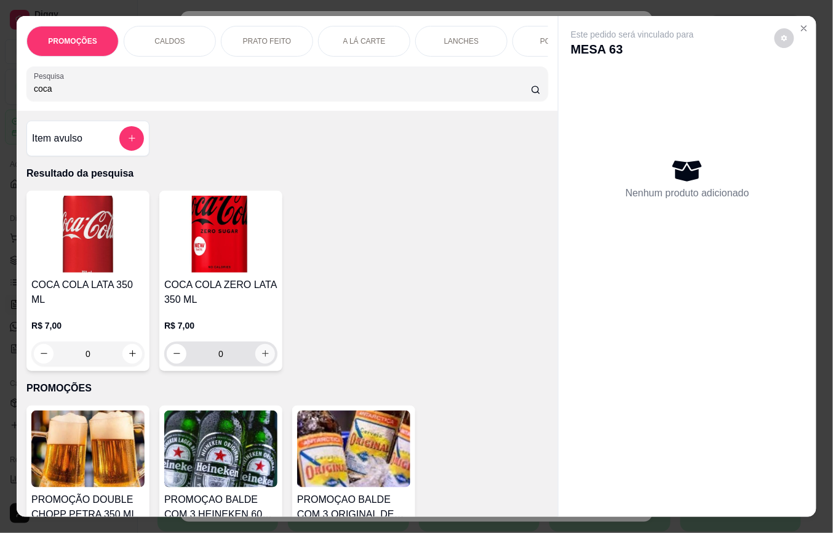
type input "coca"
click at [261, 358] on icon "increase-product-quantity" at bounding box center [265, 353] width 9 height 9
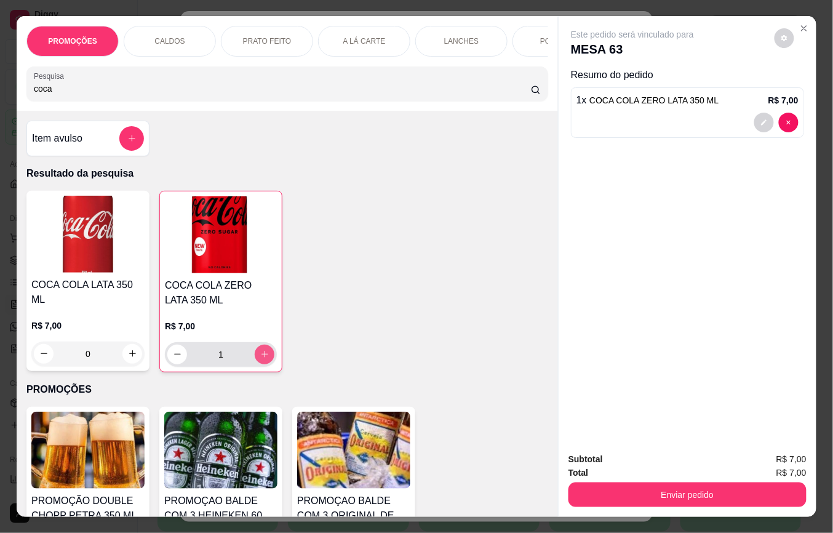
type input "1"
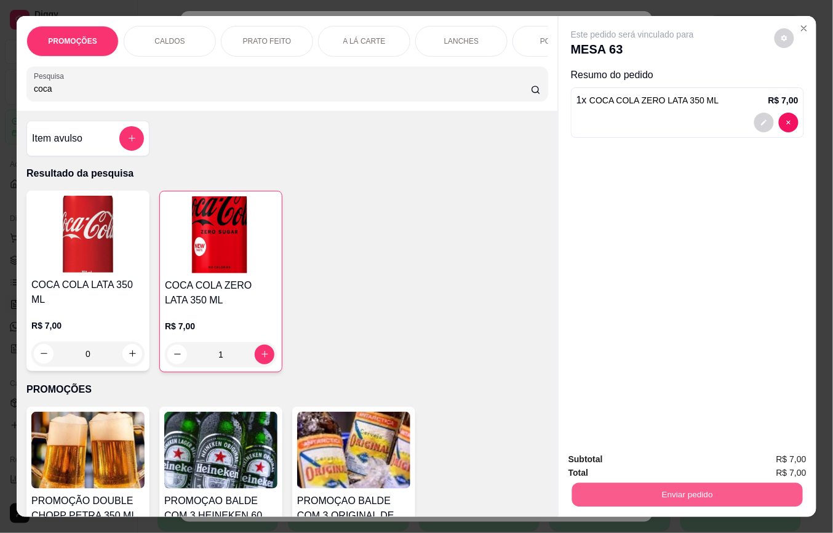
click at [660, 485] on button "Enviar pedido" at bounding box center [687, 495] width 231 height 24
click at [620, 456] on button "Não registrar e enviar pedido" at bounding box center [646, 458] width 128 height 23
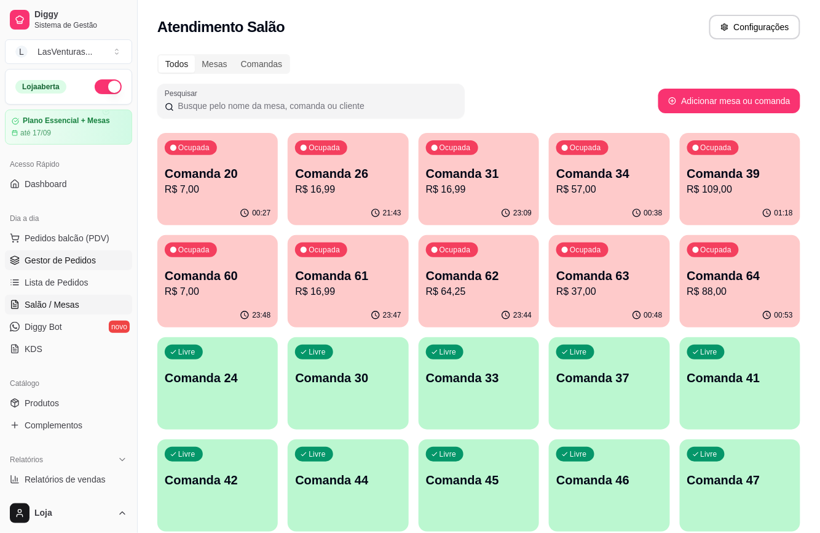
click at [38, 261] on span "Gestor de Pedidos" at bounding box center [60, 260] width 71 height 12
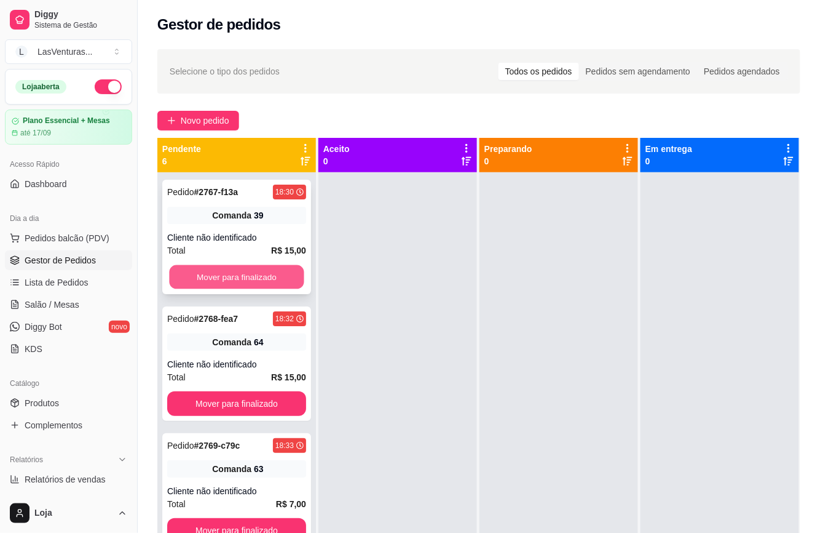
click at [252, 281] on button "Mover para finalizado" at bounding box center [236, 277] width 135 height 24
click at [252, 281] on button "Mover para finalizado" at bounding box center [236, 276] width 139 height 25
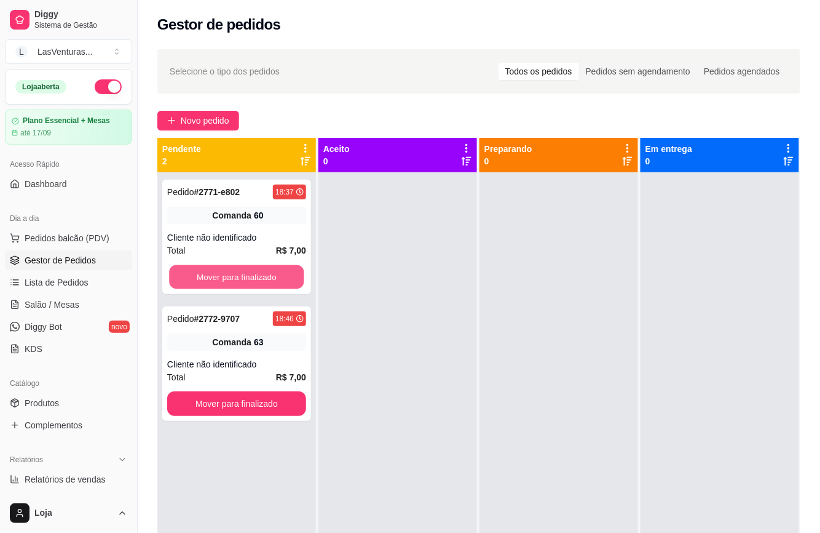
click at [252, 281] on button "Mover para finalizado" at bounding box center [236, 277] width 135 height 24
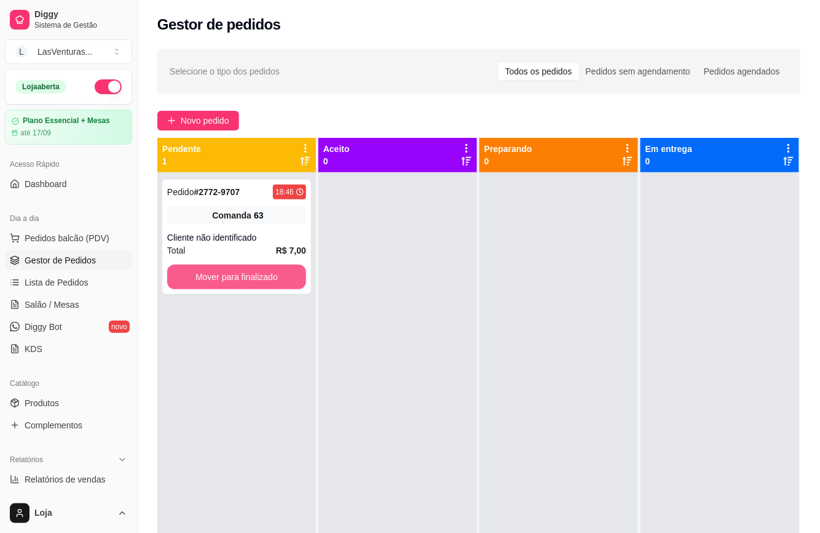
click at [252, 281] on button "Mover para finalizado" at bounding box center [236, 276] width 139 height 25
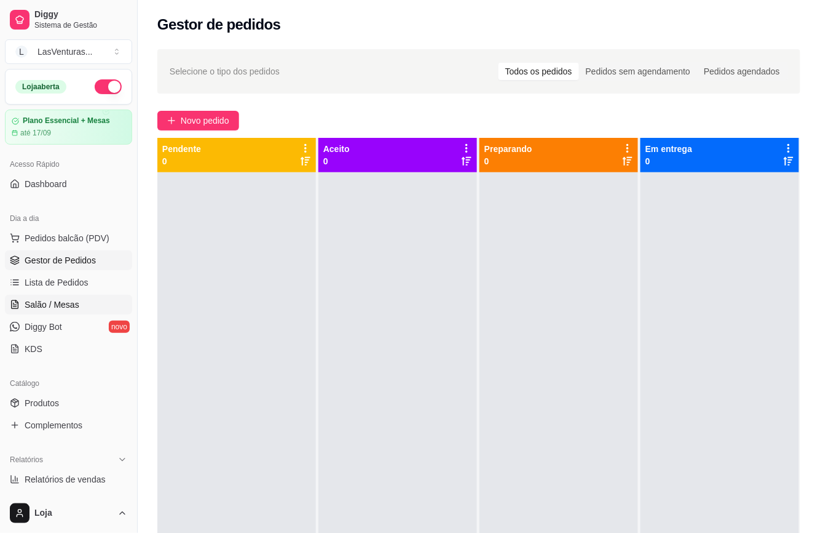
click at [36, 304] on span "Salão / Mesas" at bounding box center [52, 304] width 55 height 12
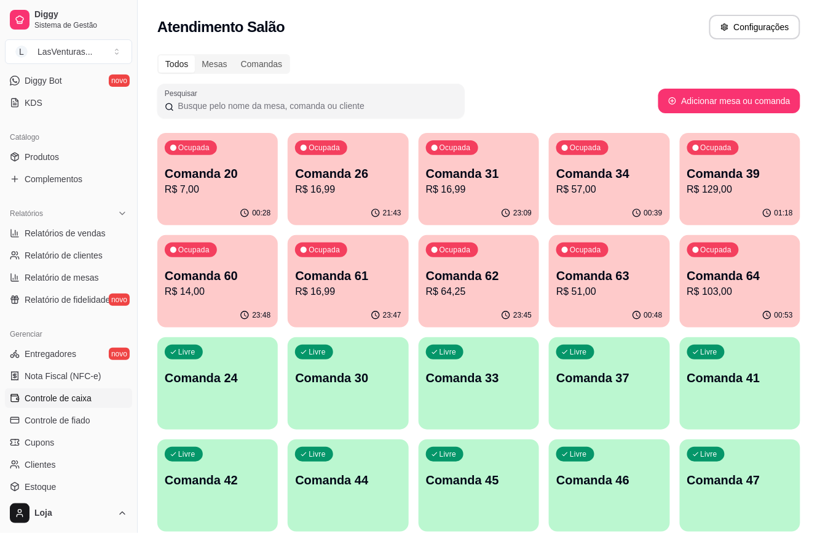
scroll to position [352, 0]
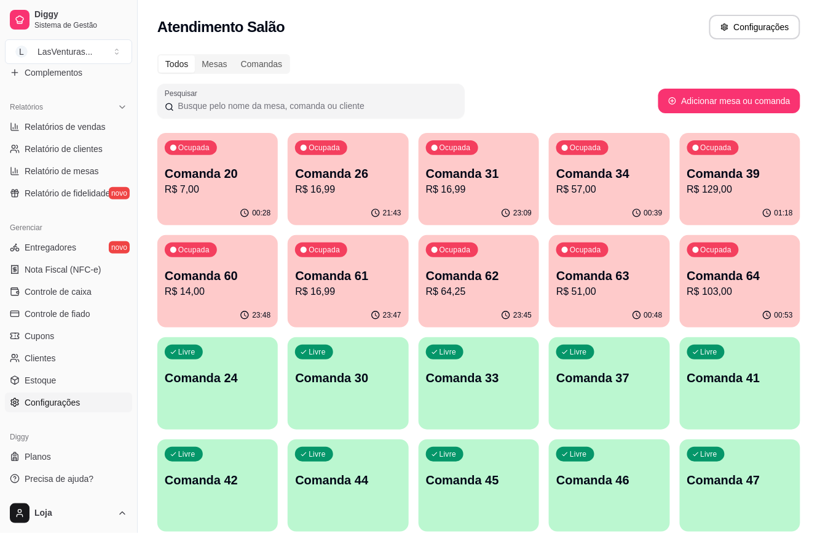
click at [65, 404] on span "Configurações" at bounding box center [52, 402] width 55 height 12
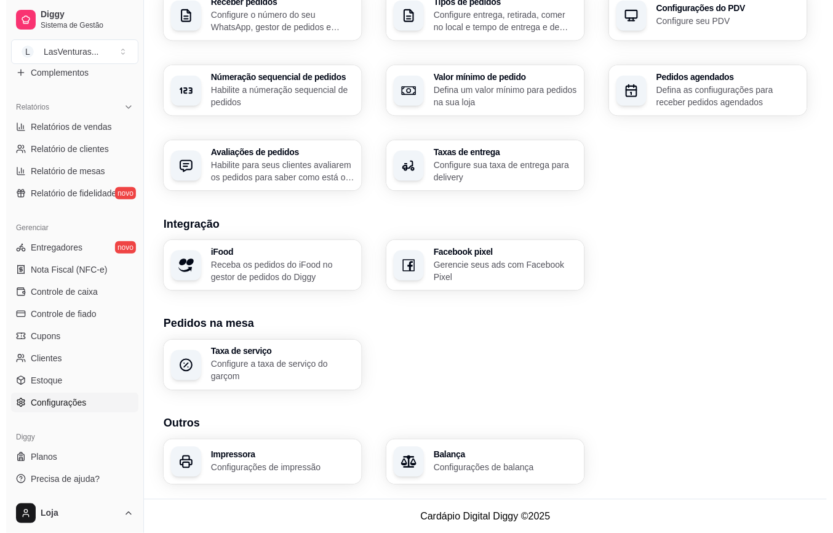
scroll to position [335, 0]
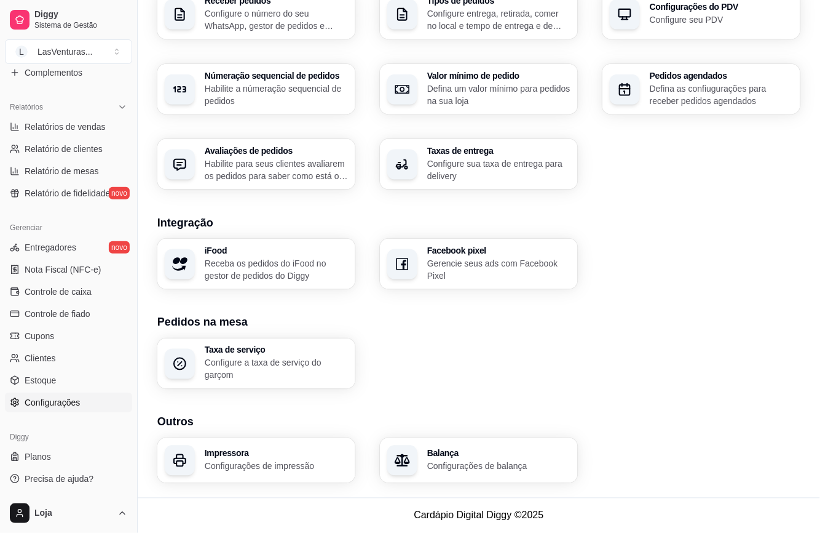
click at [280, 458] on div "Impressora Configurações de impressão" at bounding box center [276, 460] width 143 height 23
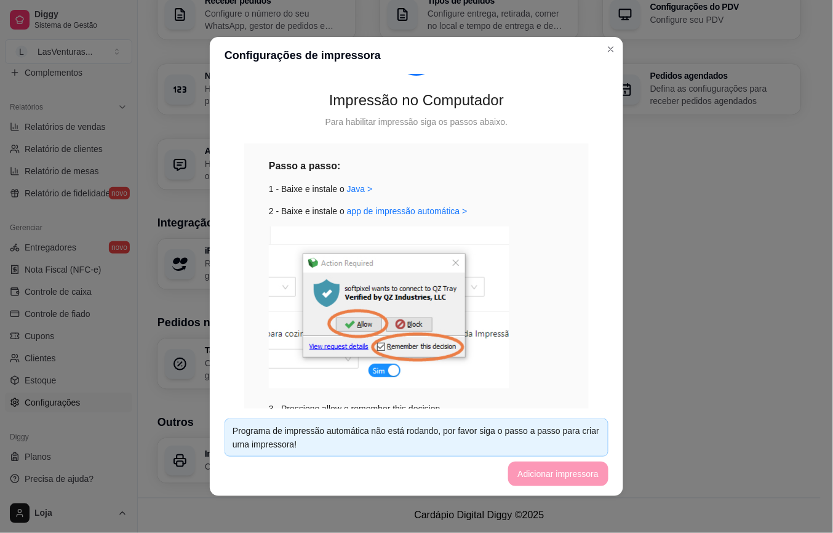
scroll to position [0, 0]
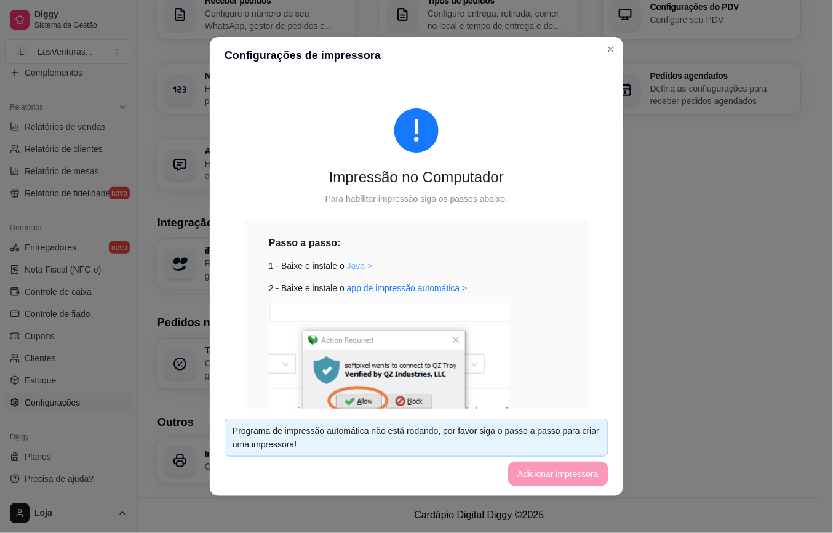
click at [350, 261] on link "Java >" at bounding box center [360, 266] width 26 height 10
click at [406, 288] on link "app de impressão automática >" at bounding box center [407, 288] width 121 height 10
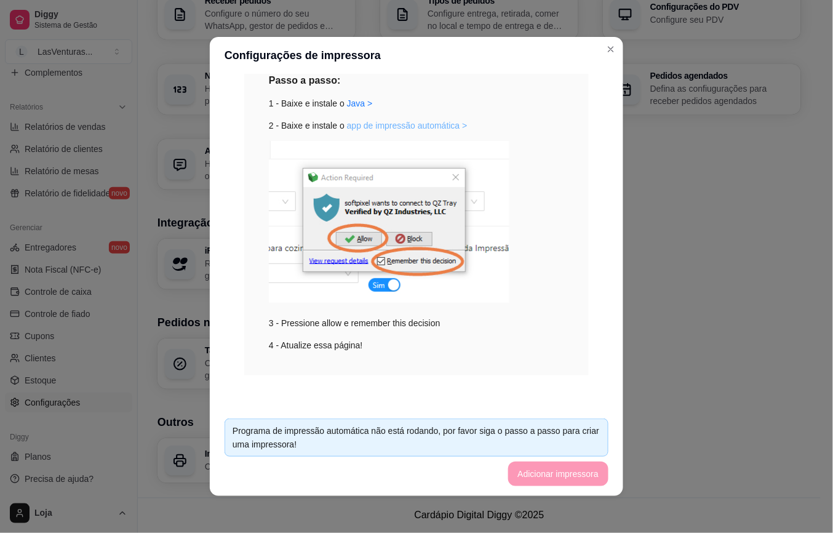
scroll to position [164, 0]
